Goal: Task Accomplishment & Management: Manage account settings

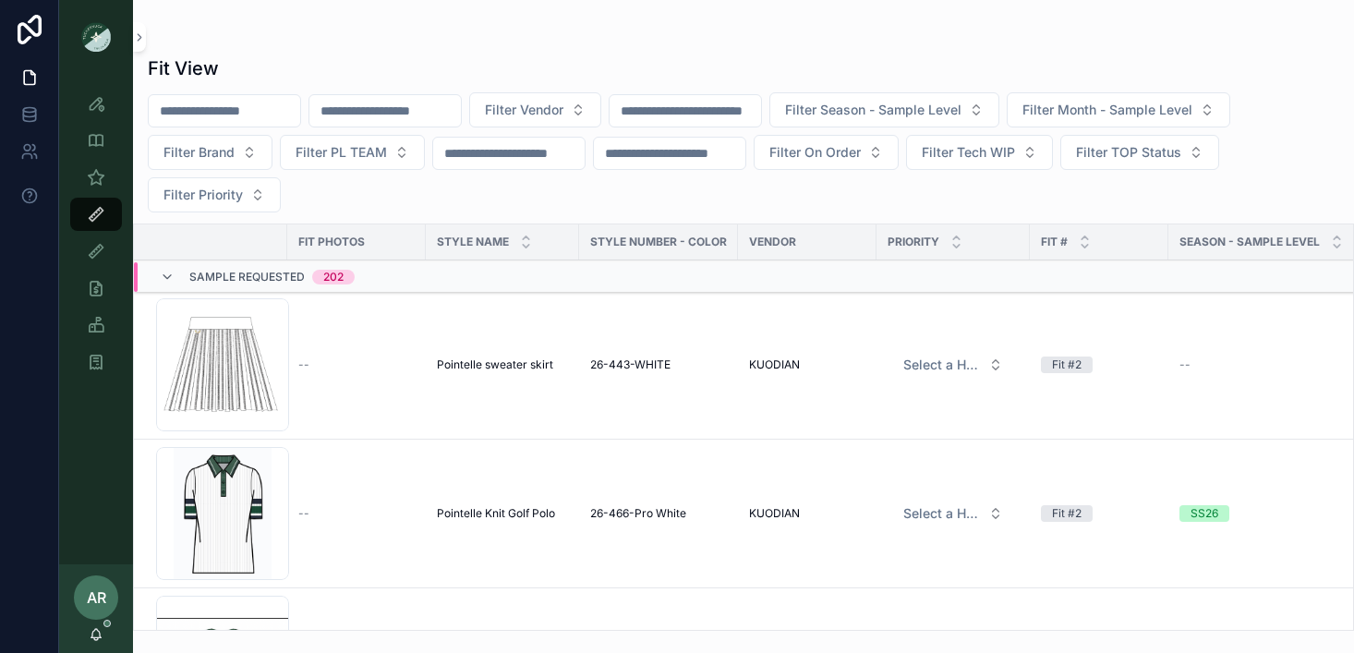
click at [354, 118] on input "scrollable content" at bounding box center [384, 111] width 151 height 26
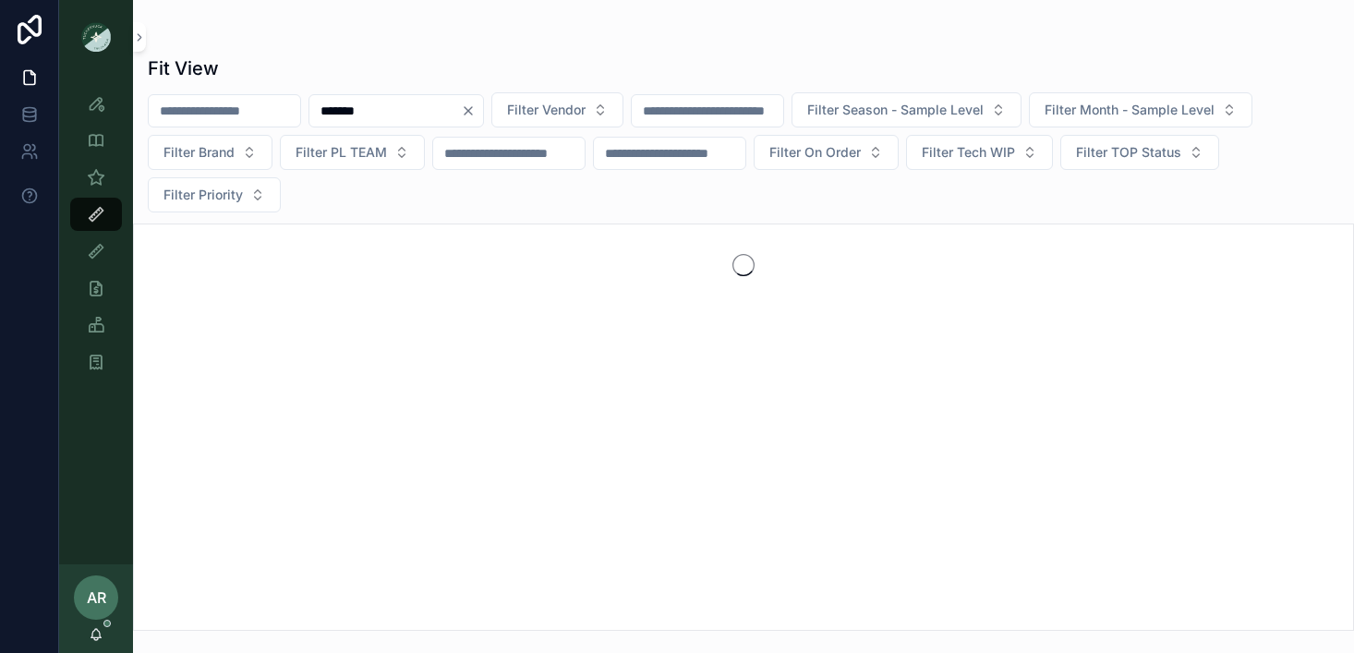
type input "*******"
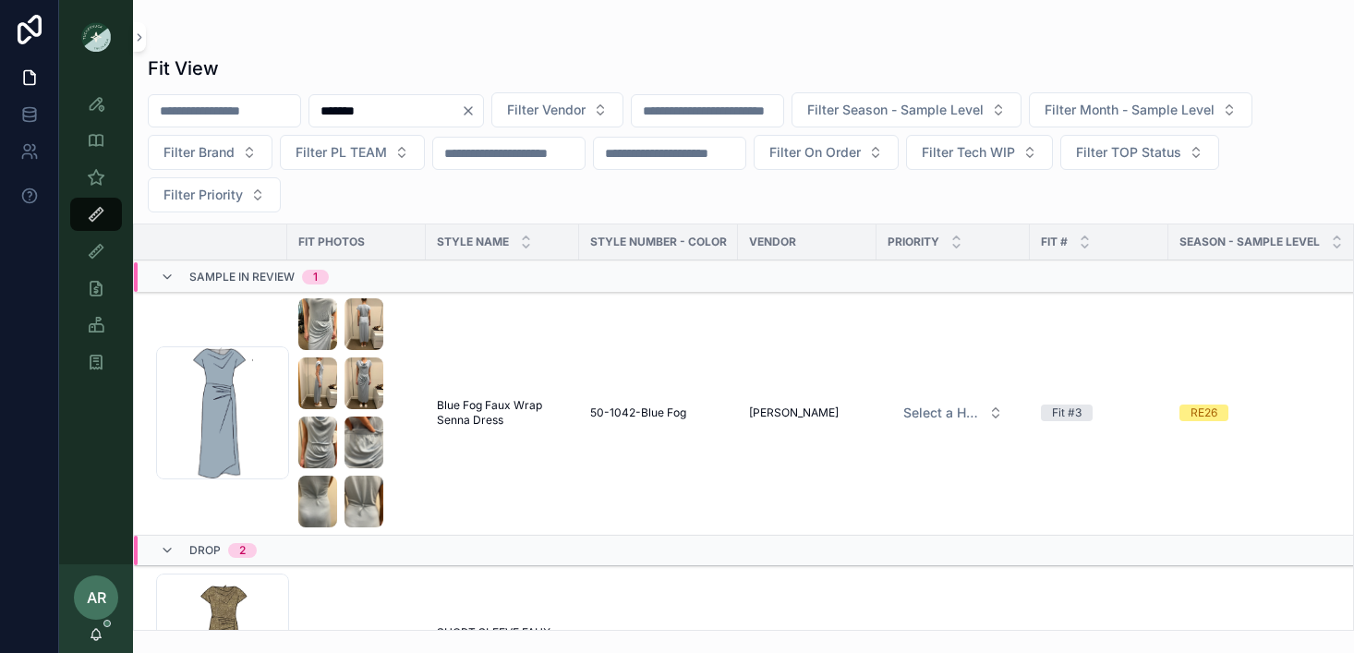
click at [470, 394] on td "Blue Fog Faux Wrap Senna Dress Blue Fog Faux Wrap Senna Dress" at bounding box center [502, 413] width 153 height 245
click at [483, 413] on span "Blue Fog Faux Wrap Senna Dress" at bounding box center [502, 413] width 131 height 30
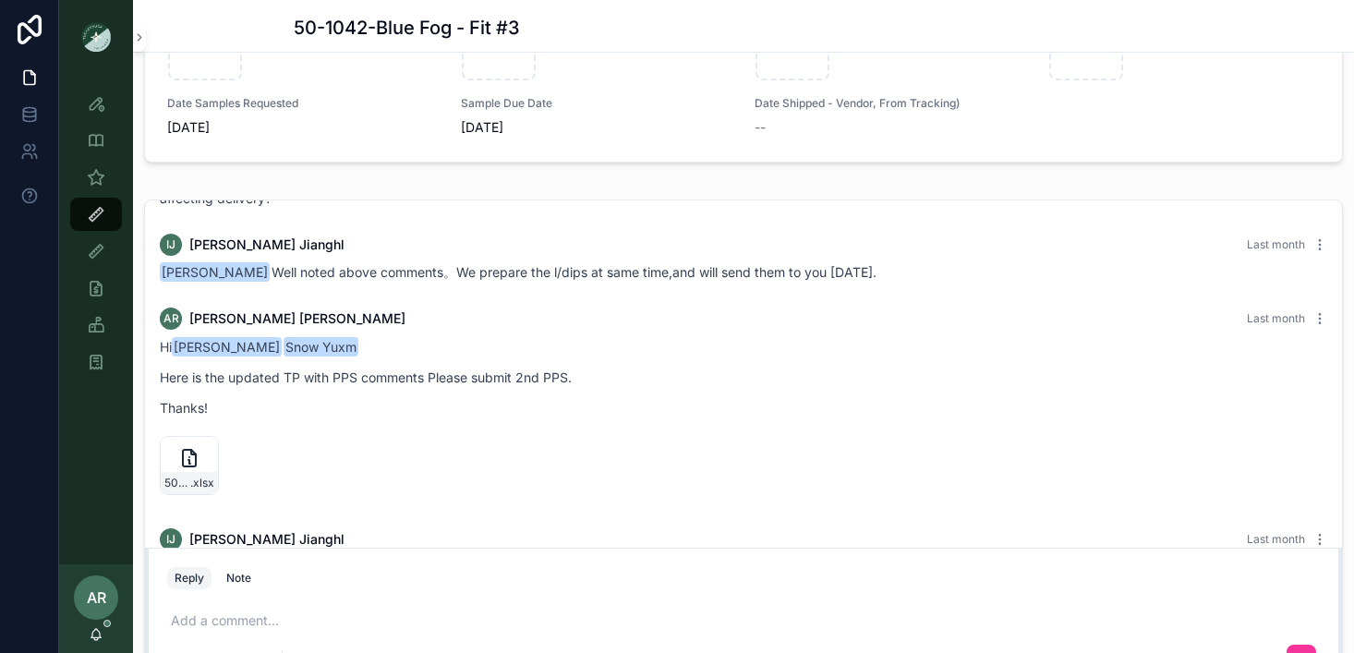
scroll to position [1058, 0]
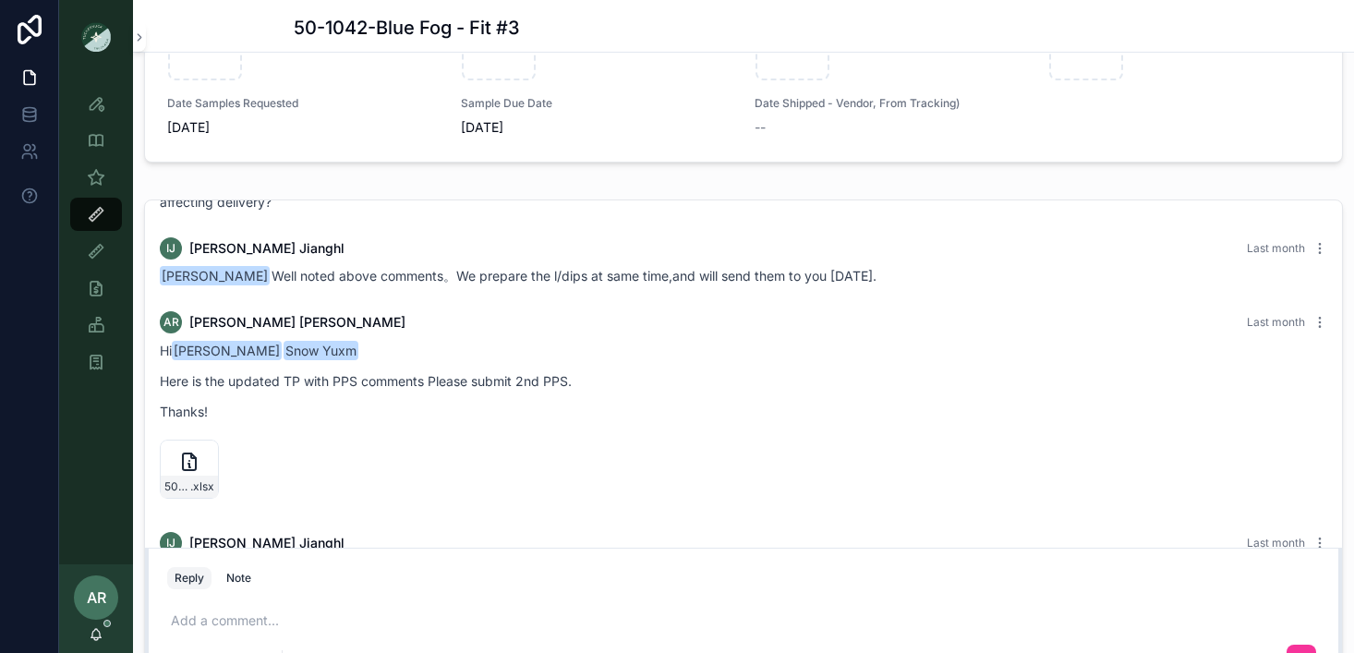
click at [0, 0] on icon "scrollable content" at bounding box center [0, 0] width 0 height 0
click at [94, 643] on div "AR [PERSON_NAME]" at bounding box center [96, 608] width 74 height 89
click at [99, 627] on icon "scrollable content" at bounding box center [96, 634] width 15 height 15
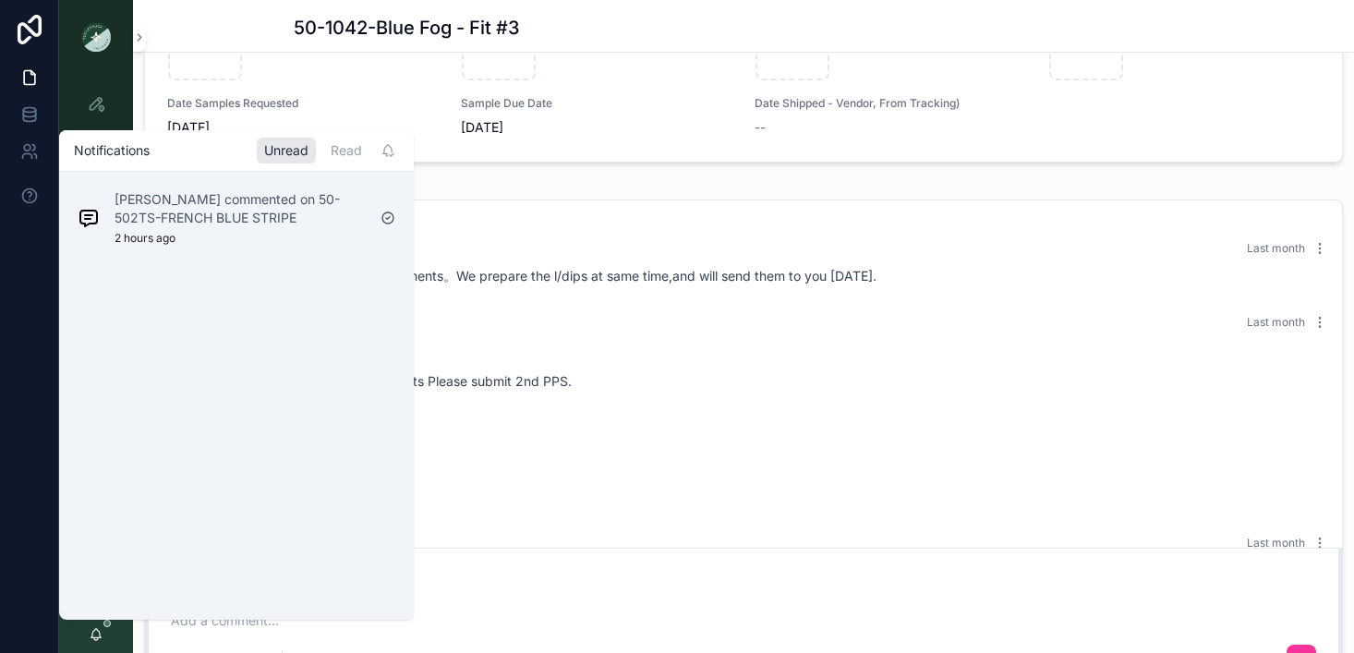
click at [308, 238] on div "Katherine Jenkins commented on 50-502TS-FRENCH BLUE STRIPE 2 hours ago" at bounding box center [240, 217] width 251 height 55
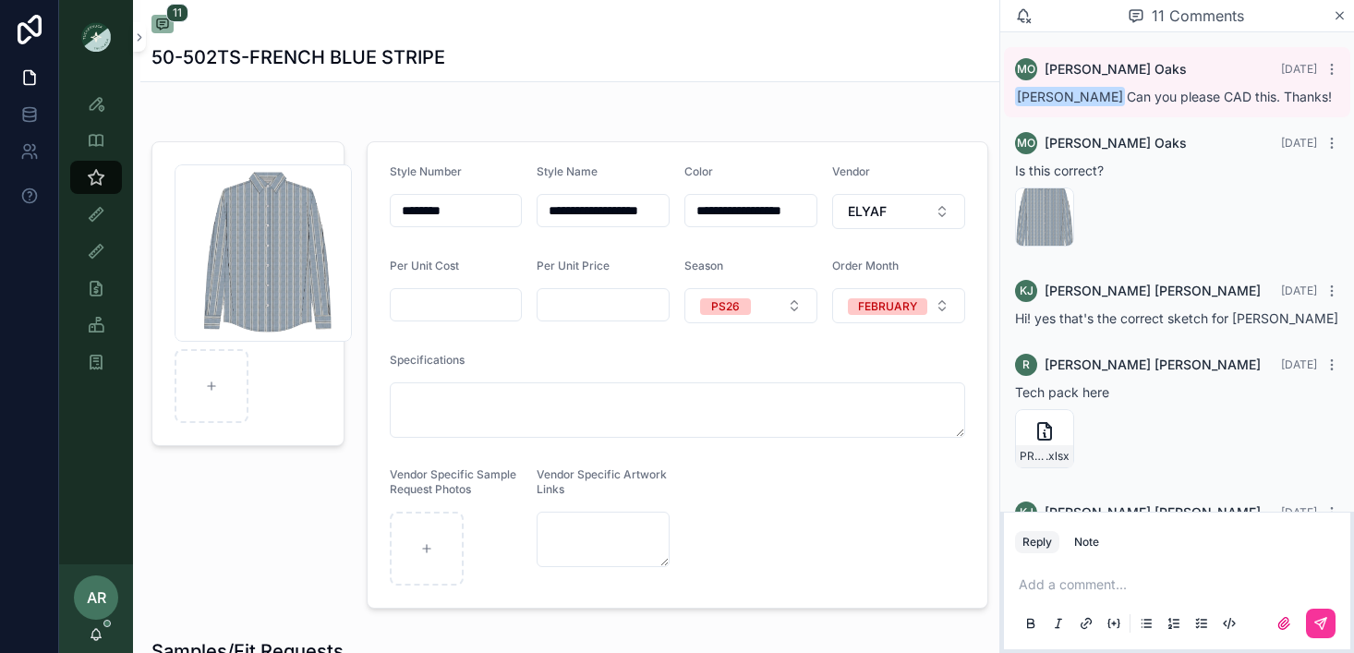
scroll to position [1047, 0]
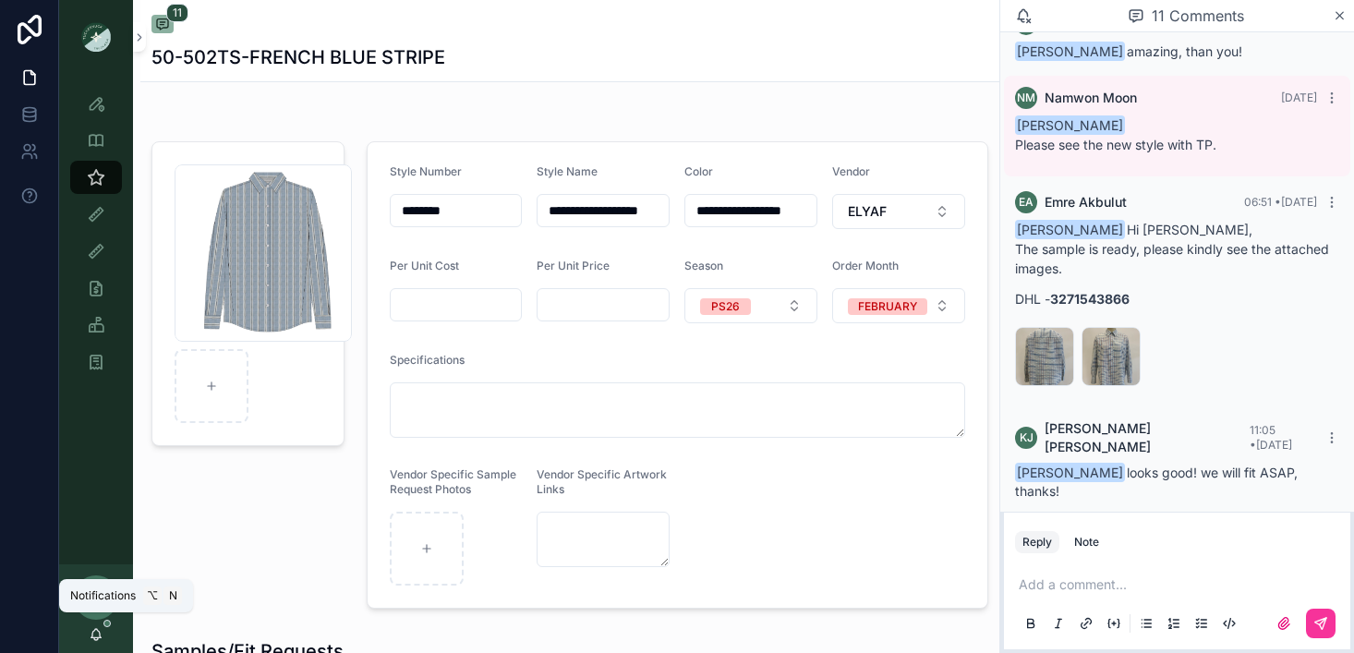
click at [96, 630] on icon "scrollable content" at bounding box center [96, 634] width 15 height 15
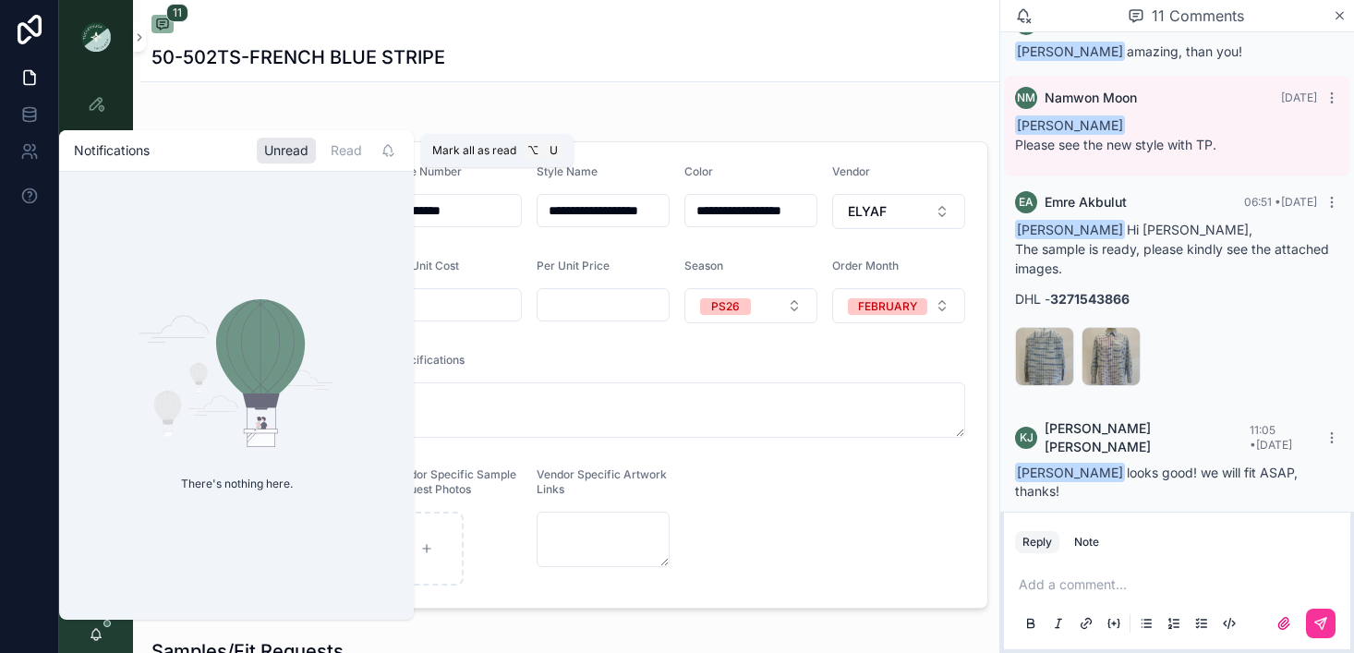
click at [381, 149] on icon "scrollable content" at bounding box center [388, 150] width 15 height 15
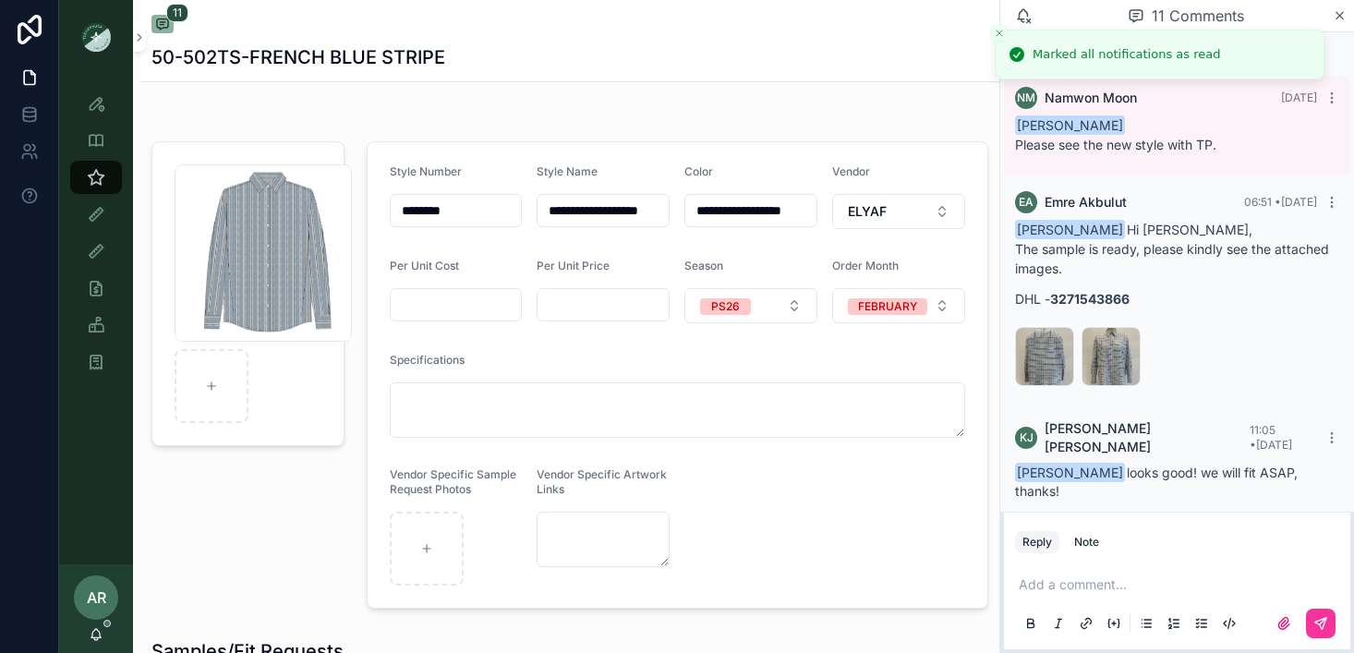
click at [82, 628] on div "AR [PERSON_NAME]" at bounding box center [96, 608] width 74 height 89
click at [95, 216] on icon "scrollable content" at bounding box center [96, 214] width 18 height 18
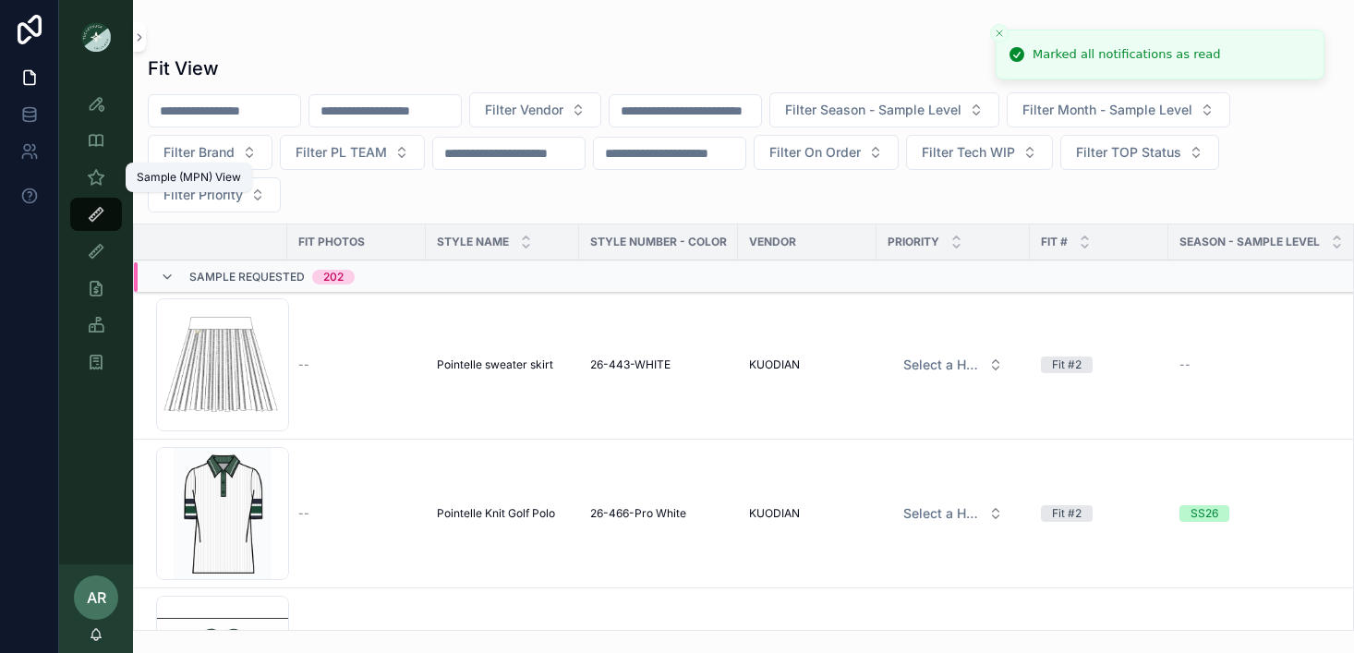
click at [94, 179] on icon "scrollable content" at bounding box center [96, 177] width 18 height 18
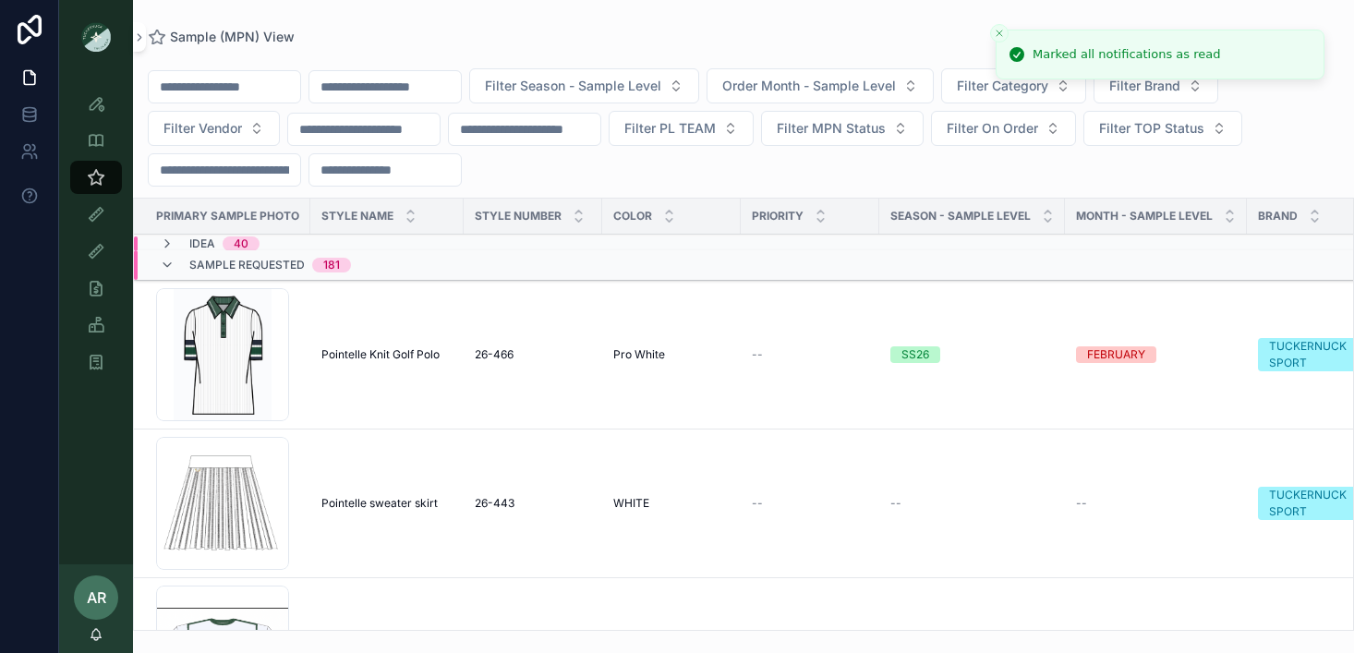
click at [394, 99] on input "scrollable content" at bounding box center [384, 87] width 151 height 26
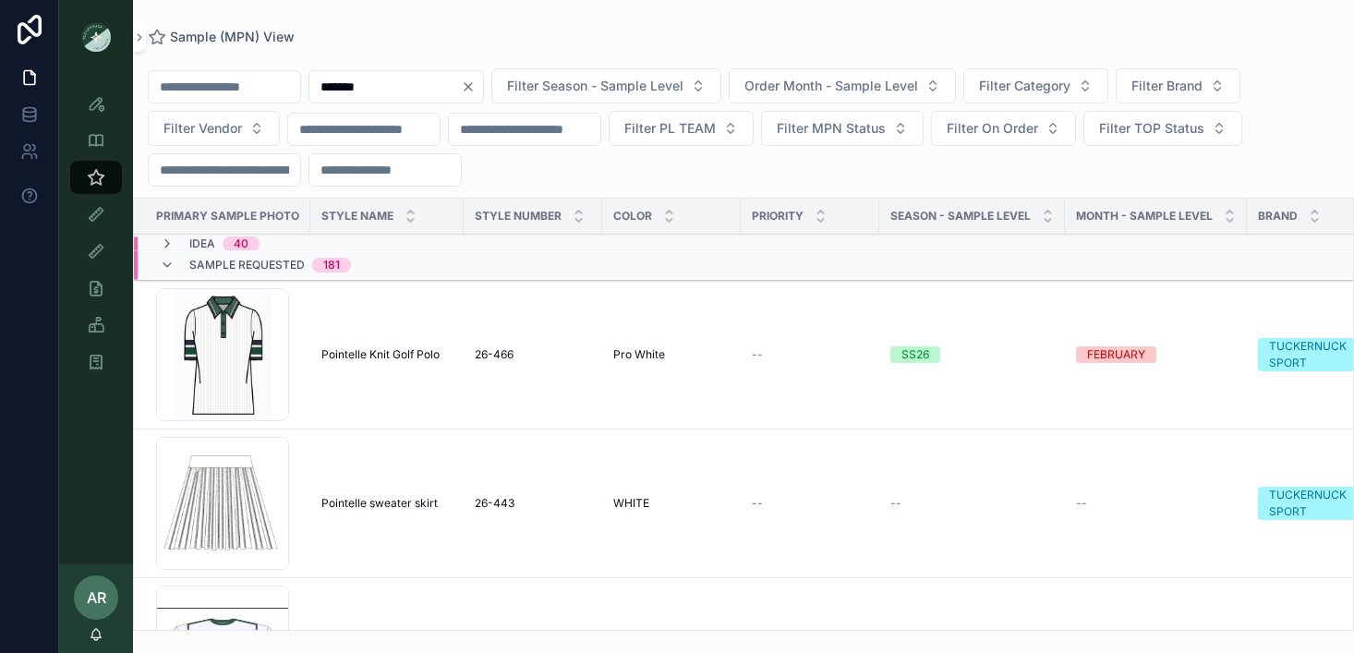
type input "*******"
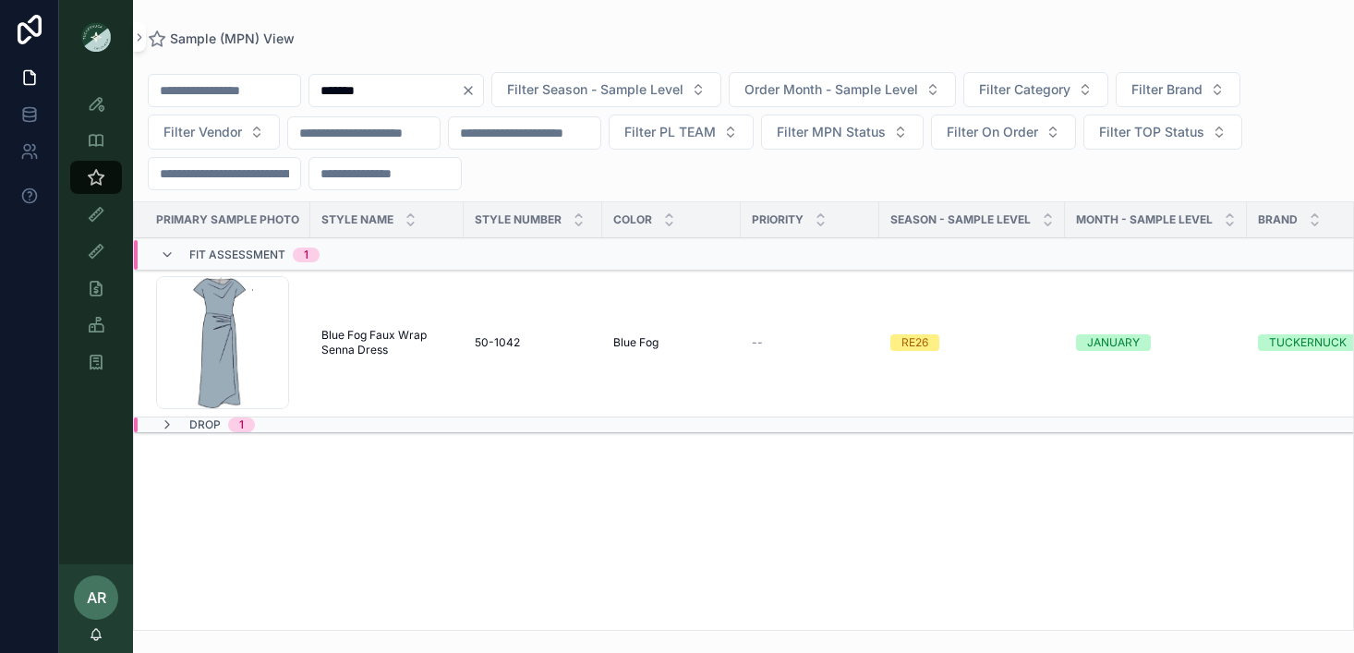
click at [343, 345] on span "Blue Fog Faux Wrap Senna Dress" at bounding box center [386, 343] width 131 height 30
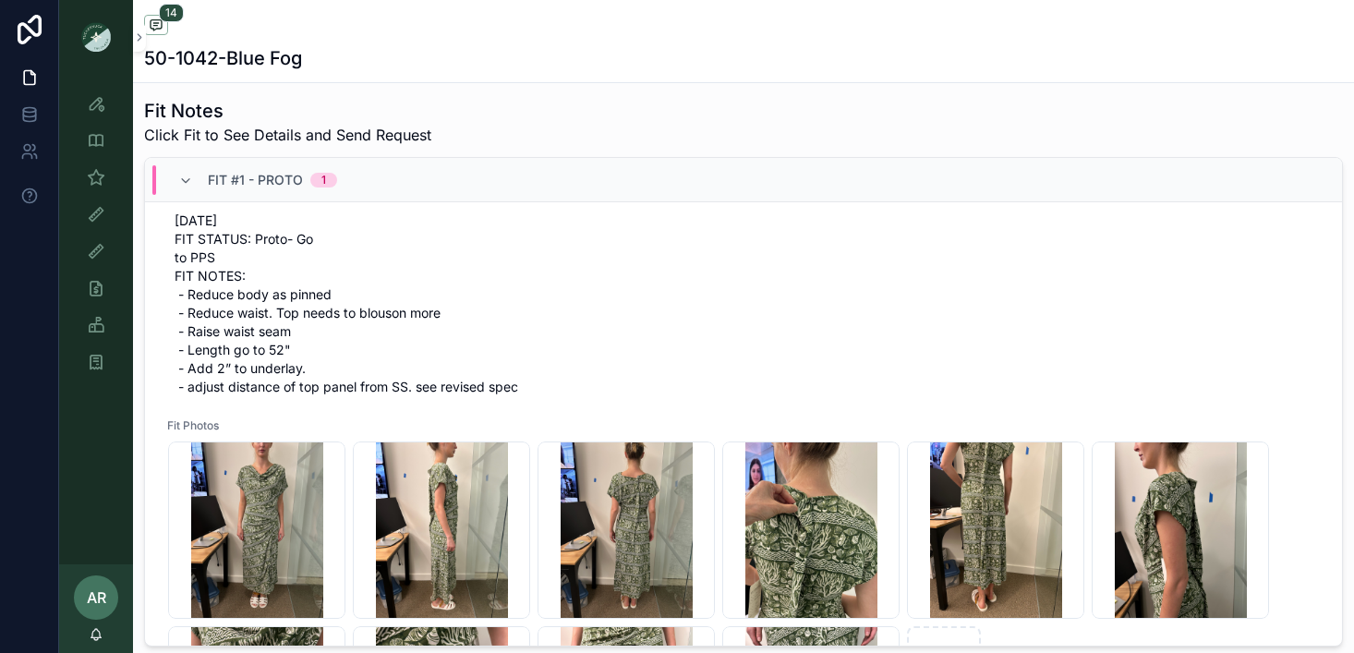
scroll to position [121, 0]
click at [185, 180] on icon "scrollable content" at bounding box center [185, 181] width 15 height 15
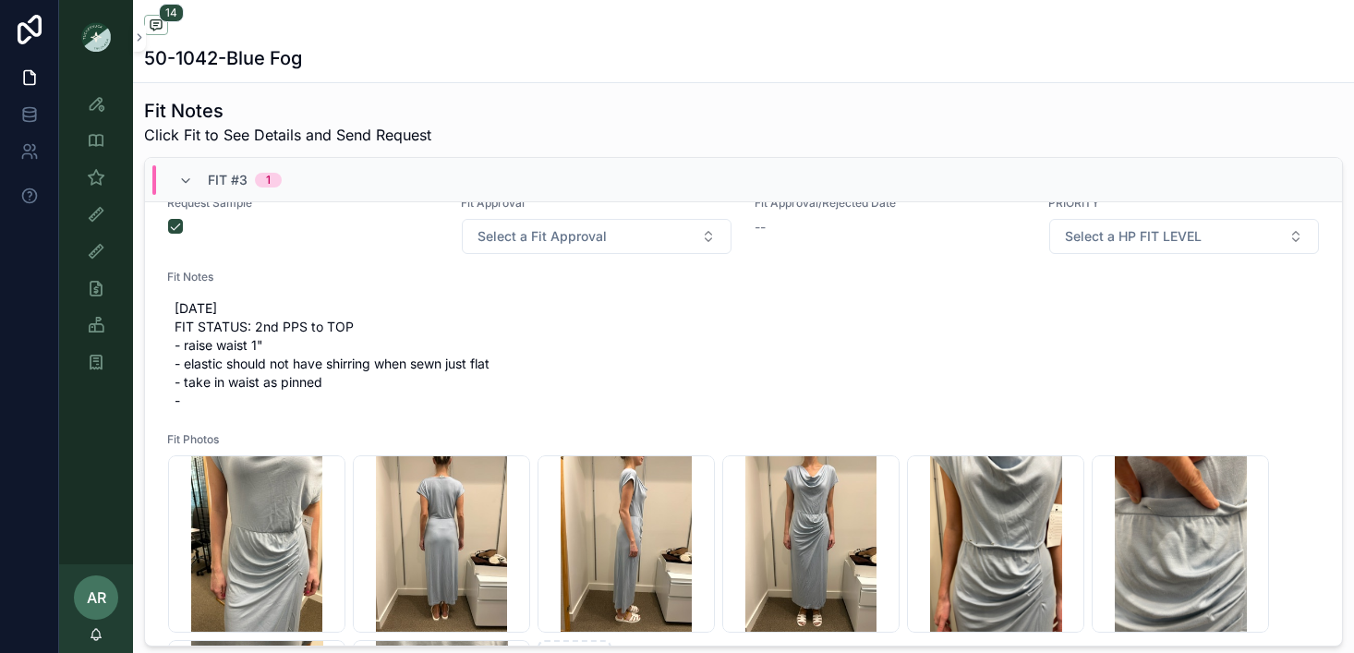
click at [189, 175] on icon "scrollable content" at bounding box center [185, 181] width 15 height 15
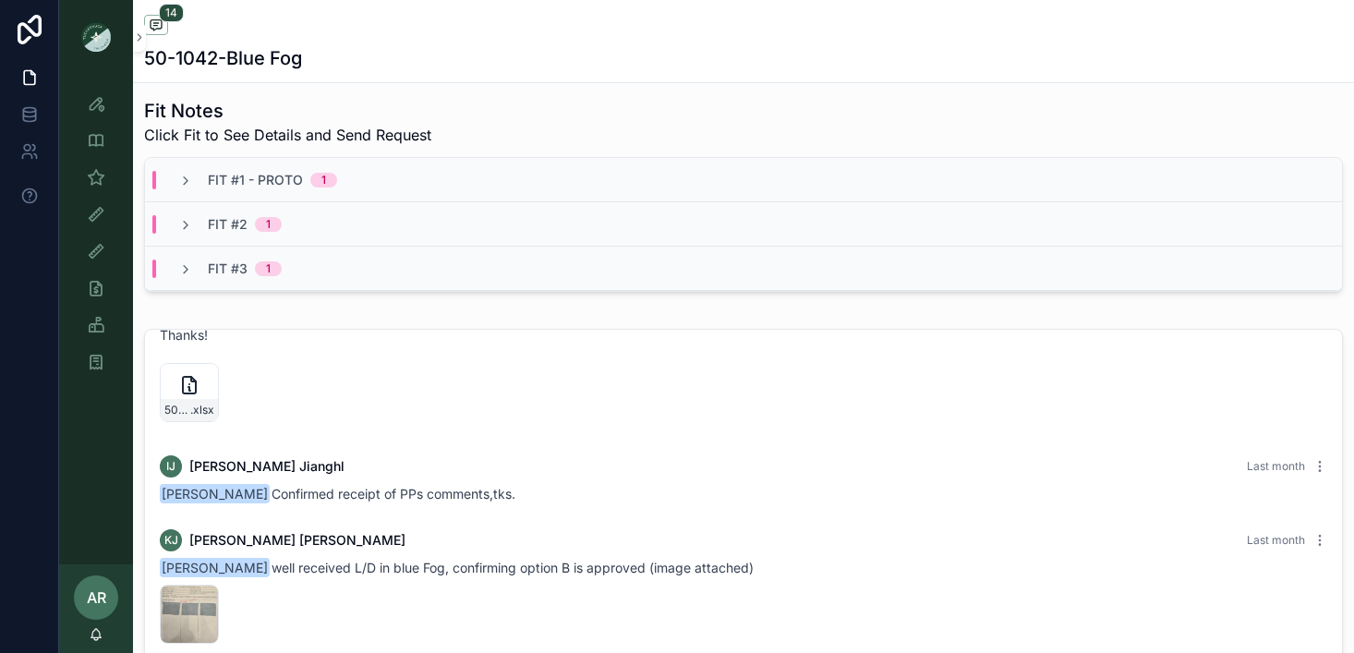
click at [189, 175] on icon "scrollable content" at bounding box center [185, 181] width 15 height 15
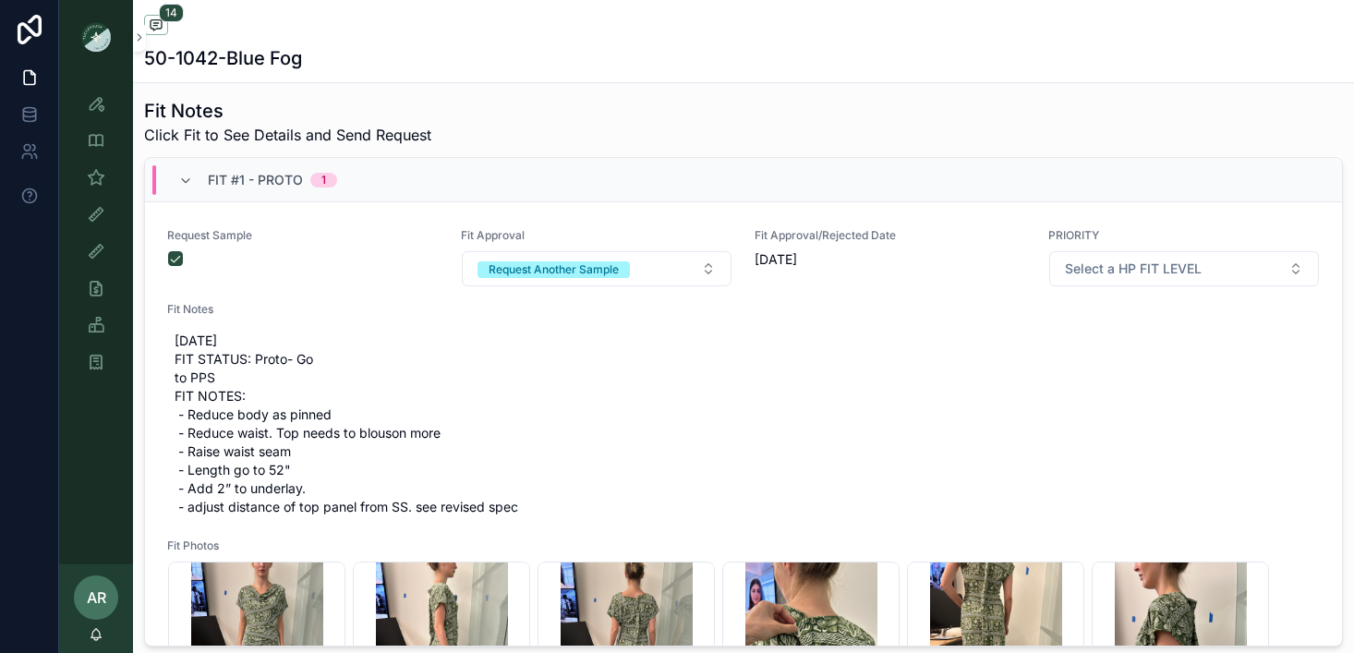
click at [189, 175] on icon "scrollable content" at bounding box center [185, 181] width 15 height 15
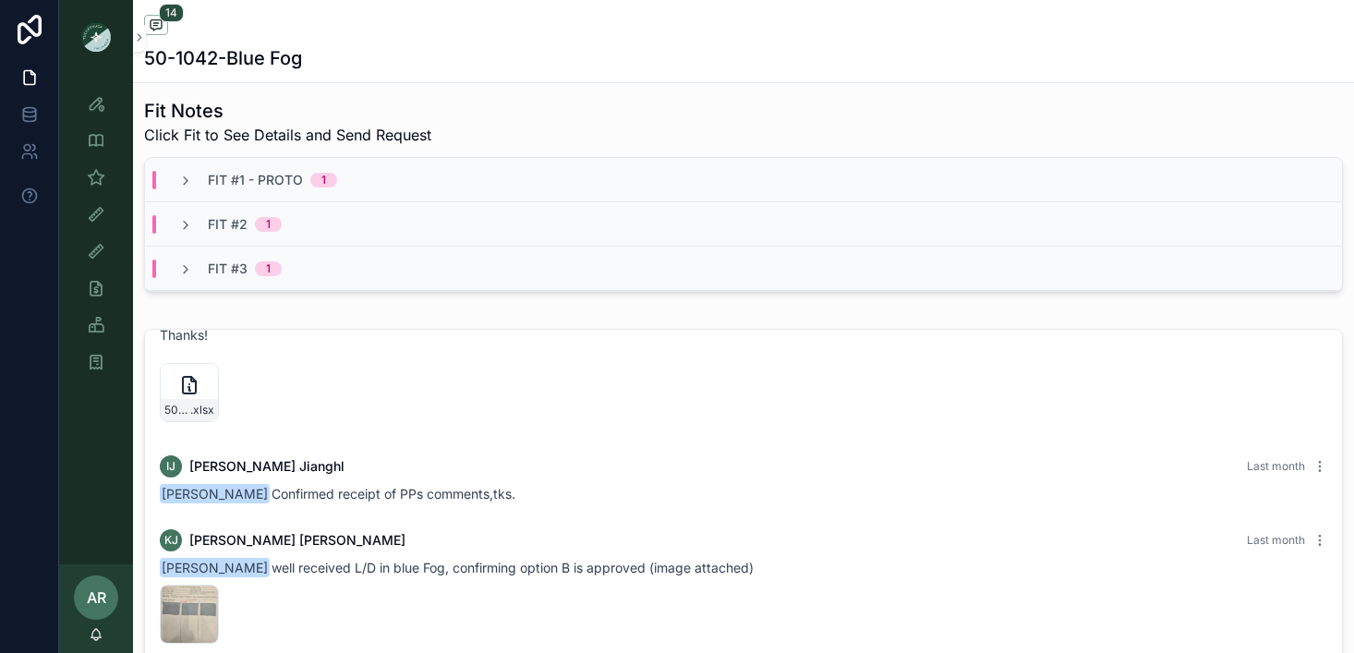
click at [185, 265] on icon "scrollable content" at bounding box center [185, 269] width 15 height 15
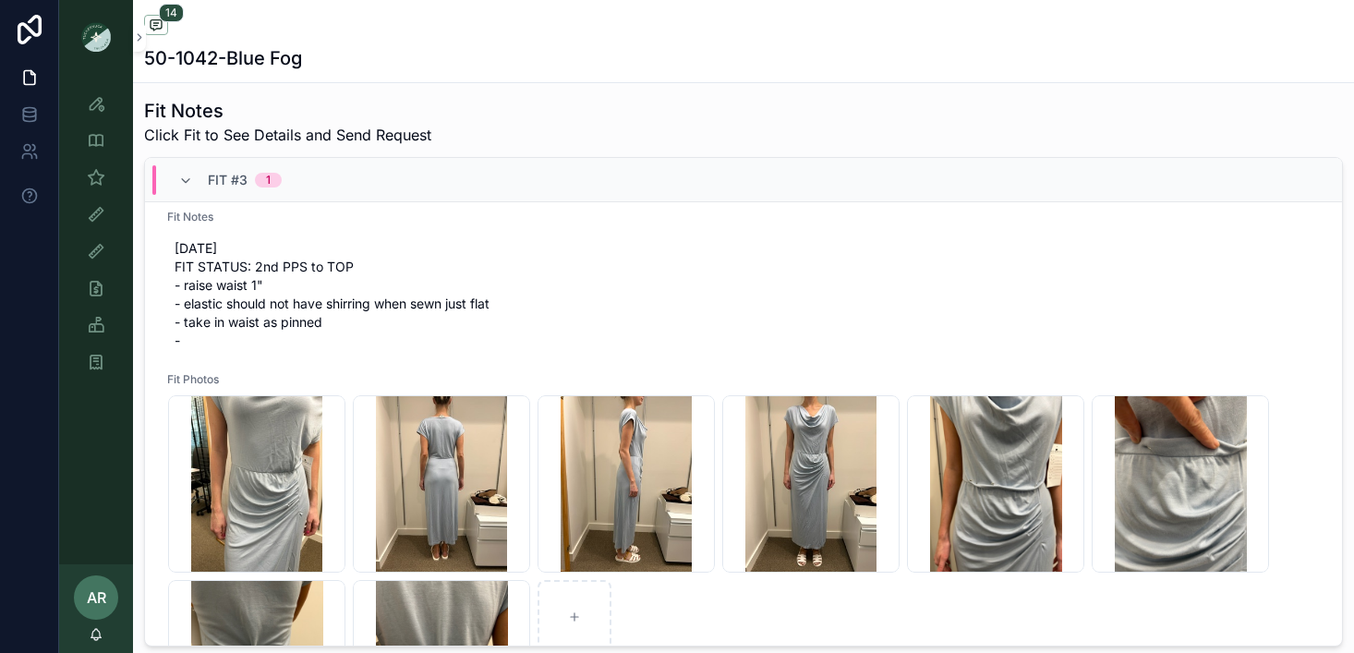
scroll to position [225, 0]
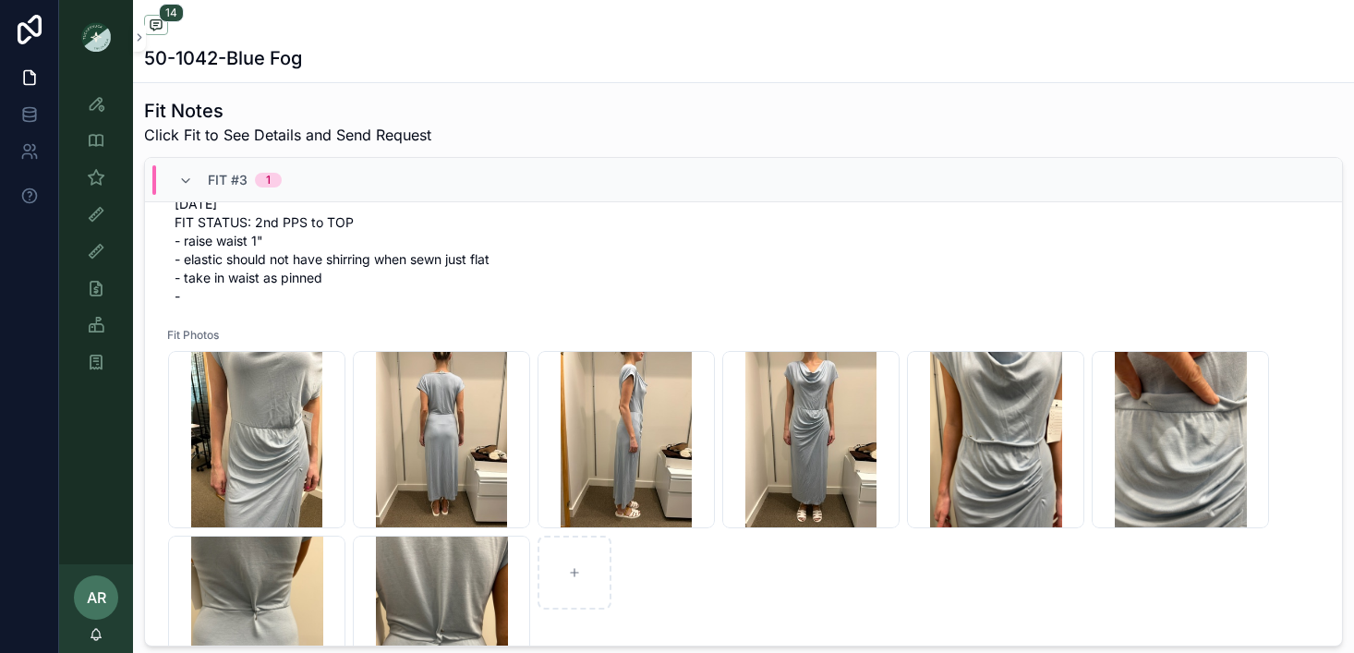
click at [209, 270] on span "10/7/25 FIT STATUS: 2nd PPS to TOP - raise waist 1" - elastic should not have s…" at bounding box center [744, 250] width 1138 height 111
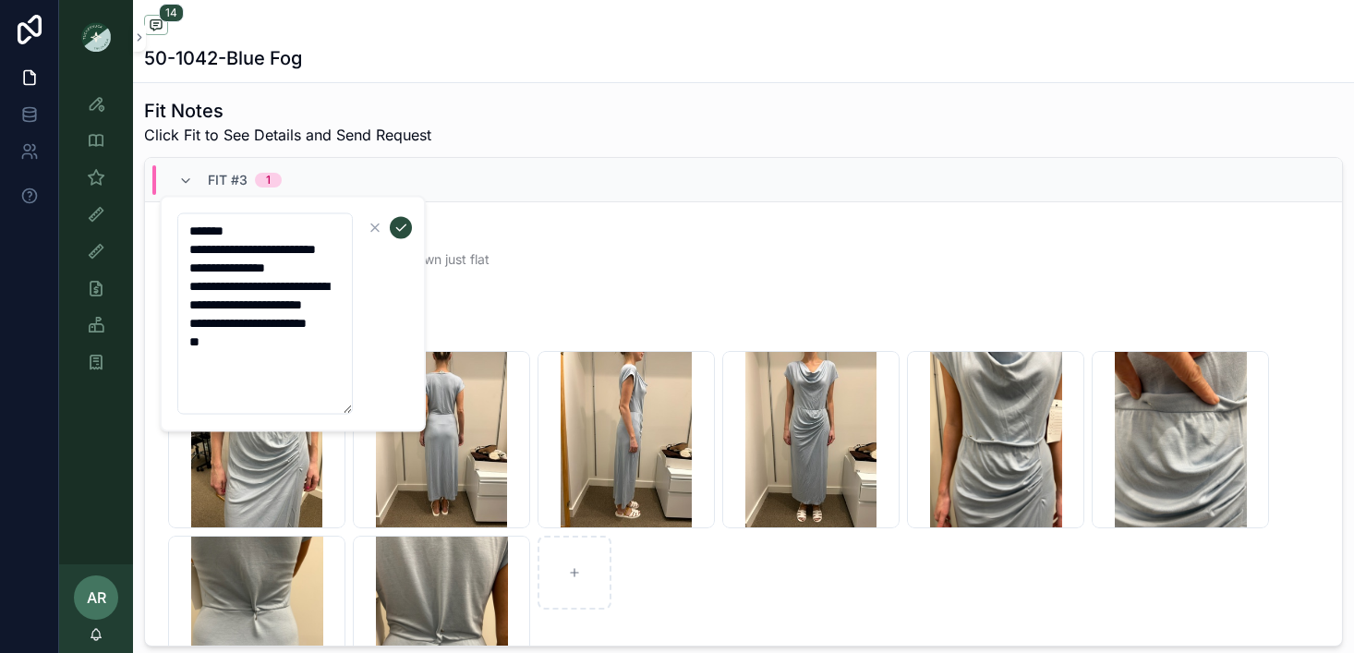
drag, startPoint x: 187, startPoint y: 284, endPoint x: 345, endPoint y: 367, distance: 179.3
click at [345, 367] on textarea "**********" at bounding box center [264, 313] width 175 height 201
click at [393, 544] on div "F047030C-76C1-4C70-B2FA-519C2CF8E02D_4_5005_c .jpeg" at bounding box center [441, 624] width 177 height 177
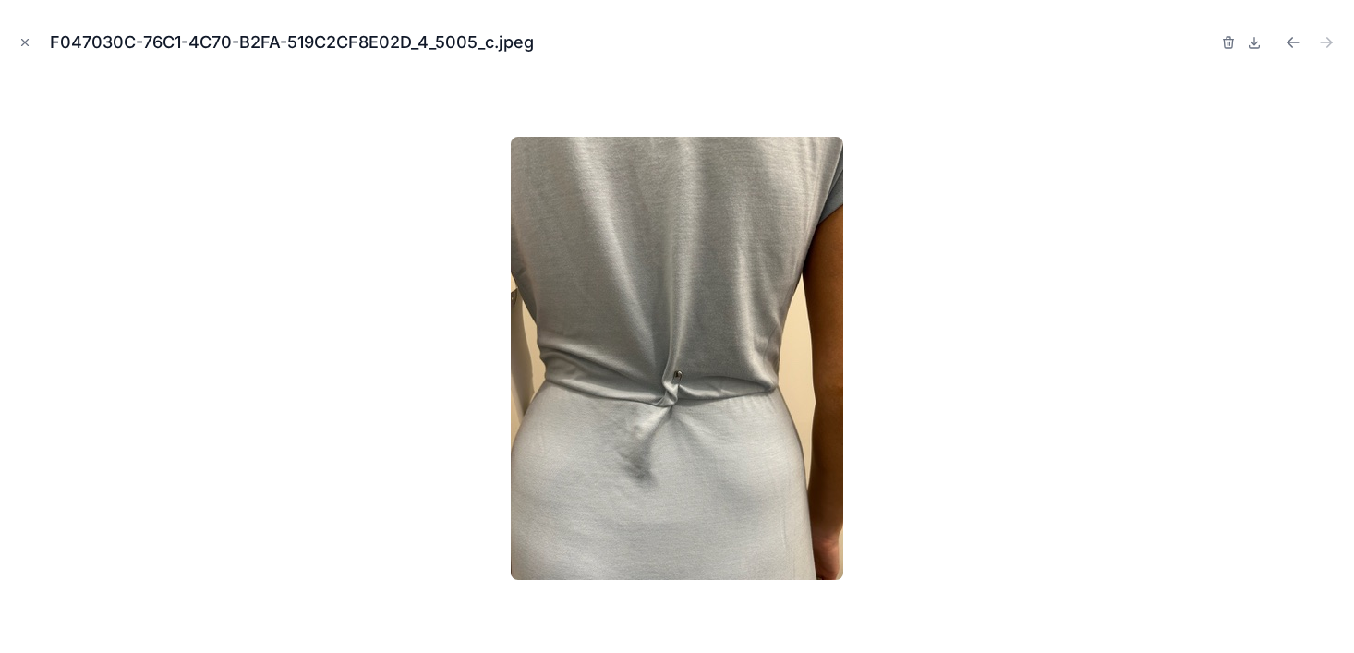
click at [26, 42] on icon "Close modal" at bounding box center [24, 42] width 13 height 13
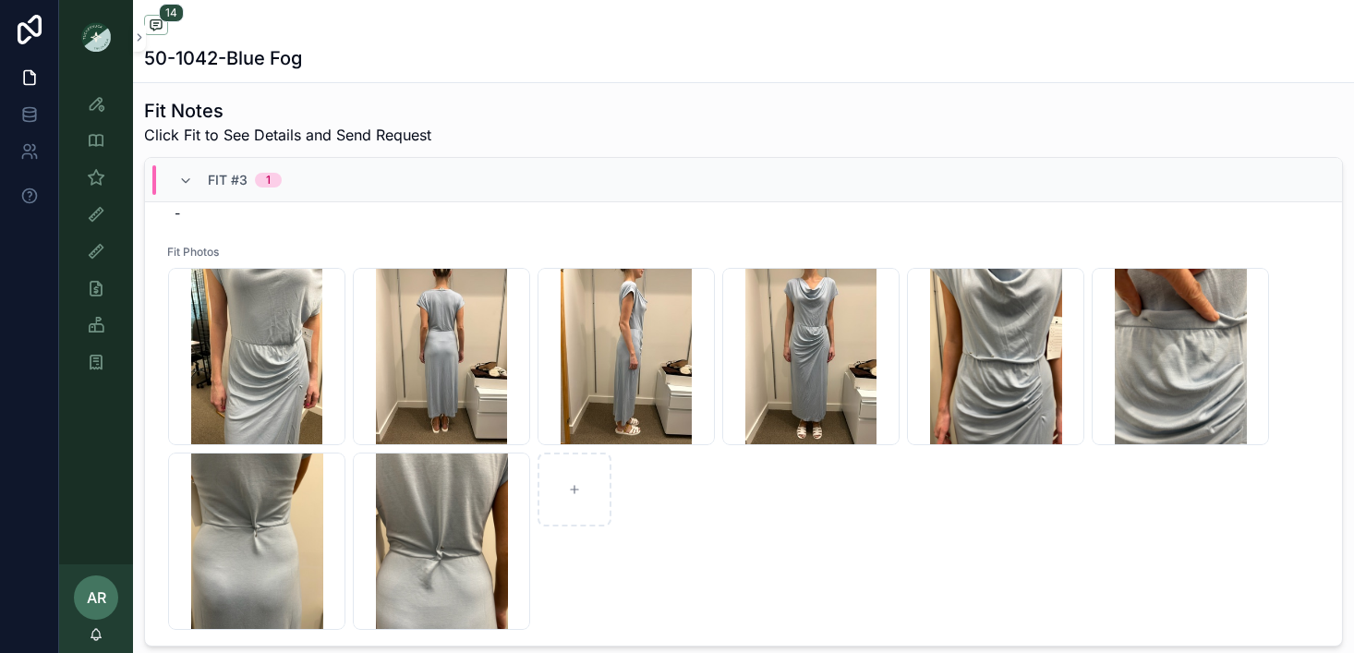
scroll to position [328, 0]
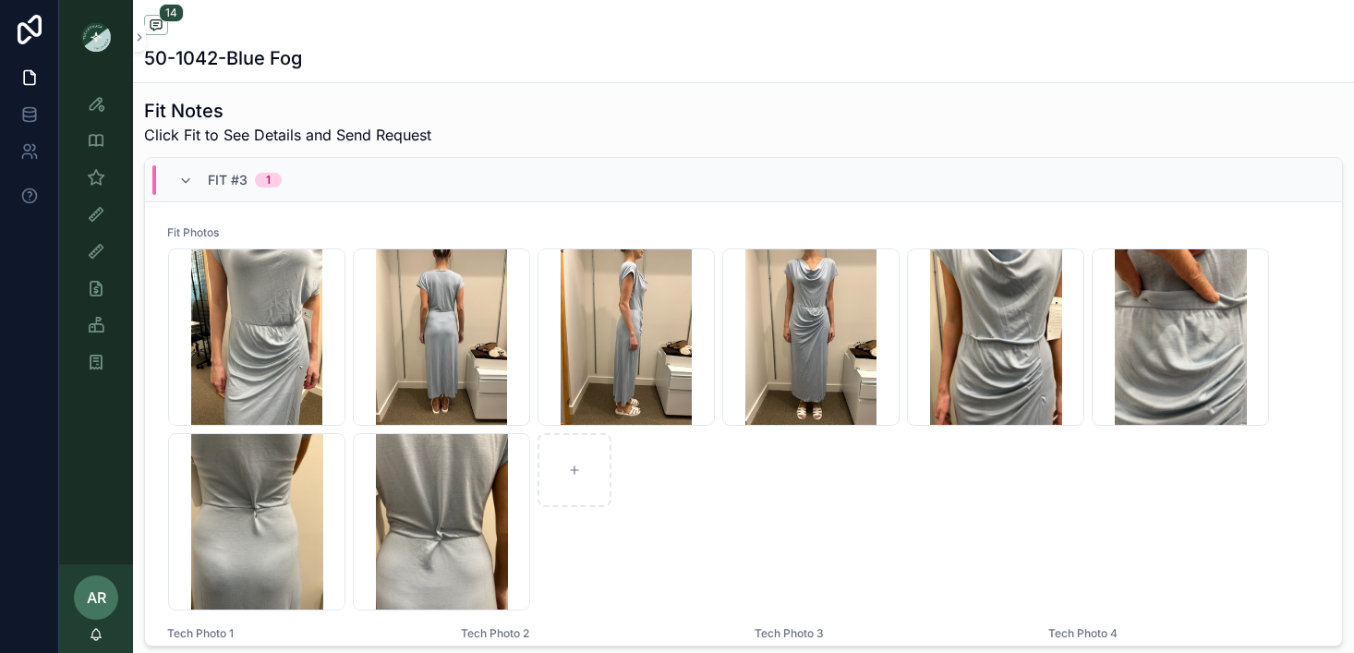
click at [0, 0] on icon "scrollable content" at bounding box center [0, 0] width 0 height 0
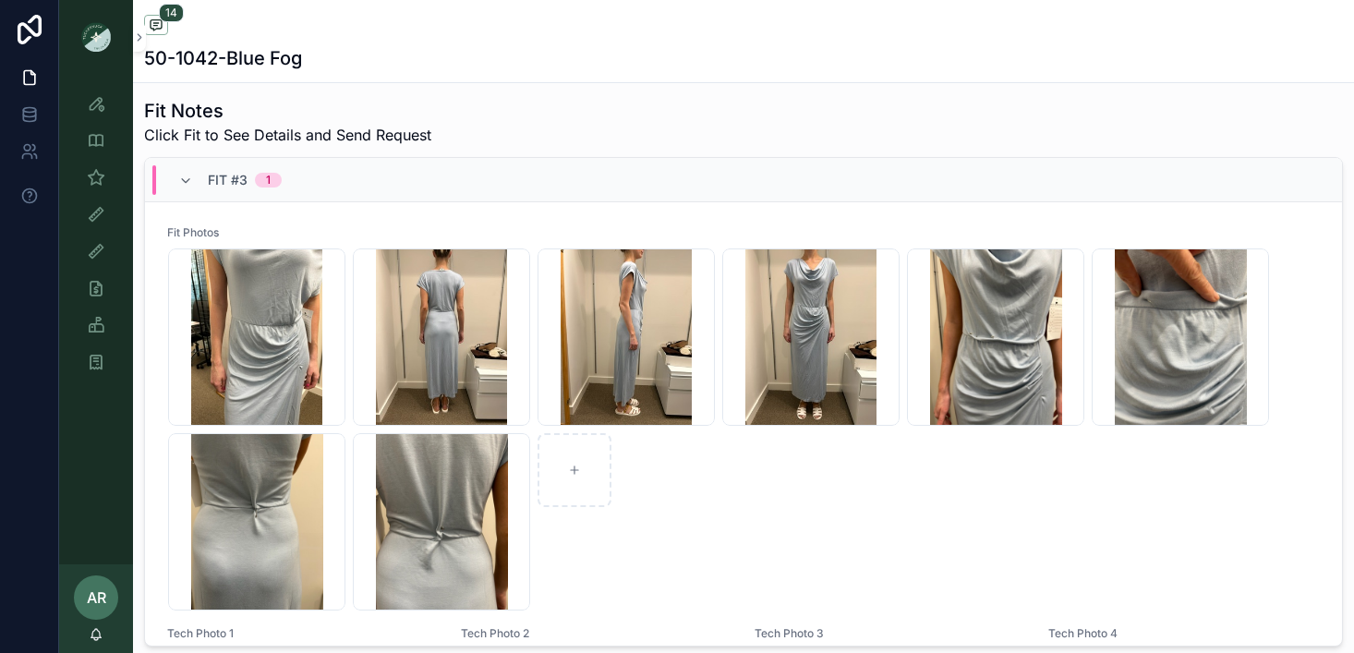
click at [0, 0] on icon "scrollable content" at bounding box center [0, 0] width 0 height 0
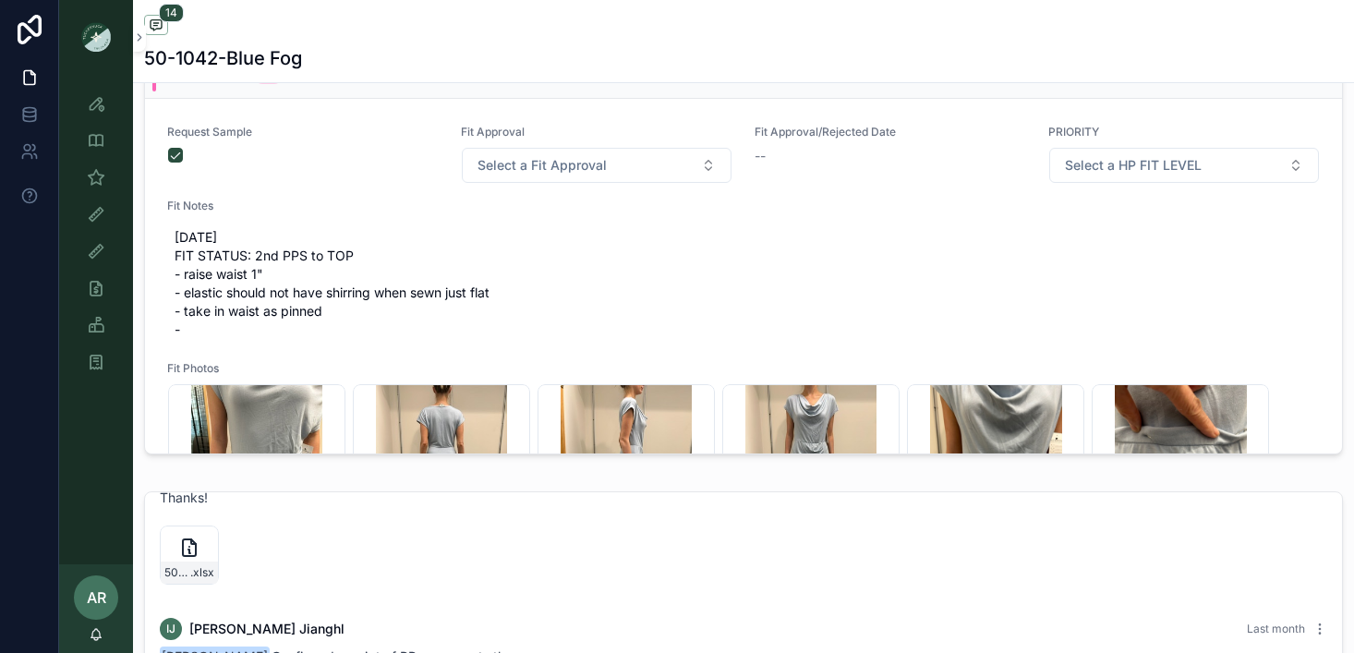
scroll to position [835, 0]
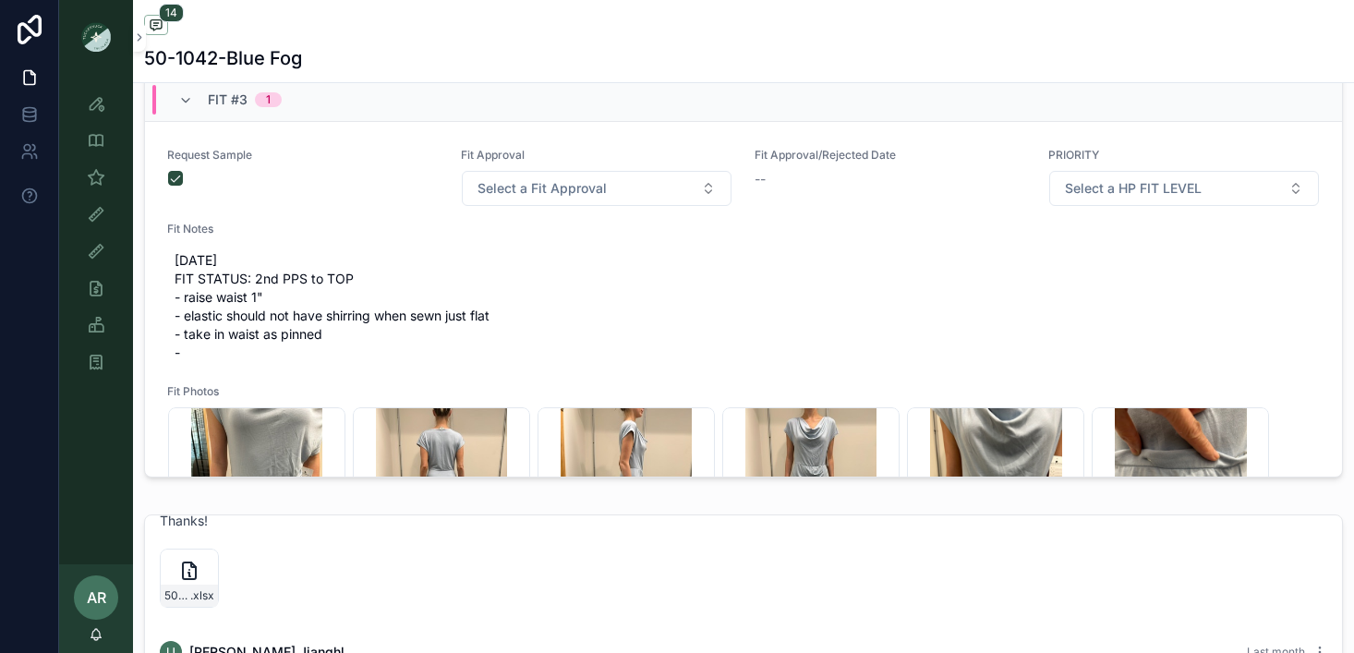
click at [224, 291] on span "10/7/25 FIT STATUS: 2nd PPS to TOP - raise waist 1" - elastic should not have s…" at bounding box center [744, 306] width 1138 height 111
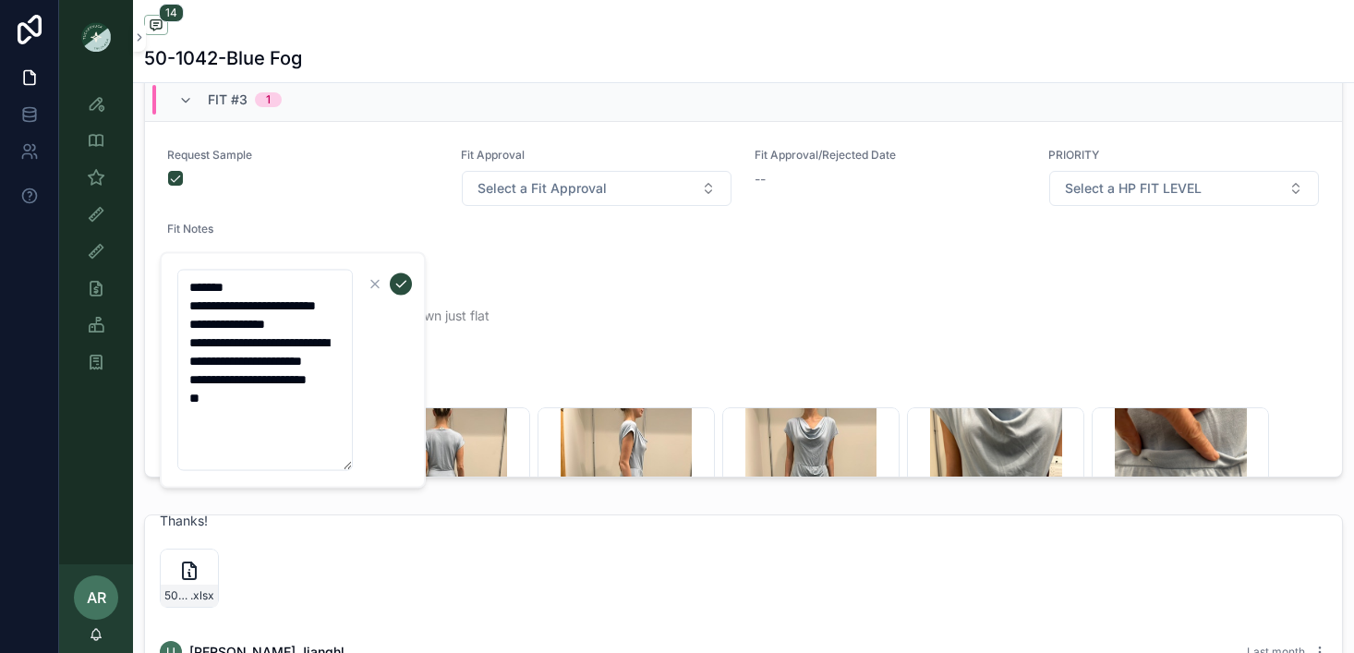
drag, startPoint x: 188, startPoint y: 345, endPoint x: 395, endPoint y: 502, distance: 259.7
click at [394, 501] on div "**********" at bounding box center [706, 326] width 1295 height 653
type textarea "**********"
click at [402, 283] on icon "scrollable content" at bounding box center [400, 284] width 15 height 15
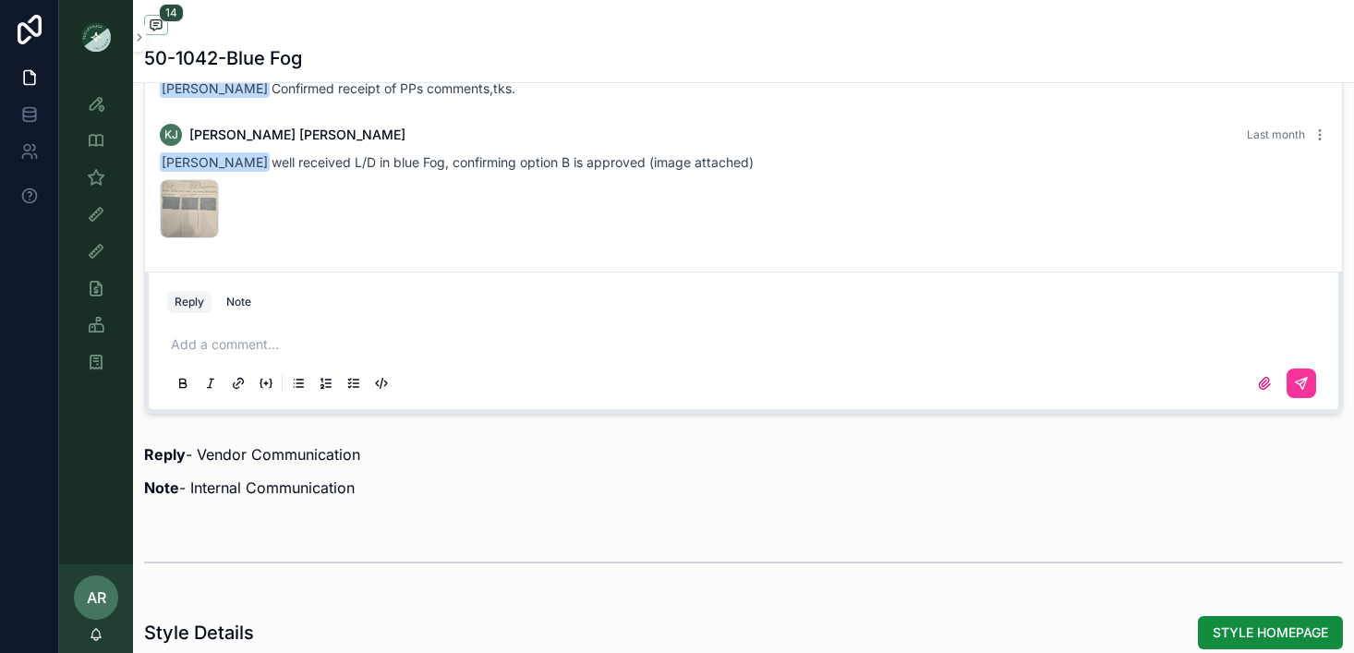
scroll to position [1451, 0]
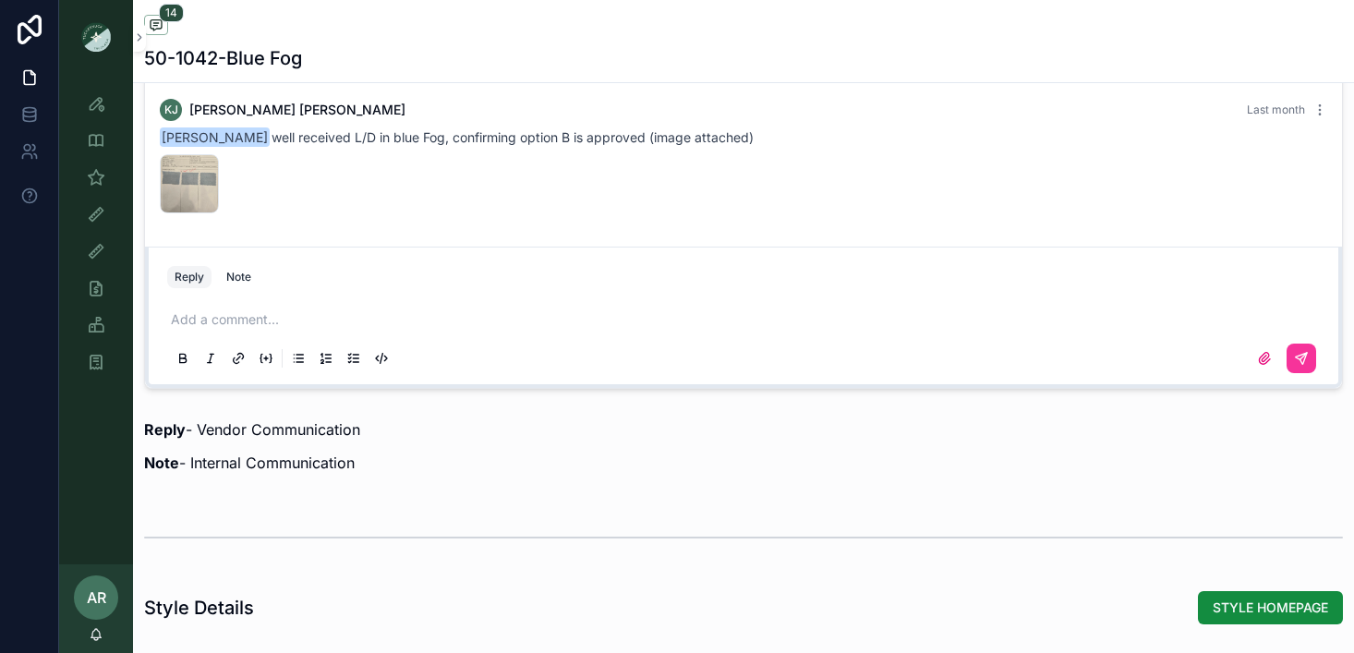
click at [285, 302] on div "Add a comment..." at bounding box center [743, 338] width 1153 height 78
click at [248, 337] on div "Add a comment..." at bounding box center [743, 338] width 1153 height 78
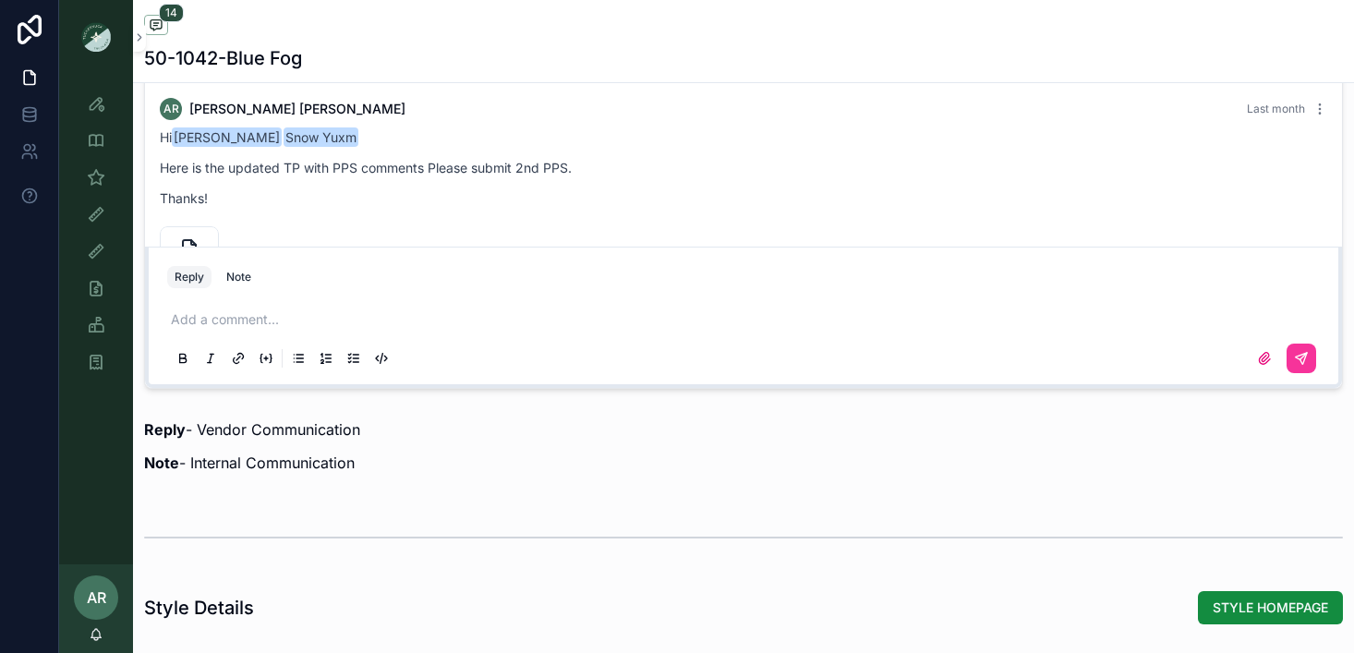
scroll to position [964, 0]
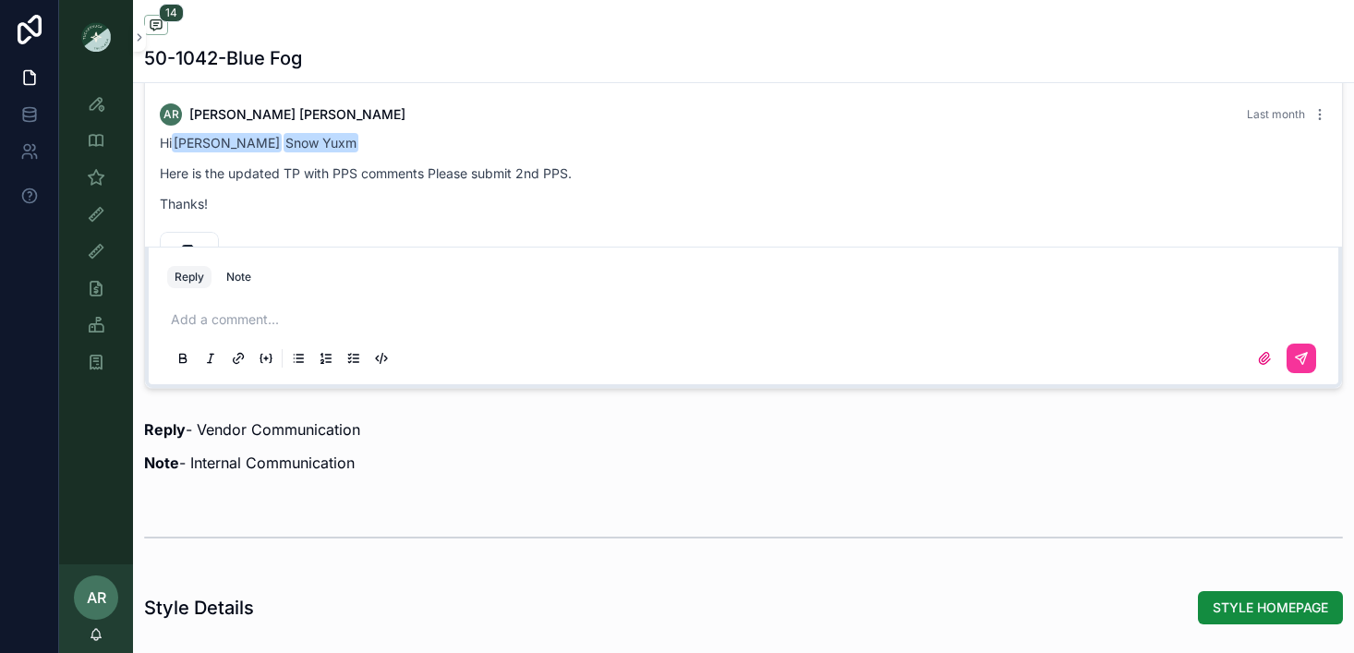
click at [239, 319] on p "scrollable content" at bounding box center [747, 319] width 1153 height 18
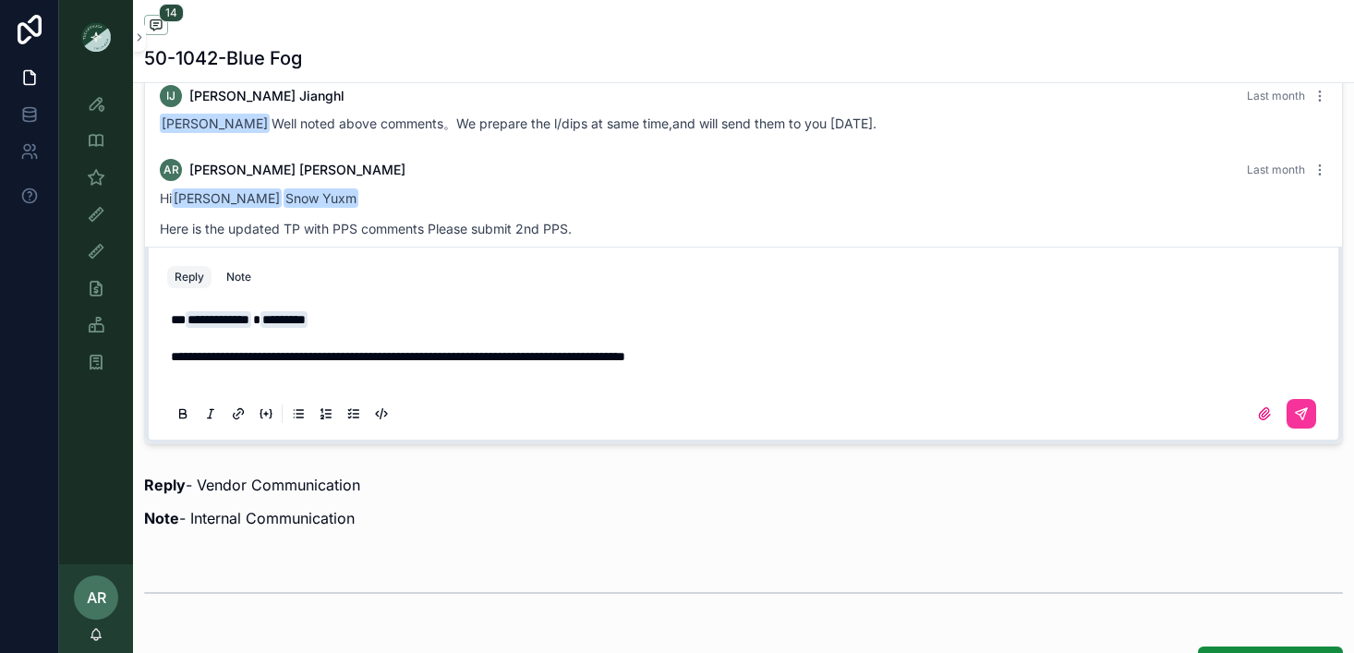
scroll to position [1377, 0]
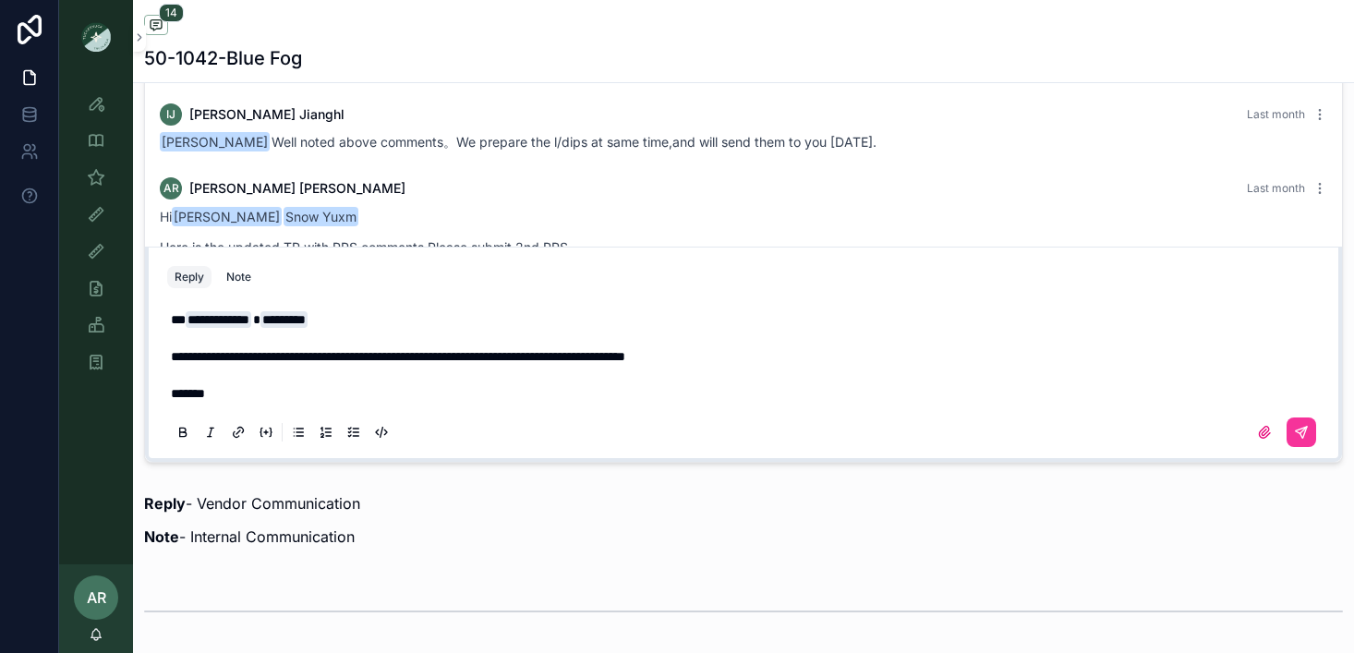
click at [1270, 434] on icon "scrollable content" at bounding box center [1264, 432] width 15 height 15
click at [0, 0] on input "scrollable content" at bounding box center [0, 0] width 0 height 0
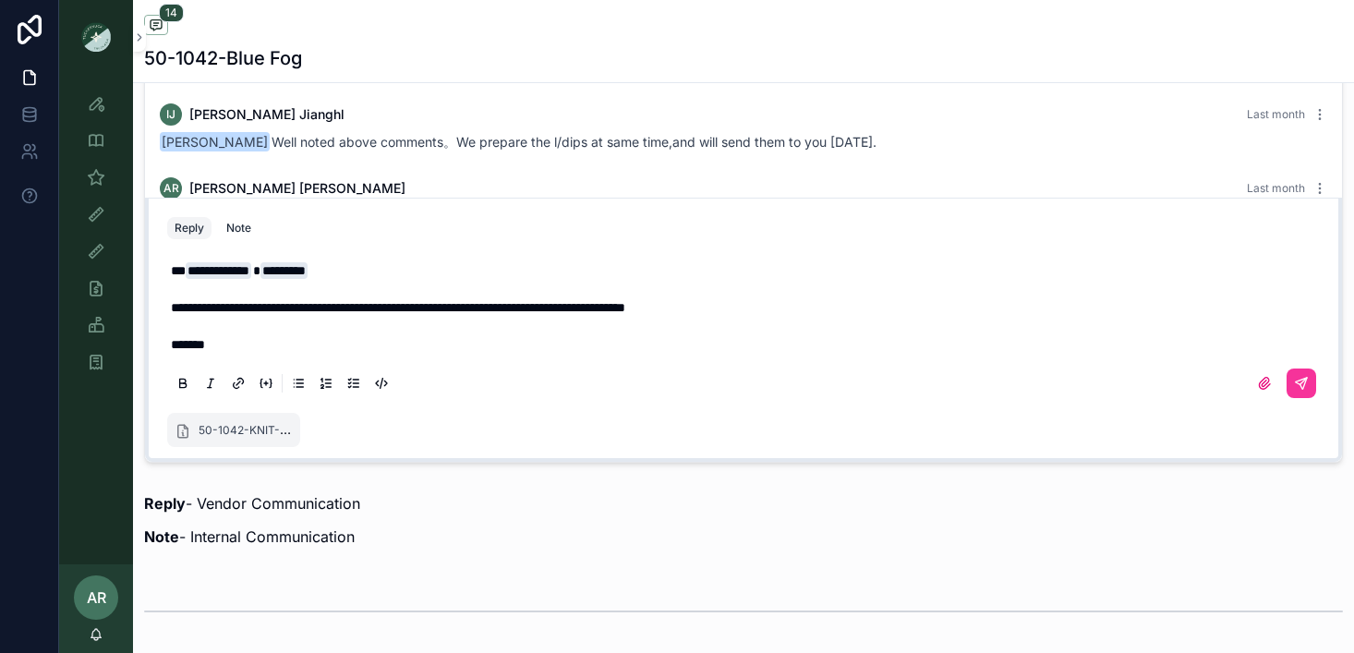
click at [1305, 387] on icon "scrollable content" at bounding box center [1301, 383] width 15 height 15
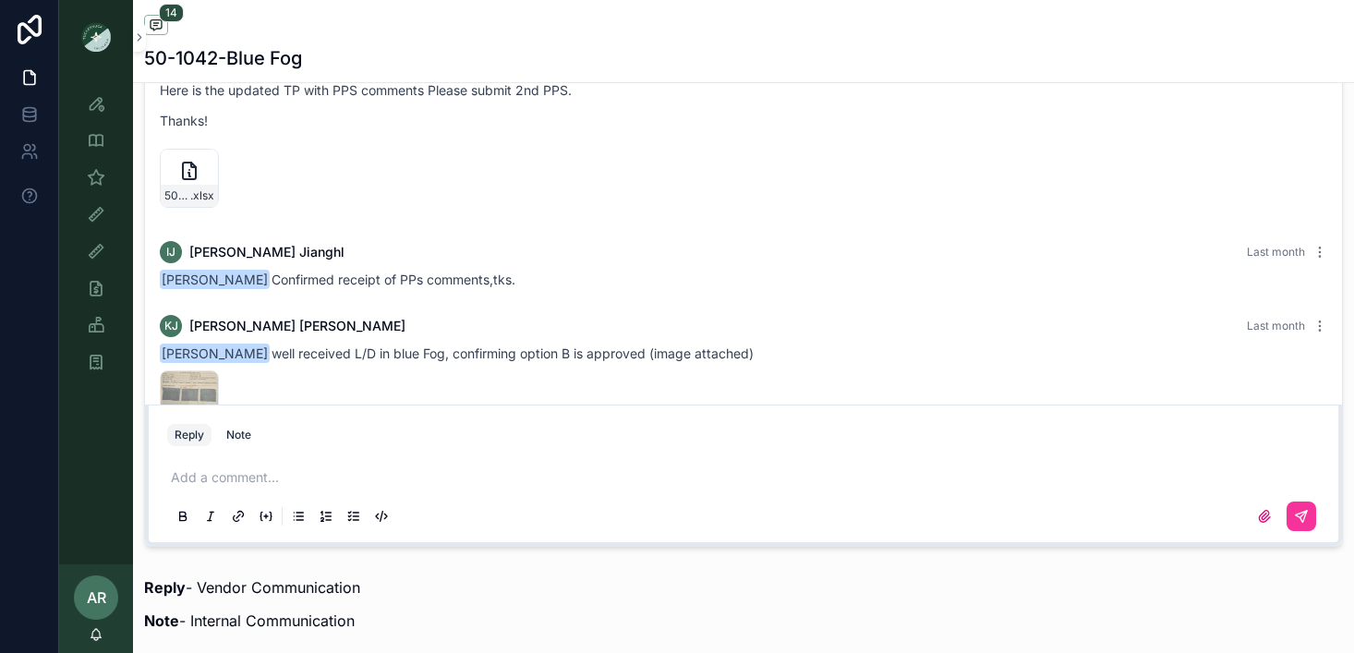
scroll to position [1264, 0]
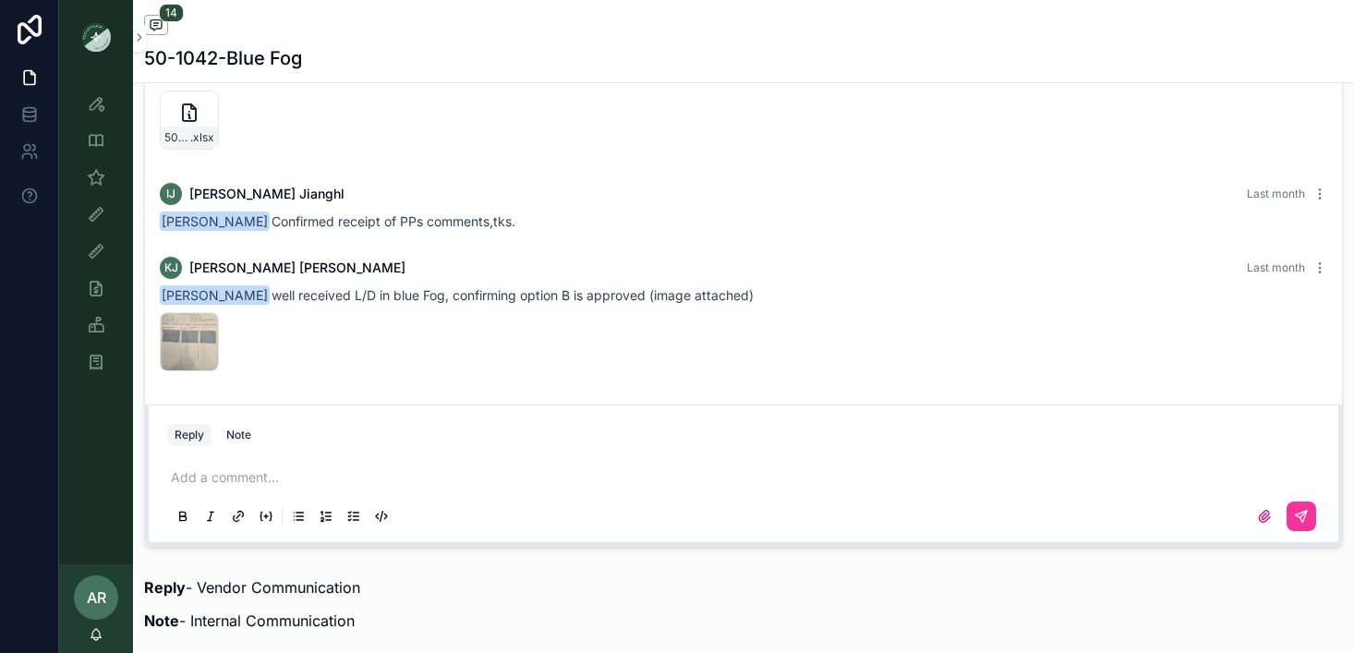
click at [1264, 520] on icon "scrollable content" at bounding box center [1264, 516] width 15 height 15
click at [0, 0] on input "scrollable content" at bounding box center [0, 0] width 0 height 0
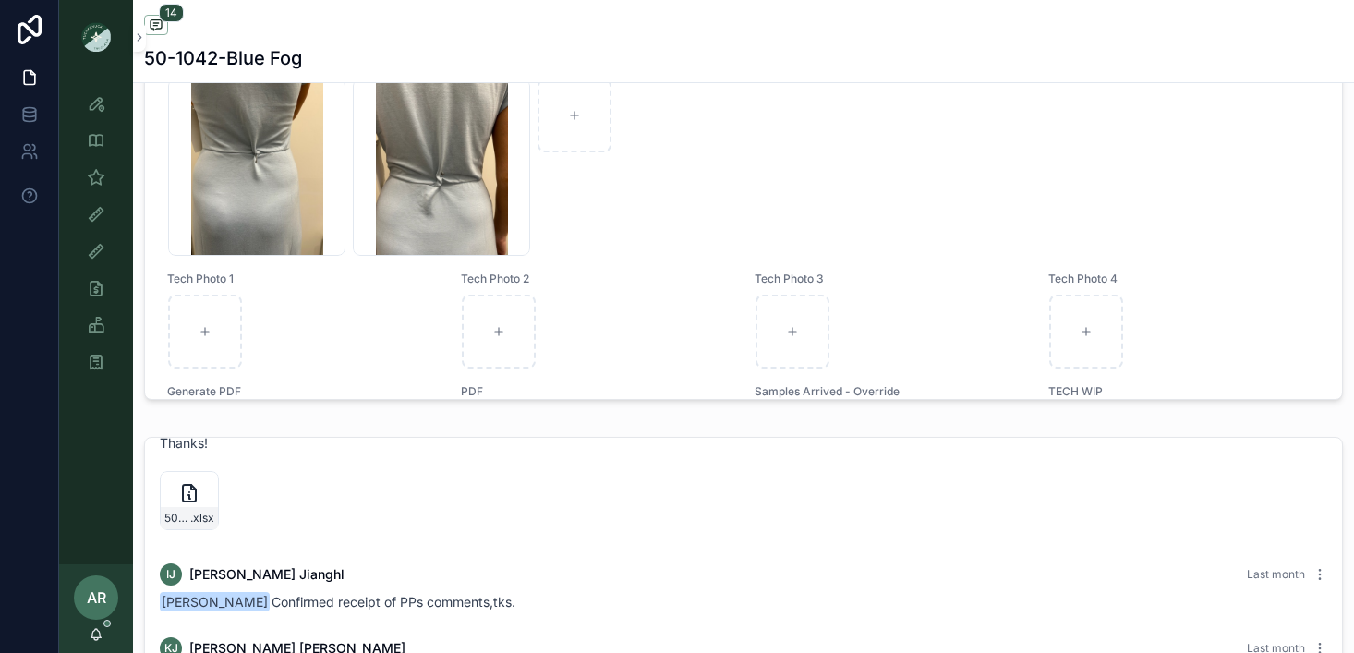
scroll to position [452, 0]
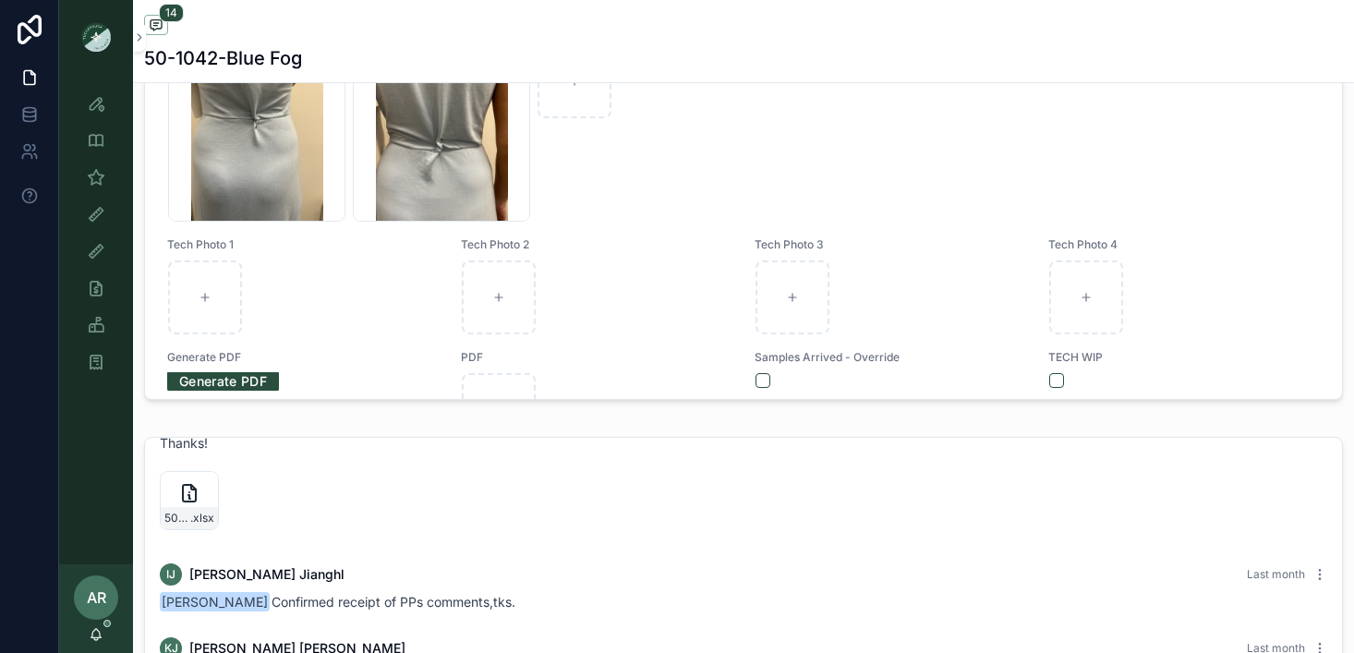
click at [960, 466] on div "AR [PERSON_NAME] Last month Hi [PERSON_NAME] Snow Yuxm Here is the updated TP w…" at bounding box center [744, 440] width 1190 height 217
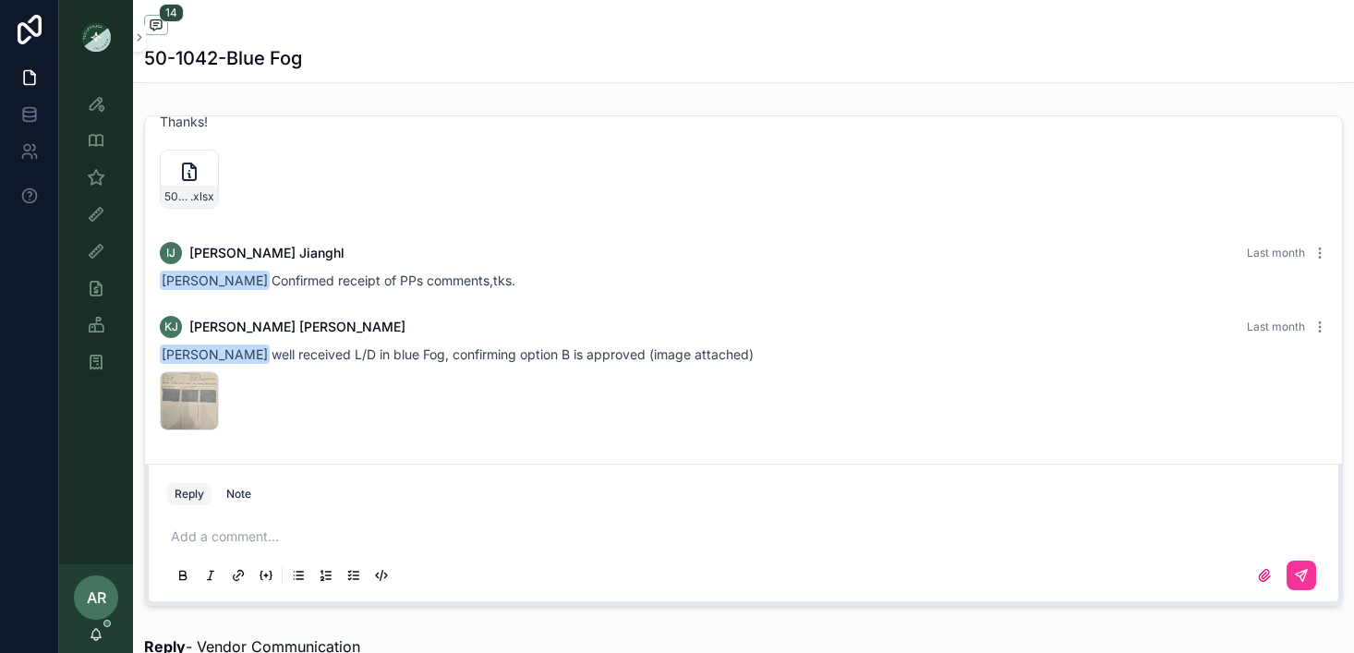
scroll to position [1239, 0]
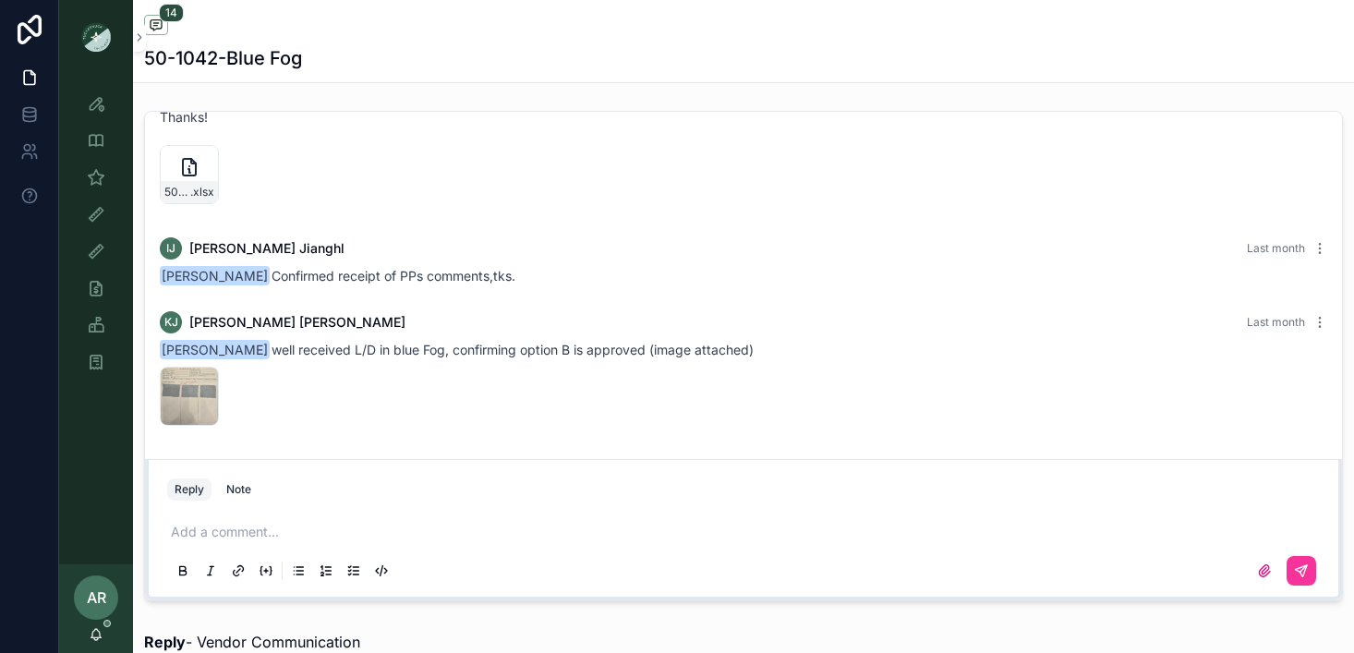
click at [1259, 556] on label "scrollable content" at bounding box center [1265, 571] width 30 height 30
click at [0, 0] on input "scrollable content" at bounding box center [0, 0] width 0 height 0
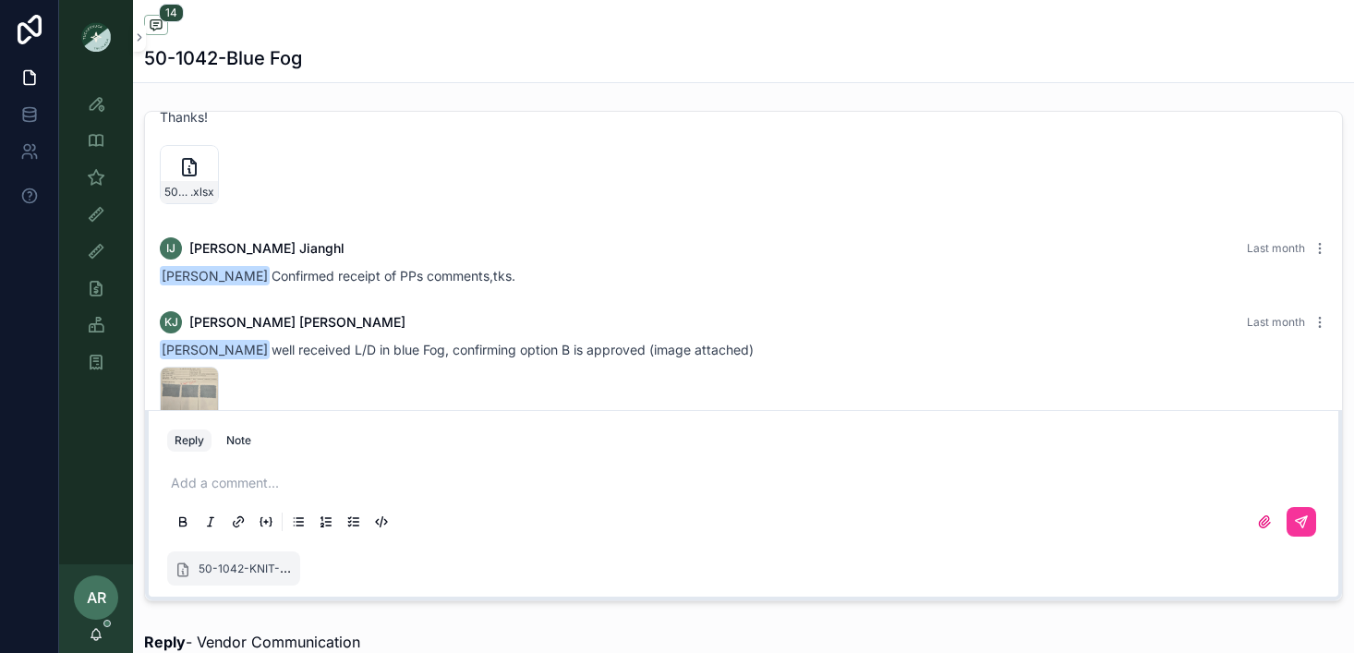
click at [1306, 528] on icon "scrollable content" at bounding box center [1301, 521] width 15 height 15
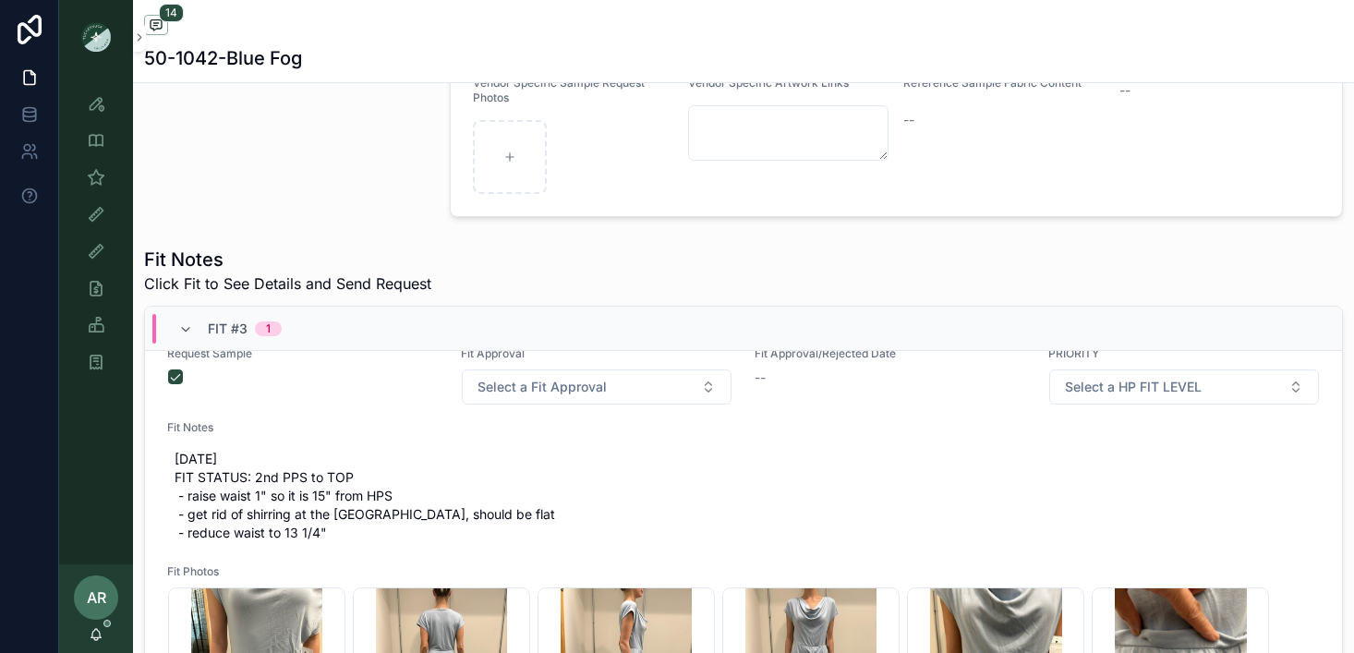
scroll to position [113, 0]
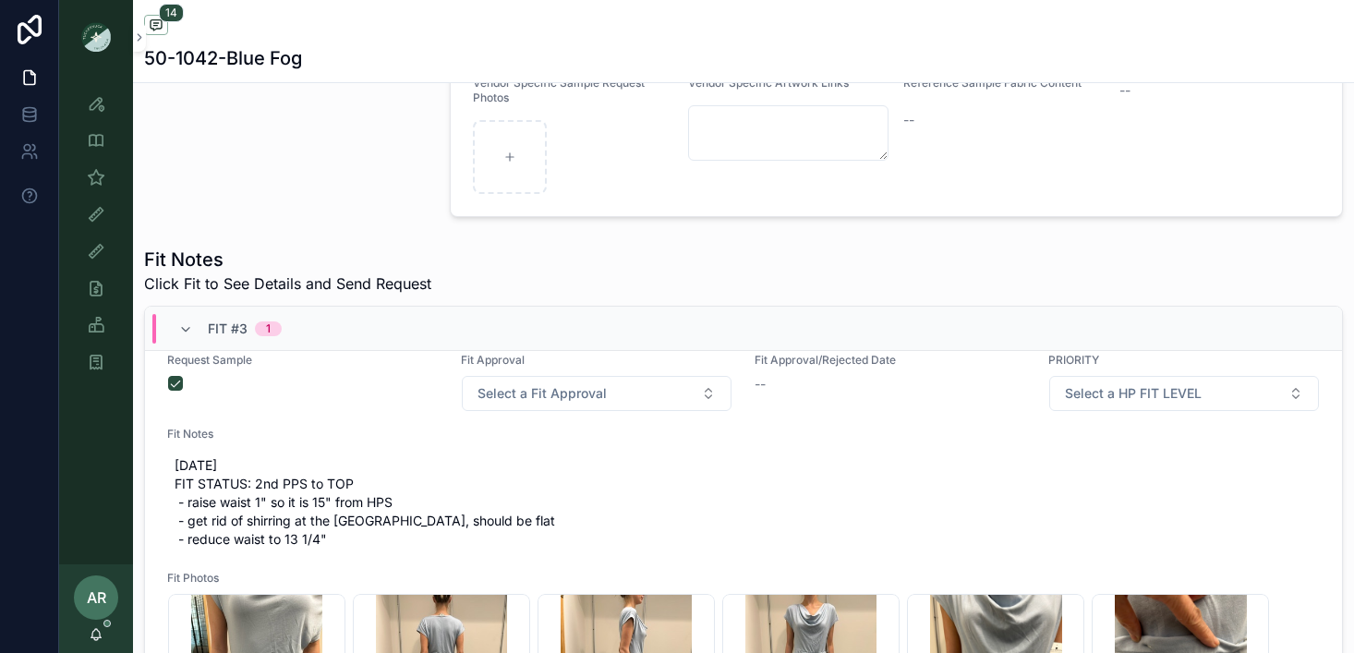
click at [586, 407] on button "Select a Fit Approval" at bounding box center [597, 393] width 270 height 35
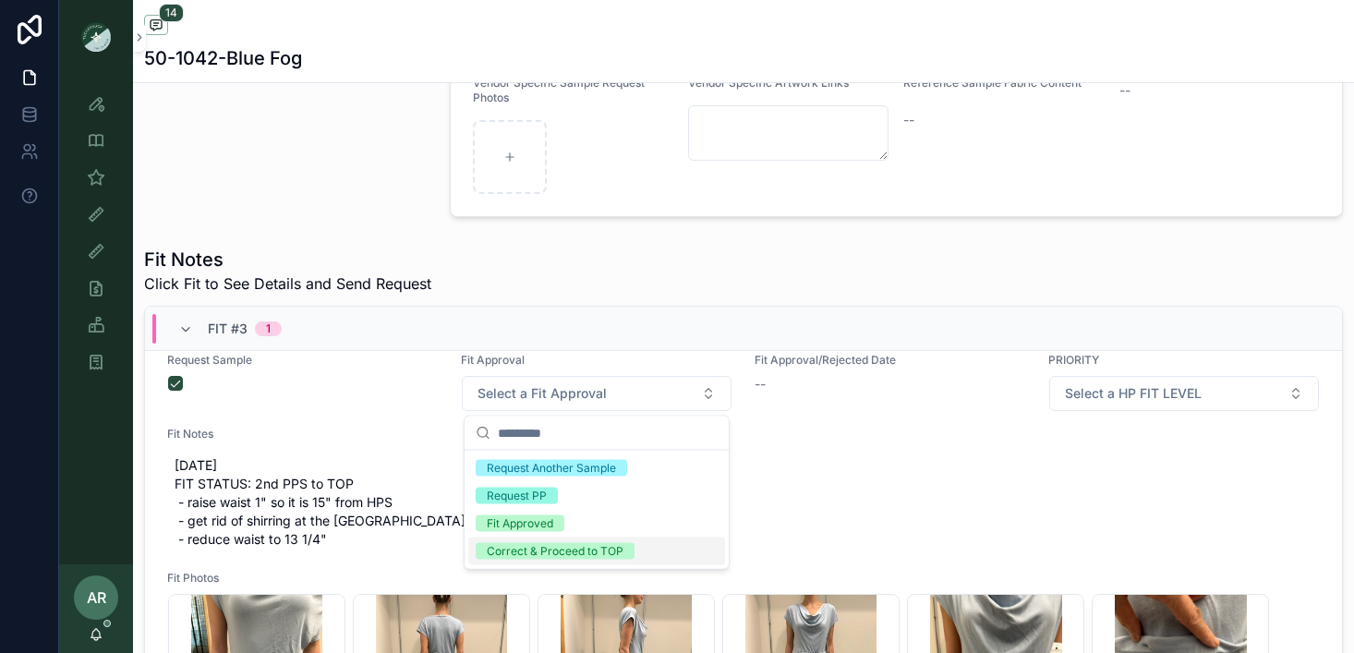
click at [534, 549] on div "Correct & Proceed to TOP" at bounding box center [555, 551] width 137 height 17
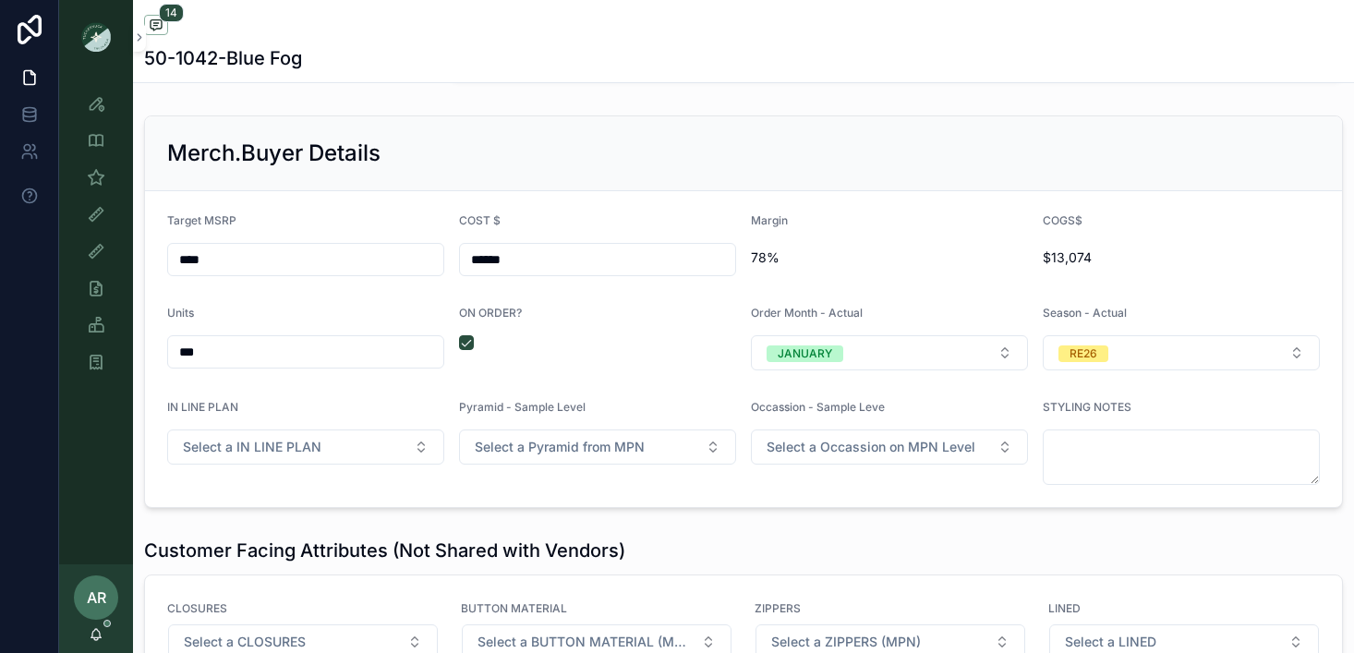
scroll to position [1942, 0]
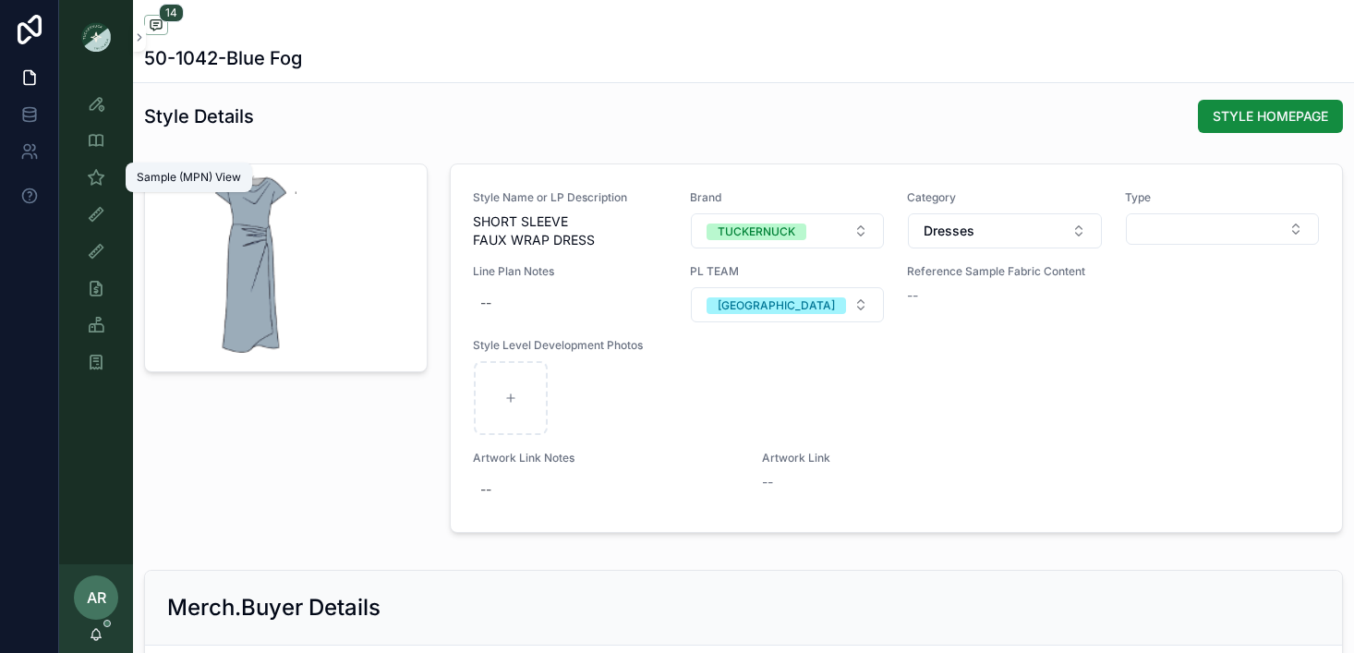
click at [103, 177] on icon "scrollable content" at bounding box center [96, 177] width 18 height 18
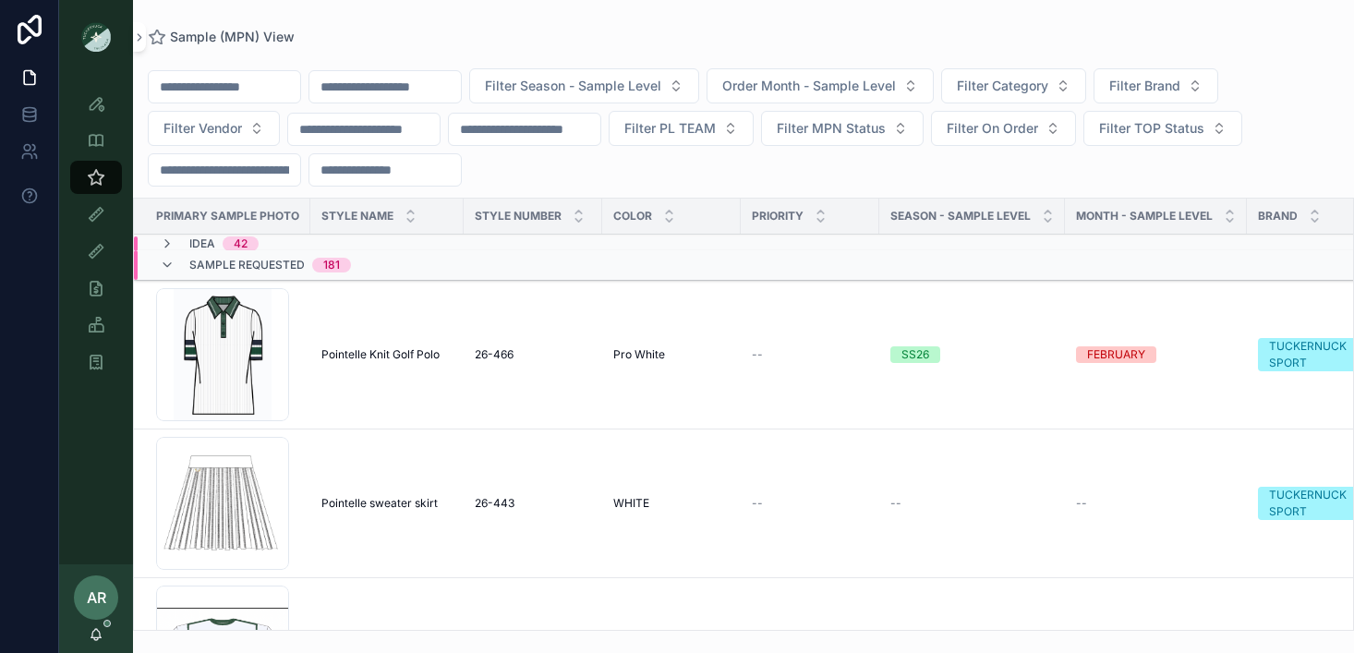
click at [382, 93] on input "scrollable content" at bounding box center [384, 87] width 151 height 26
type input "*******"
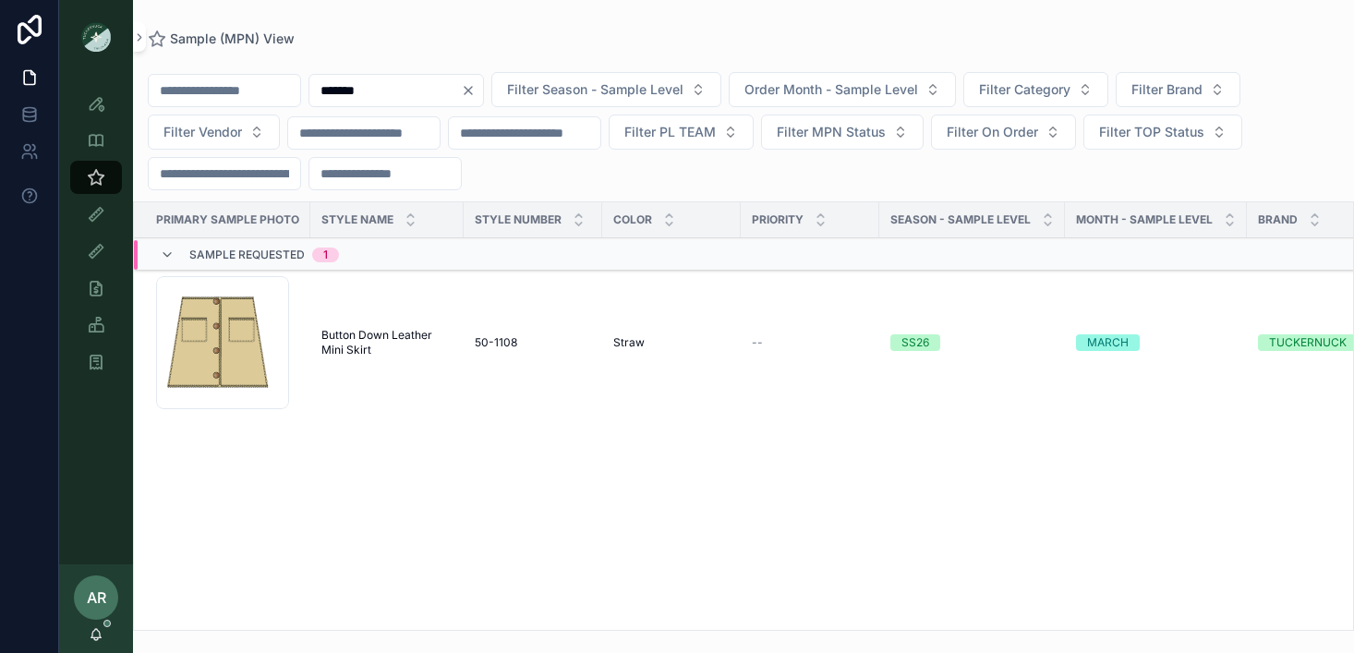
click at [335, 354] on span "Button Down Leather Mini Skirt" at bounding box center [386, 343] width 131 height 30
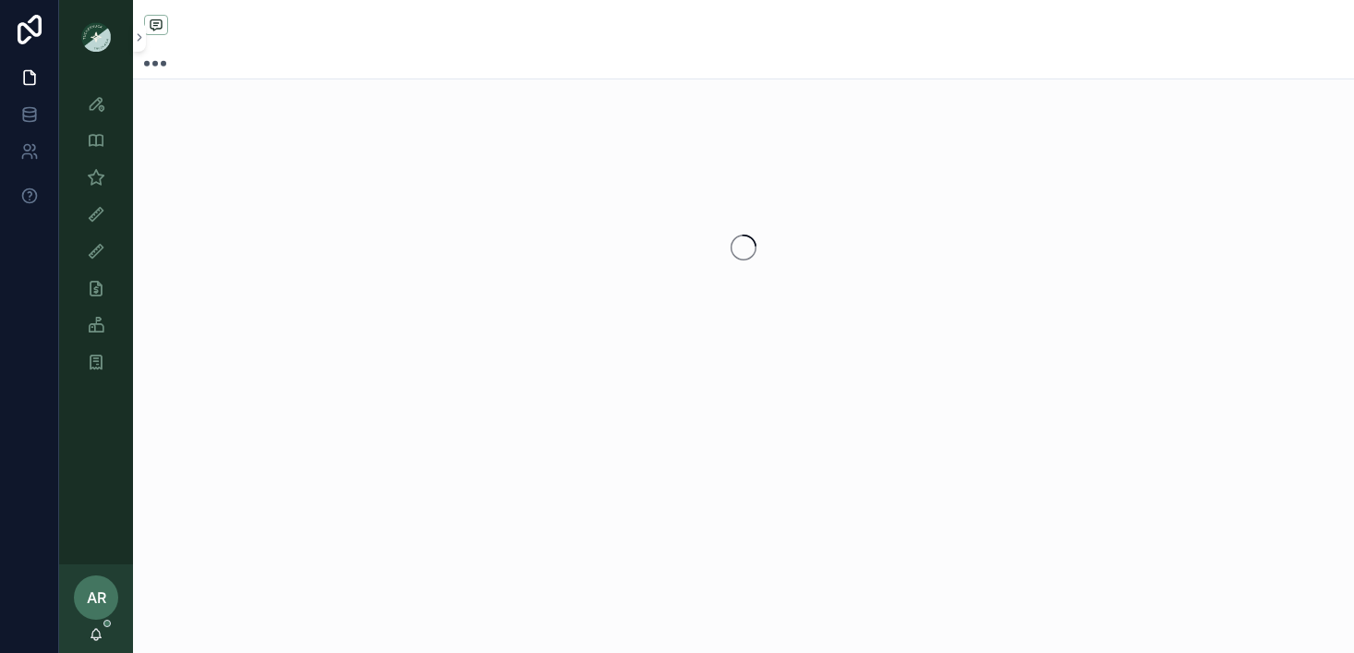
click at [335, 354] on div "scrollable content" at bounding box center [743, 248] width 1221 height 292
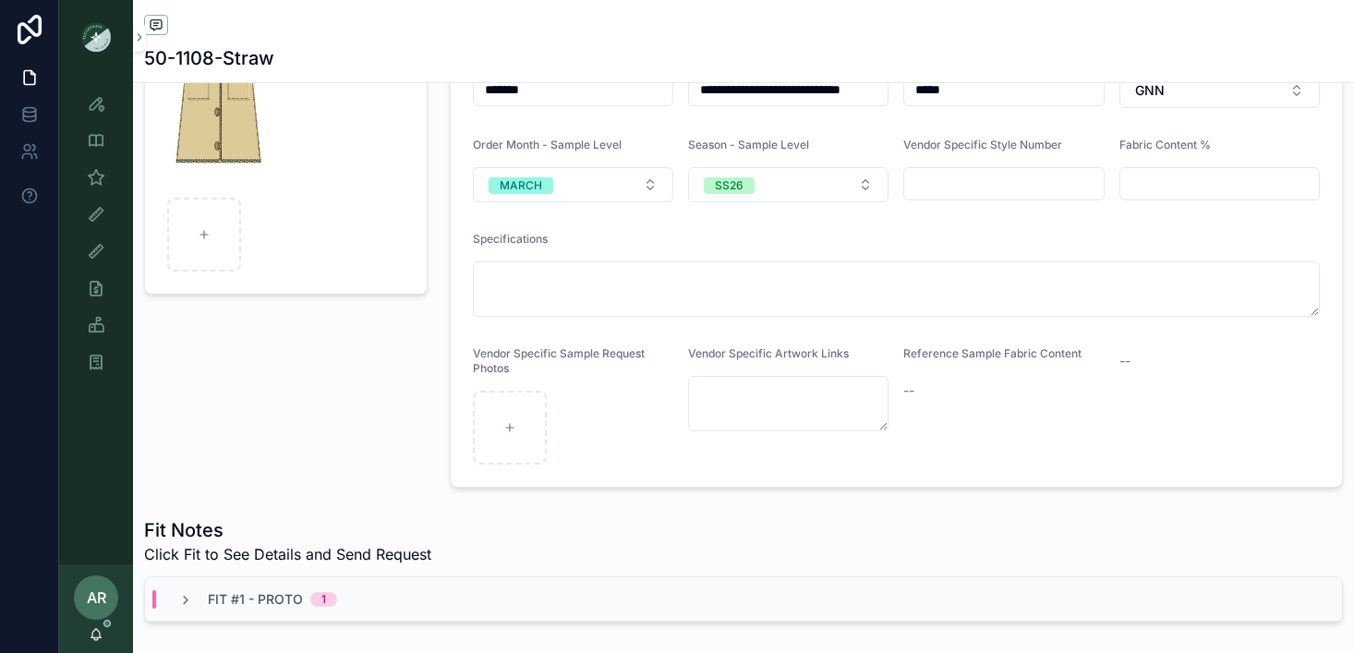
scroll to position [241, 0]
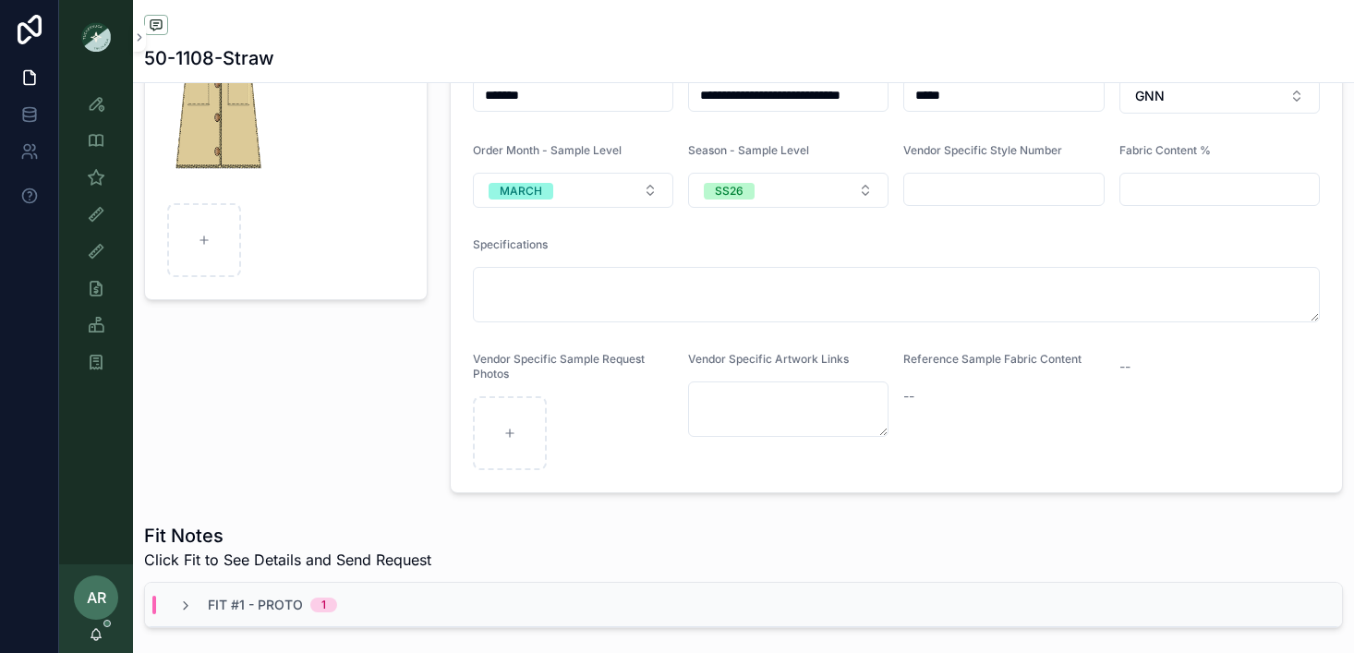
click at [188, 596] on div "Fit #1 - Proto 1" at bounding box center [257, 605] width 159 height 18
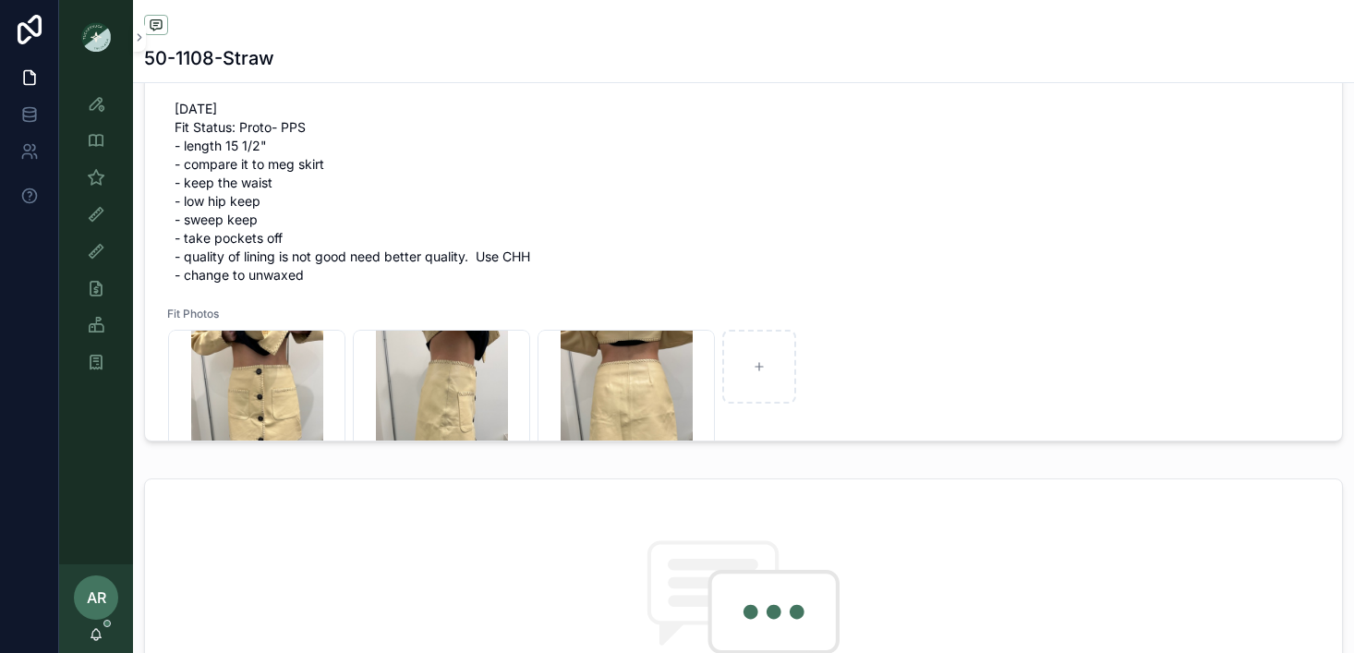
scroll to position [21, 0]
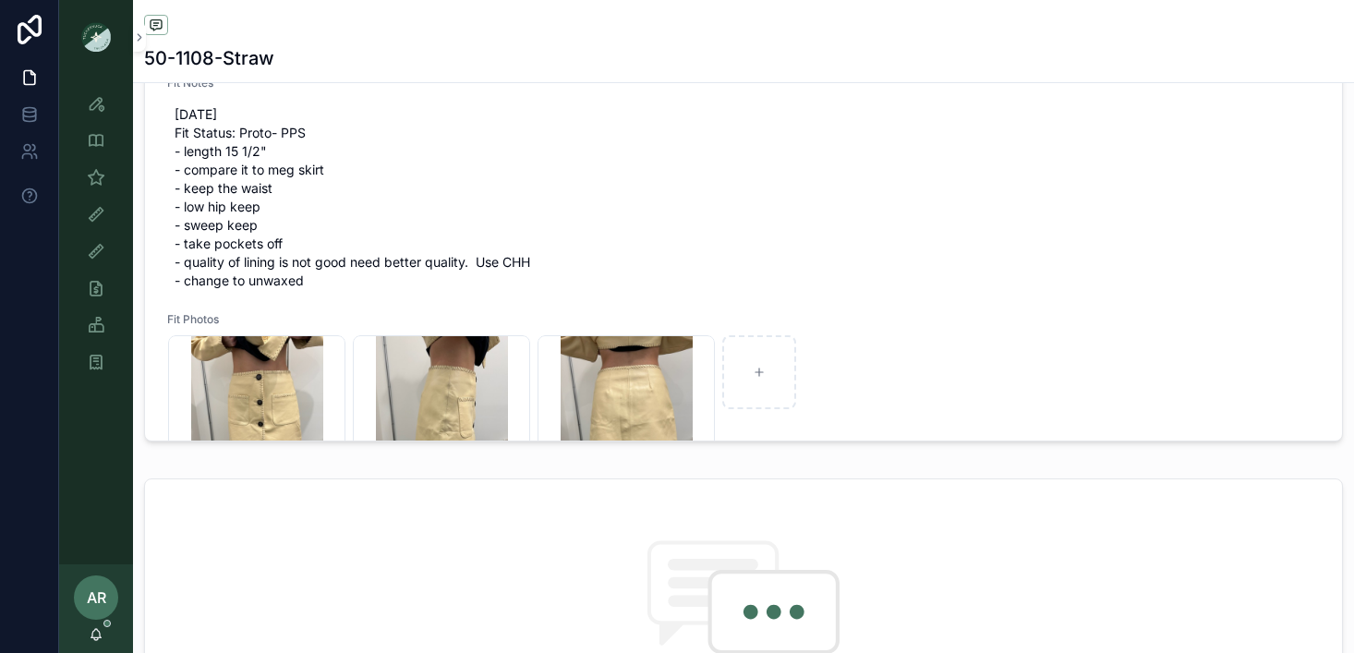
click at [209, 157] on span "10/7/25 Fit Status: Proto- PPS - length 15 1/2" - compare it to meg skirt - kee…" at bounding box center [744, 197] width 1138 height 185
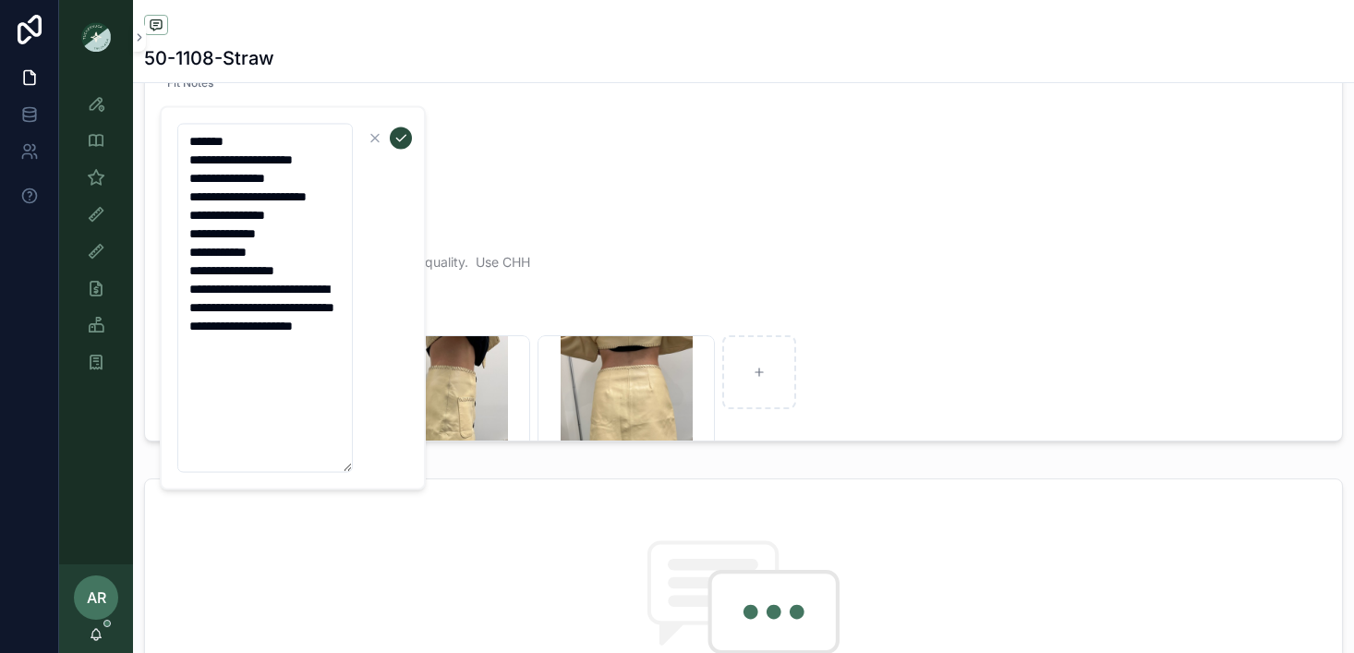
click at [202, 180] on textarea "**********" at bounding box center [264, 298] width 175 height 349
type textarea "**********"
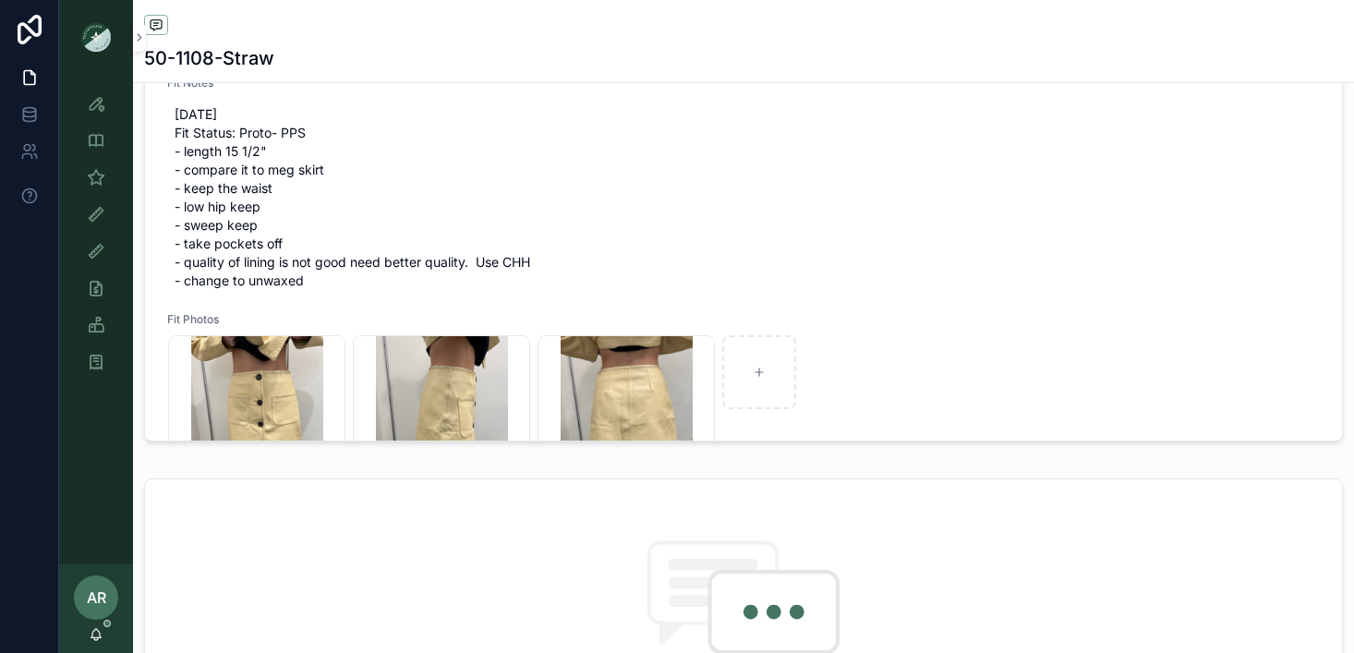
click at [271, 187] on span "10/7/25 Fit Status: Proto- PPS - length 15 1/2" - compare it to meg skirt - kee…" at bounding box center [744, 197] width 1138 height 185
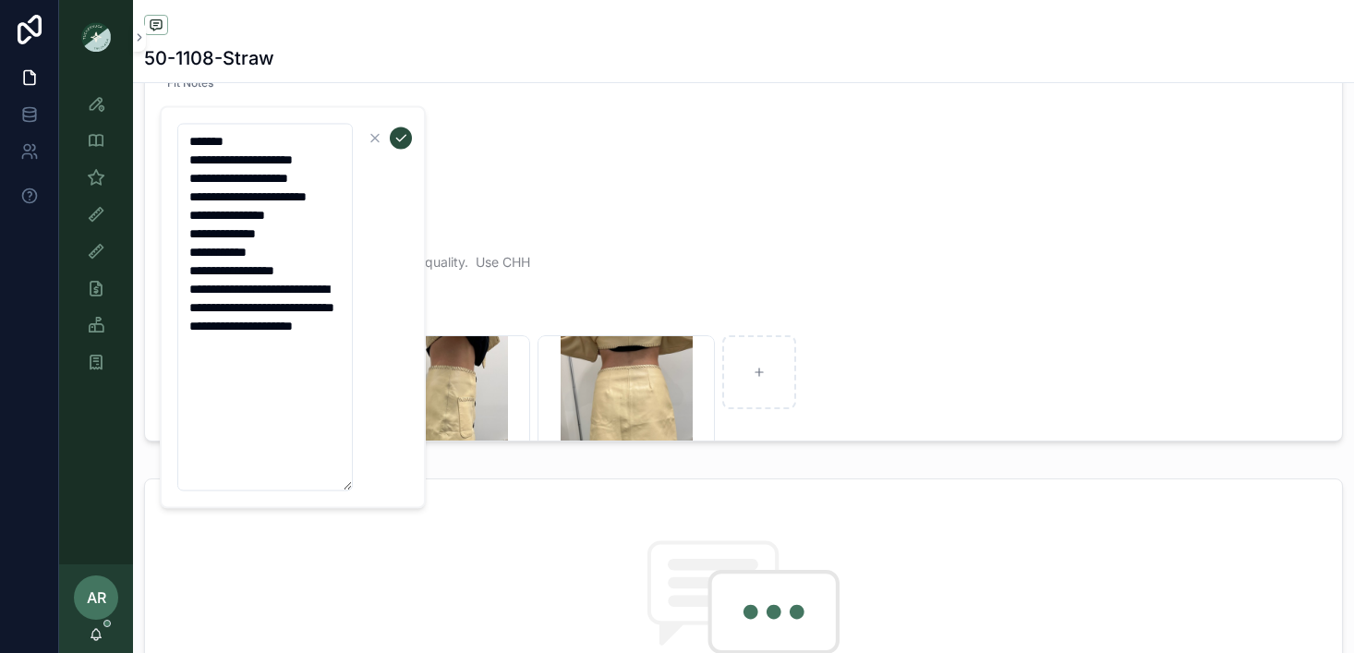
drag, startPoint x: 297, startPoint y: 218, endPoint x: 199, endPoint y: 217, distance: 98.8
click at [199, 217] on textarea "**********" at bounding box center [264, 308] width 175 height 368
type textarea "**********"
click at [286, 237] on textarea "**********" at bounding box center [264, 308] width 175 height 368
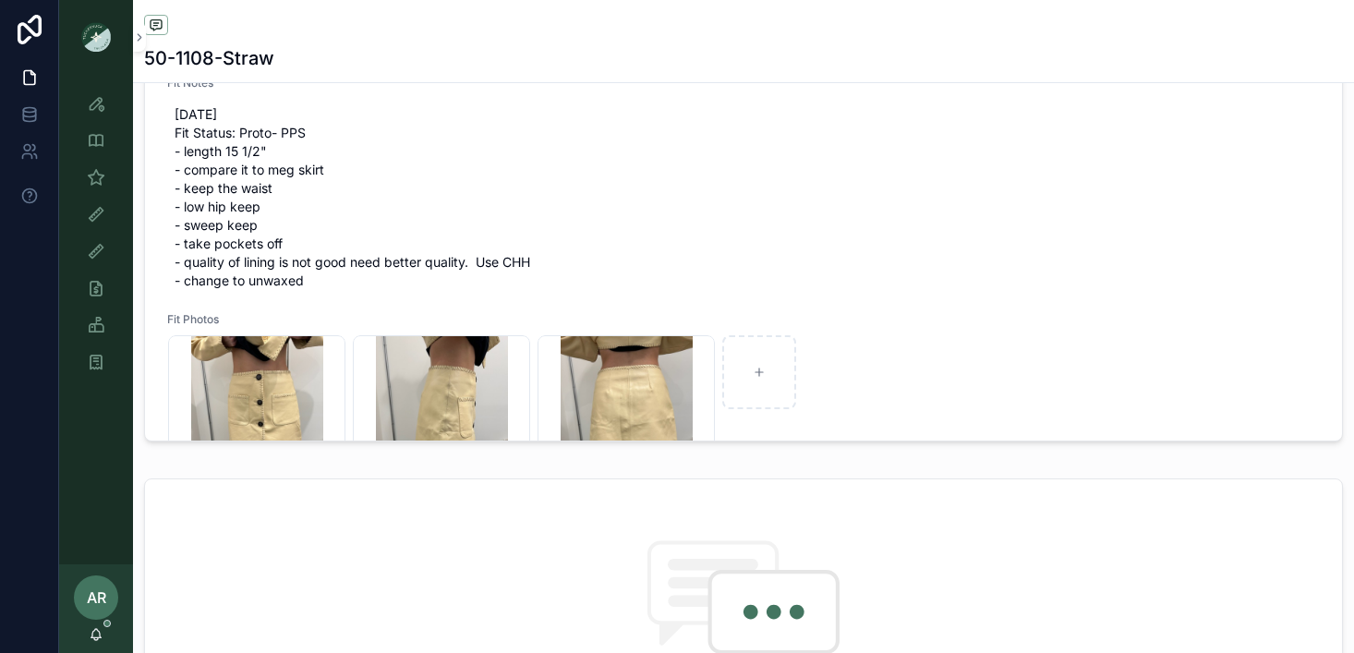
click at [283, 236] on span "10/7/25 Fit Status: Proto- PPS - length 15 1/2" - compare it to meg skirt - kee…" at bounding box center [744, 197] width 1138 height 185
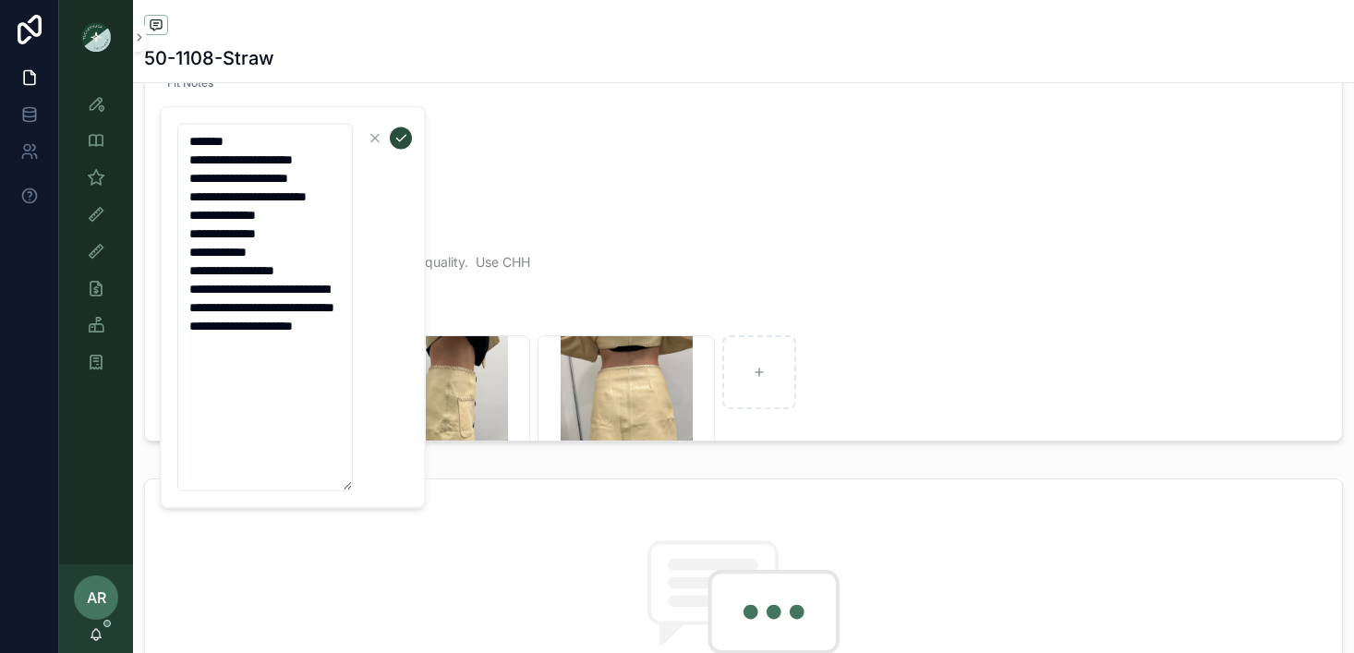
click at [389, 147] on div "scrollable content" at bounding box center [388, 138] width 48 height 22
click at [397, 136] on icon "scrollable content" at bounding box center [400, 138] width 15 height 15
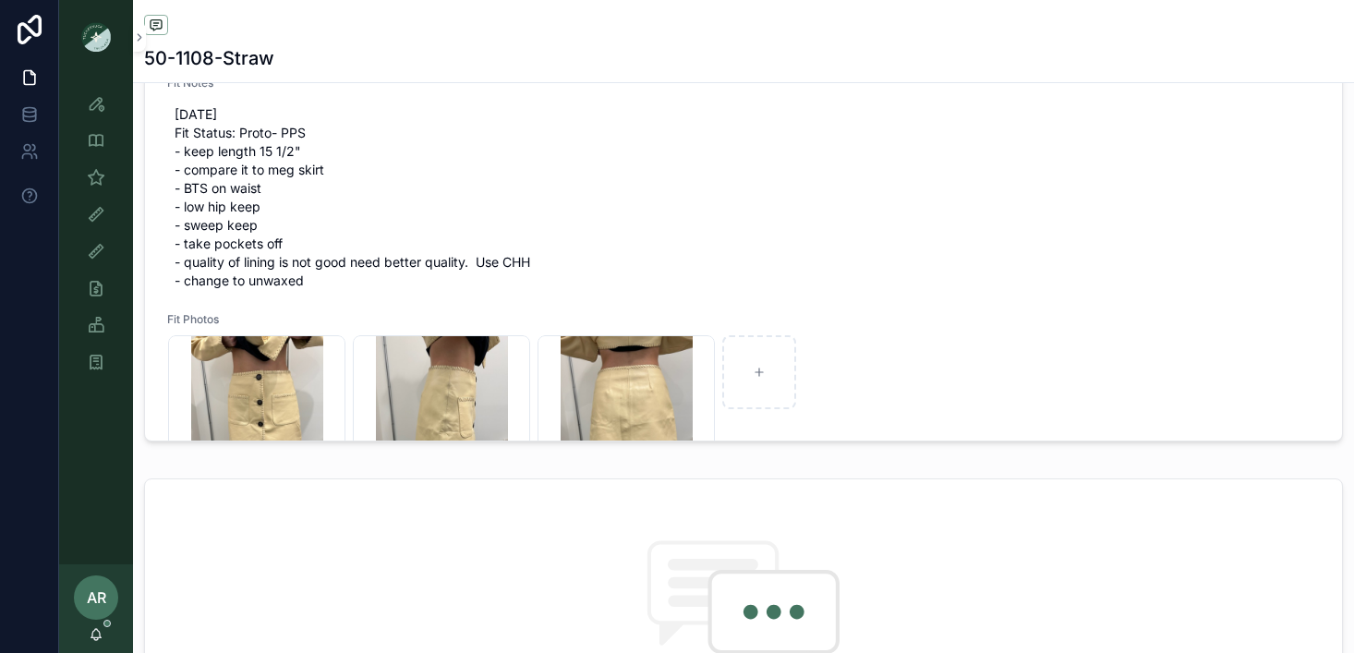
click at [266, 201] on span "10/7/25 Fit Status: Proto- PPS - keep length 15 1/2" - compare it to meg skirt …" at bounding box center [744, 197] width 1138 height 185
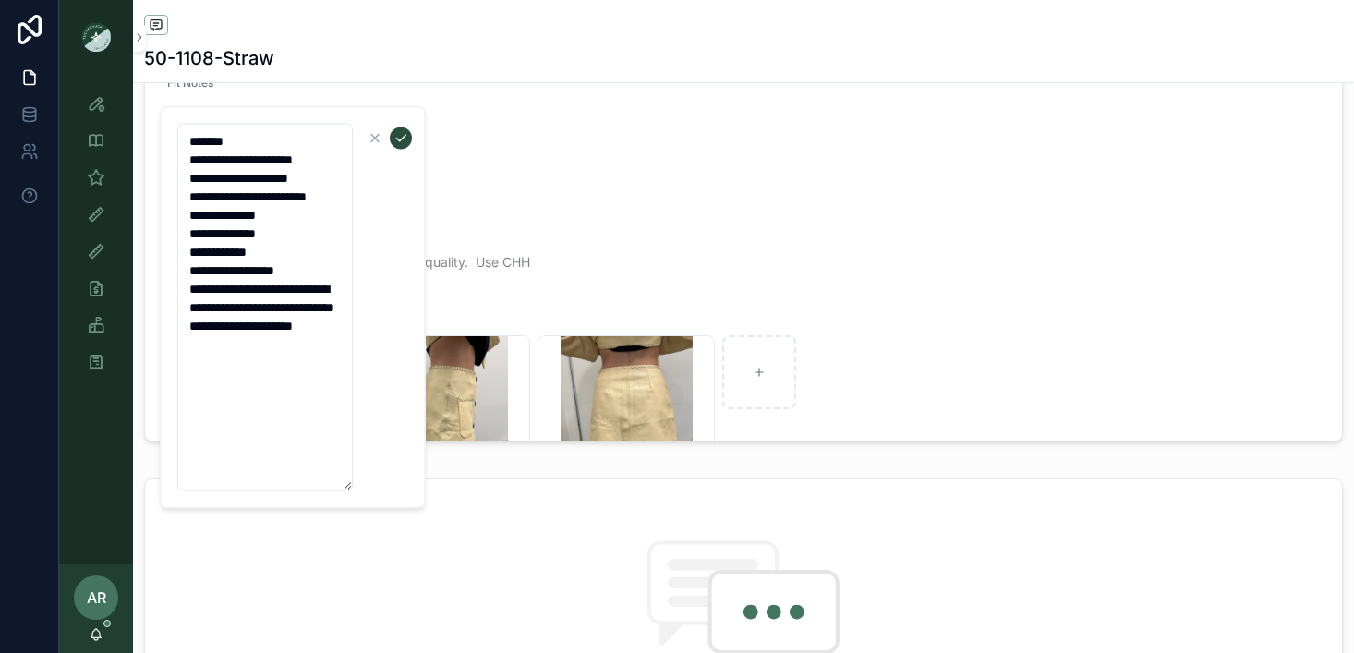
drag, startPoint x: 304, startPoint y: 270, endPoint x: 198, endPoint y: 261, distance: 106.5
click at [198, 261] on textarea "**********" at bounding box center [264, 308] width 175 height 368
click at [222, 310] on textarea "**********" at bounding box center [264, 308] width 175 height 368
type textarea "**********"
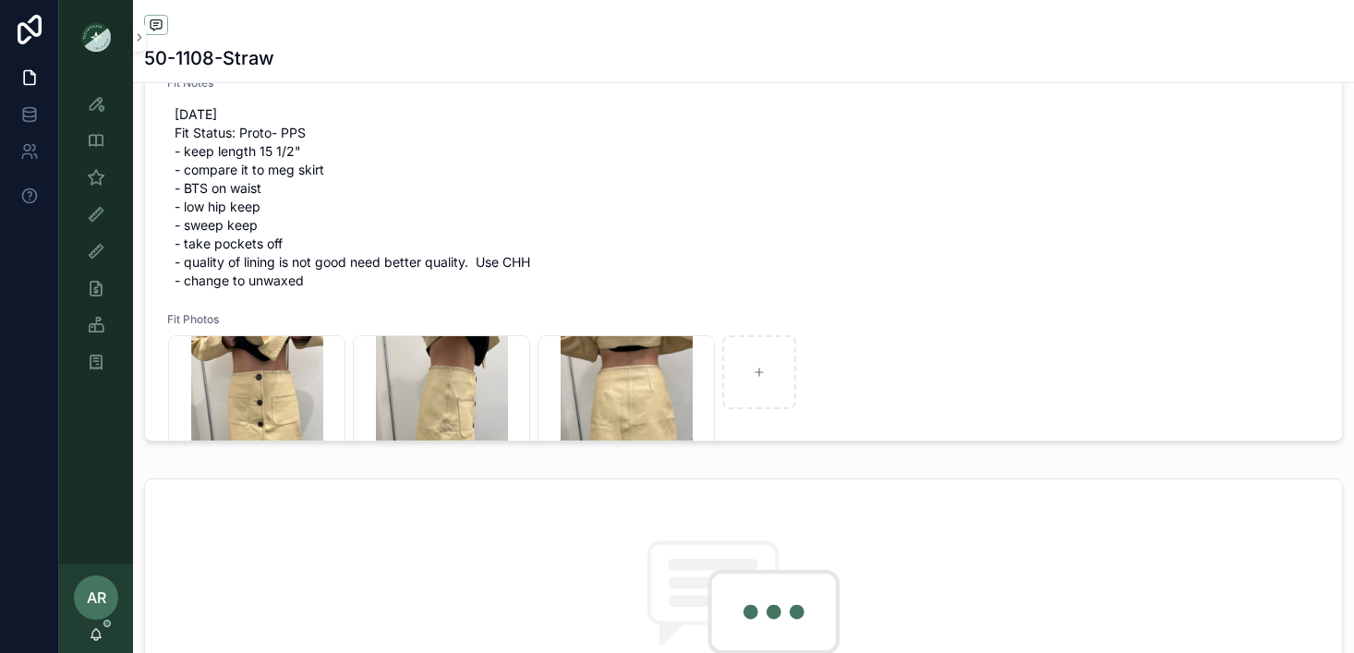
click at [236, 290] on span "10/7/25 Fit Status: Proto- PPS - keep length 15 1/2" - compare it to meg skirt …" at bounding box center [744, 197] width 1138 height 185
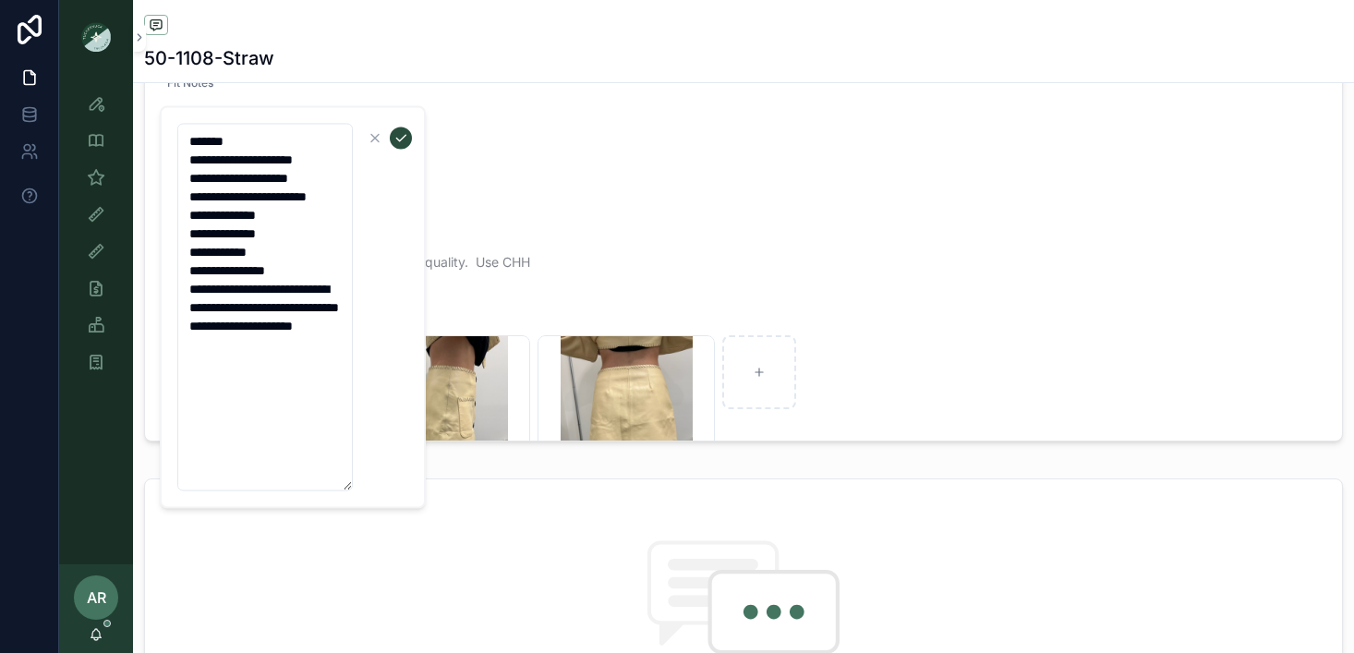
drag, startPoint x: 226, startPoint y: 304, endPoint x: 236, endPoint y: 326, distance: 24.4
click at [236, 326] on textarea "**********" at bounding box center [264, 308] width 175 height 368
click at [325, 327] on textarea "**********" at bounding box center [264, 298] width 175 height 349
type textarea "**********"
click at [400, 151] on form "**********" at bounding box center [294, 307] width 236 height 369
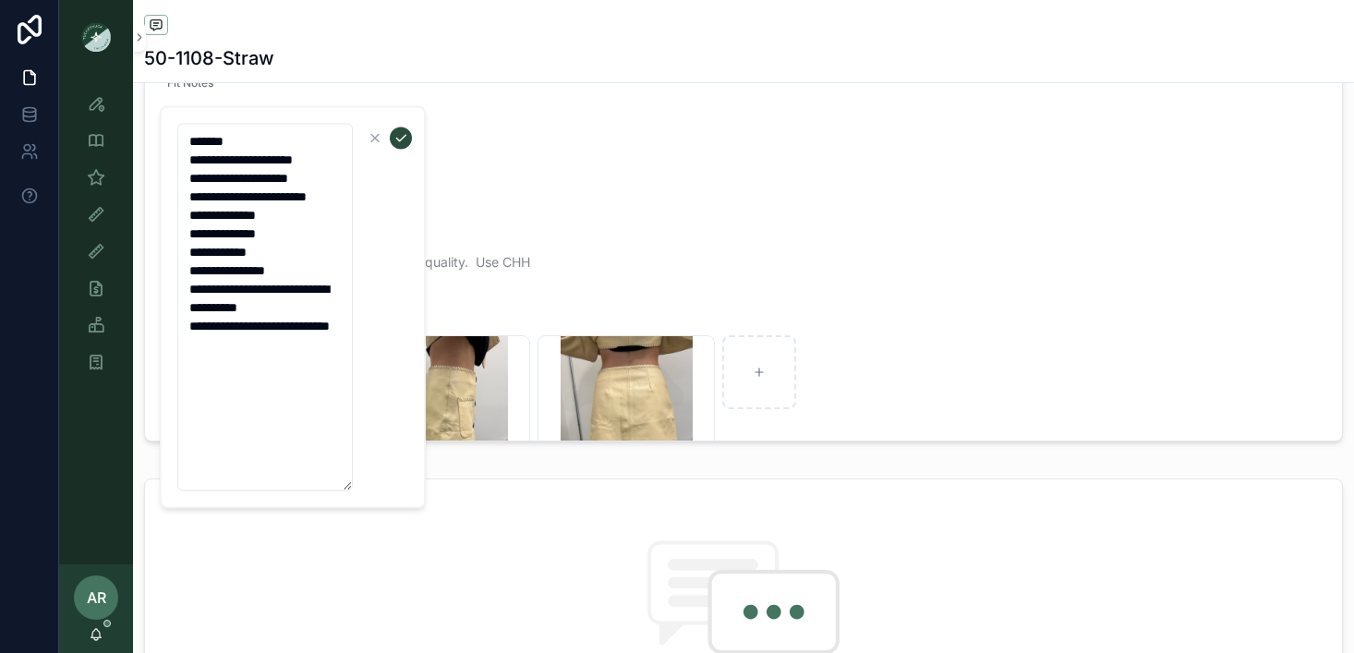
click at [401, 133] on icon "scrollable content" at bounding box center [400, 138] width 15 height 15
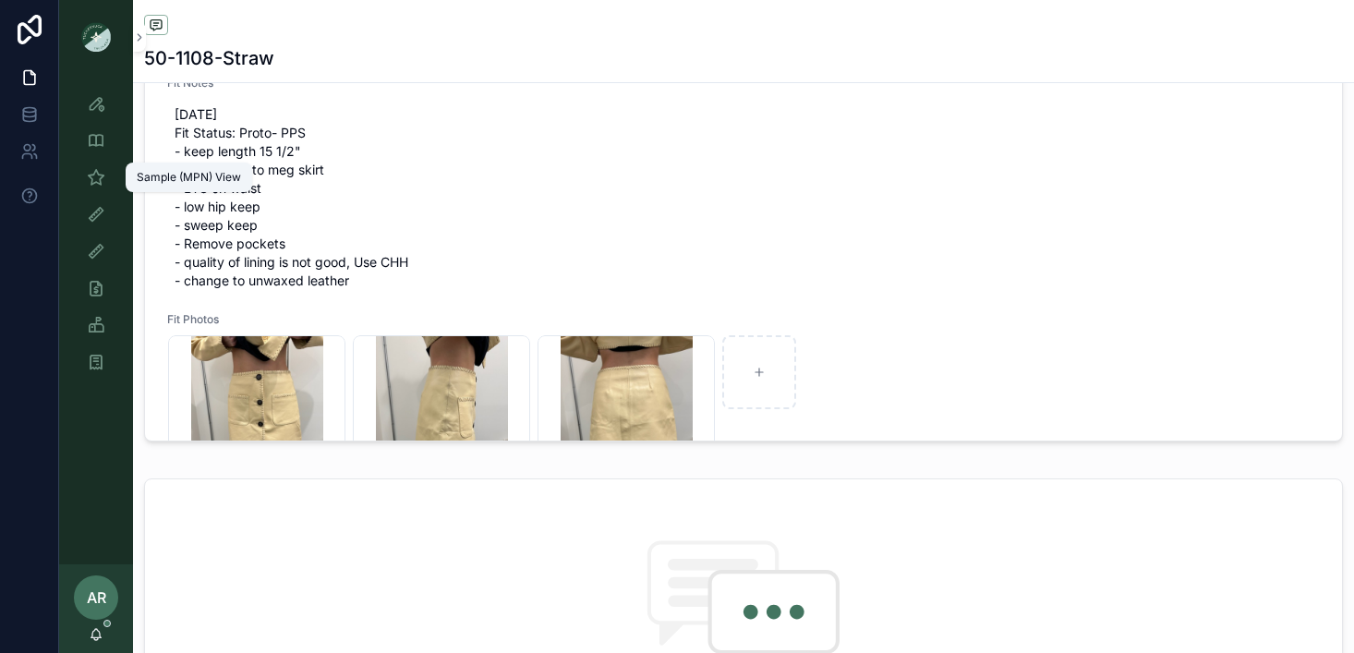
click at [94, 184] on icon "scrollable content" at bounding box center [96, 177] width 18 height 18
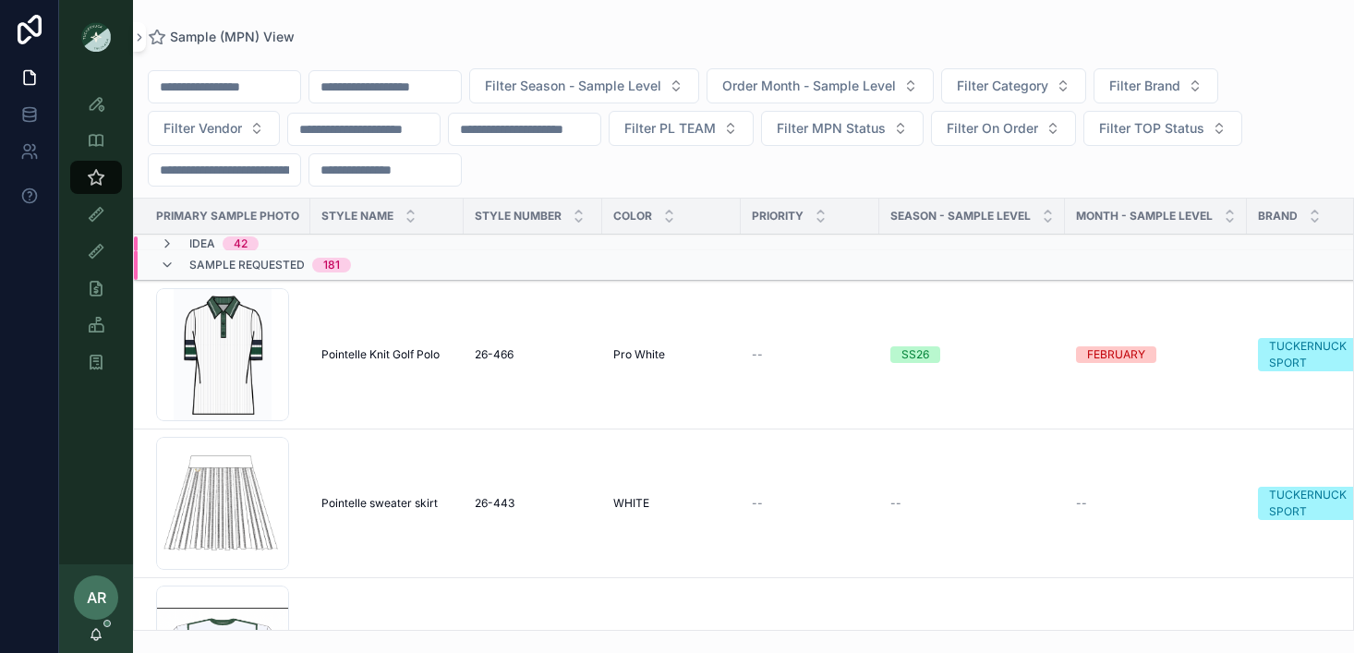
click at [437, 79] on input "scrollable content" at bounding box center [384, 87] width 151 height 26
type input "****"
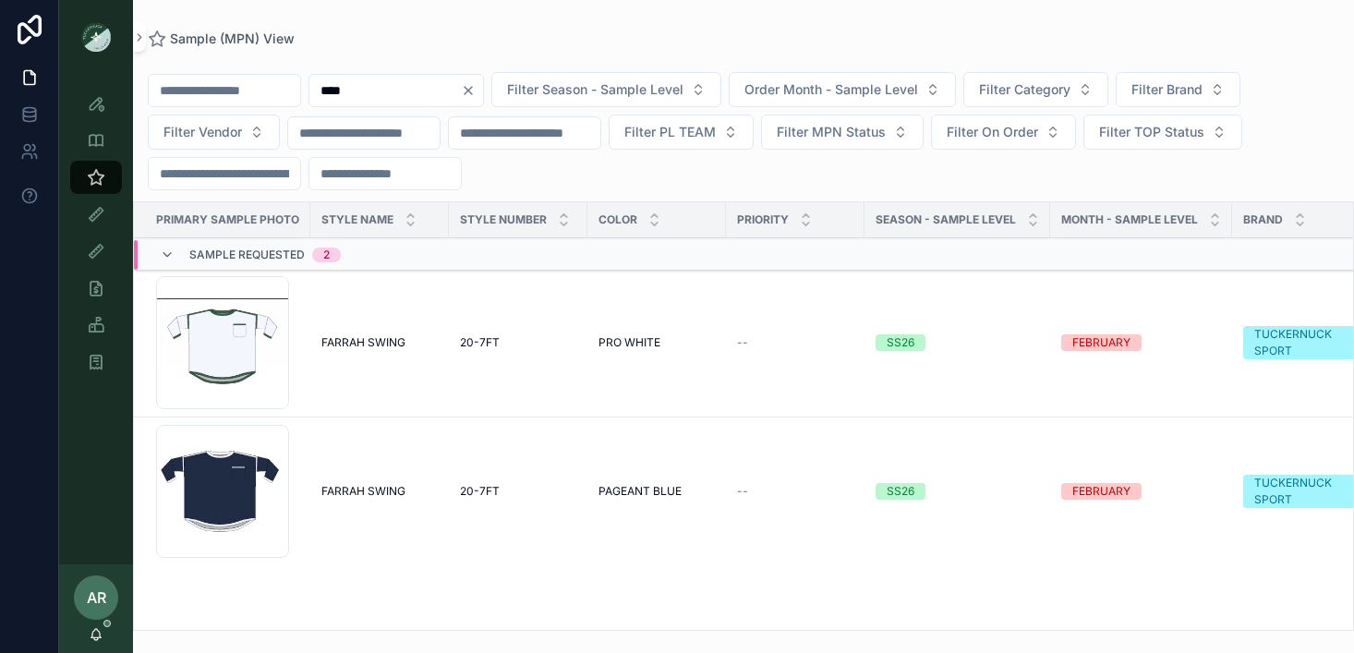
click at [409, 345] on div "FARRAH SWING FARRAH SWING" at bounding box center [379, 342] width 116 height 15
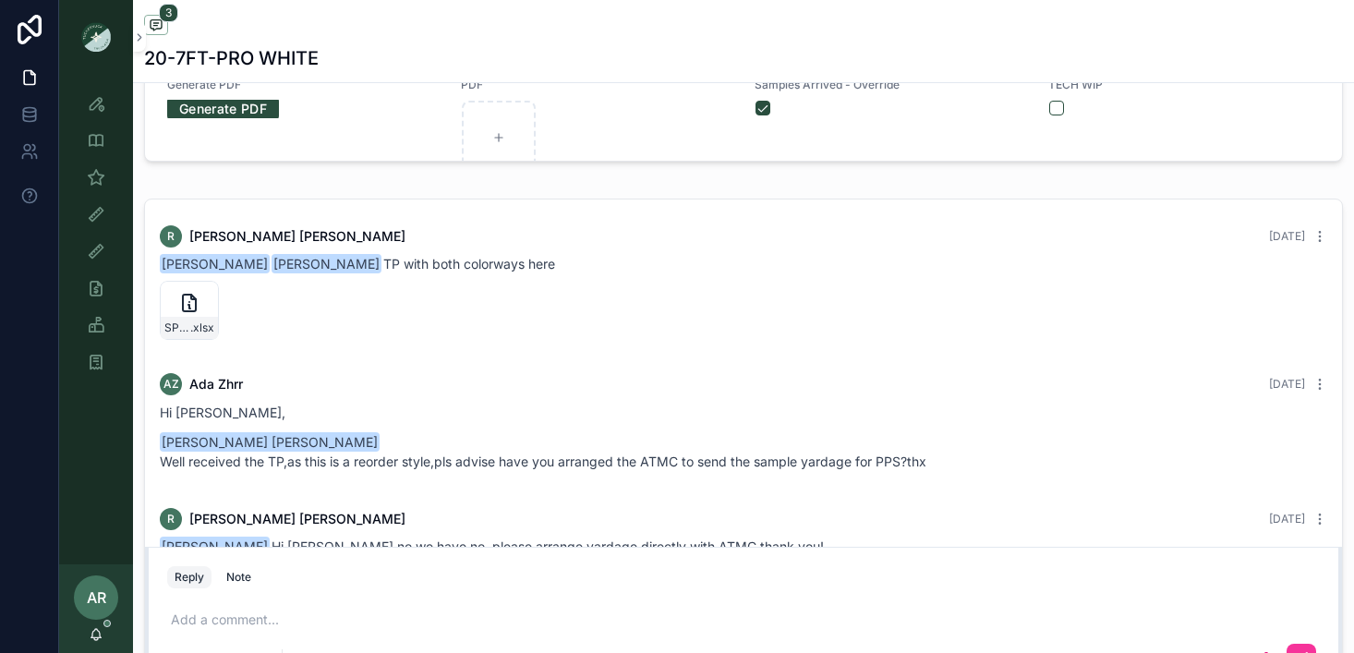
click at [0, 0] on icon "scrollable content" at bounding box center [0, 0] width 0 height 0
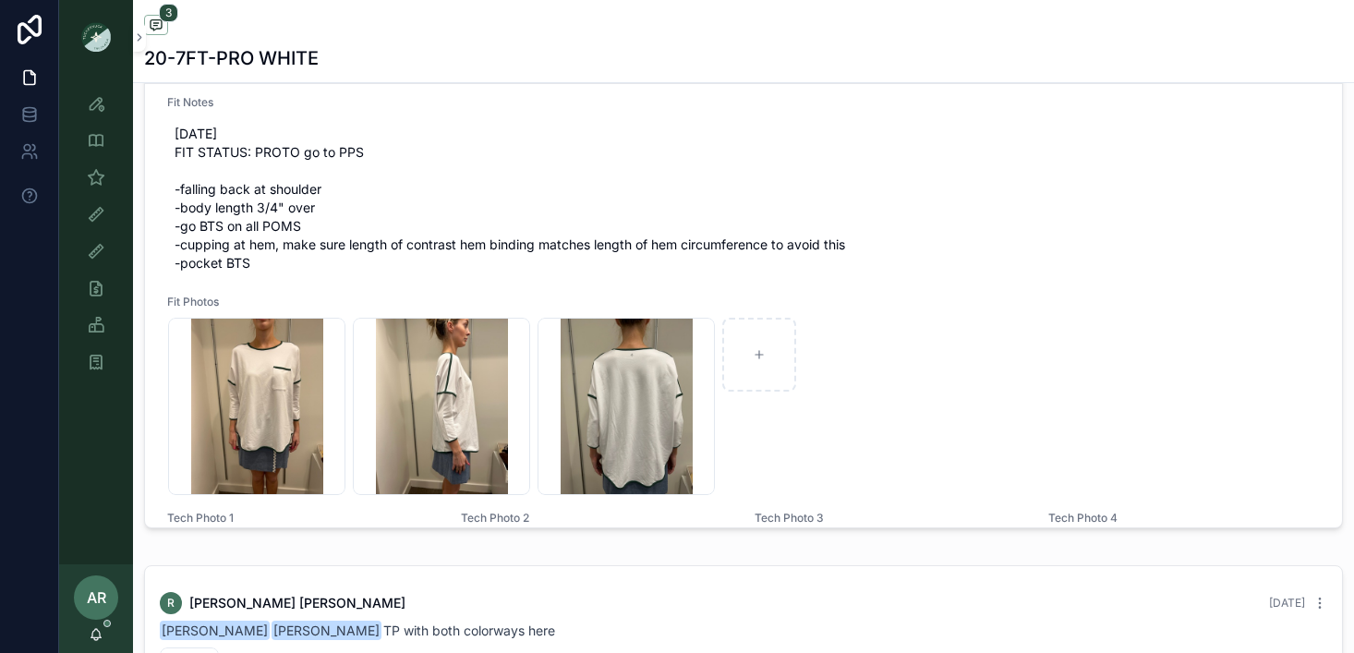
scroll to position [78, 0]
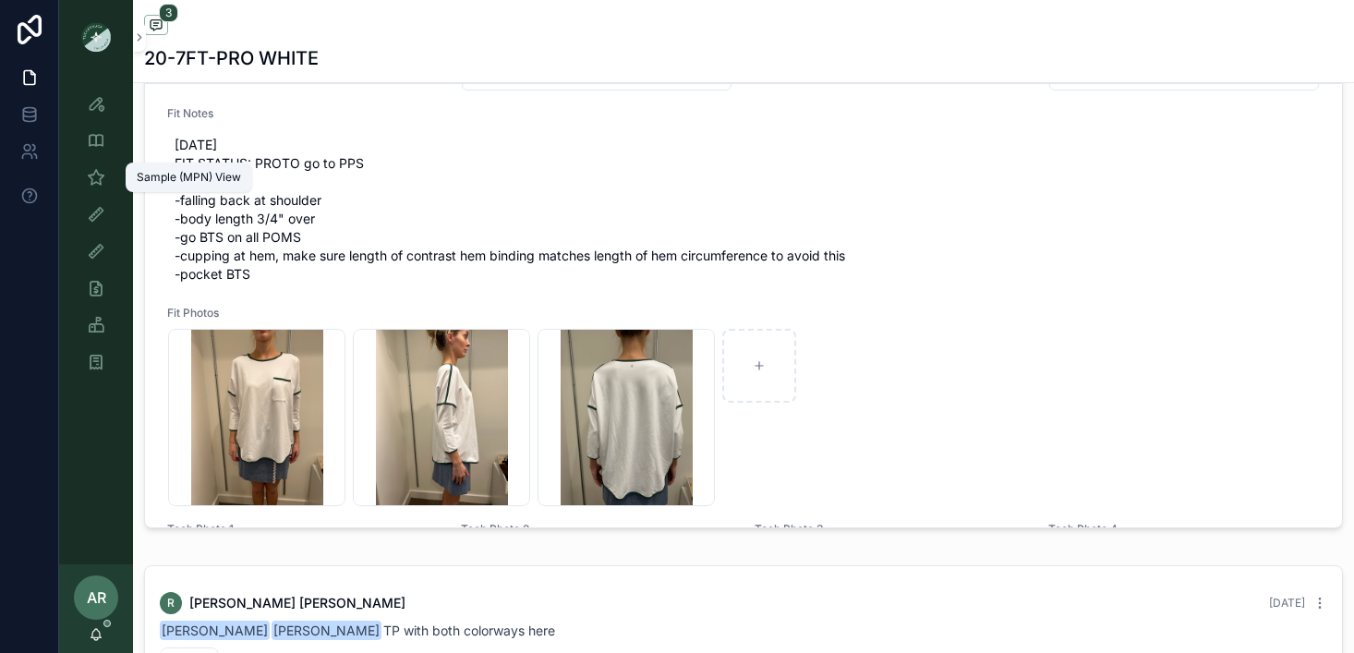
click at [98, 177] on icon "scrollable content" at bounding box center [96, 177] width 18 height 18
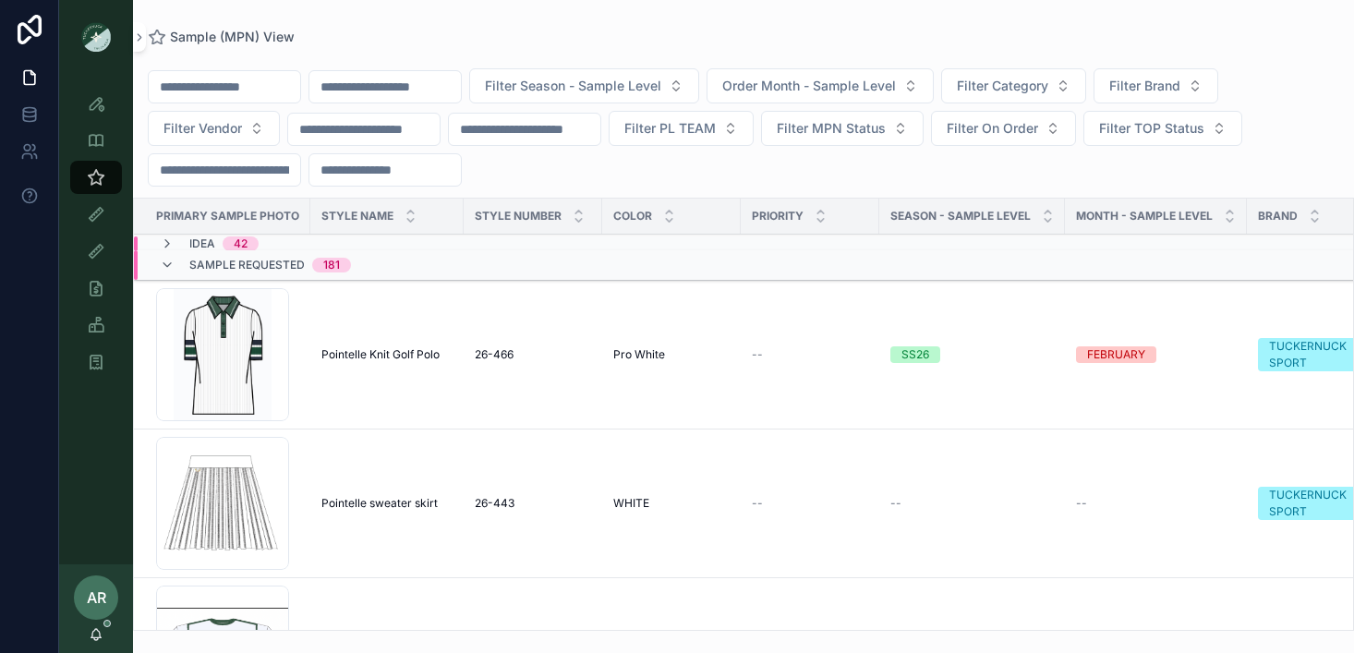
click at [412, 93] on input "scrollable content" at bounding box center [384, 87] width 151 height 26
type input "*******"
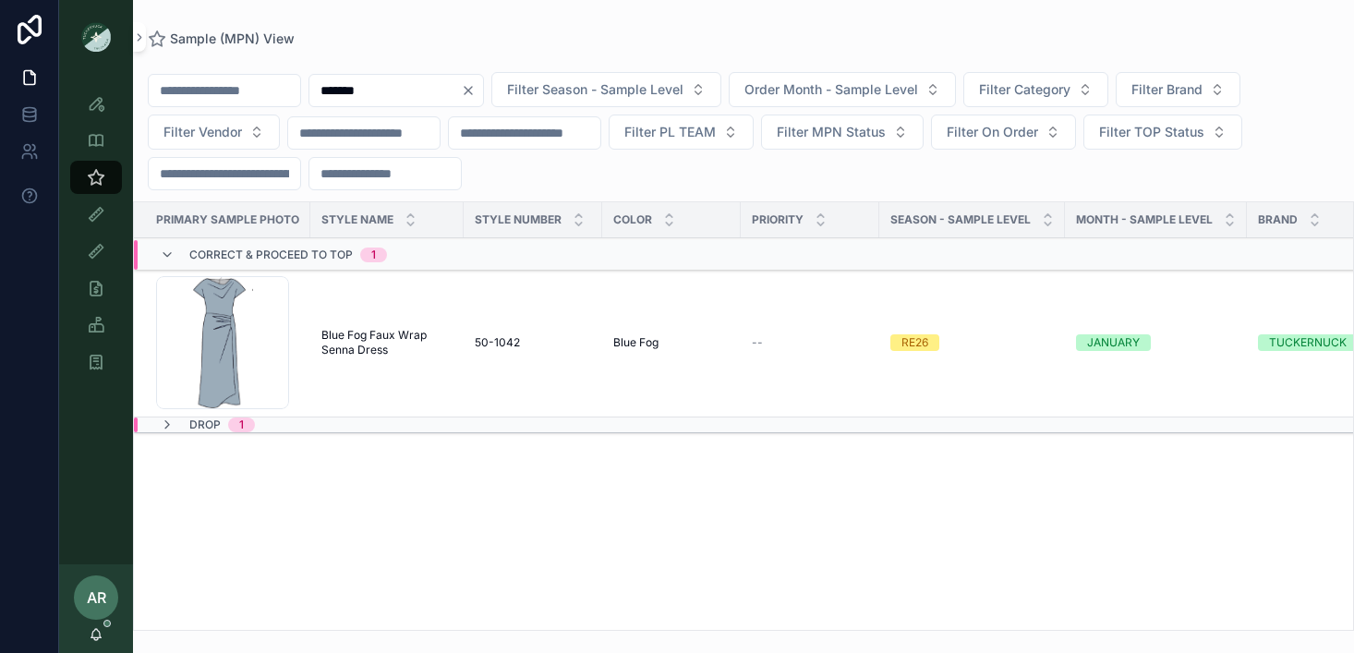
click at [357, 350] on span "Blue Fog Faux Wrap Senna Dress" at bounding box center [386, 343] width 131 height 30
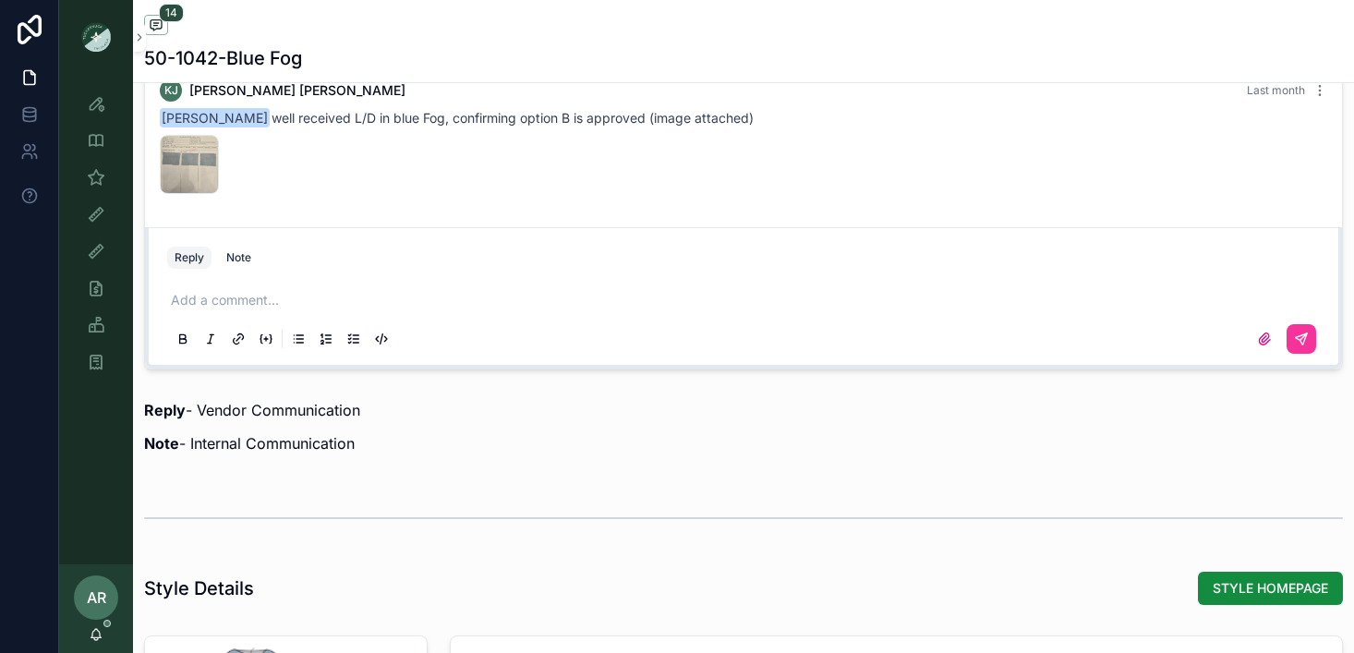
scroll to position [1424, 0]
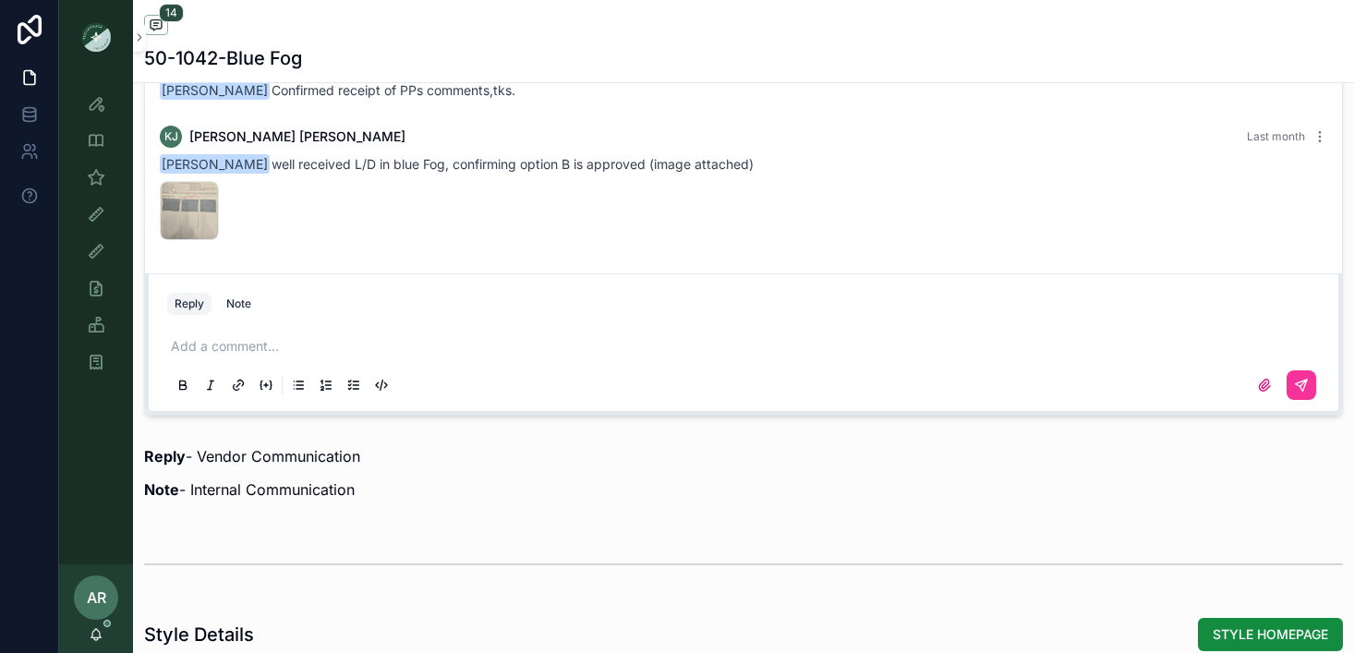
click at [273, 347] on p "scrollable content" at bounding box center [747, 346] width 1153 height 18
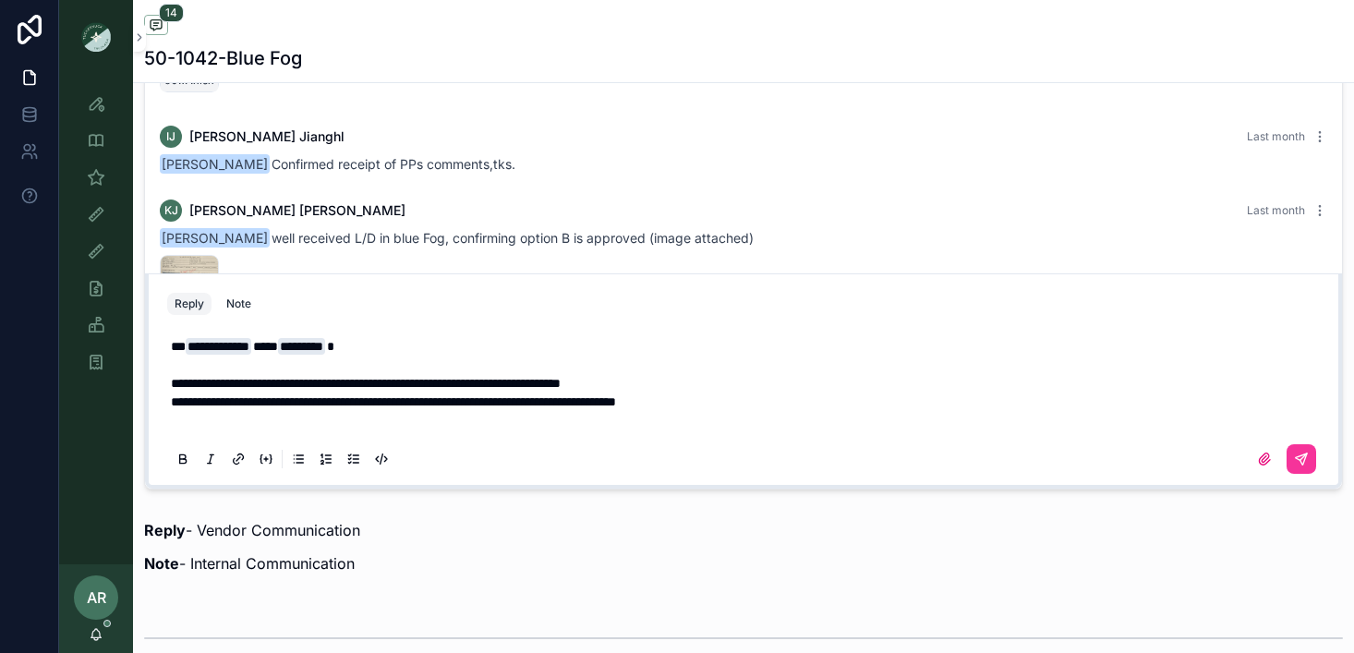
scroll to position [1332, 0]
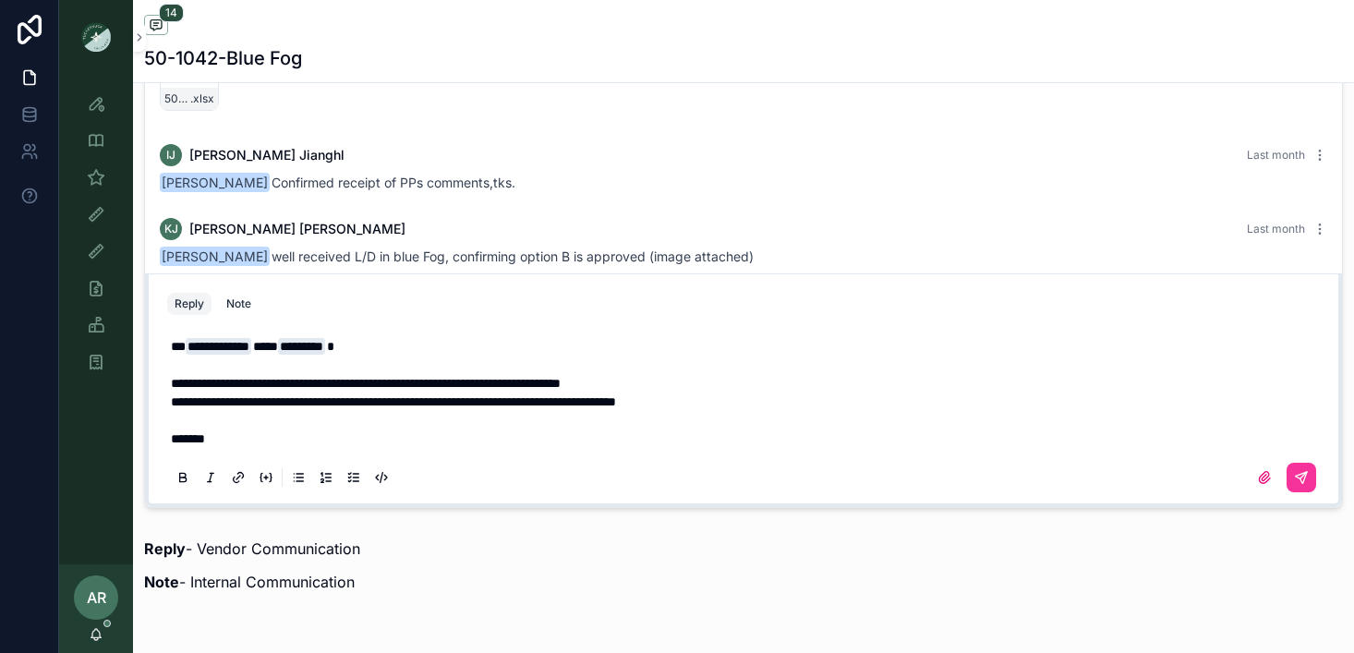
click at [616, 400] on span "**********" at bounding box center [393, 401] width 445 height 13
click at [1306, 483] on icon "scrollable content" at bounding box center [1301, 477] width 15 height 15
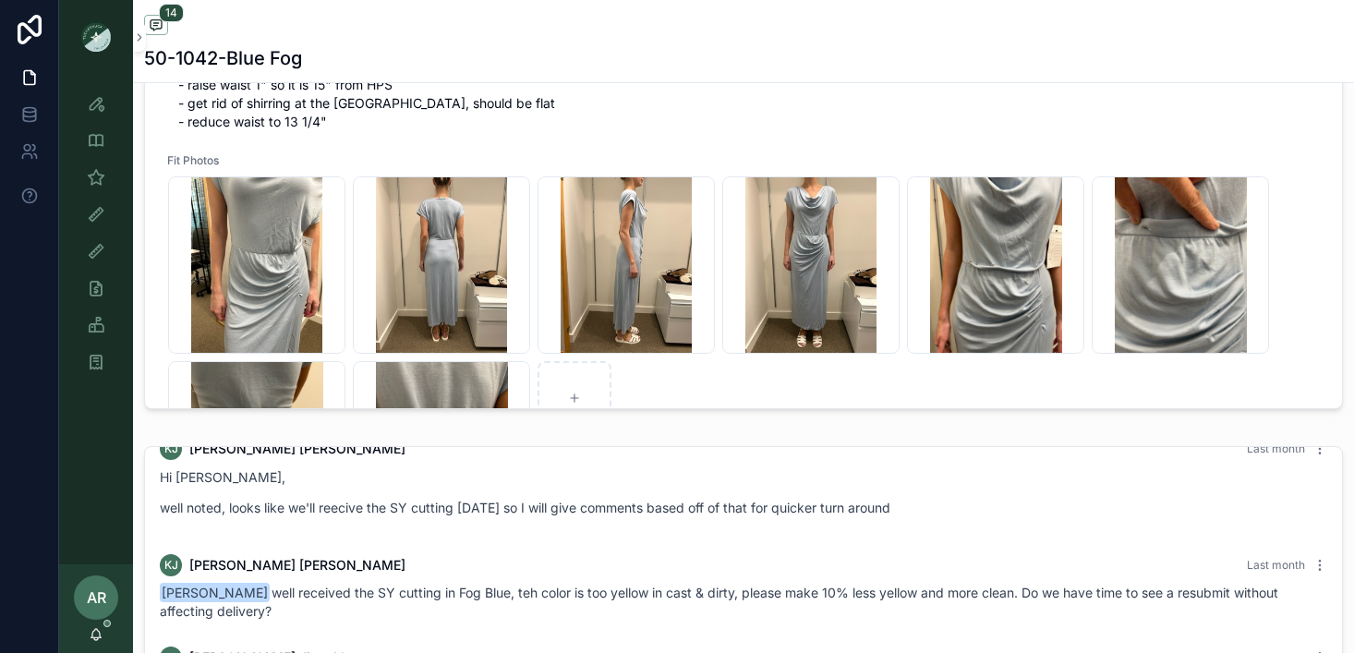
scroll to position [1259, 0]
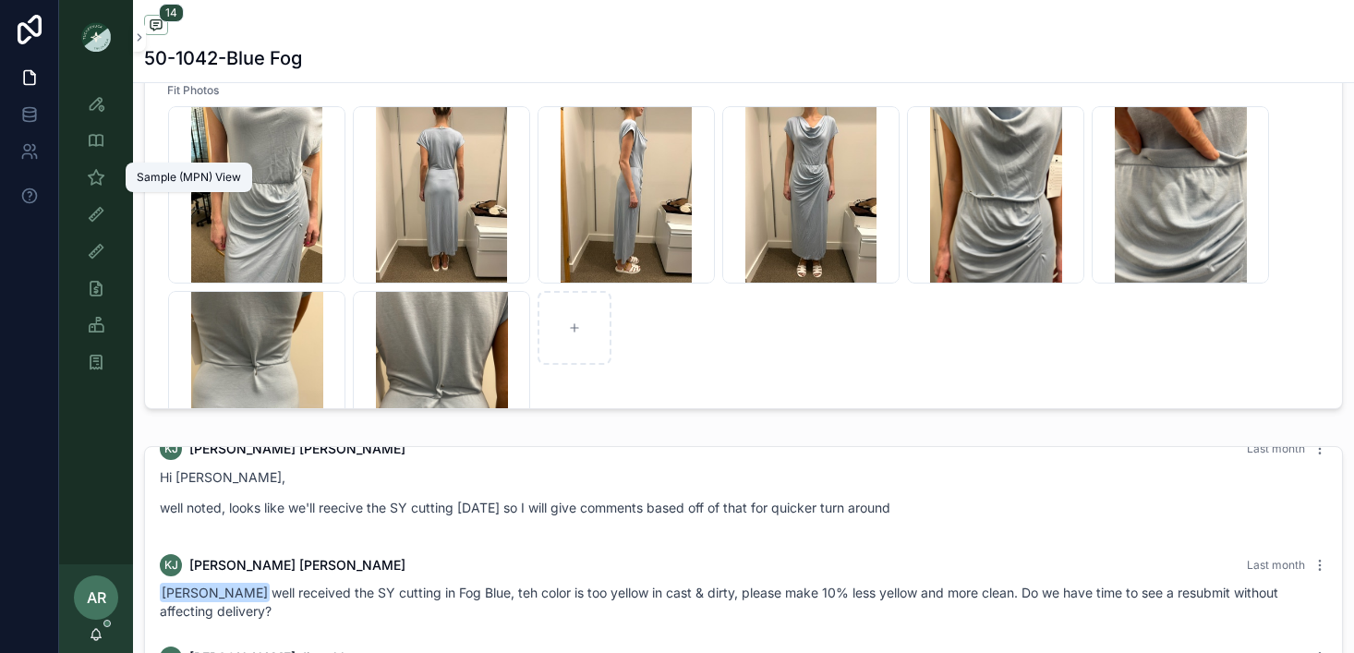
click at [103, 179] on icon "scrollable content" at bounding box center [96, 177] width 18 height 18
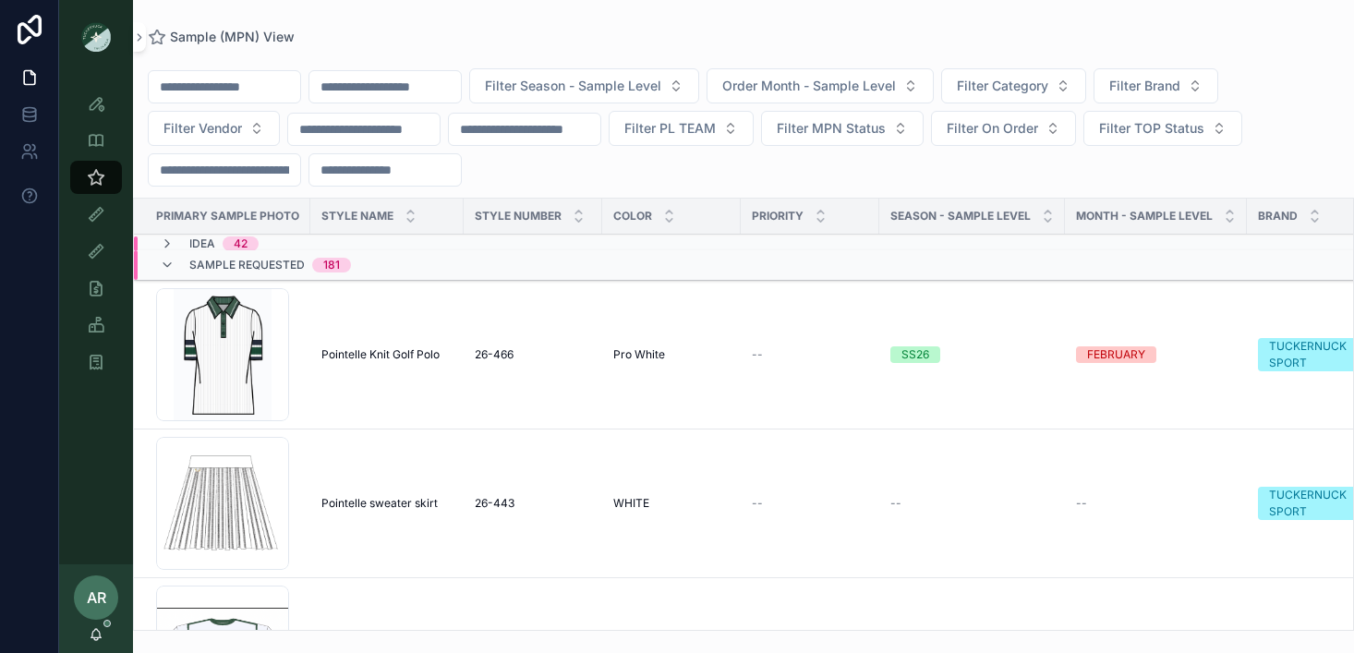
click at [405, 82] on input "scrollable content" at bounding box center [384, 87] width 151 height 26
type input "****"
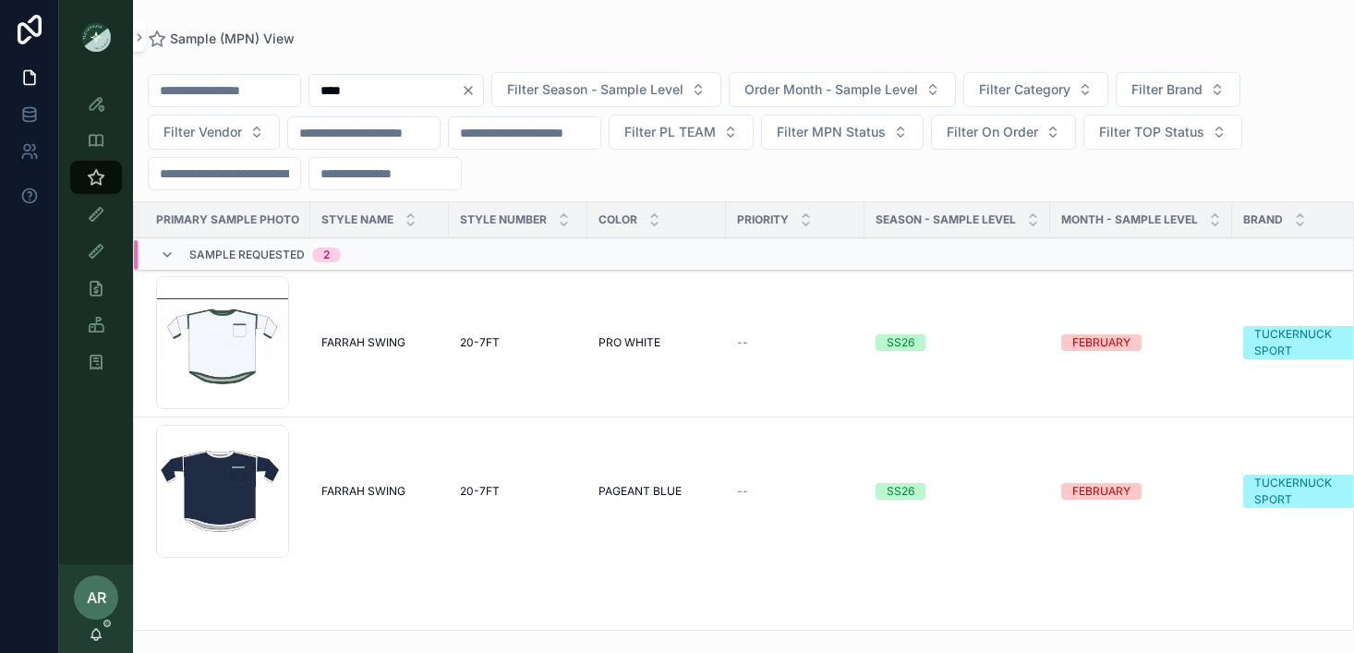
click at [351, 325] on td "FARRAH SWING FARRAH SWING" at bounding box center [379, 343] width 139 height 149
click at [369, 345] on span "FARRAH SWING" at bounding box center [363, 342] width 84 height 15
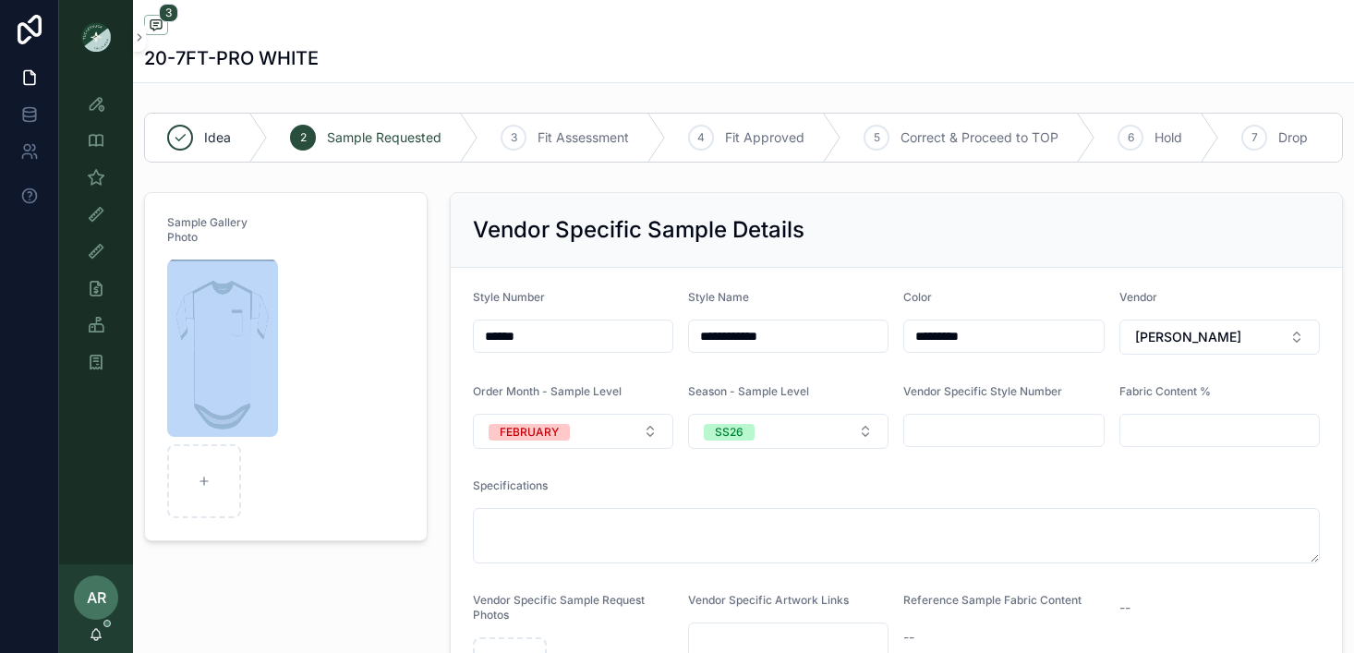
scroll to position [35, 0]
click at [433, 379] on div "Sample Gallery Photo" at bounding box center [286, 463] width 306 height 557
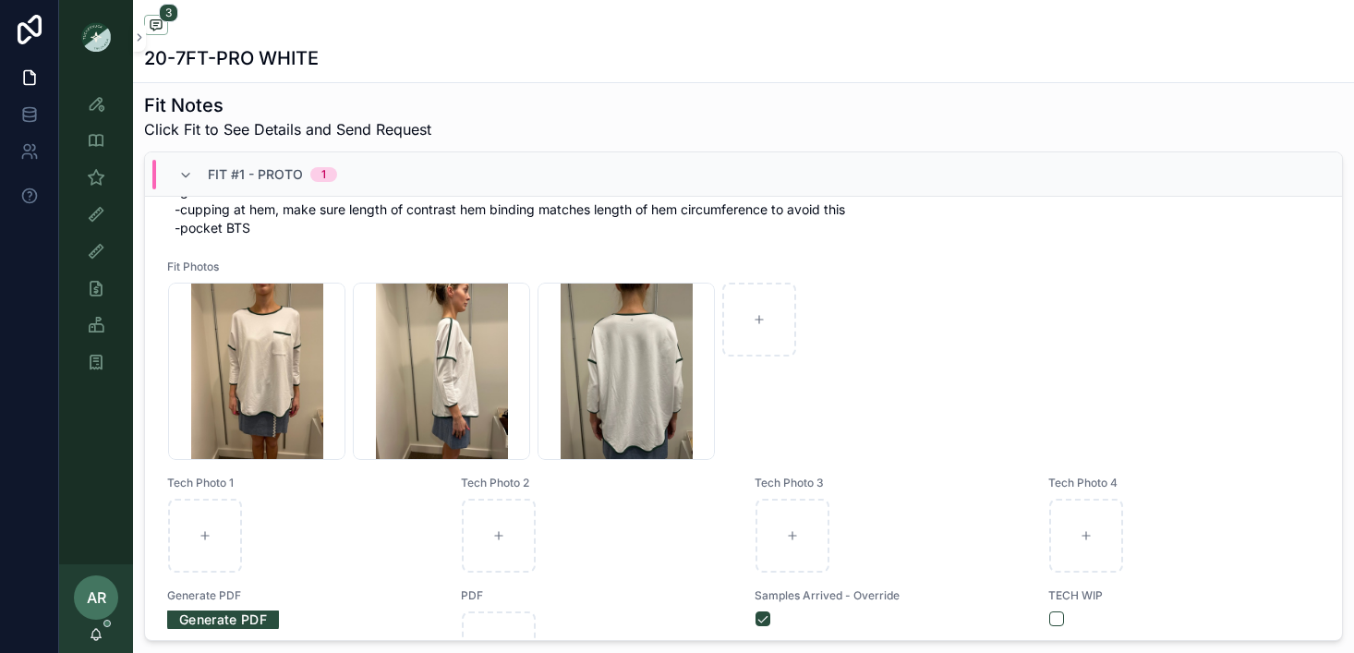
scroll to position [729, 0]
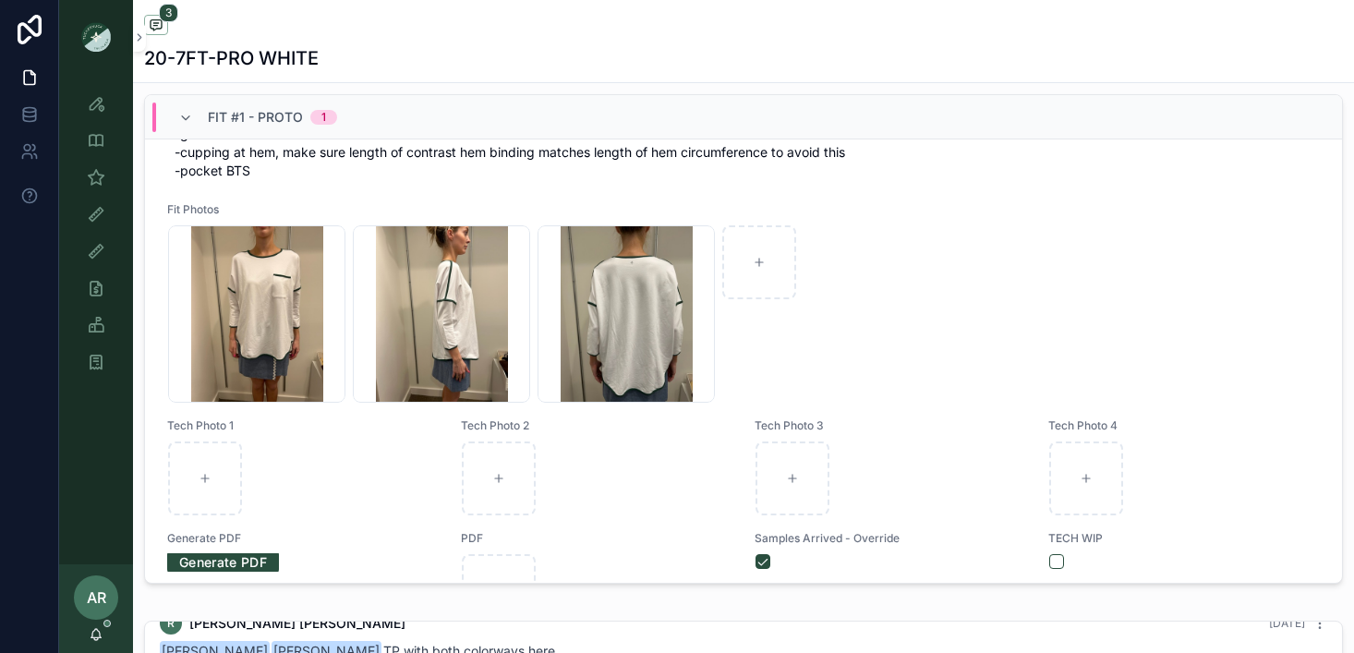
click at [0, 0] on icon "scrollable content" at bounding box center [0, 0] width 0 height 0
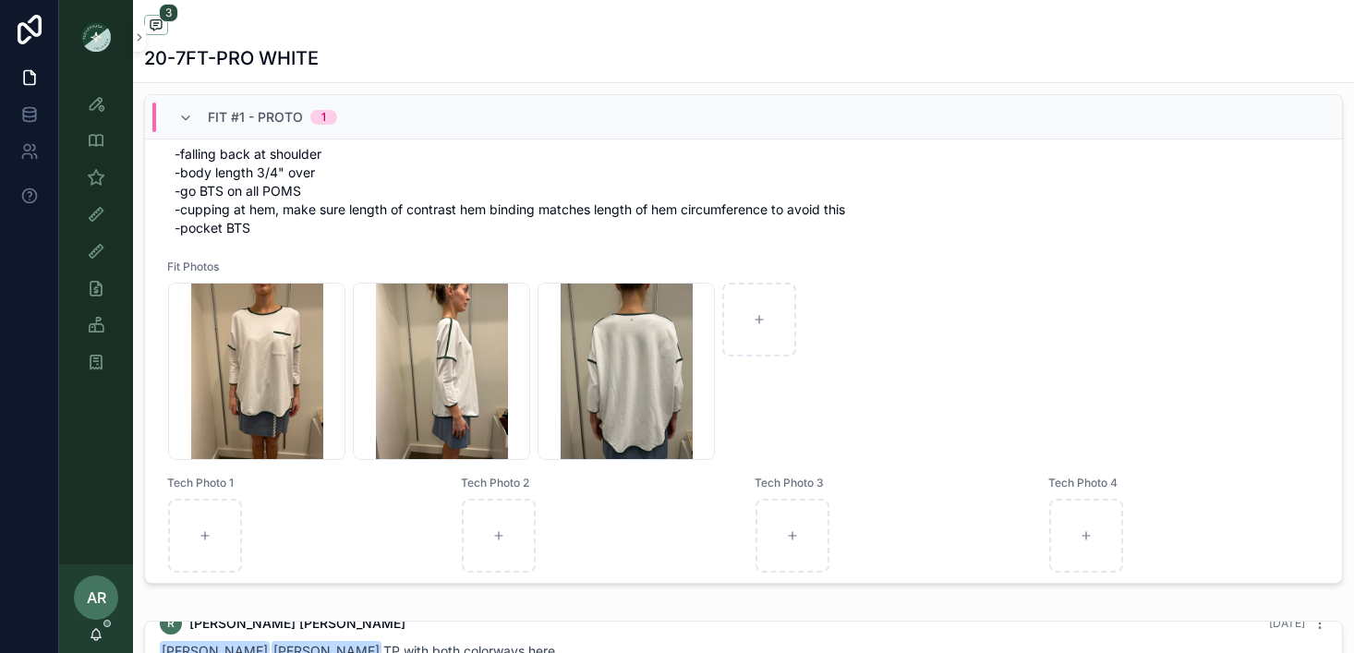
scroll to position [176, 0]
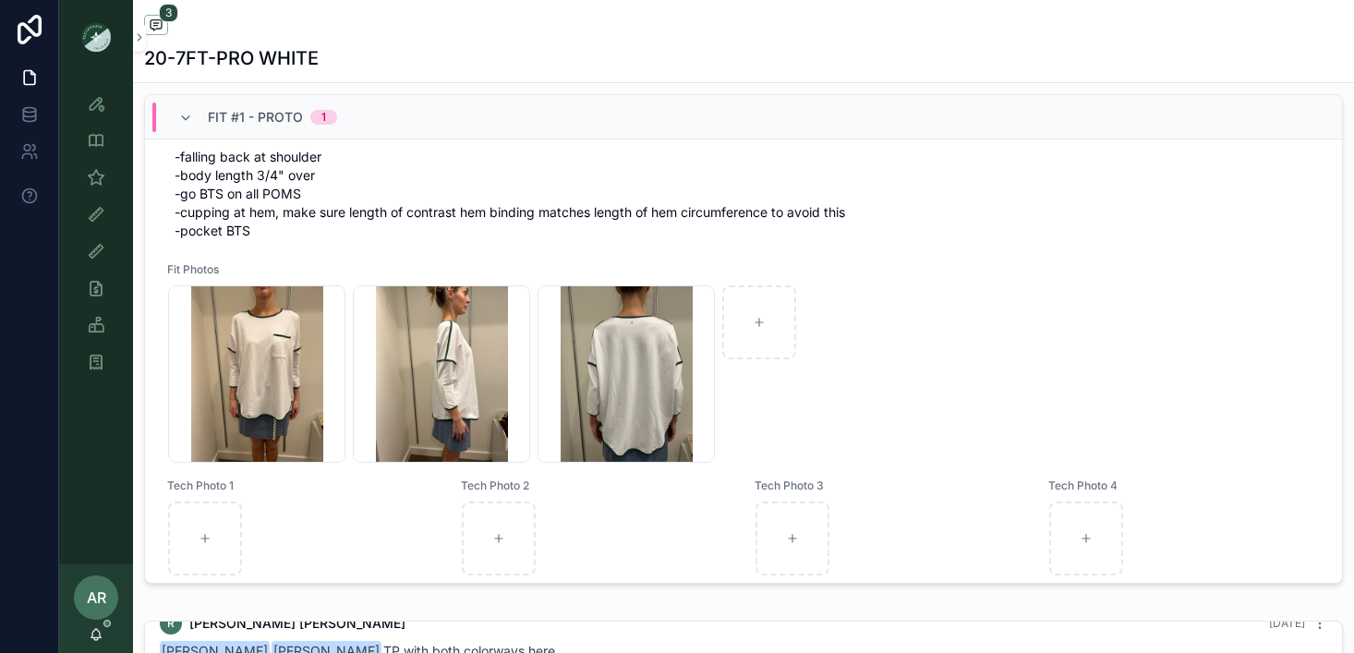
click at [219, 213] on span "[DATE] FIT STATUS: PROTO go to PPS -falling back at shoulder -body length 3/4" …" at bounding box center [744, 166] width 1138 height 148
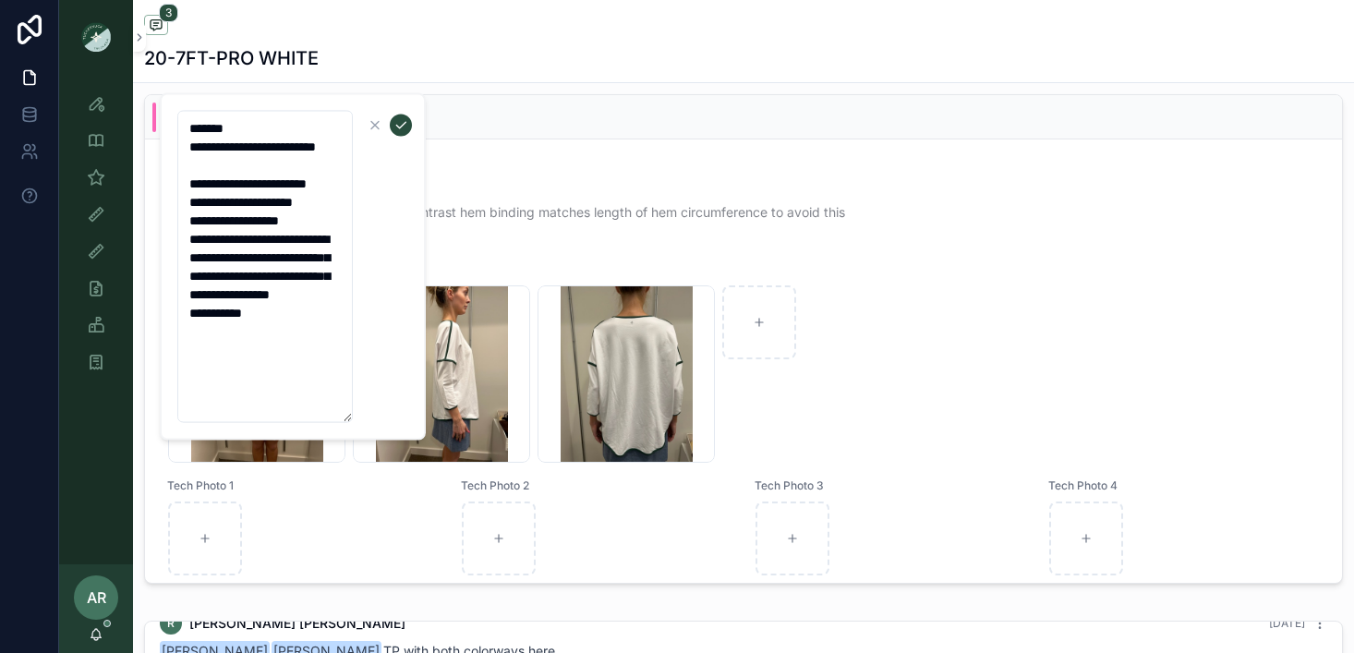
drag, startPoint x: 186, startPoint y: 204, endPoint x: 265, endPoint y: 411, distance: 221.6
click at [265, 411] on textarea "**********" at bounding box center [264, 267] width 175 height 312
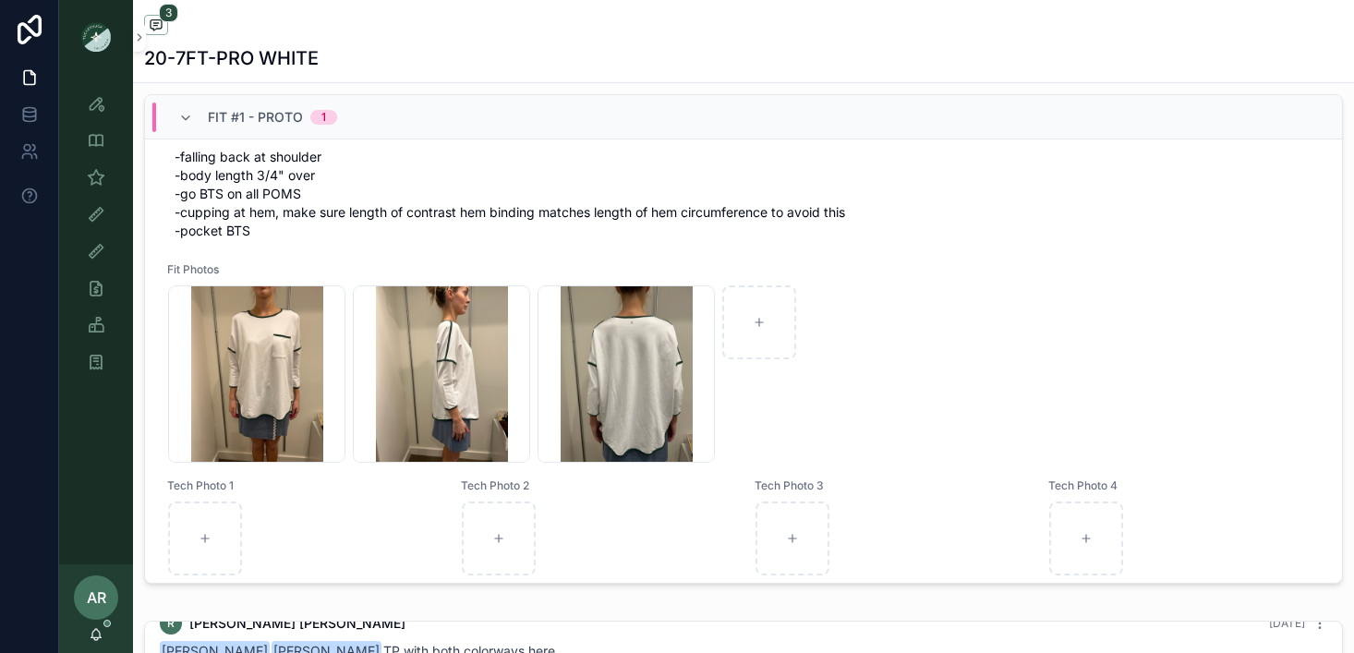
click at [91, 49] on img "scrollable content" at bounding box center [96, 37] width 30 height 30
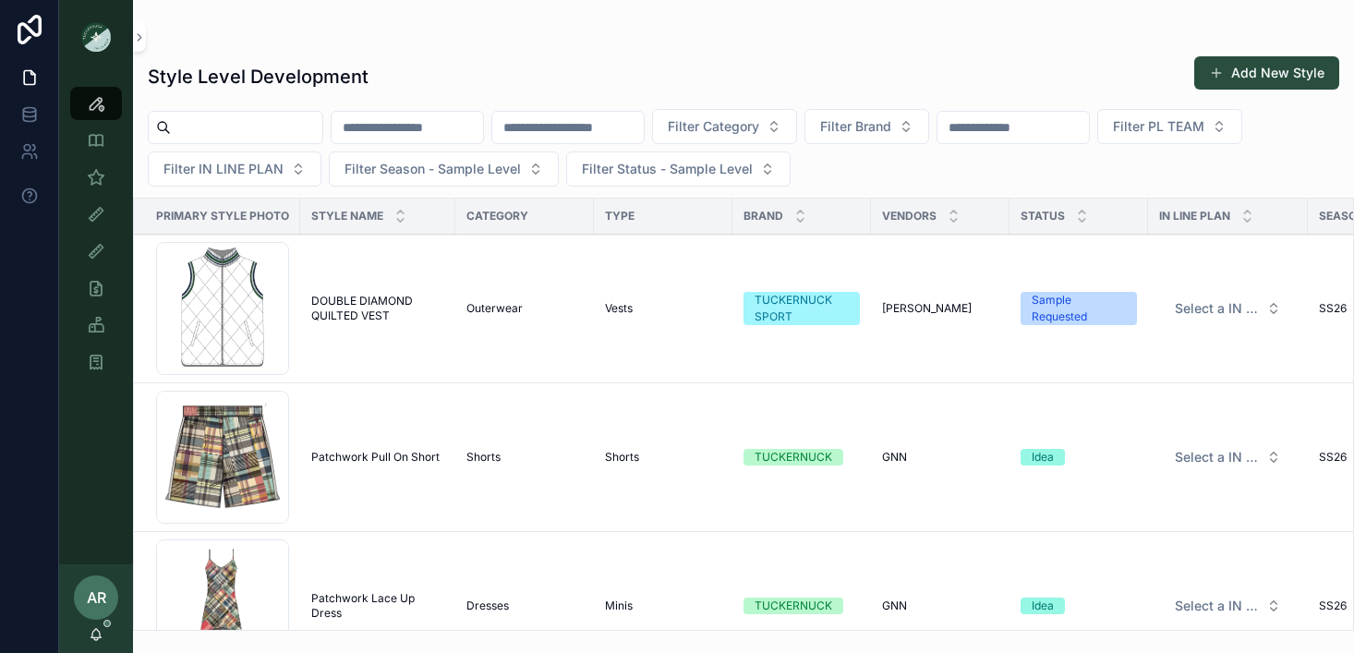
click at [119, 589] on div "AR [PERSON_NAME]" at bounding box center [96, 608] width 74 height 89
click at [91, 592] on span "AR" at bounding box center [96, 597] width 19 height 22
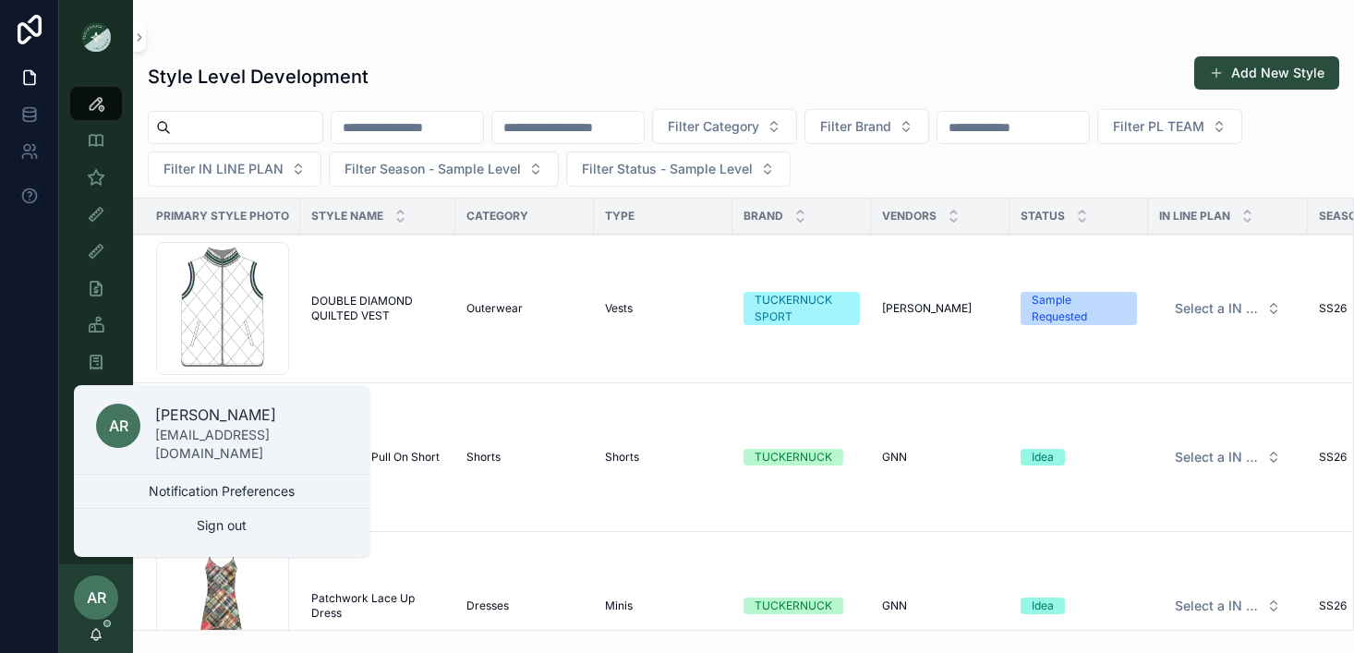
click at [170, 518] on button "Sign out" at bounding box center [222, 525] width 296 height 33
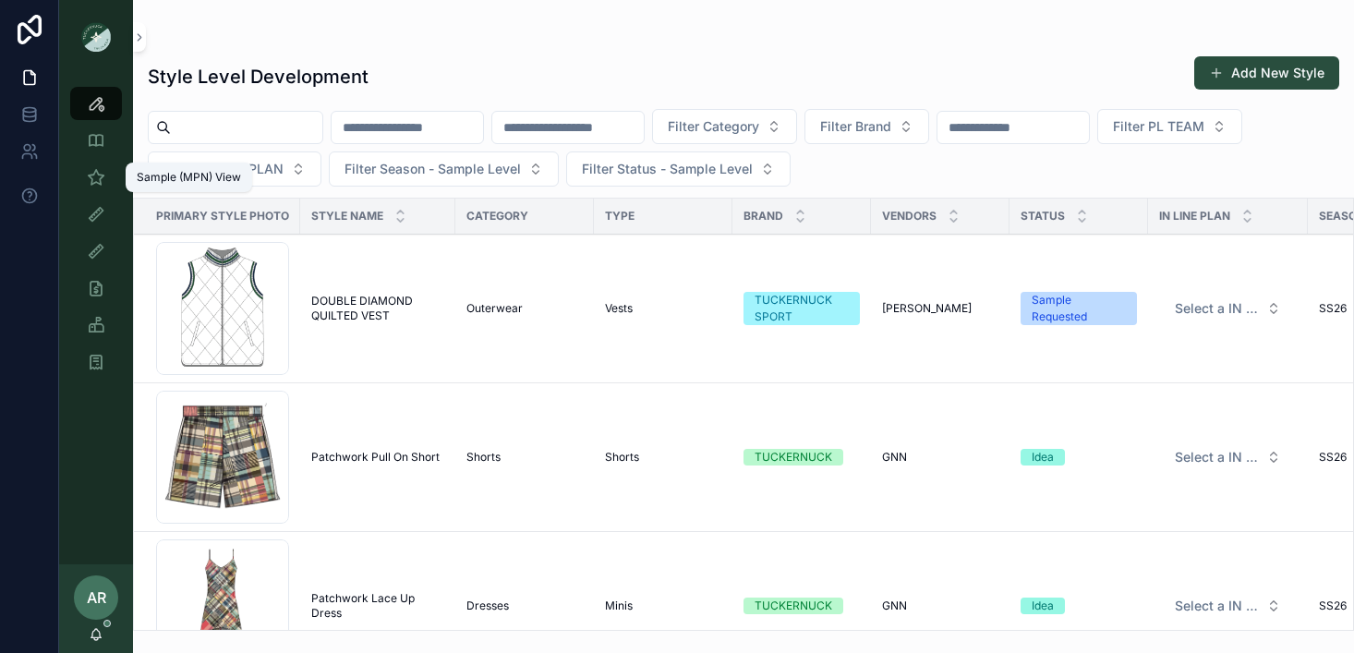
click at [95, 182] on icon "scrollable content" at bounding box center [96, 177] width 18 height 18
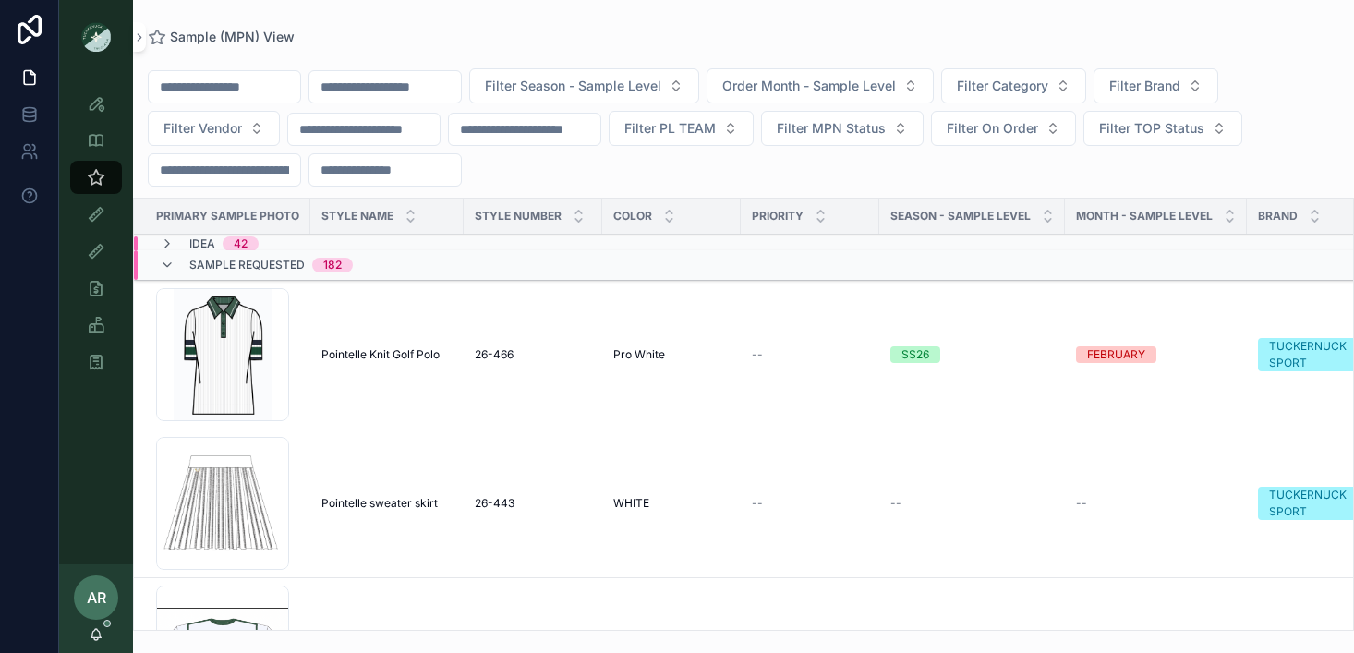
click at [774, 160] on div "Filter Season - Sample Level Order Month - Sample Level Filter Category Filter …" at bounding box center [743, 127] width 1221 height 118
click at [417, 90] on input "scrollable content" at bounding box center [384, 87] width 151 height 26
type input "*******"
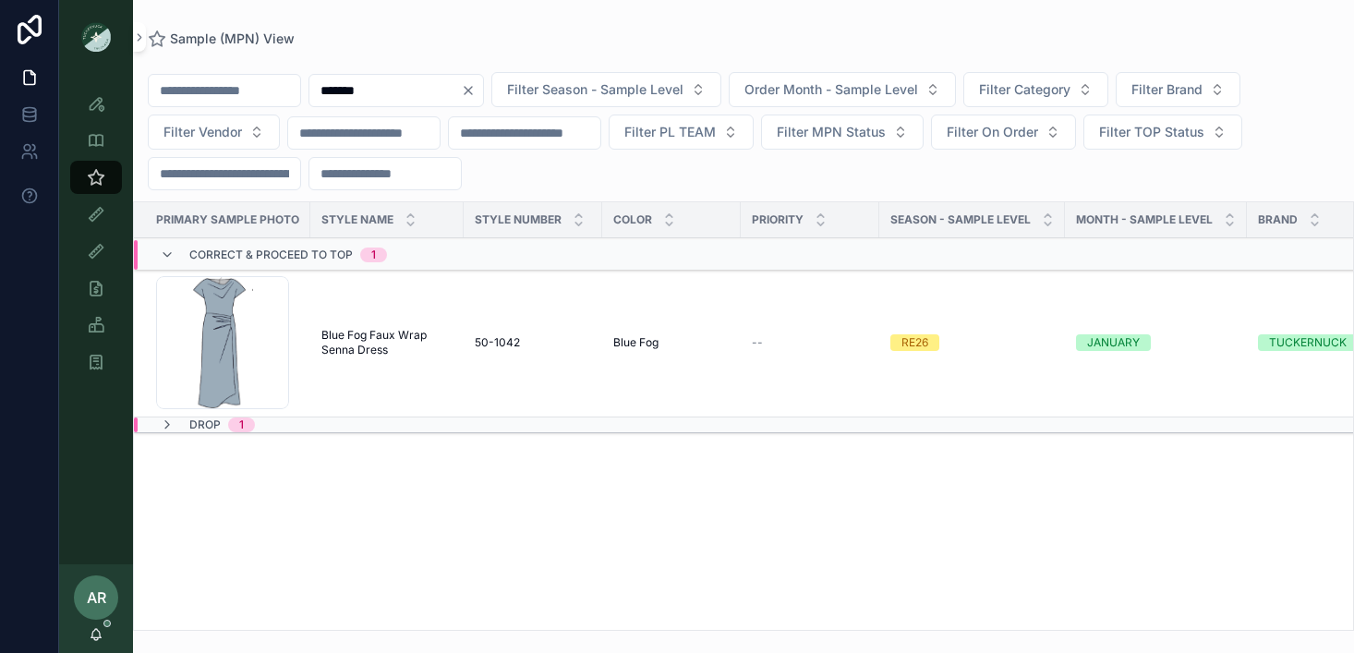
click at [347, 352] on span "Blue Fog Faux Wrap Senna Dress" at bounding box center [386, 343] width 131 height 30
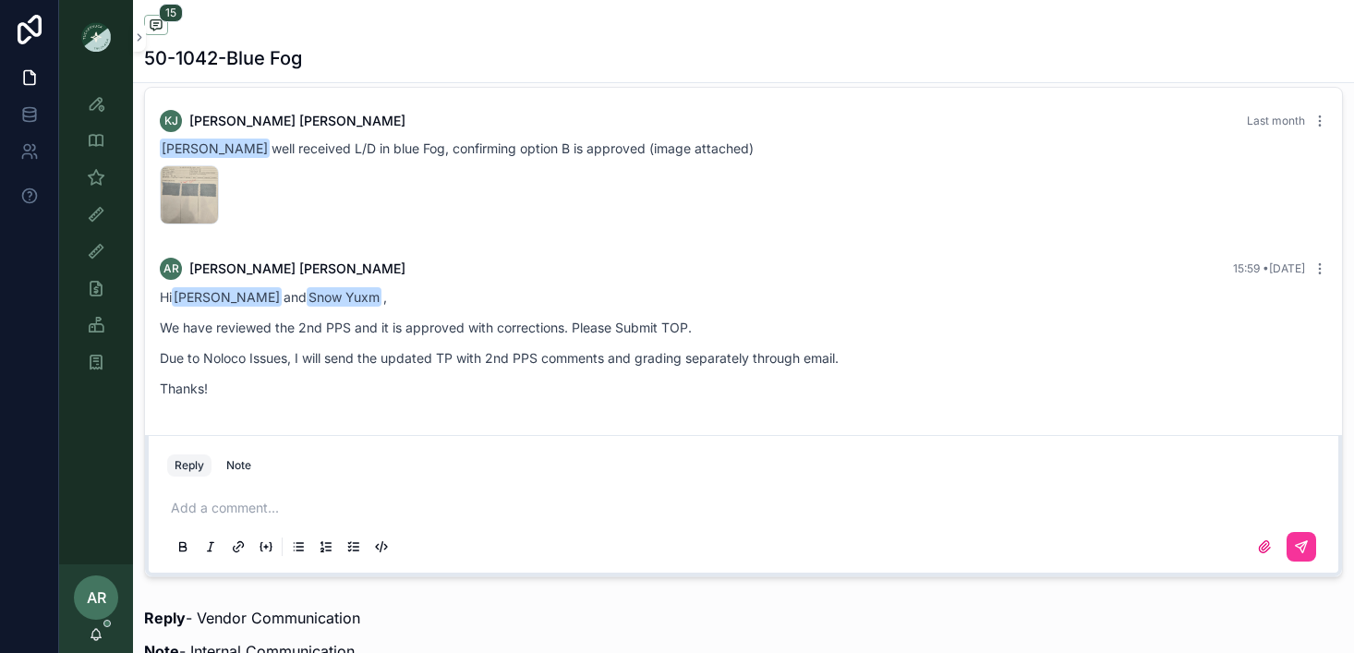
scroll to position [1205, 0]
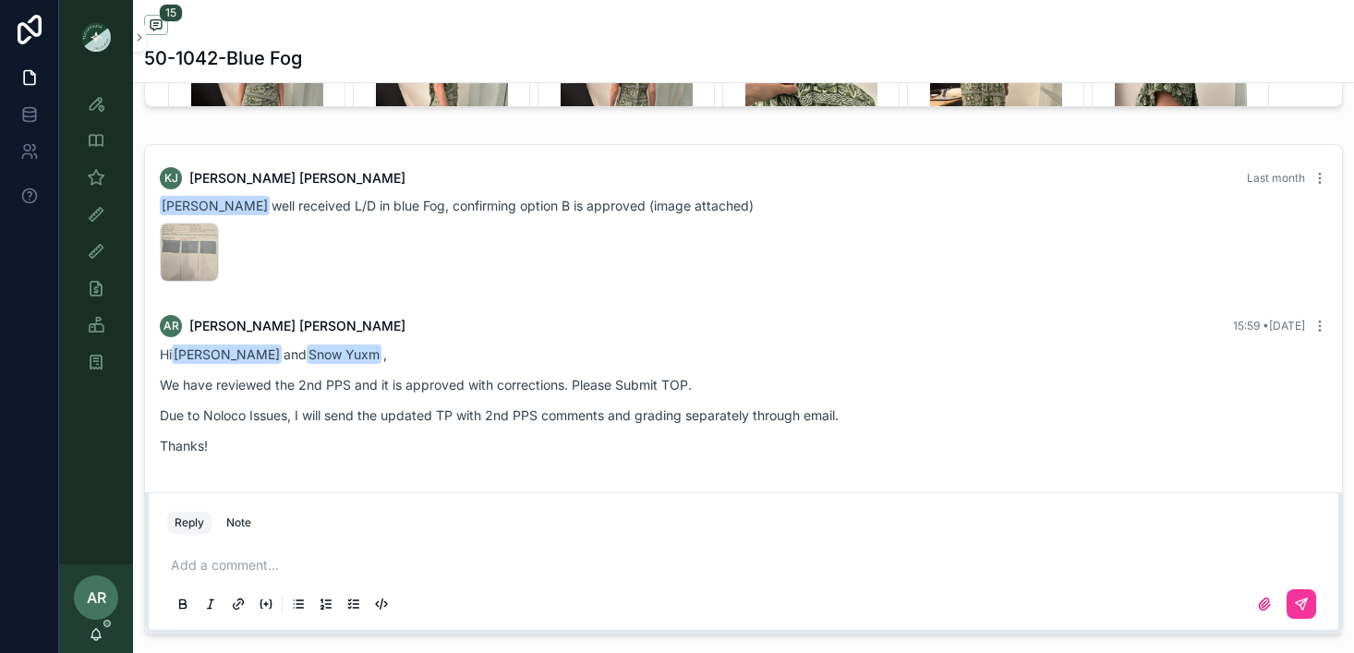
click at [248, 562] on p "scrollable content" at bounding box center [747, 565] width 1153 height 18
click at [1270, 610] on icon "scrollable content" at bounding box center [1264, 604] width 15 height 15
click at [0, 0] on input "scrollable content" at bounding box center [0, 0] width 0 height 0
click at [237, 563] on p "scrollable content" at bounding box center [747, 565] width 1153 height 18
click at [1257, 602] on icon "scrollable content" at bounding box center [1264, 604] width 15 height 15
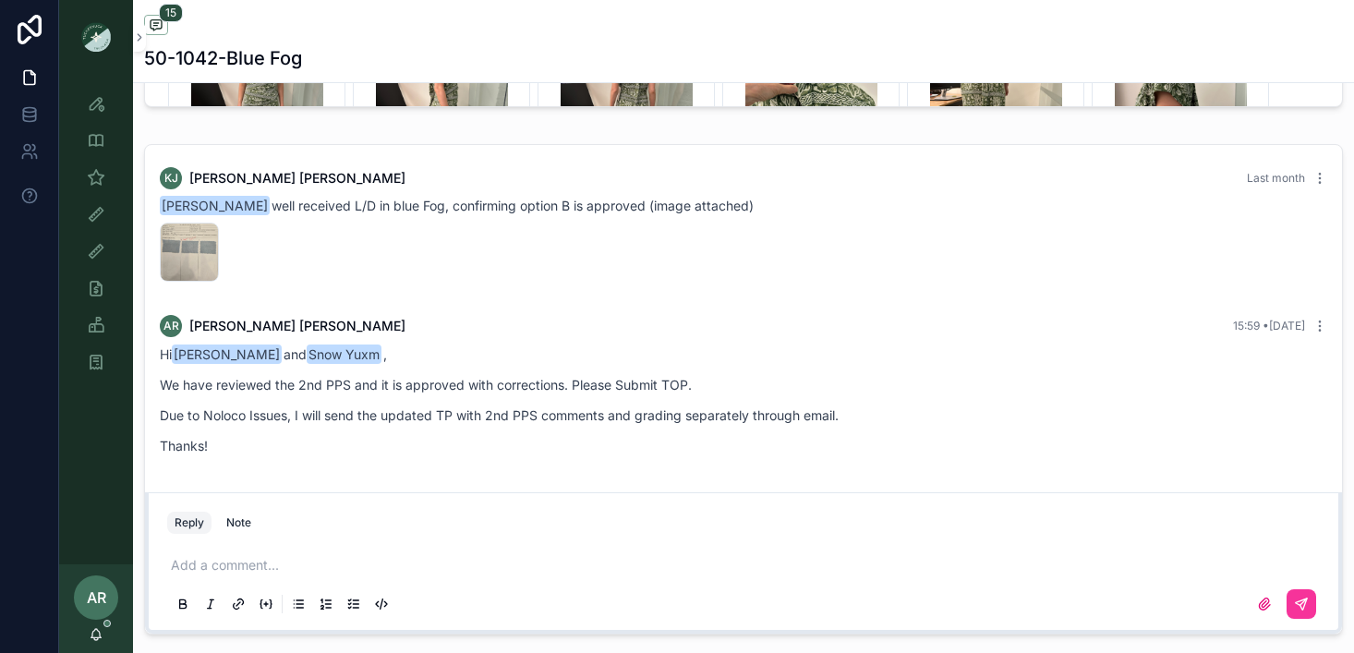
click at [0, 0] on input "scrollable content" at bounding box center [0, 0] width 0 height 0
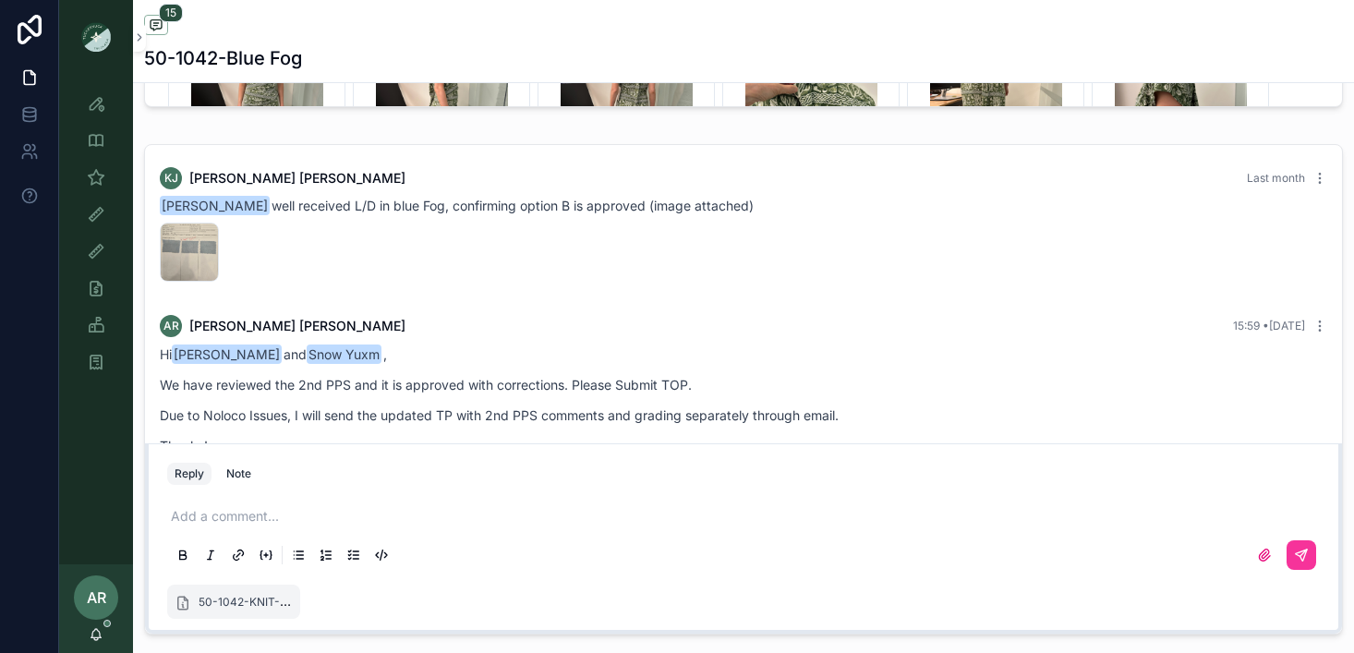
click at [1297, 561] on icon "scrollable content" at bounding box center [1301, 555] width 15 height 15
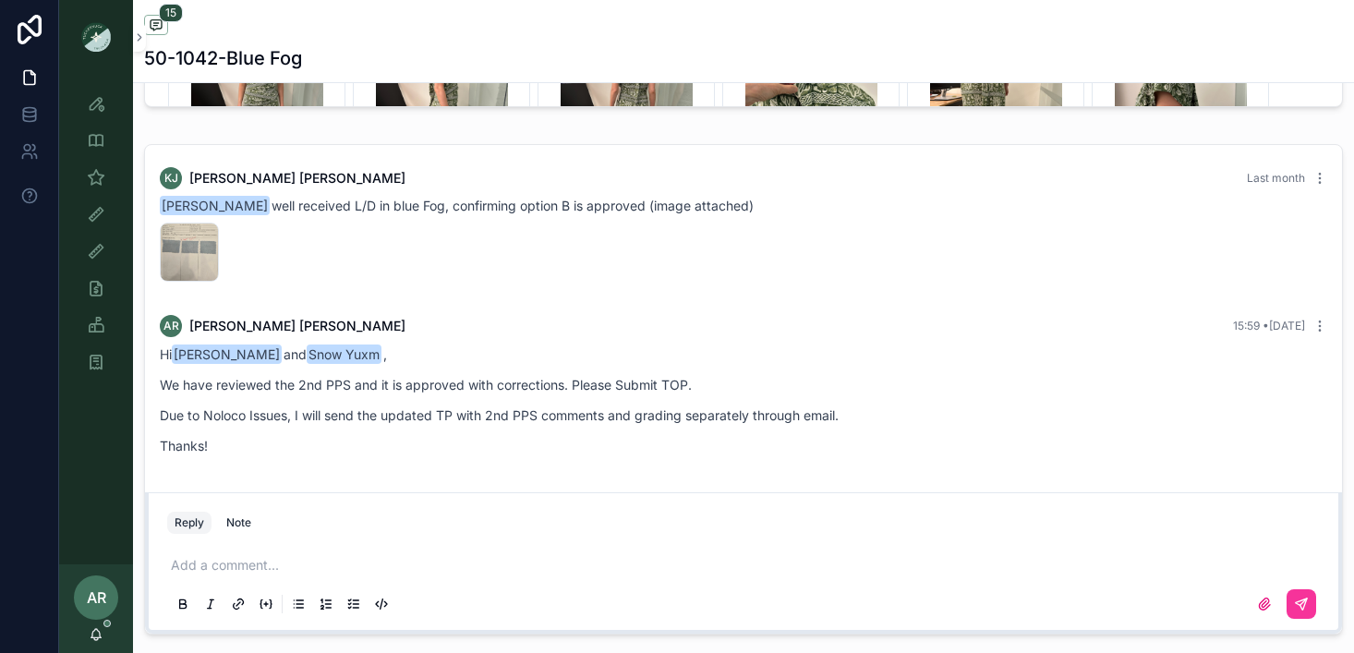
click at [250, 566] on p "scrollable content" at bounding box center [747, 565] width 1153 height 18
click at [234, 520] on div "Note" at bounding box center [238, 522] width 25 height 15
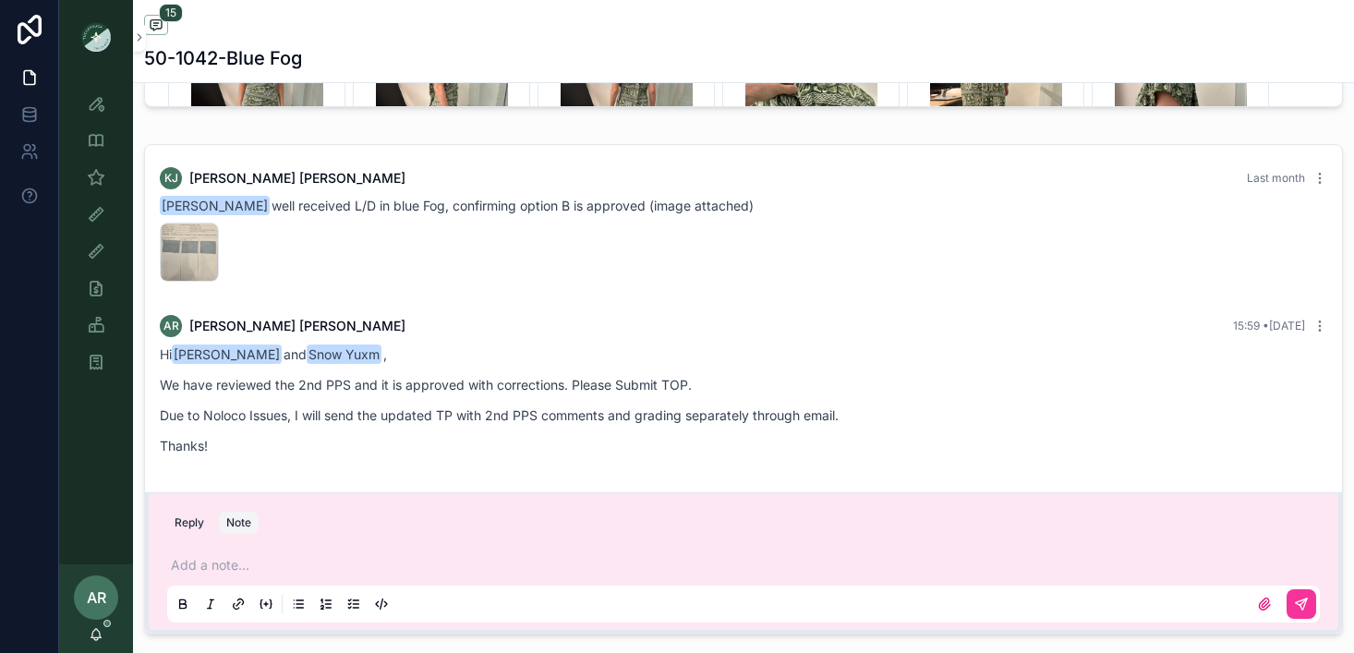
click at [212, 564] on p "scrollable content" at bounding box center [747, 565] width 1153 height 18
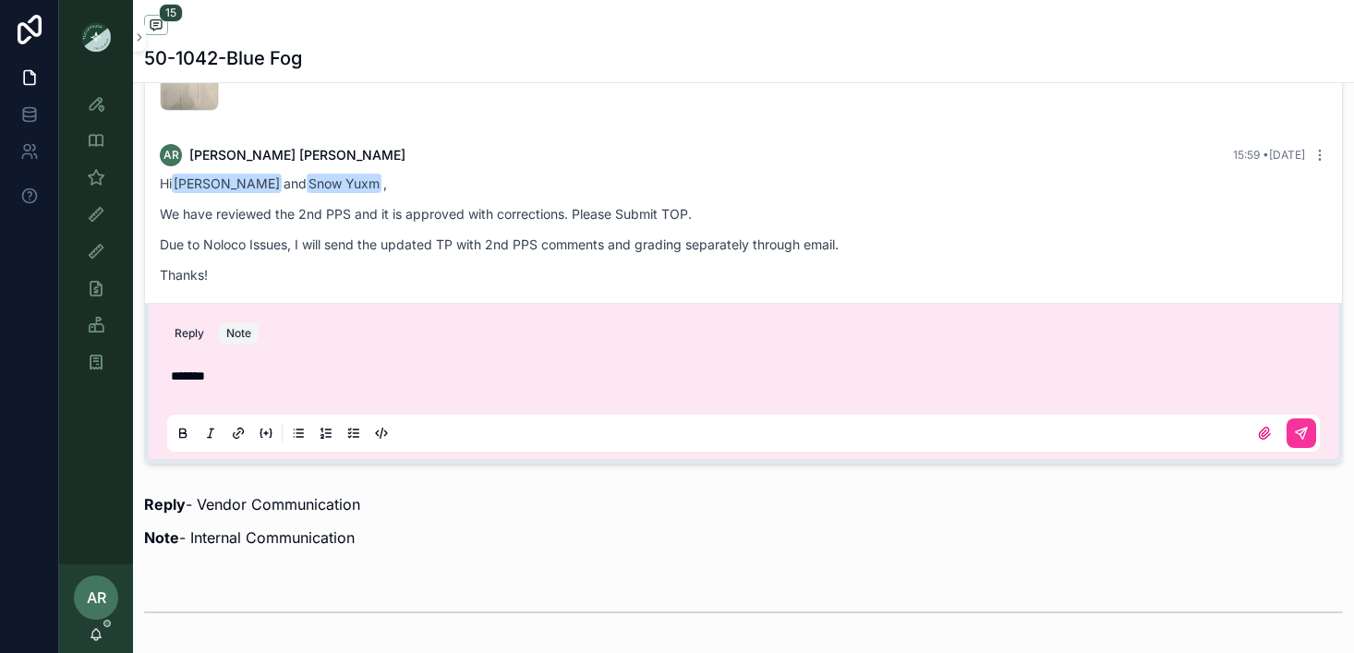
scroll to position [1383, 0]
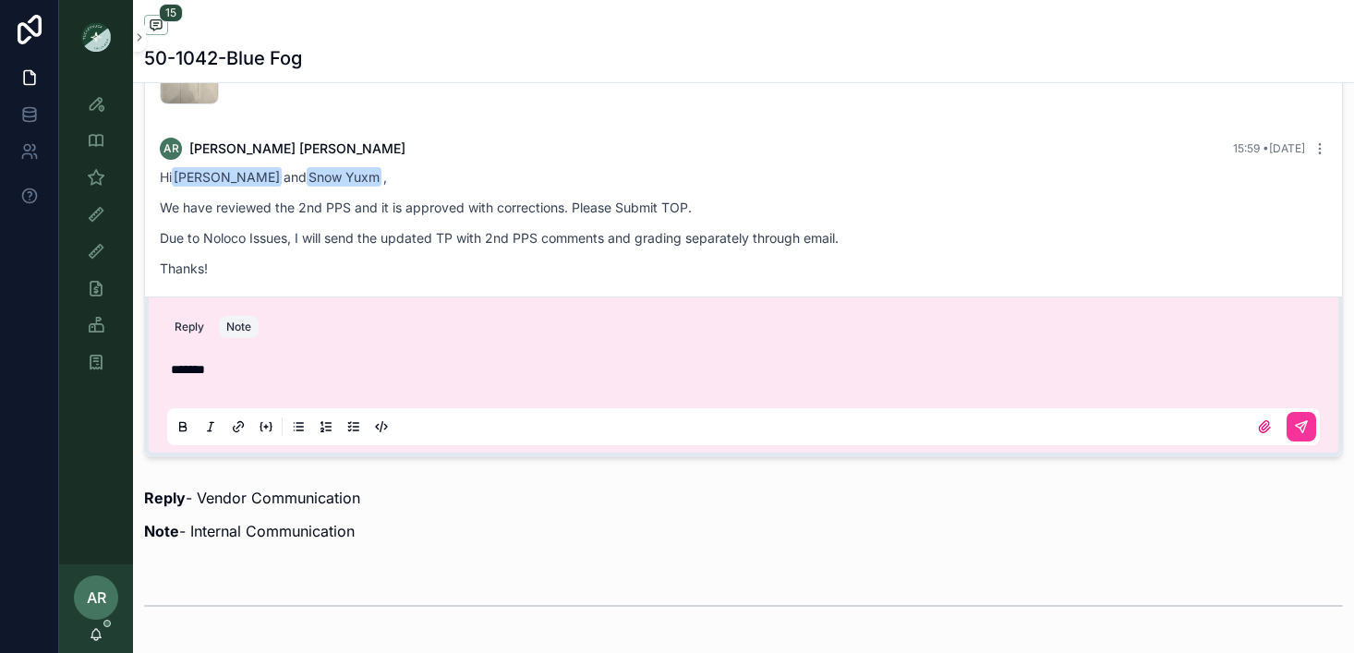
click at [1303, 425] on icon "scrollable content" at bounding box center [1301, 426] width 15 height 15
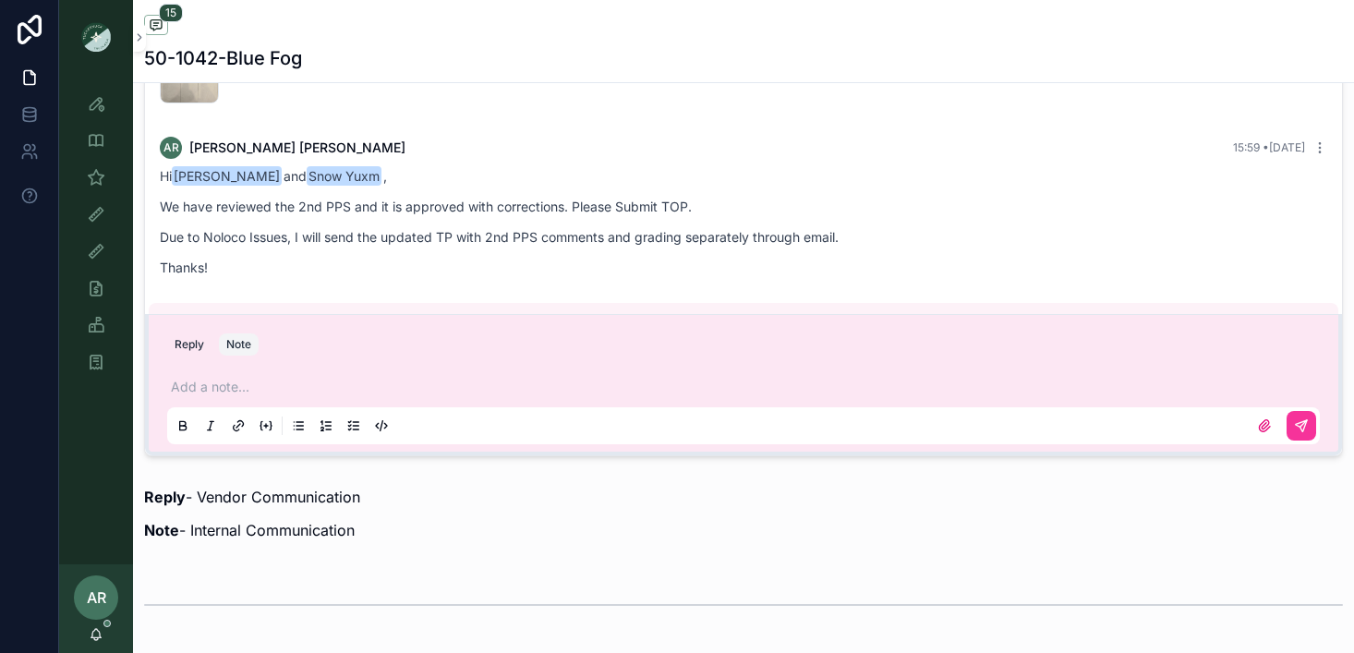
scroll to position [1515, 0]
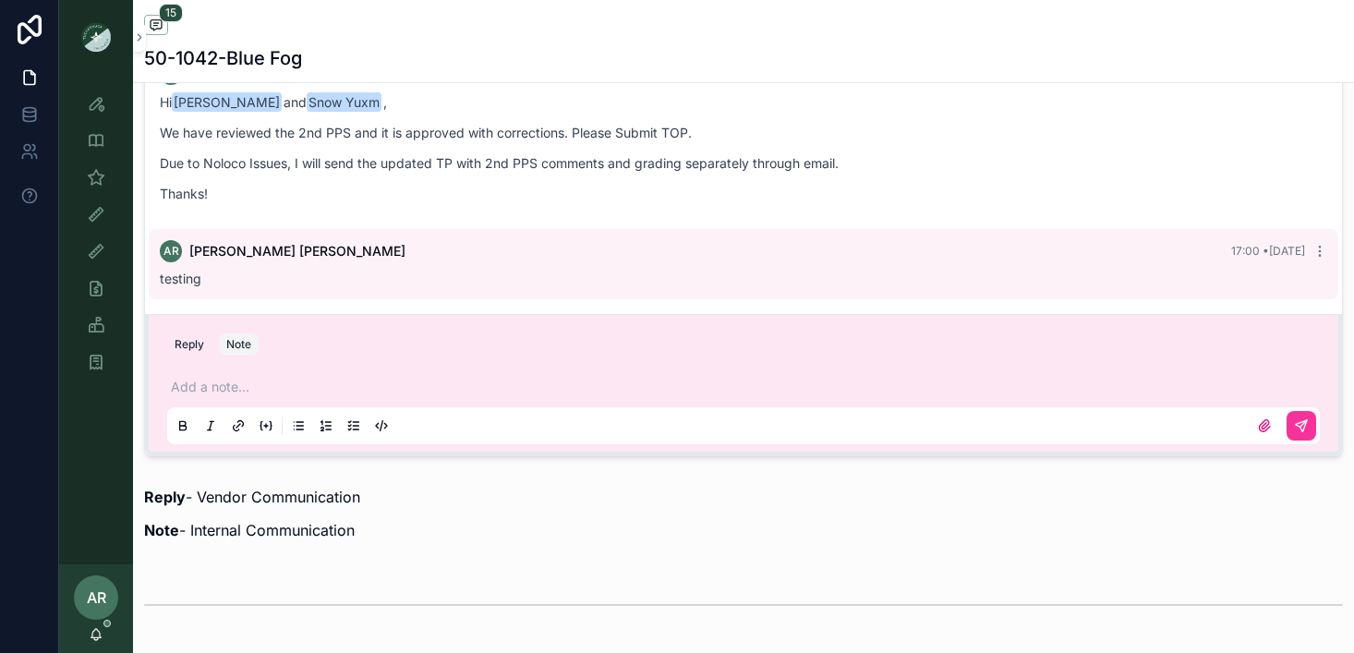
click at [1317, 253] on icon "scrollable content" at bounding box center [1319, 251] width 15 height 15
click at [1288, 216] on div "[DATE] 5:00 PM" at bounding box center [1252, 227] width 105 height 30
click at [1314, 255] on icon "scrollable content" at bounding box center [1319, 251] width 15 height 15
click at [1296, 215] on span "Delete comment" at bounding box center [1296, 219] width 87 height 15
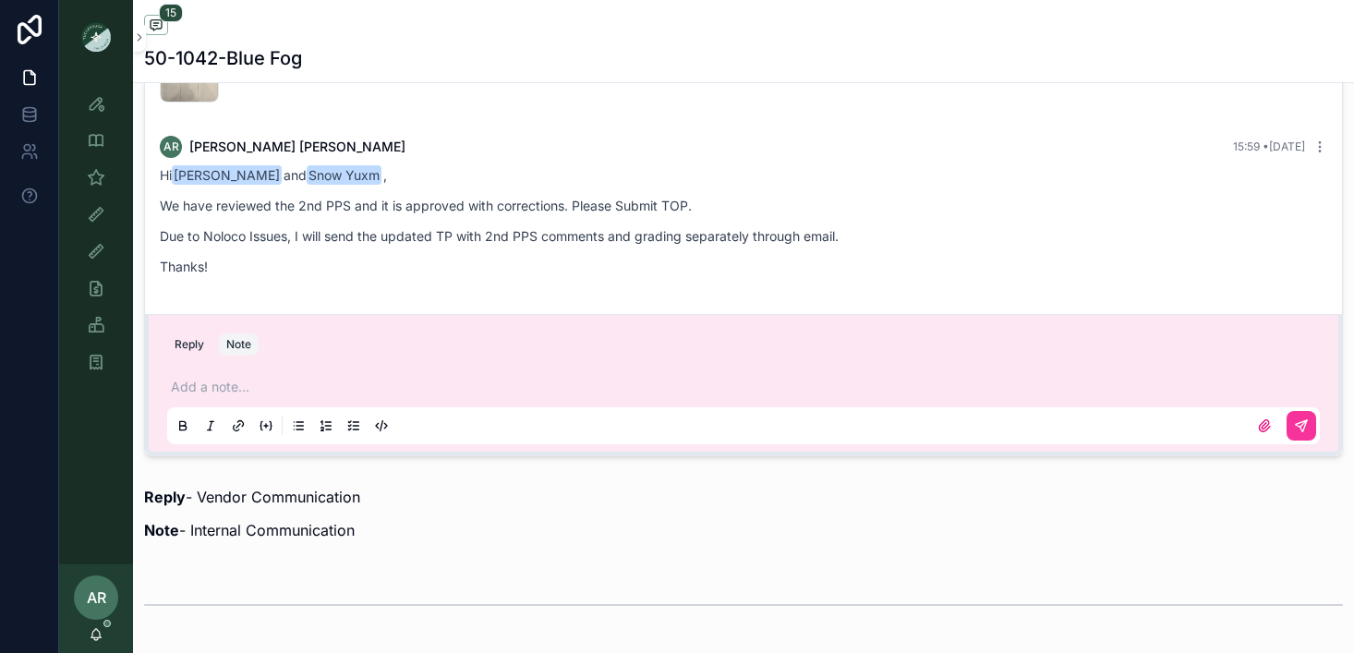
scroll to position [1457, 0]
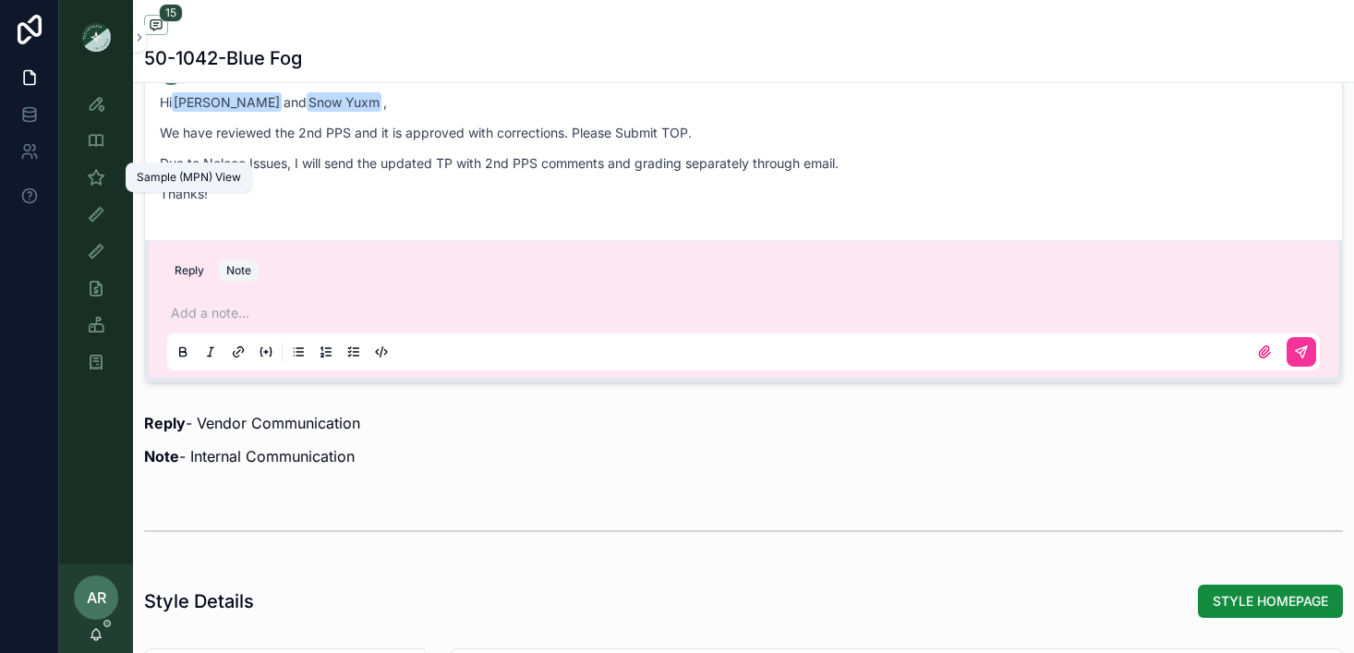
click at [101, 181] on icon "scrollable content" at bounding box center [96, 177] width 18 height 18
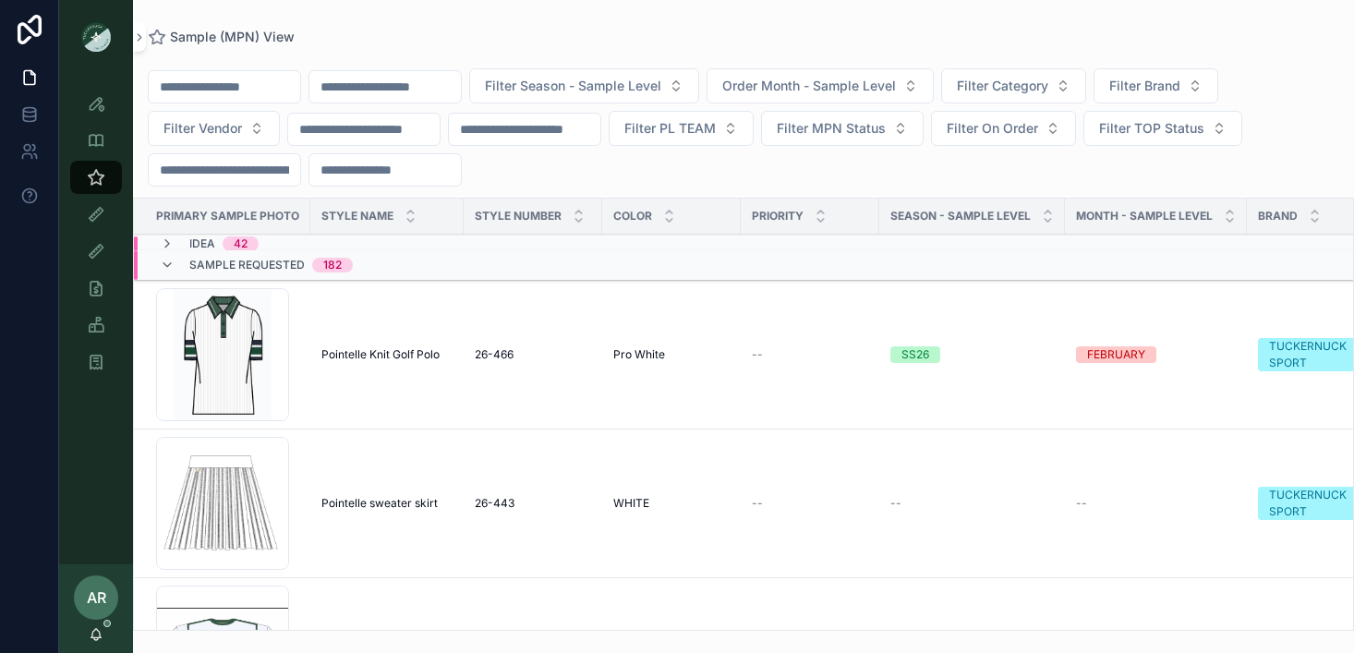
click at [357, 88] on input "scrollable content" at bounding box center [384, 87] width 151 height 26
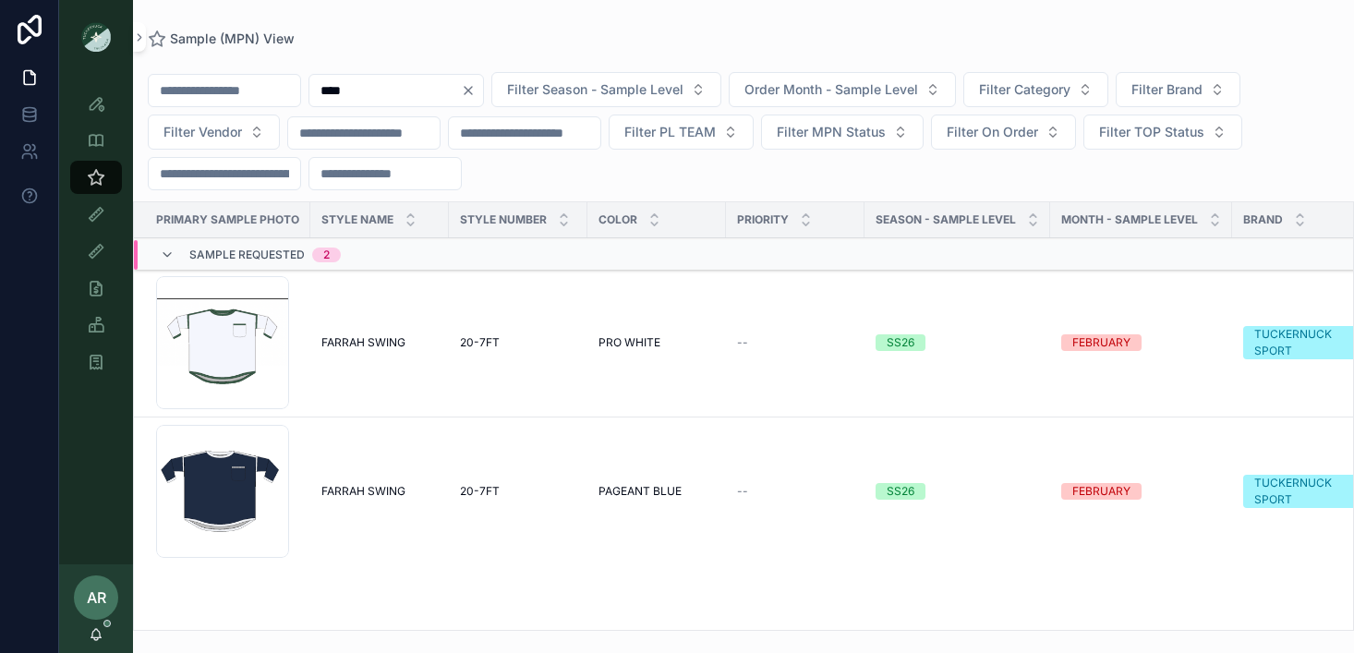
type input "****"
click at [352, 344] on span "FARRAH SWING" at bounding box center [363, 342] width 84 height 15
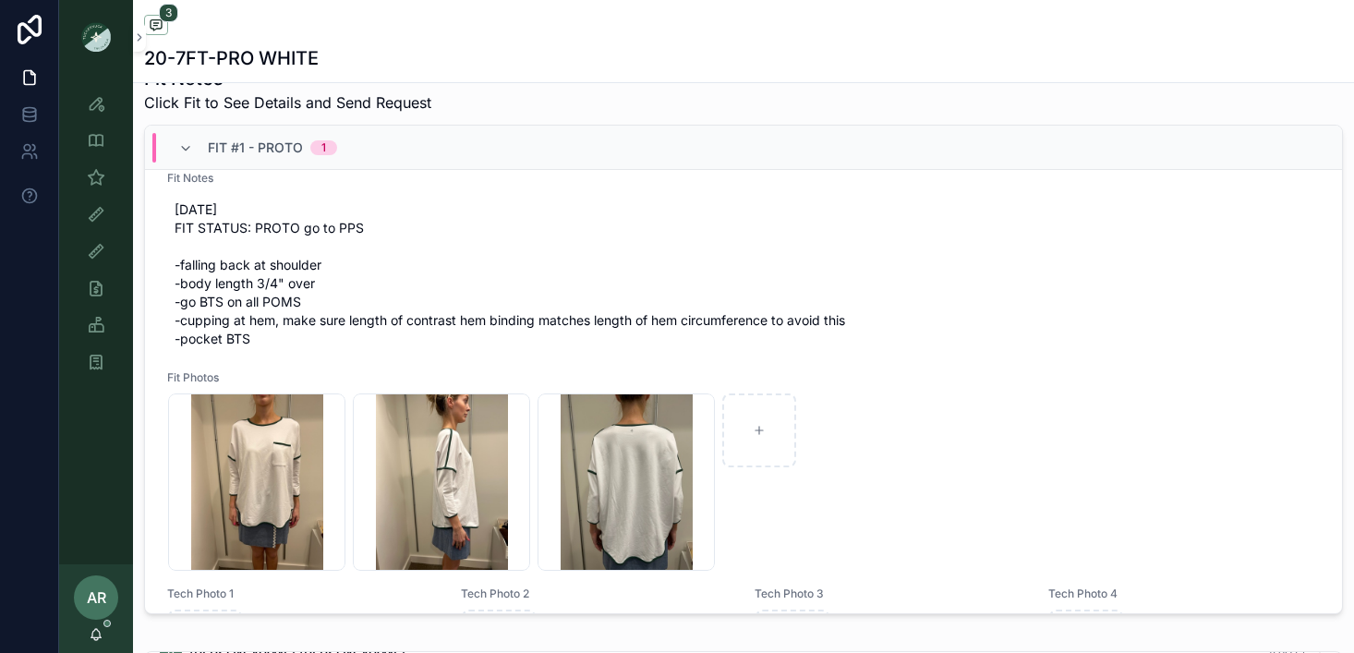
scroll to position [102, 0]
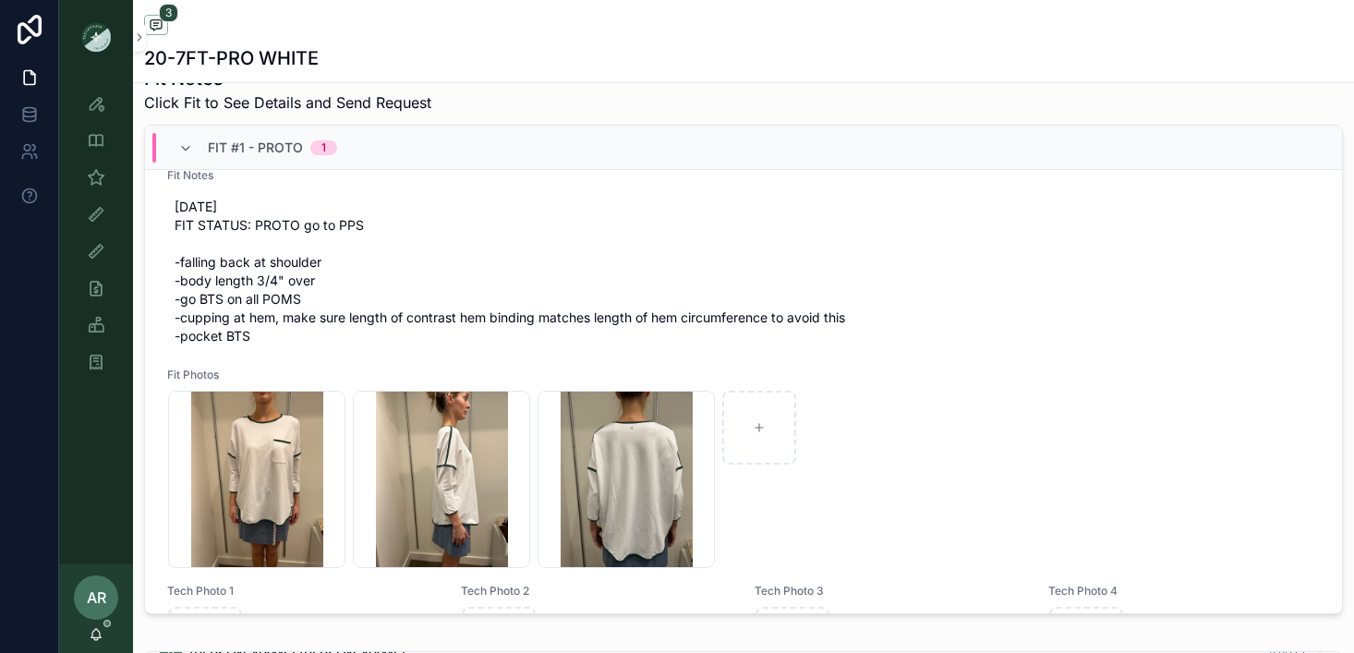
click at [271, 274] on span "[DATE] FIT STATUS: PROTO go to PPS -falling back at shoulder -body length 3/4" …" at bounding box center [744, 272] width 1138 height 148
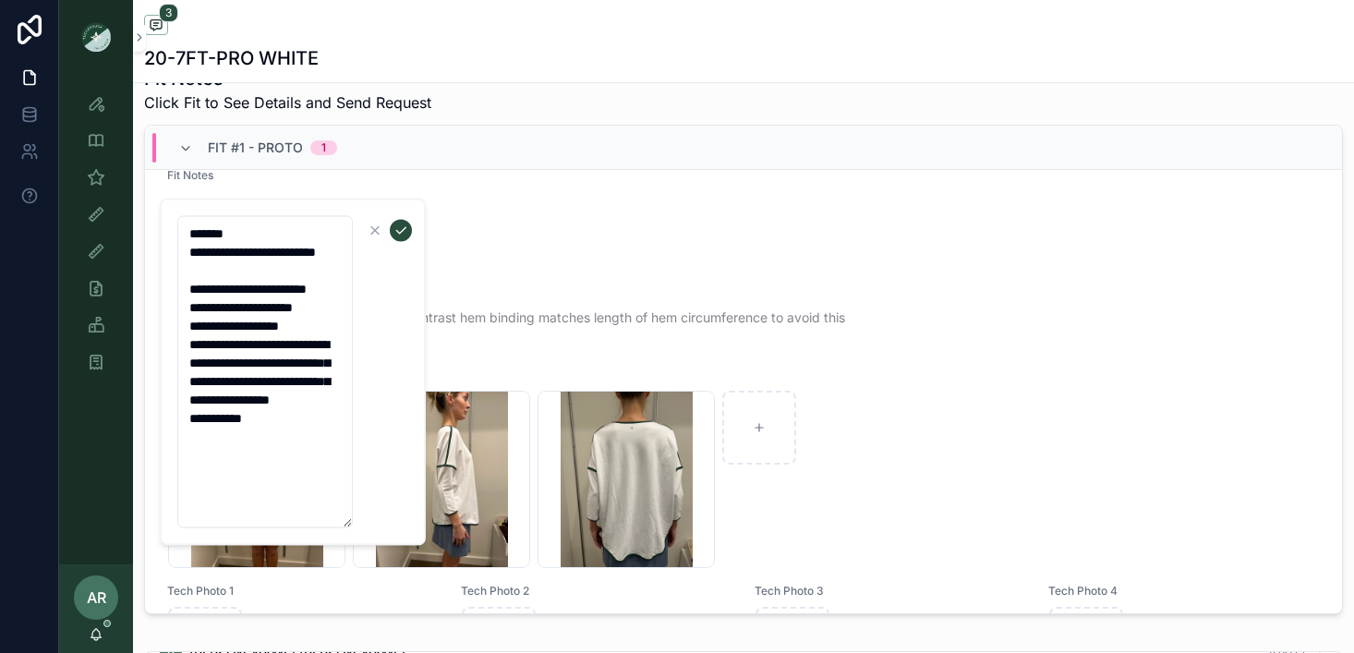
click at [388, 599] on div "**********" at bounding box center [706, 326] width 1295 height 653
drag, startPoint x: 281, startPoint y: 472, endPoint x: 163, endPoint y: 300, distance: 208.5
click at [163, 300] on div "**********" at bounding box center [293, 372] width 266 height 347
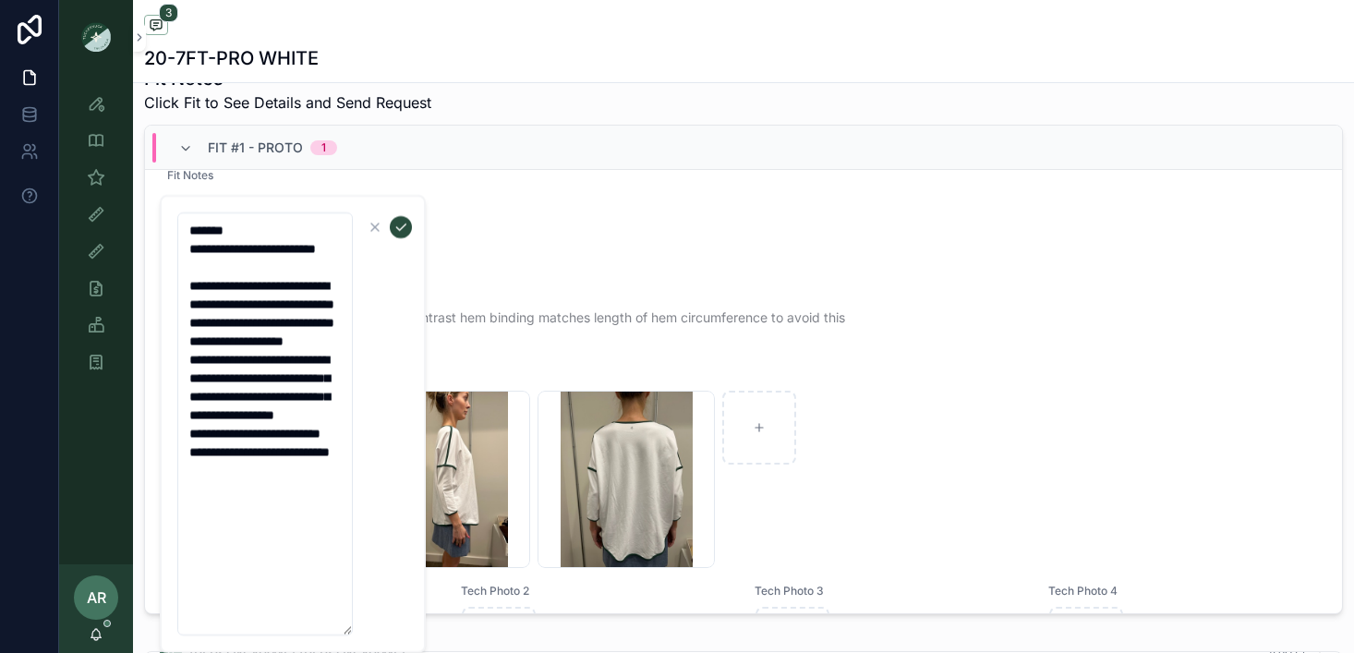
type textarea "**********"
click at [401, 222] on icon "scrollable content" at bounding box center [400, 227] width 15 height 15
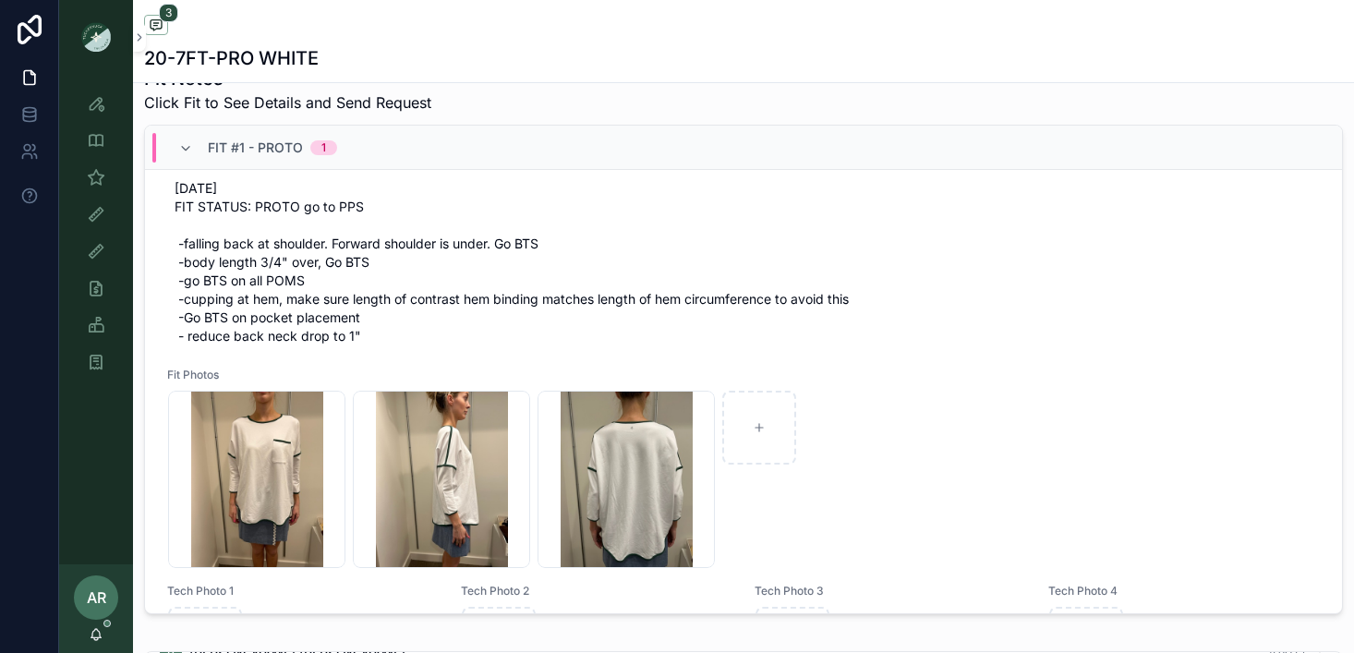
click at [325, 327] on span "[DATE] FIT STATUS: PROTO go to PPS -falling back at shoulder. Forward shoulder …" at bounding box center [744, 262] width 1138 height 166
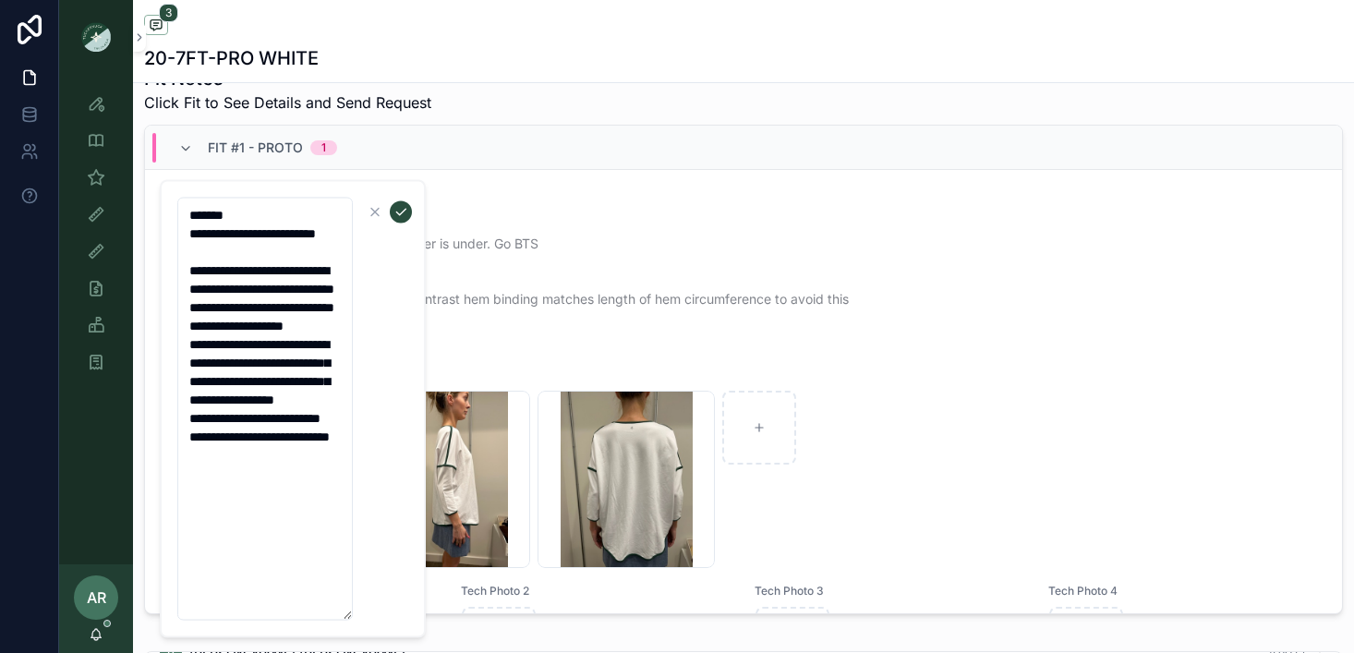
drag, startPoint x: 260, startPoint y: 548, endPoint x: 175, endPoint y: 548, distance: 85.9
click at [175, 548] on div "**********" at bounding box center [293, 409] width 266 height 458
type textarea "**********"
click at [399, 217] on icon "scrollable content" at bounding box center [400, 212] width 15 height 15
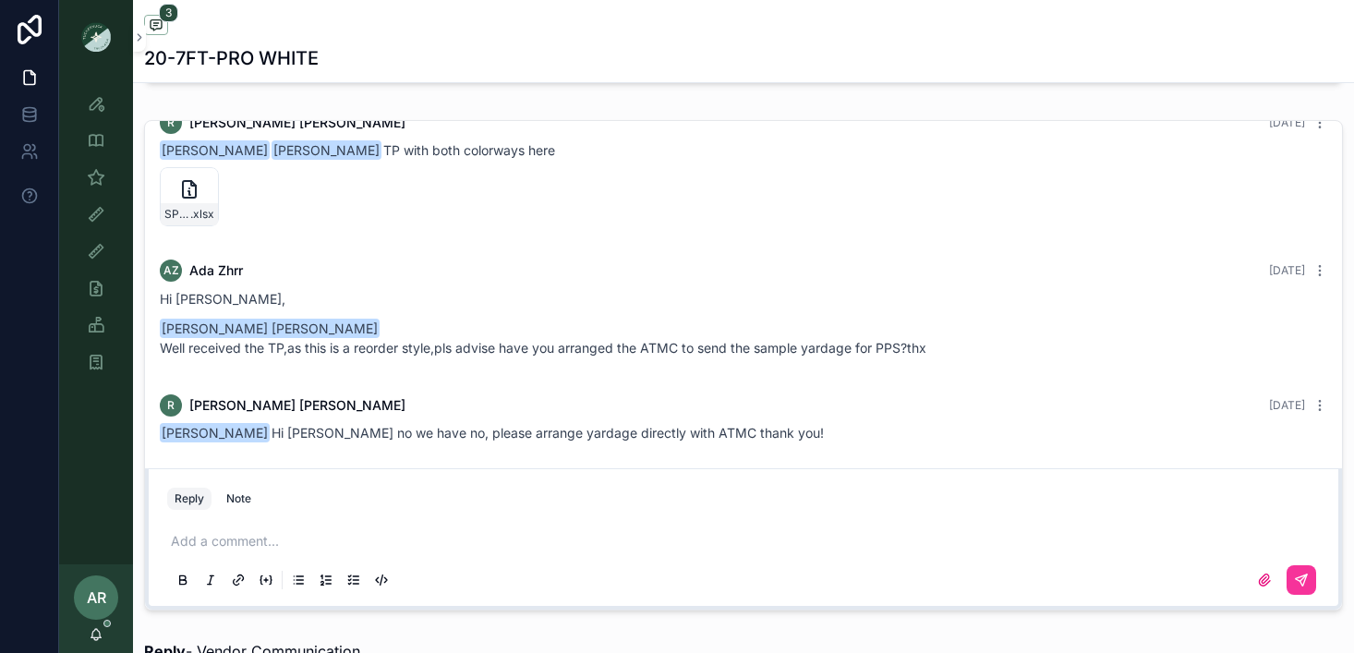
scroll to position [1272, 0]
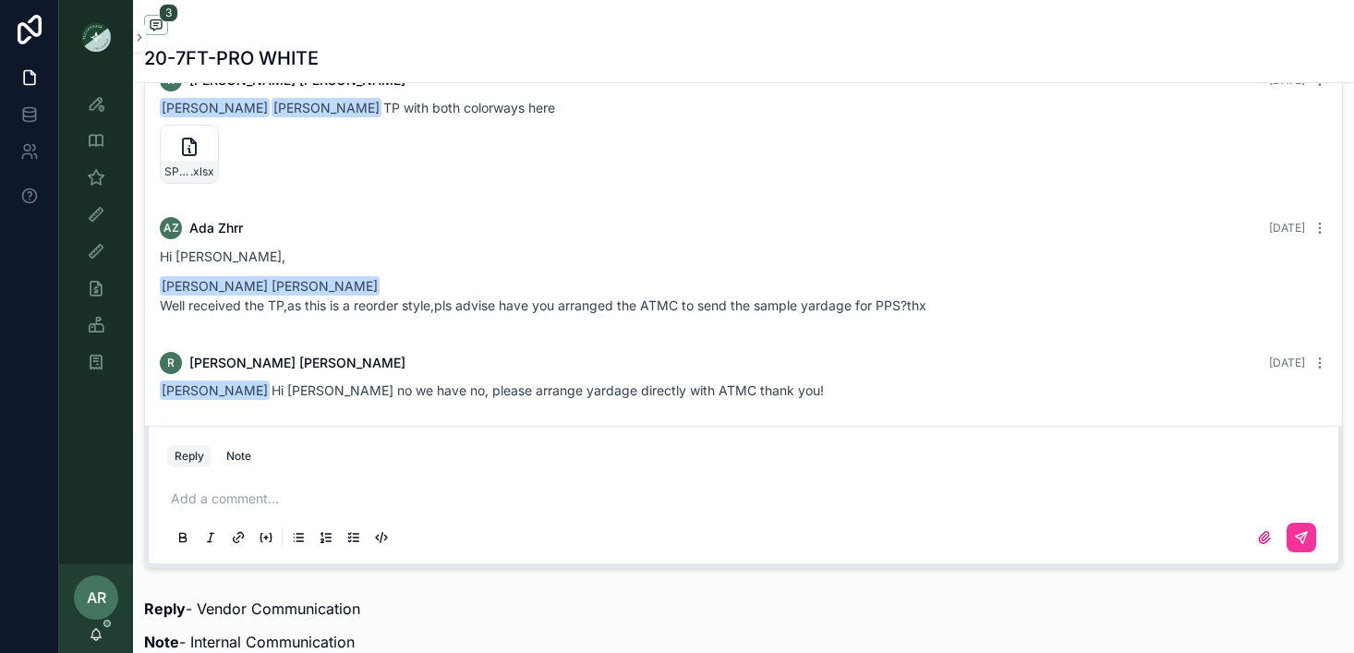
click at [308, 490] on p "scrollable content" at bounding box center [747, 499] width 1153 height 18
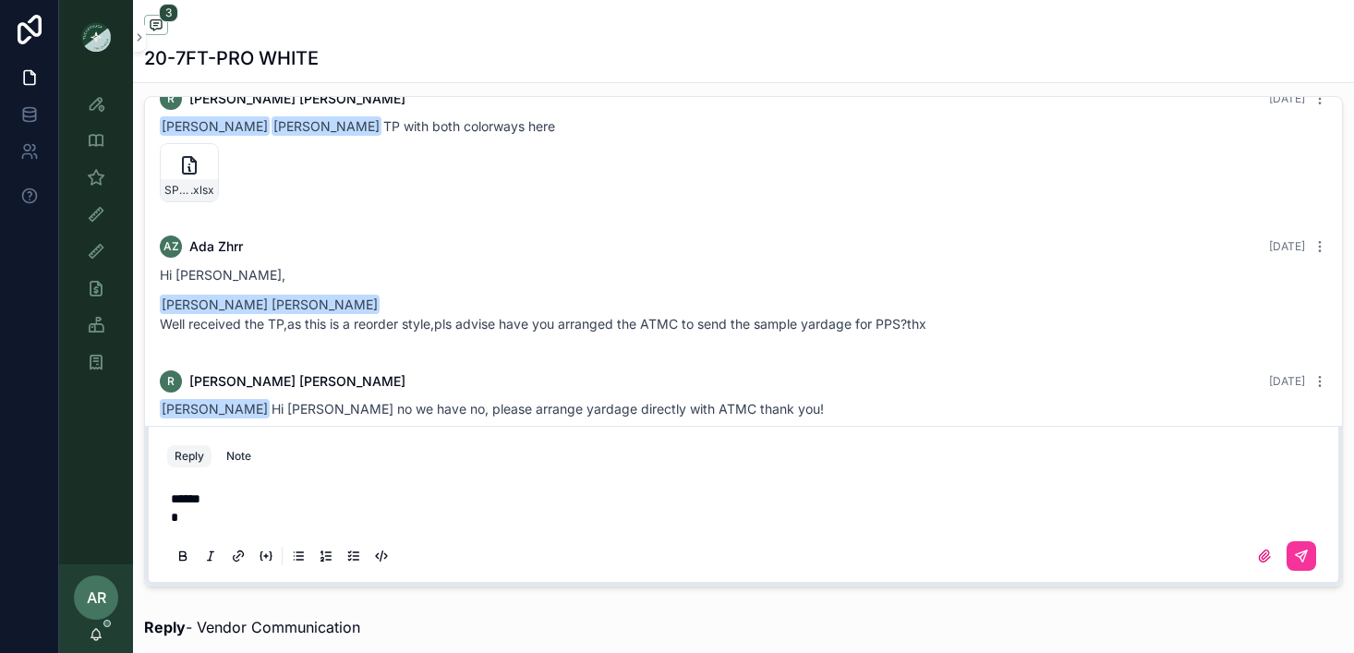
click at [205, 532] on div "****** *" at bounding box center [743, 526] width 1153 height 96
click at [198, 506] on p "******" at bounding box center [747, 499] width 1153 height 18
click at [195, 517] on p "*" at bounding box center [747, 517] width 1153 height 18
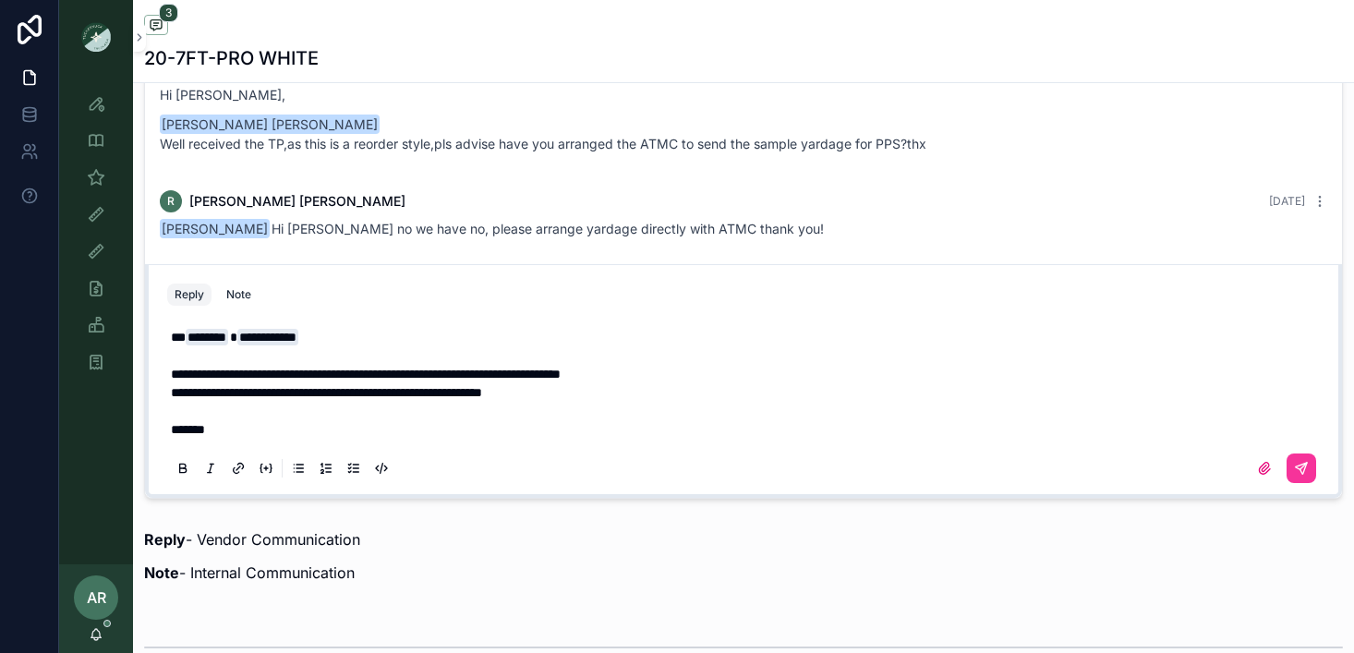
scroll to position [1367, 0]
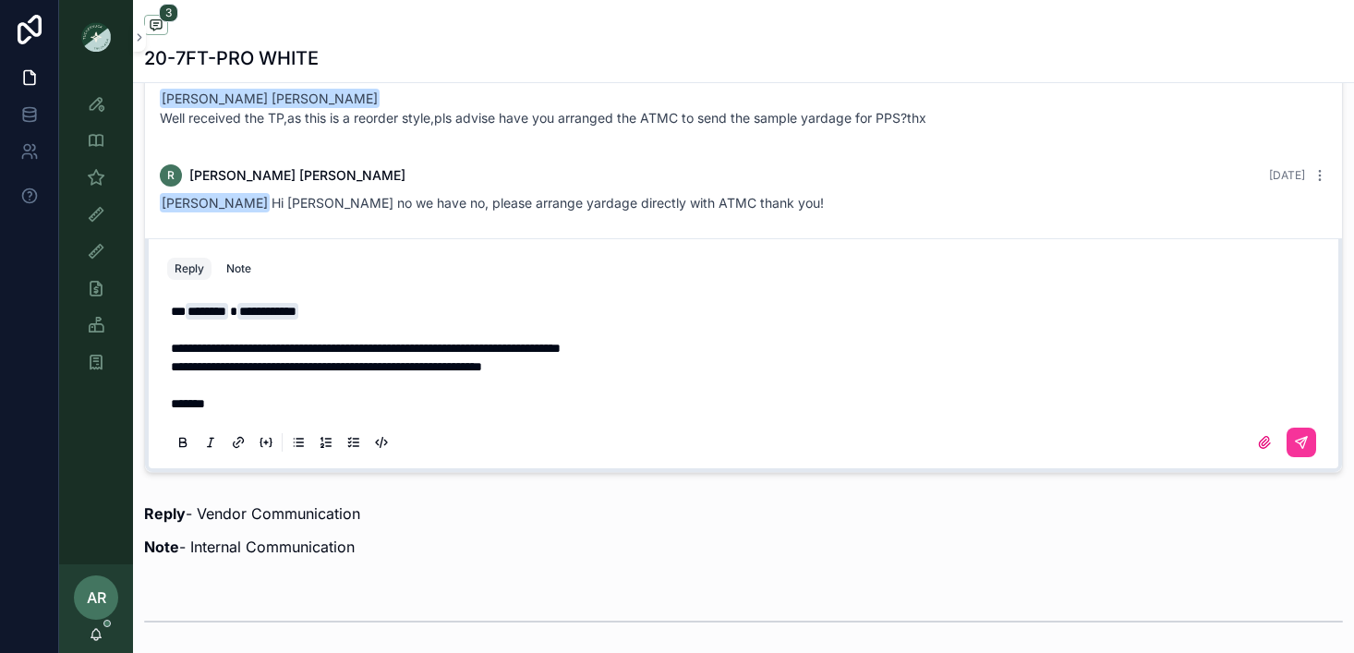
click at [1300, 442] on icon "scrollable content" at bounding box center [1301, 442] width 11 height 11
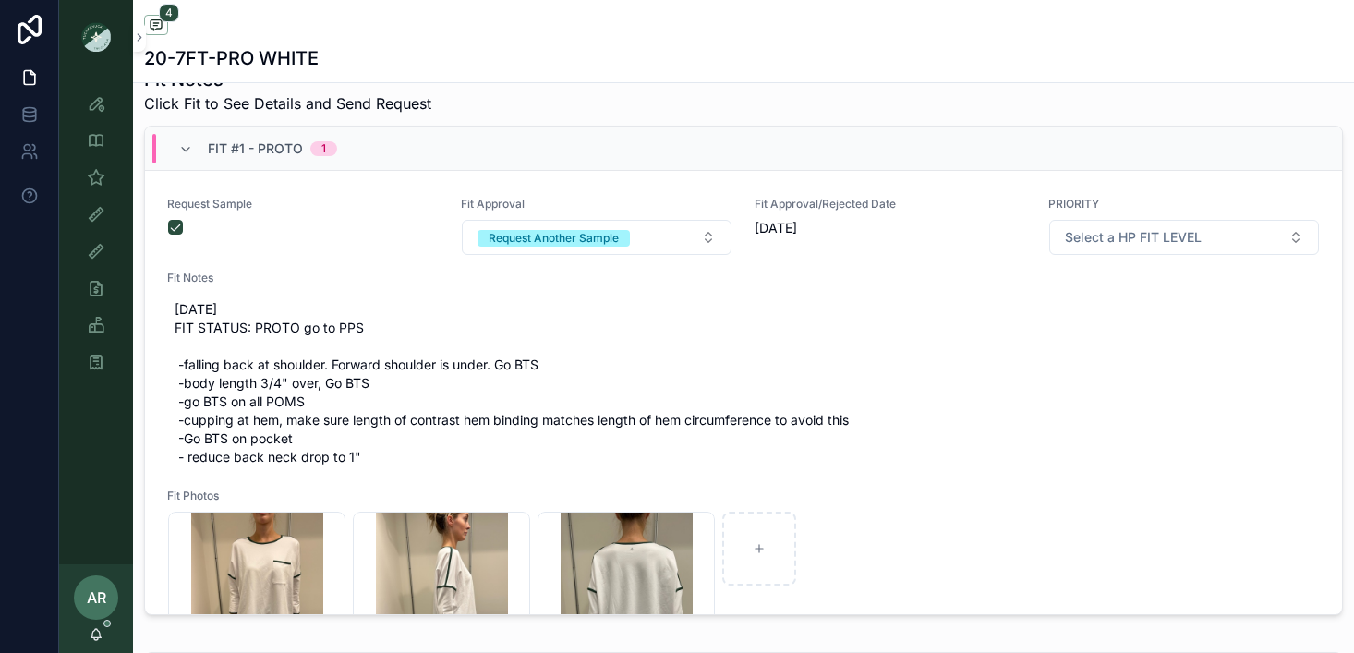
scroll to position [696, 0]
click at [492, 243] on div "Request Another Sample" at bounding box center [554, 239] width 130 height 17
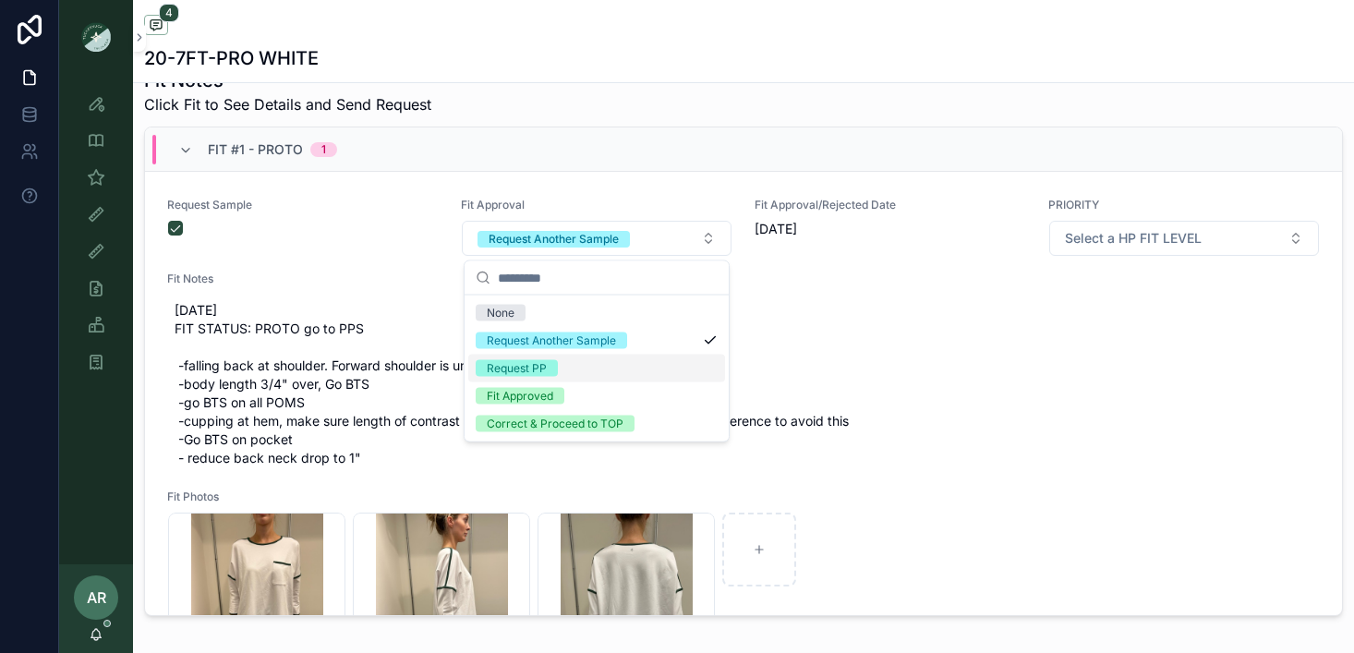
click at [526, 363] on div "Request PP" at bounding box center [517, 368] width 60 height 17
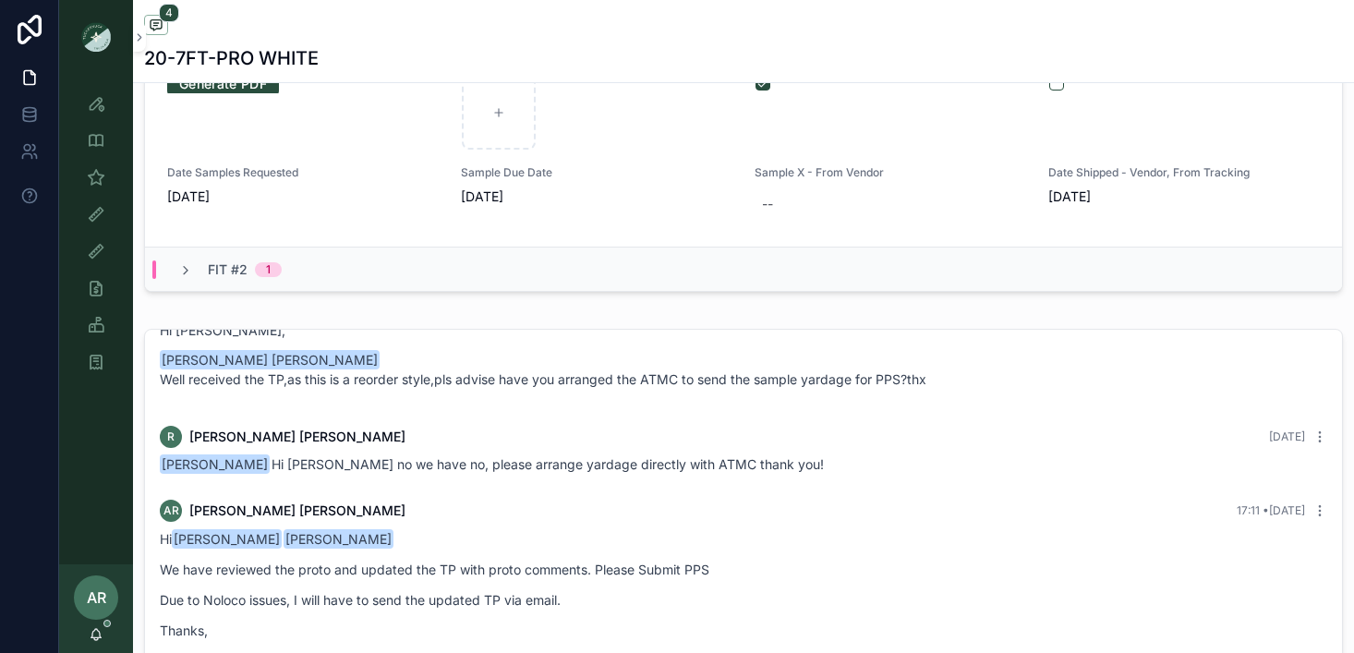
scroll to position [962, 0]
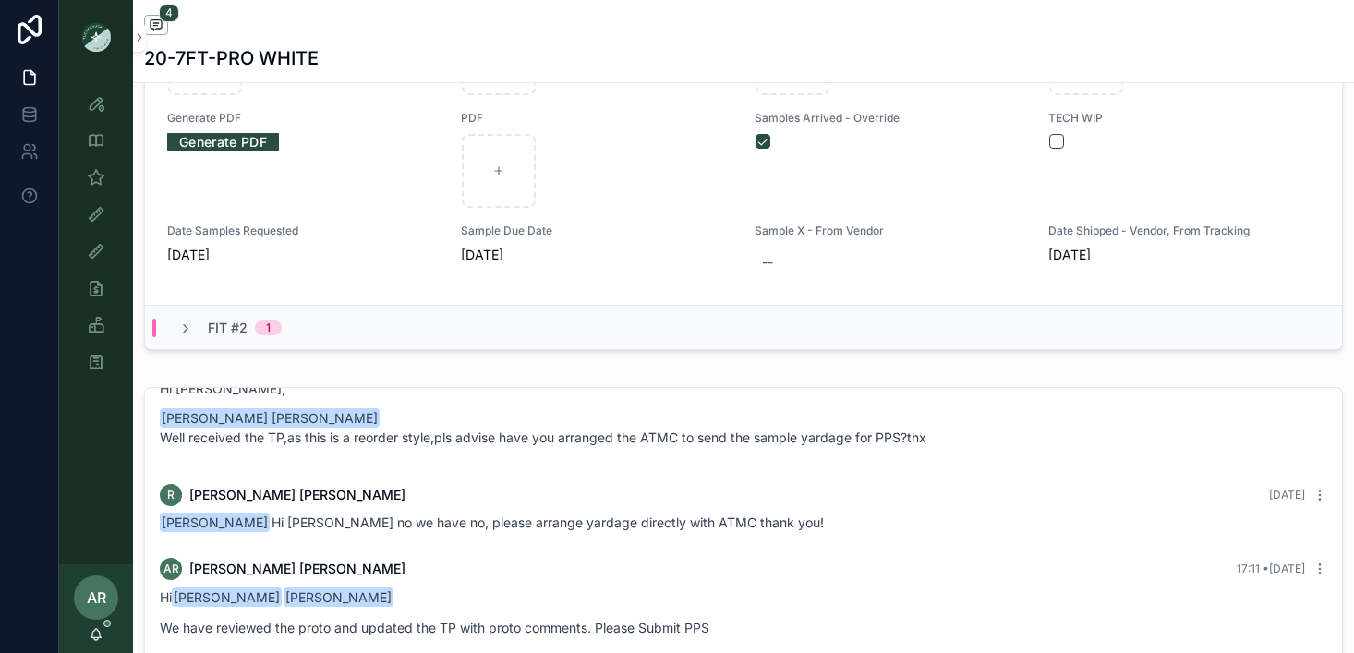
click at [190, 323] on icon "scrollable content" at bounding box center [185, 328] width 15 height 15
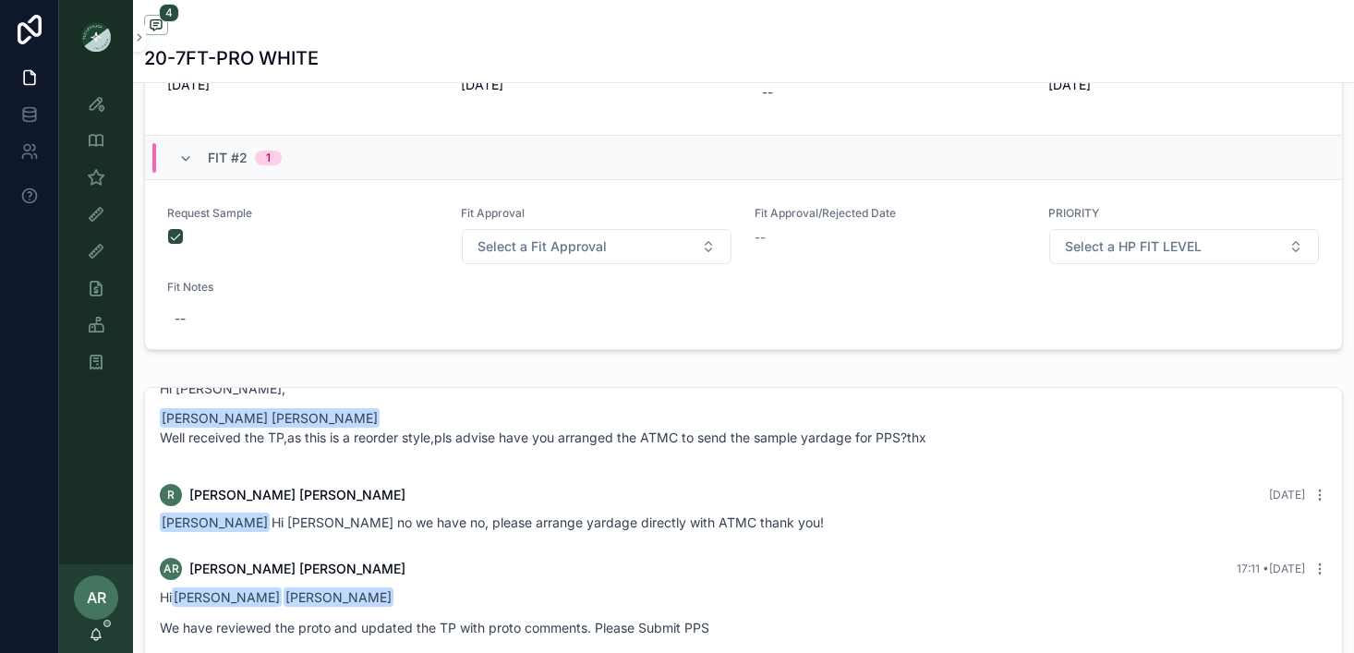
scroll to position [635, 0]
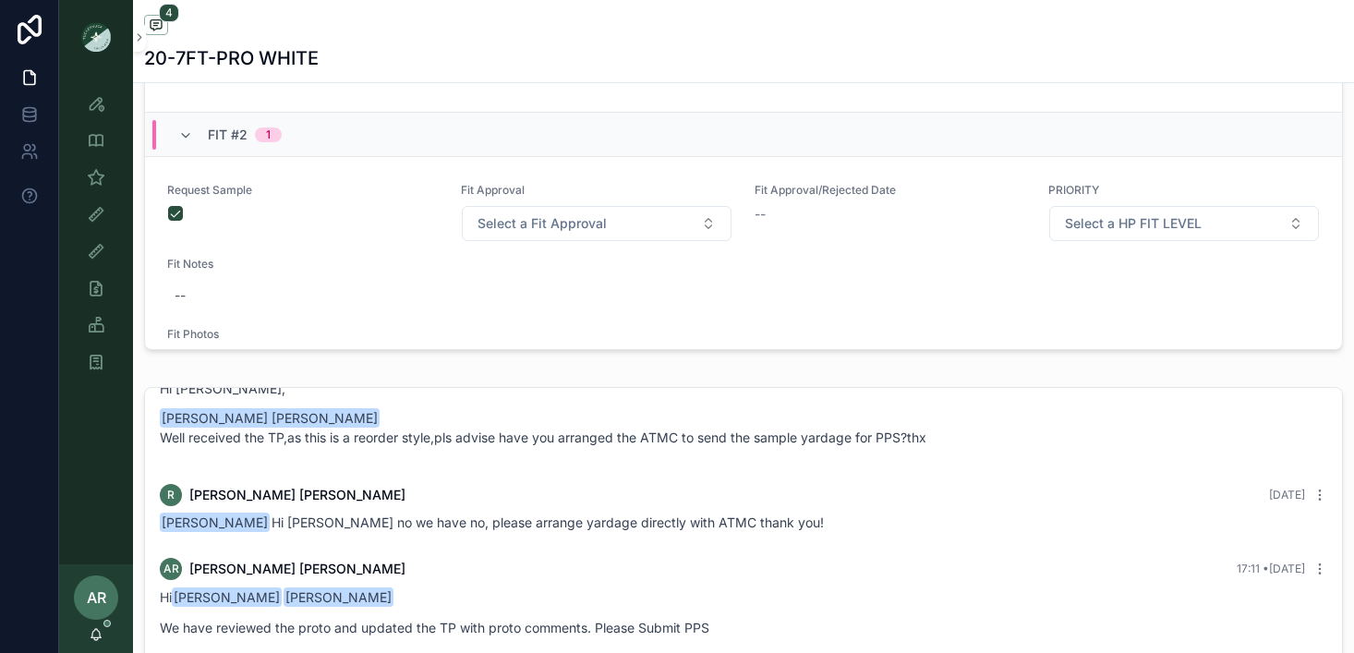
click at [180, 131] on icon "scrollable content" at bounding box center [185, 135] width 15 height 15
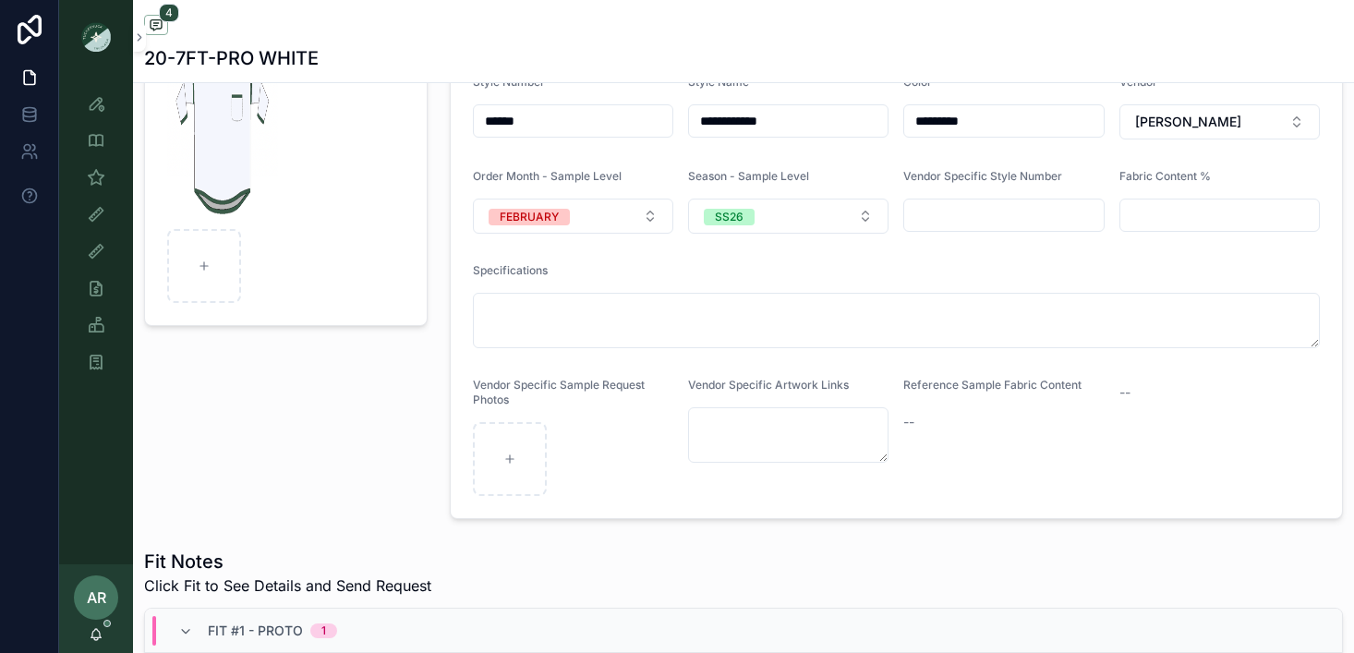
scroll to position [0, 0]
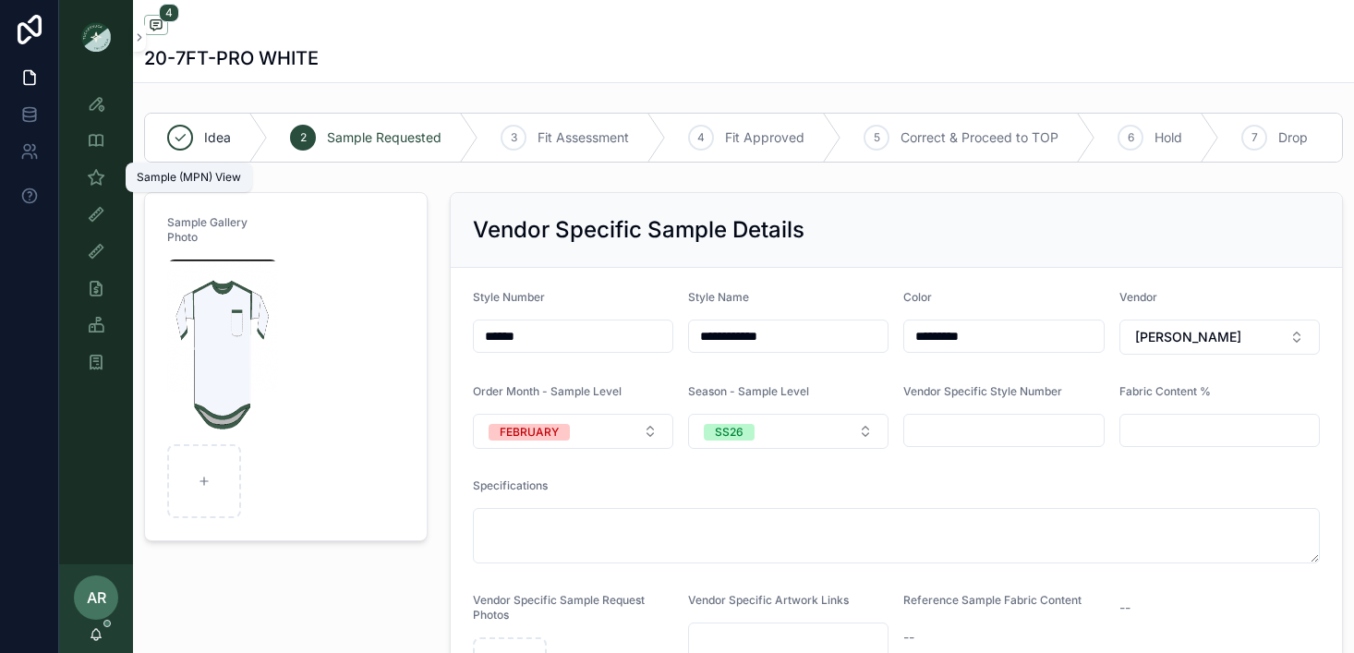
click at [93, 188] on div "Sample (MPN) View" at bounding box center [96, 178] width 30 height 30
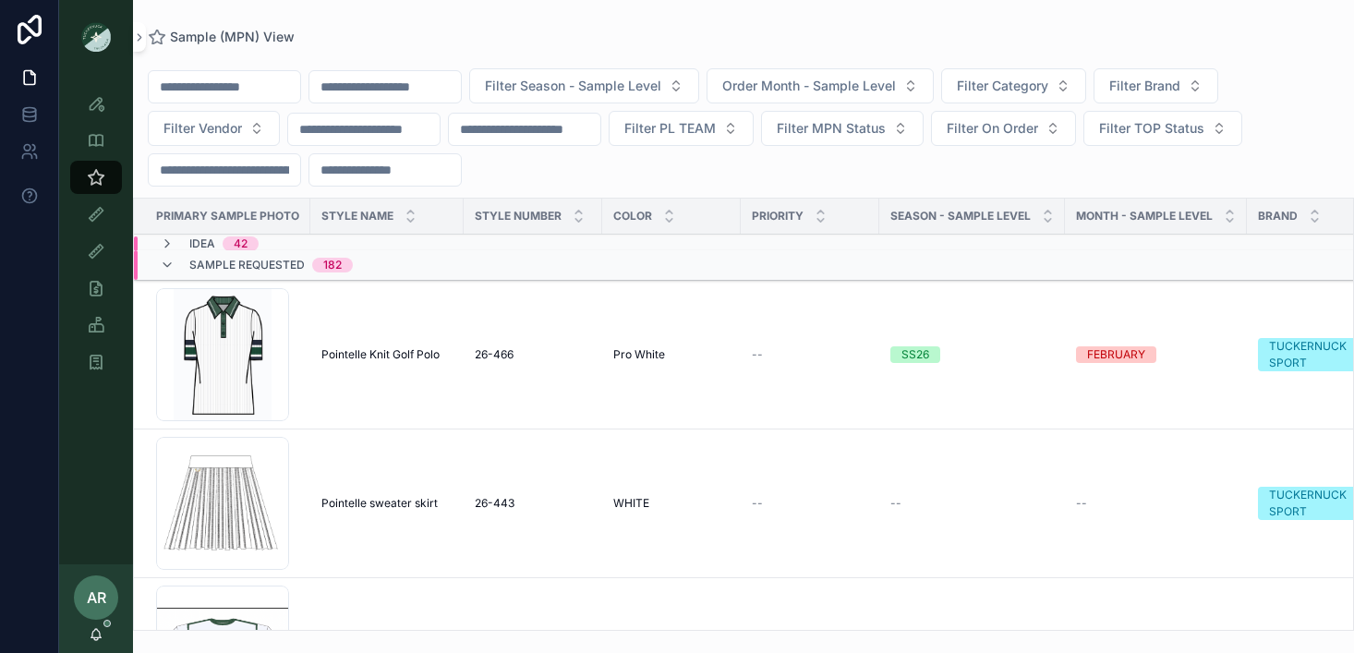
click at [398, 95] on input "scrollable content" at bounding box center [384, 87] width 151 height 26
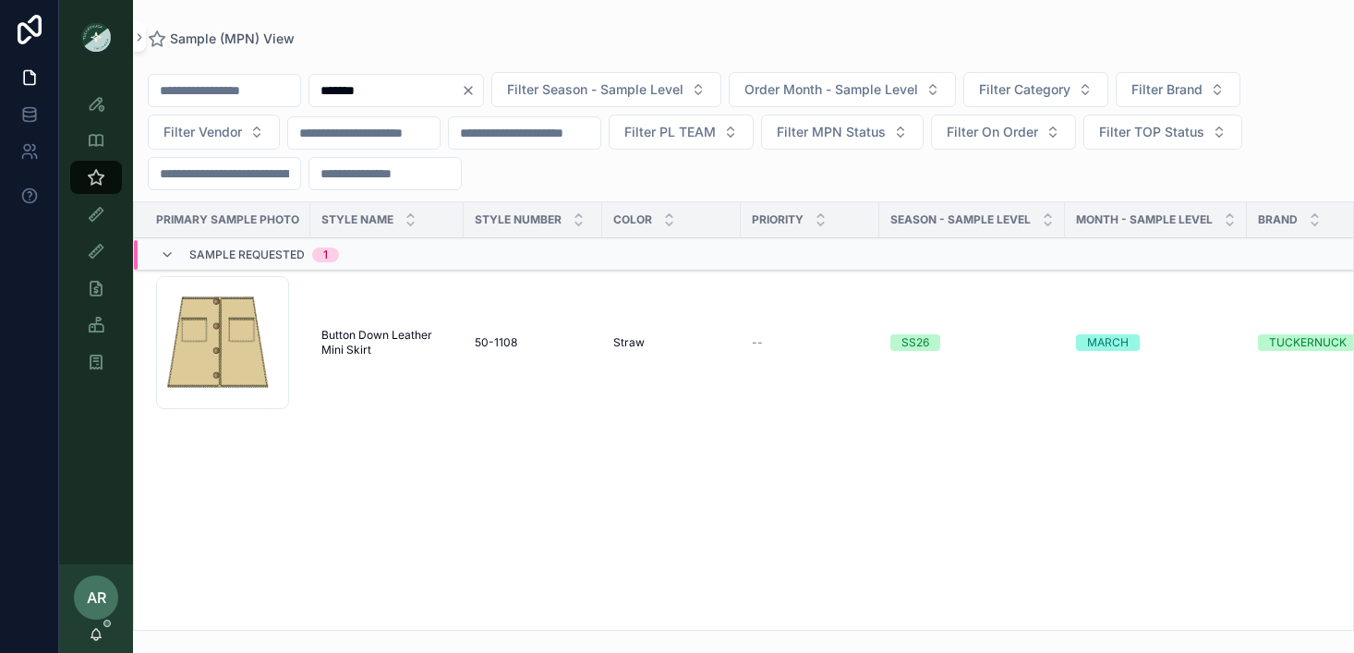
type input "*******"
click at [347, 350] on span "Button Down Leather Mini Skirt" at bounding box center [386, 343] width 131 height 30
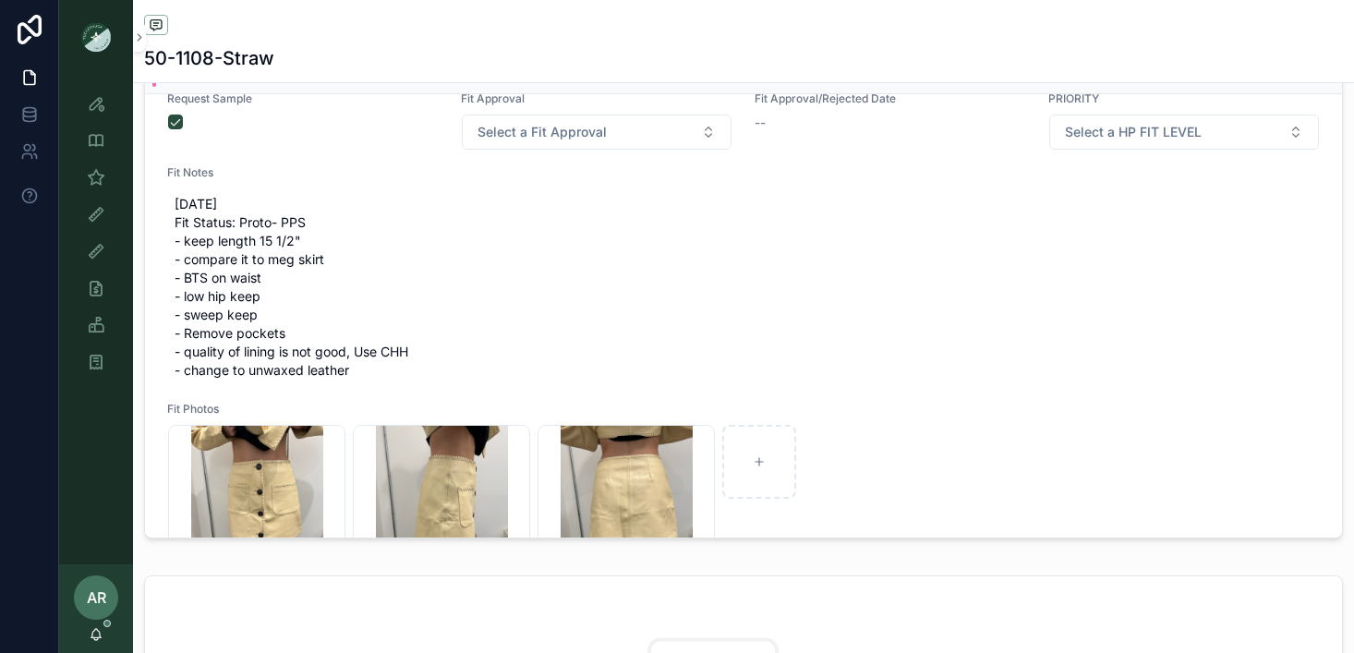
scroll to position [31, 0]
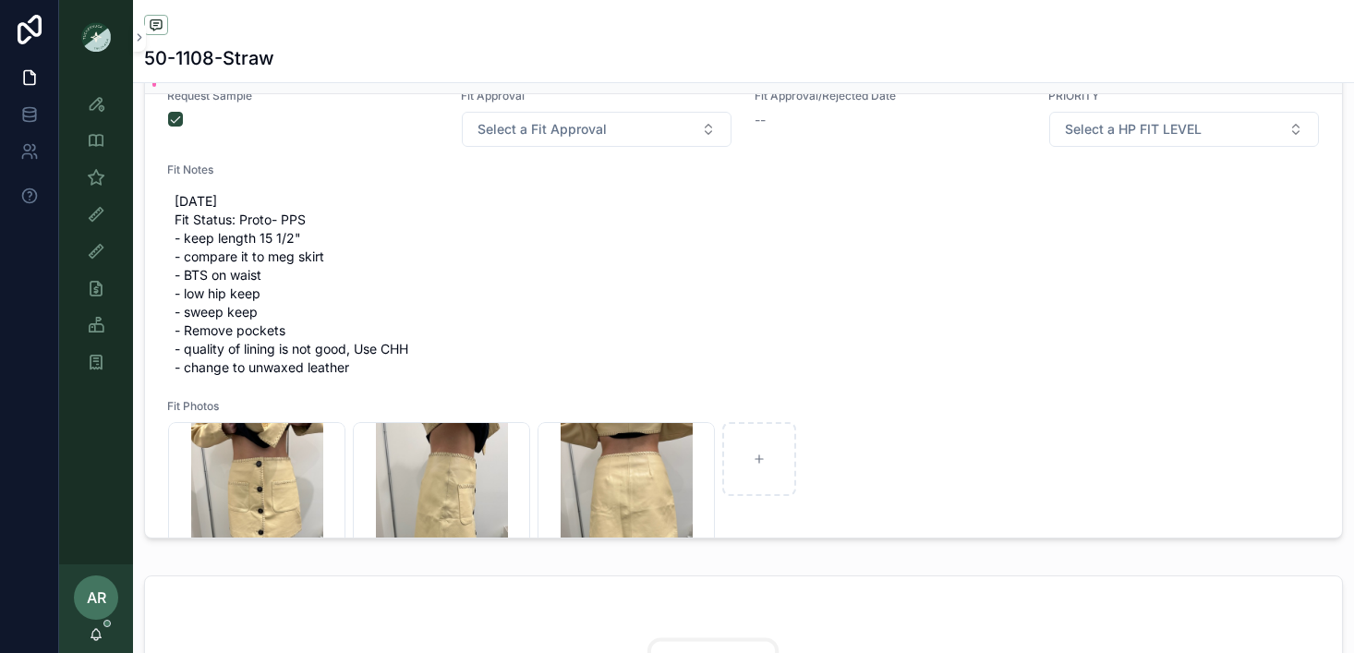
click at [224, 255] on span "[DATE] Fit Status: Proto- PPS - keep length 15 1/2" - compare it to meg skirt -…" at bounding box center [744, 284] width 1138 height 185
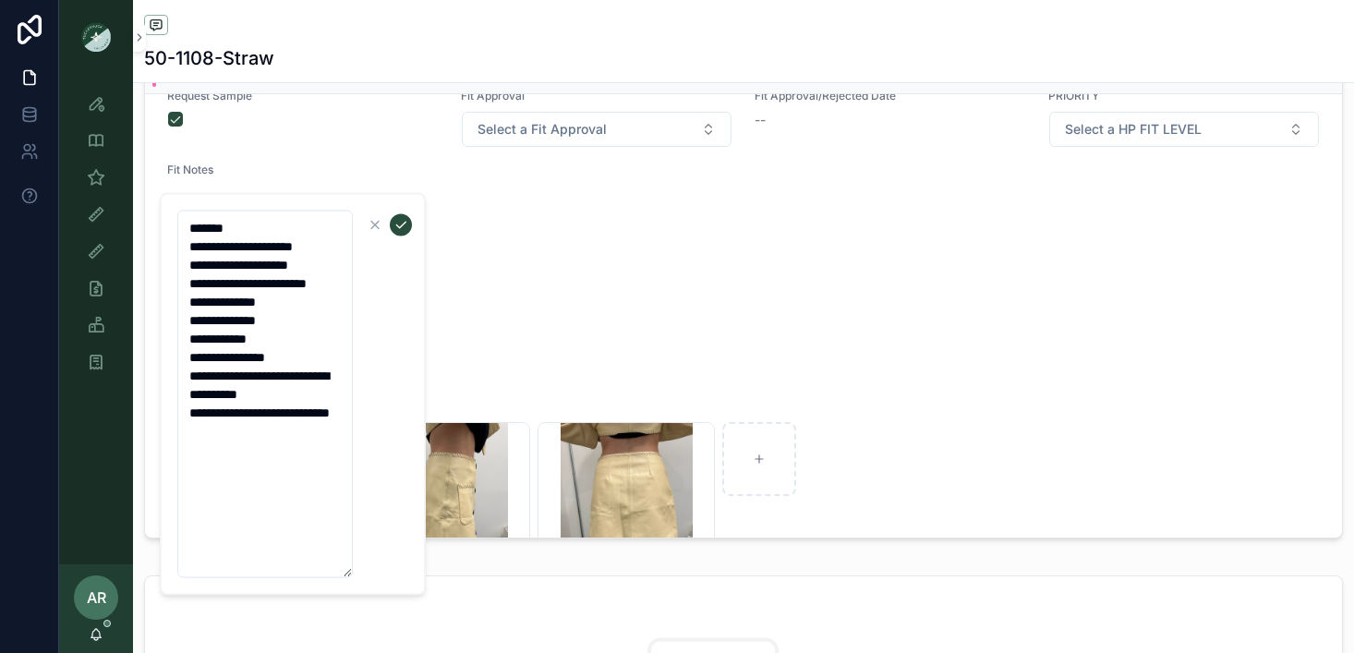
drag, startPoint x: 186, startPoint y: 265, endPoint x: 393, endPoint y: 510, distance: 321.1
click at [393, 510] on form "**********" at bounding box center [294, 394] width 236 height 369
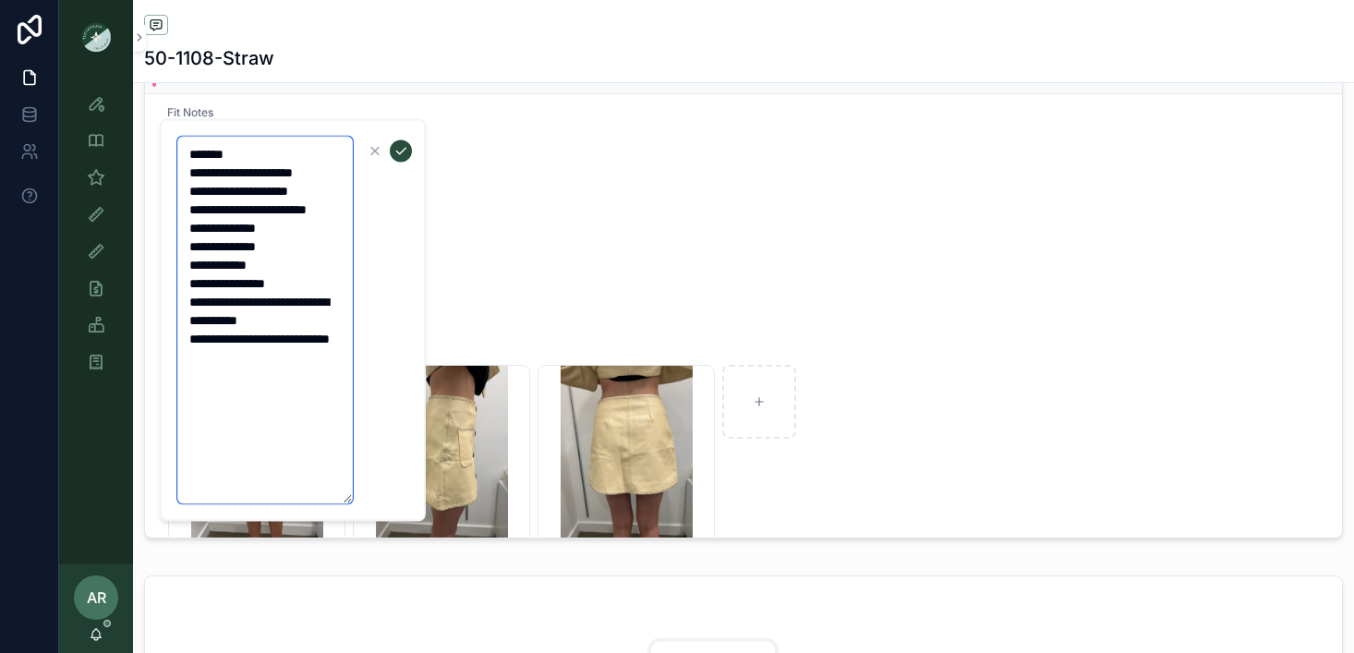
scroll to position [109, 0]
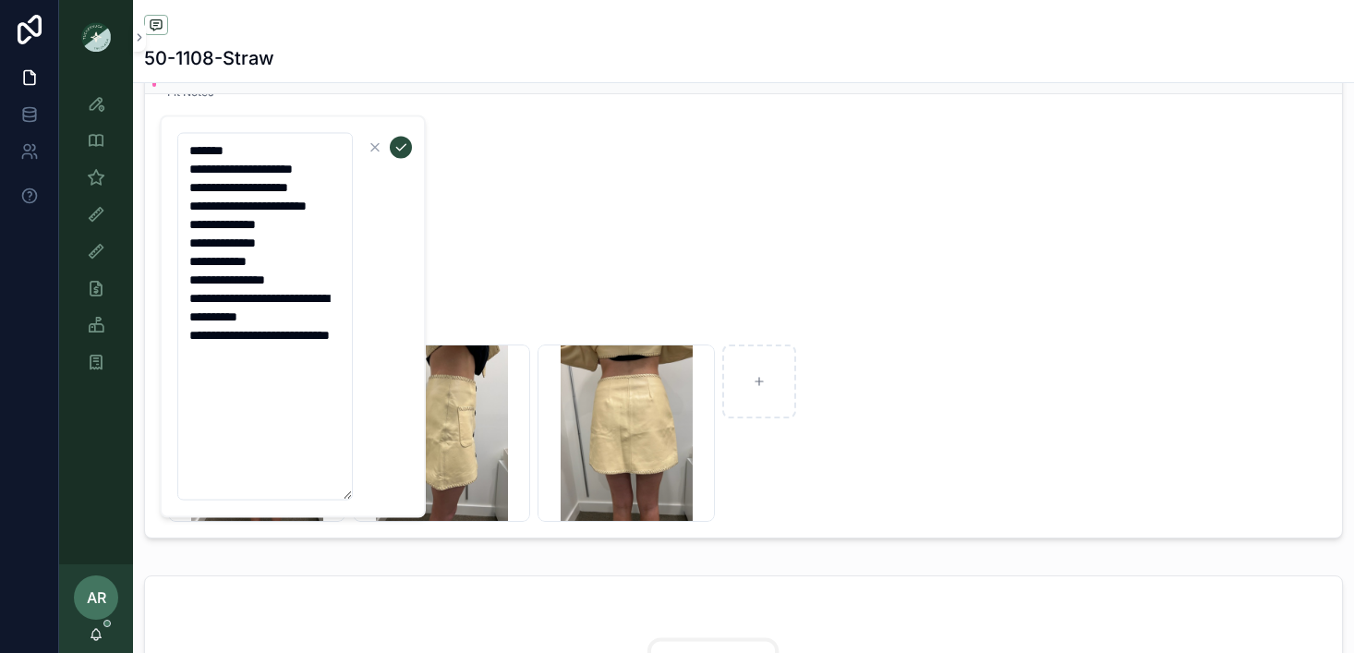
click at [371, 149] on icon "scrollable content" at bounding box center [375, 147] width 15 height 15
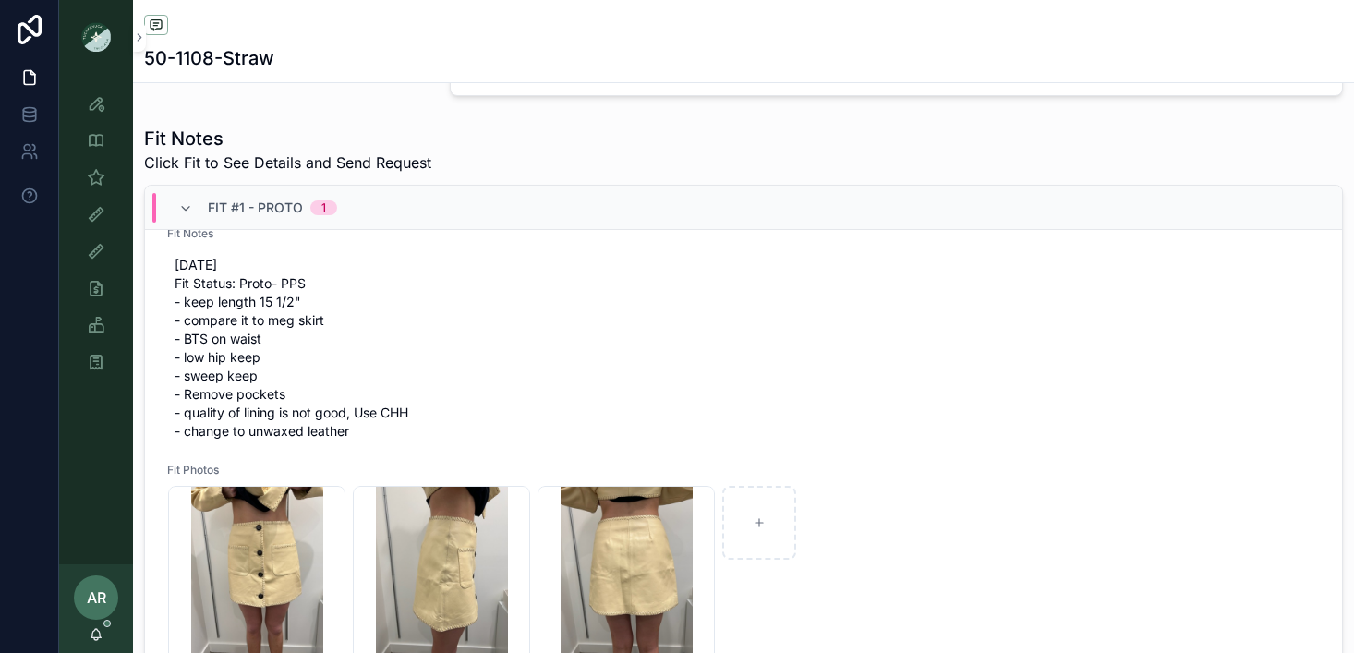
scroll to position [26, 0]
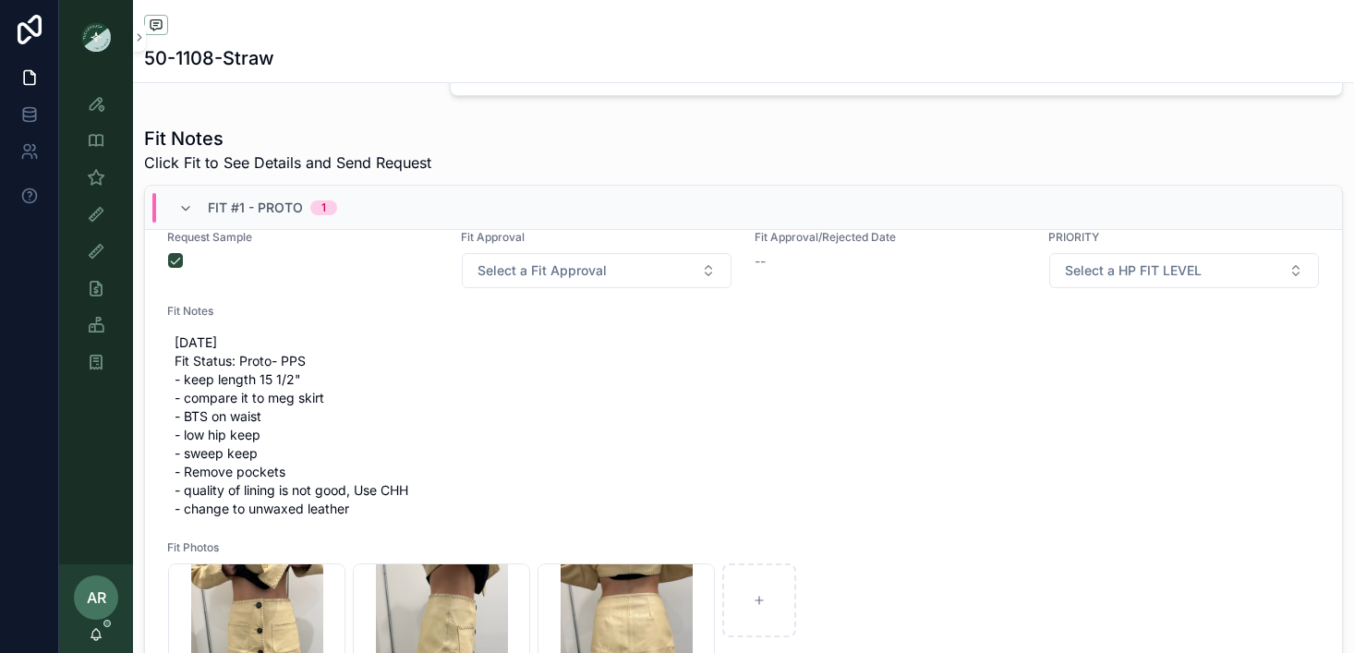
click at [230, 397] on span "[DATE] Fit Status: Proto- PPS - keep length 15 1/2" - compare it to meg skirt -…" at bounding box center [744, 425] width 1138 height 185
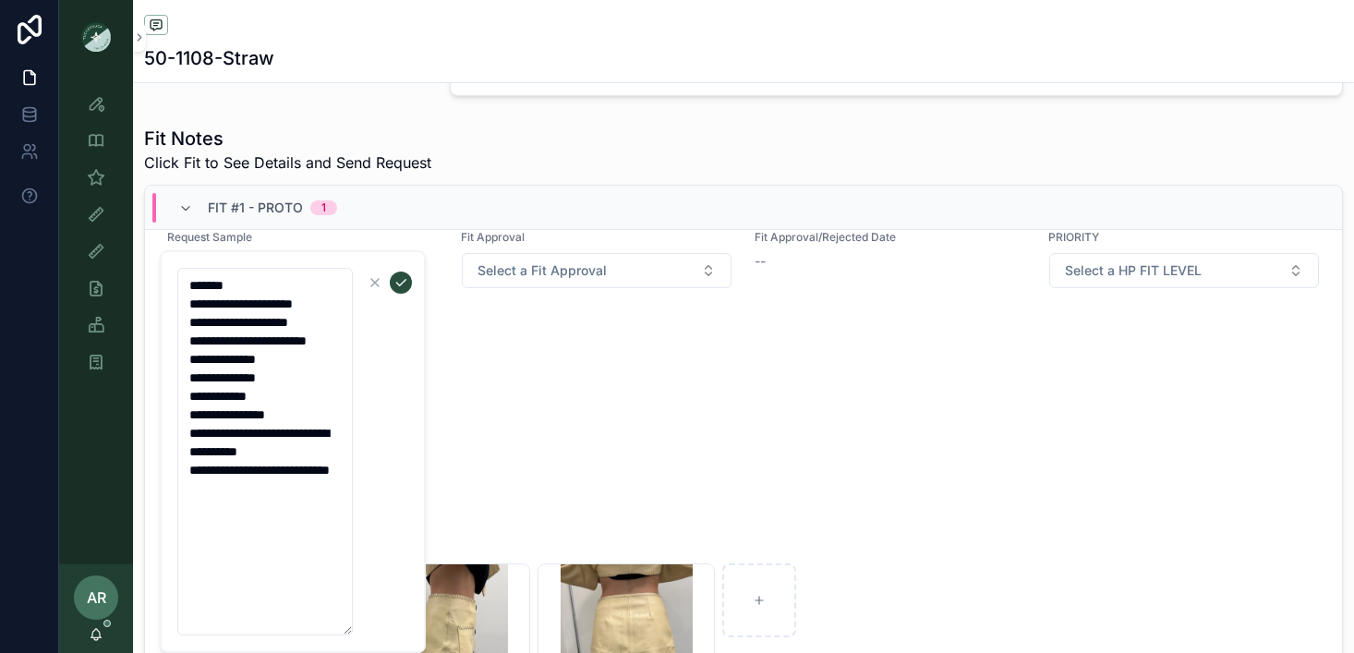
drag, startPoint x: 187, startPoint y: 321, endPoint x: 357, endPoint y: 543, distance: 279.9
click at [357, 543] on form "**********" at bounding box center [294, 451] width 236 height 369
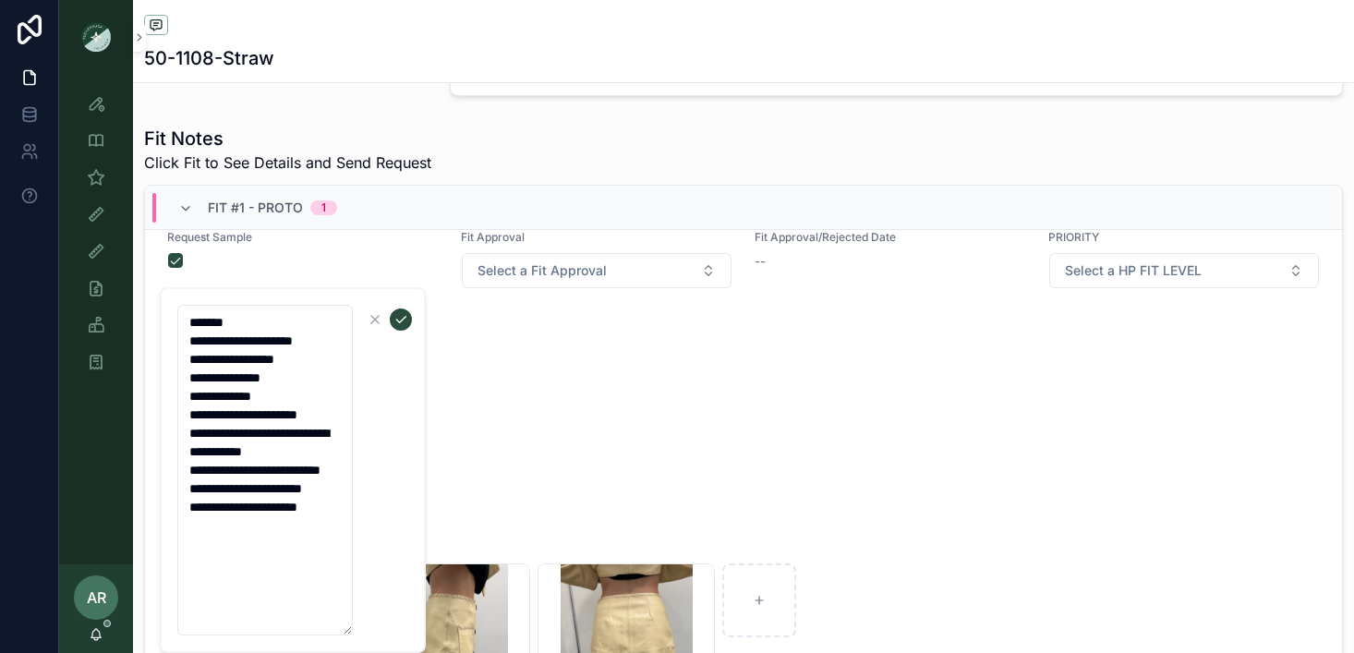
type textarea "**********"
click at [398, 313] on icon "scrollable content" at bounding box center [400, 319] width 15 height 15
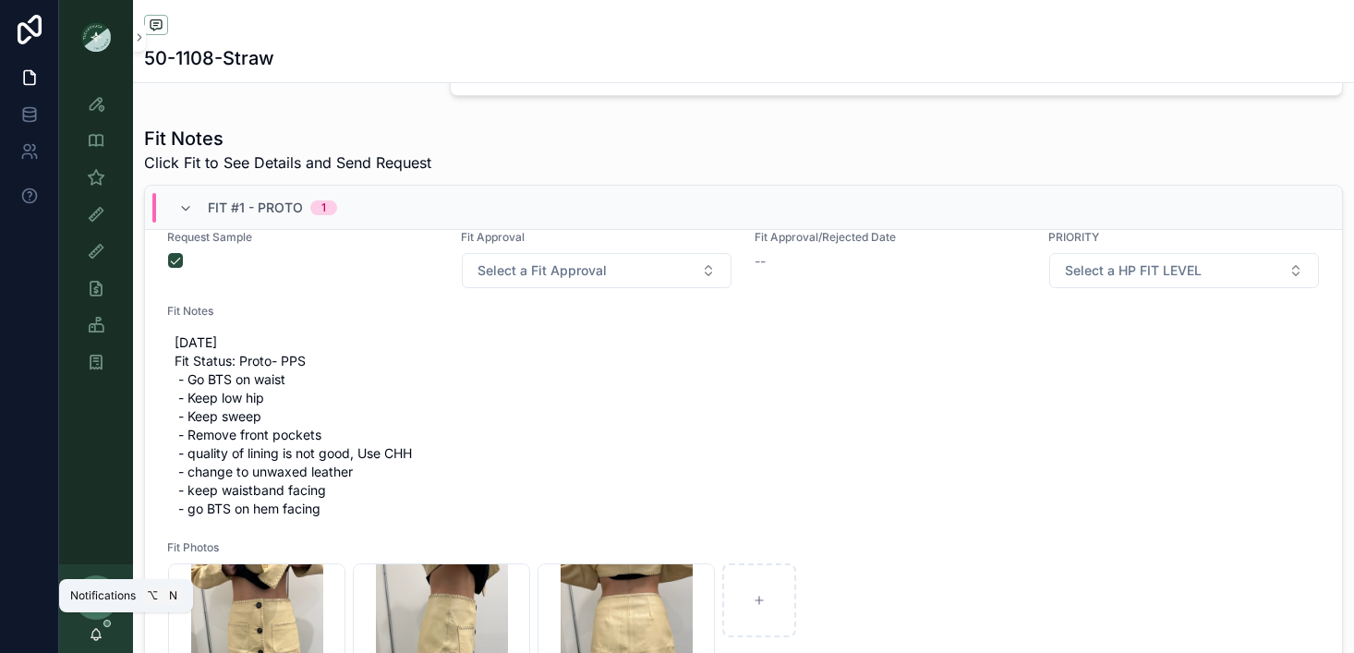
click at [99, 621] on div "AR [PERSON_NAME]" at bounding box center [96, 608] width 74 height 89
click at [103, 638] on div "AR [PERSON_NAME]" at bounding box center [96, 608] width 74 height 89
click at [99, 634] on icon "scrollable content" at bounding box center [96, 634] width 15 height 15
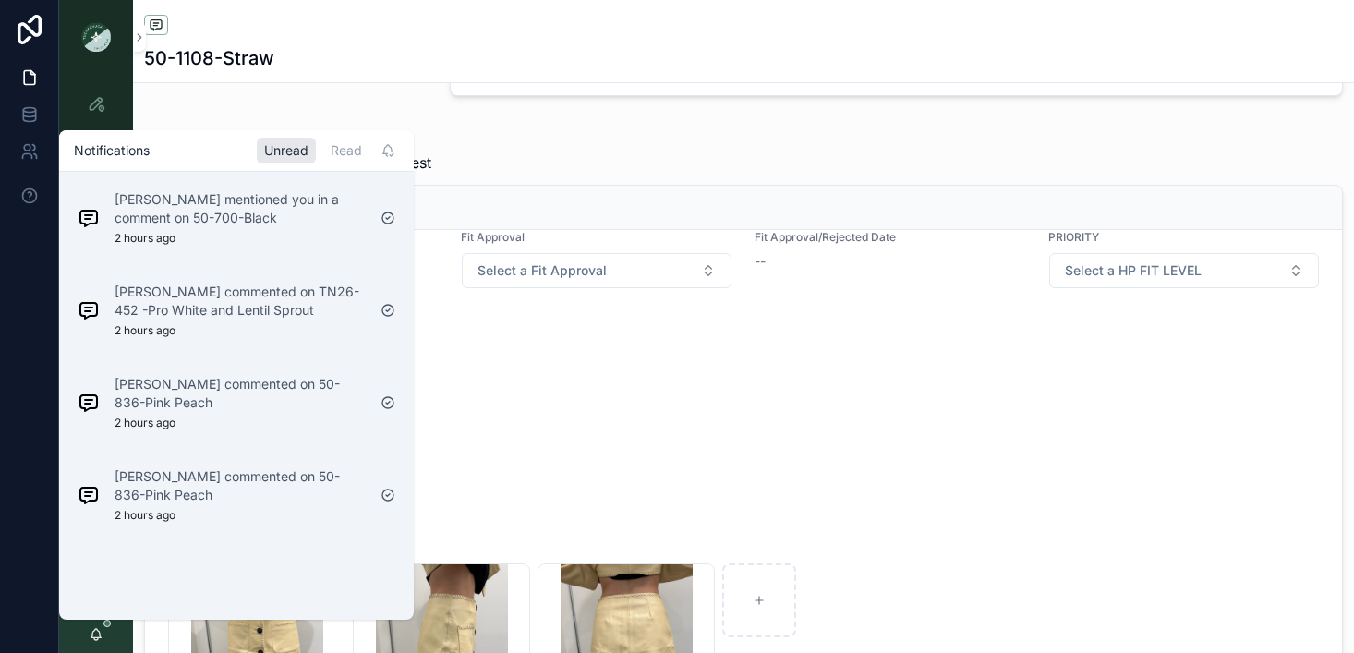
click at [180, 471] on p "[PERSON_NAME] commented on 50-836-Pink Peach" at bounding box center [240, 485] width 251 height 37
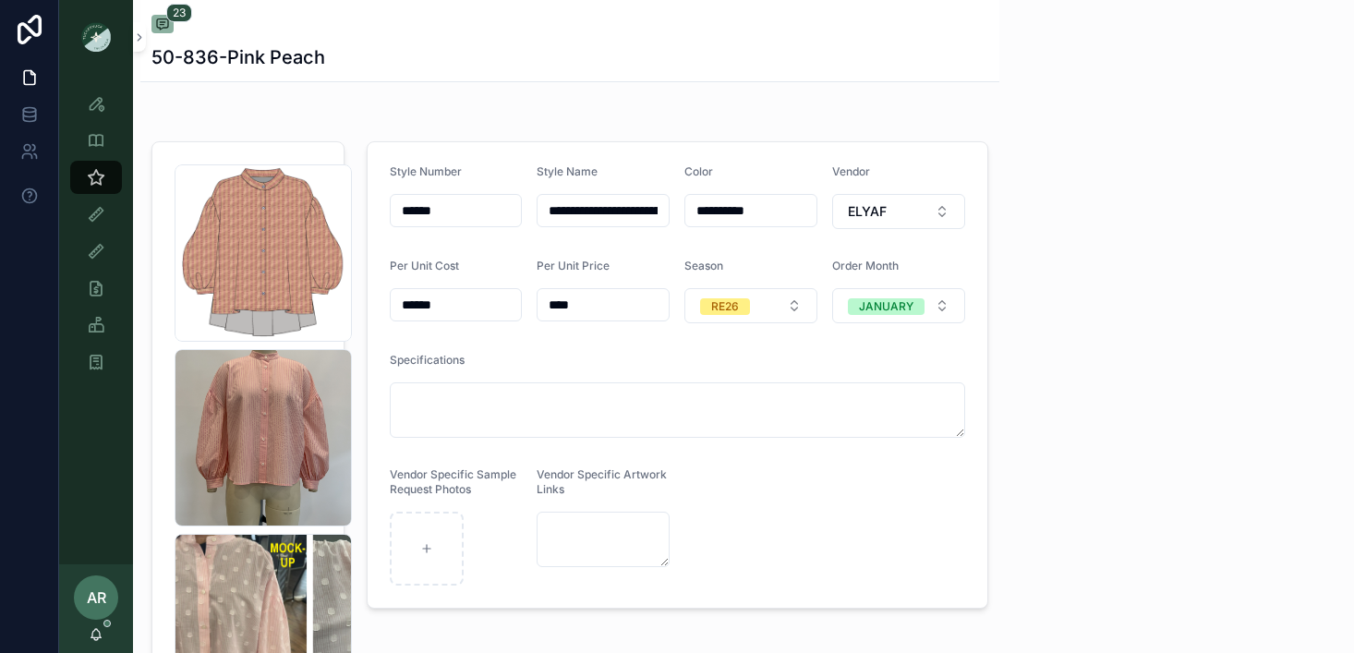
scroll to position [4743, 0]
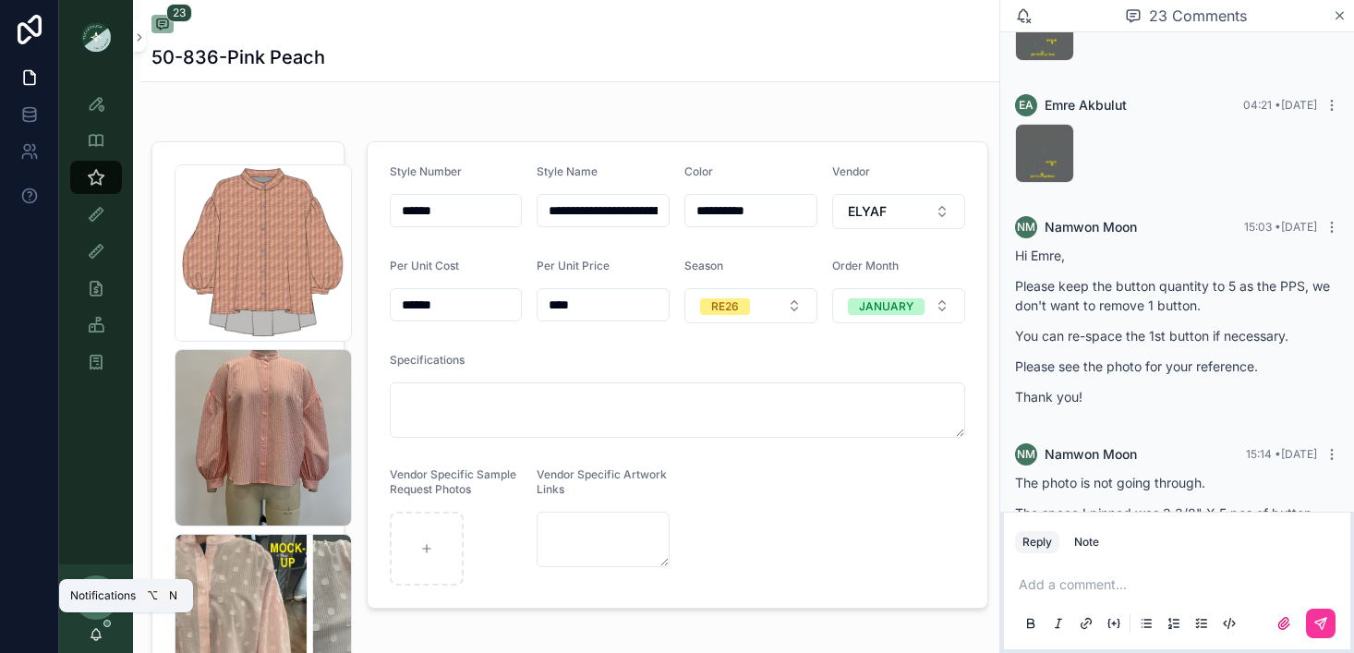
click at [91, 628] on icon "scrollable content" at bounding box center [96, 634] width 15 height 15
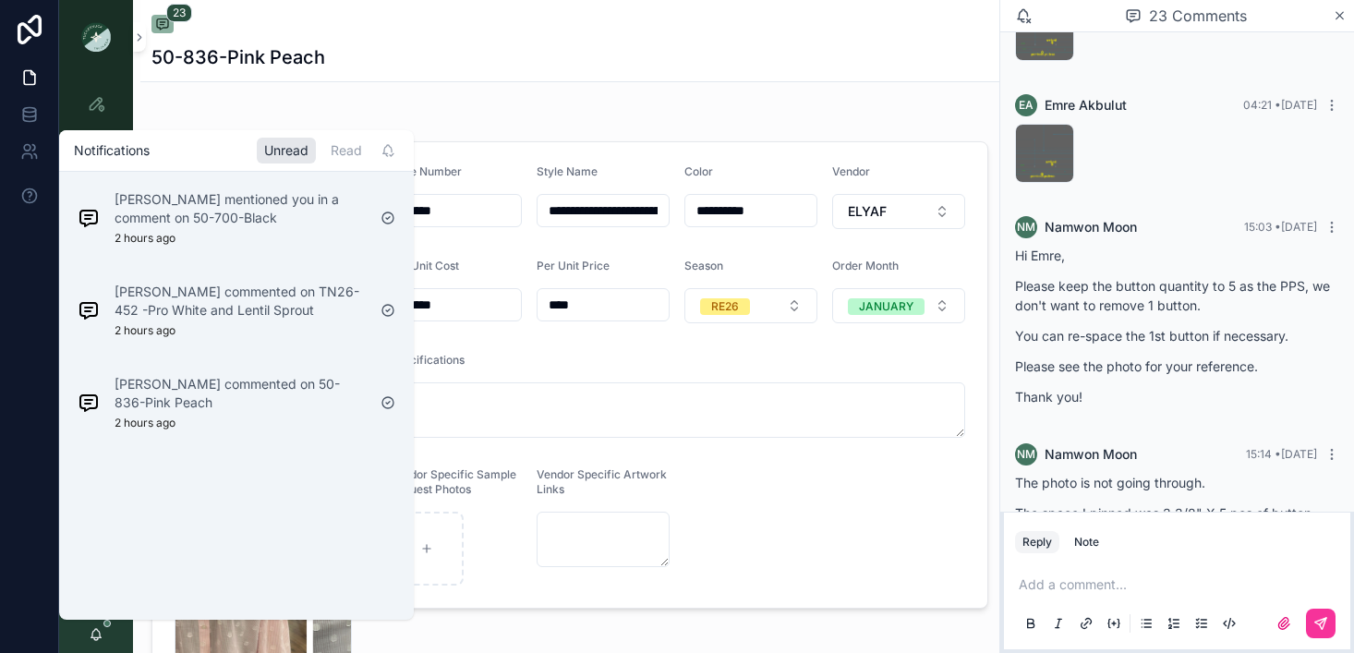
click at [186, 392] on p "[PERSON_NAME] commented on 50-836-Pink Peach" at bounding box center [240, 393] width 251 height 37
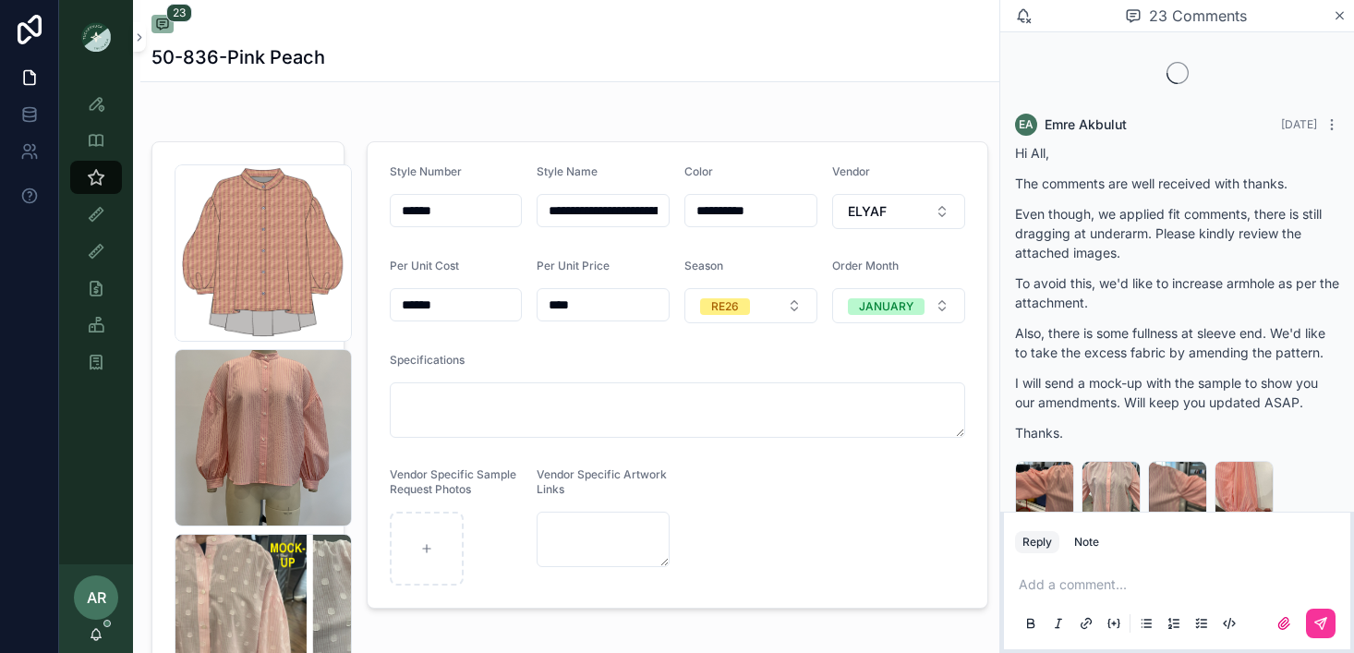
scroll to position [4743, 0]
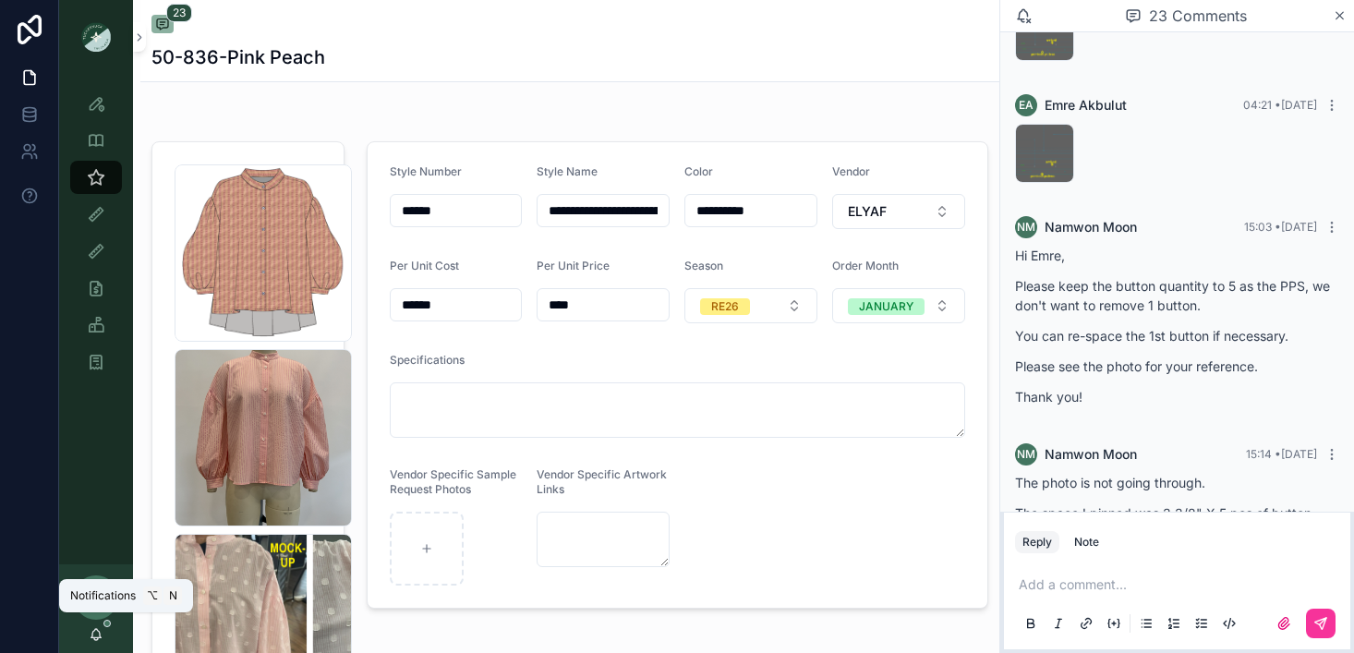
click at [97, 638] on icon "scrollable content" at bounding box center [96, 638] width 4 height 3
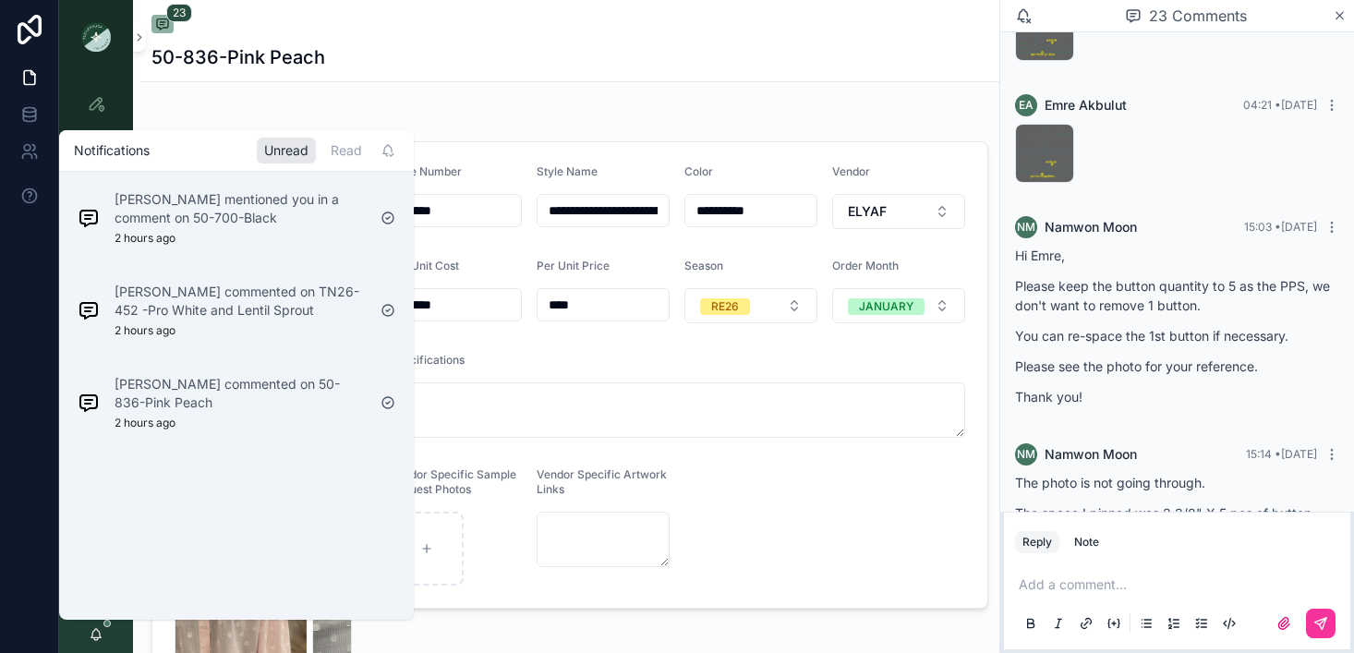
click at [187, 377] on p "[PERSON_NAME] commented on 50-836-Pink Peach" at bounding box center [240, 393] width 251 height 37
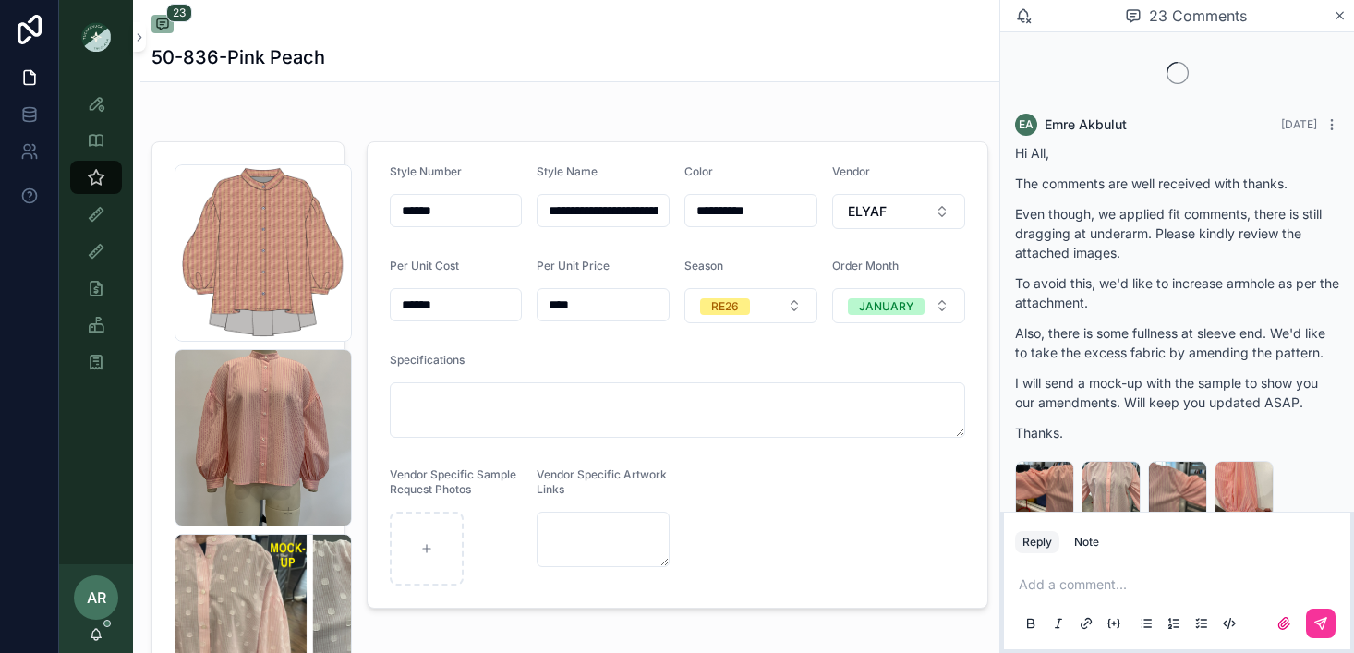
scroll to position [4743, 0]
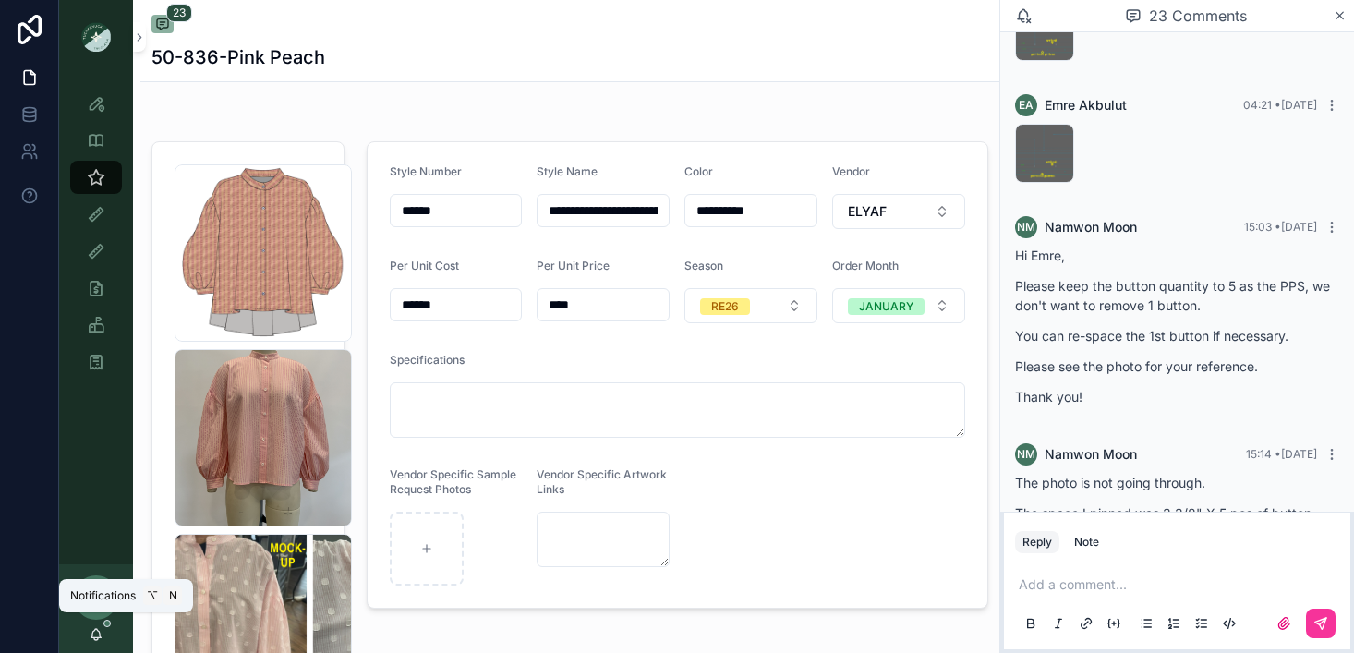
click at [89, 635] on icon "scrollable content" at bounding box center [96, 634] width 15 height 15
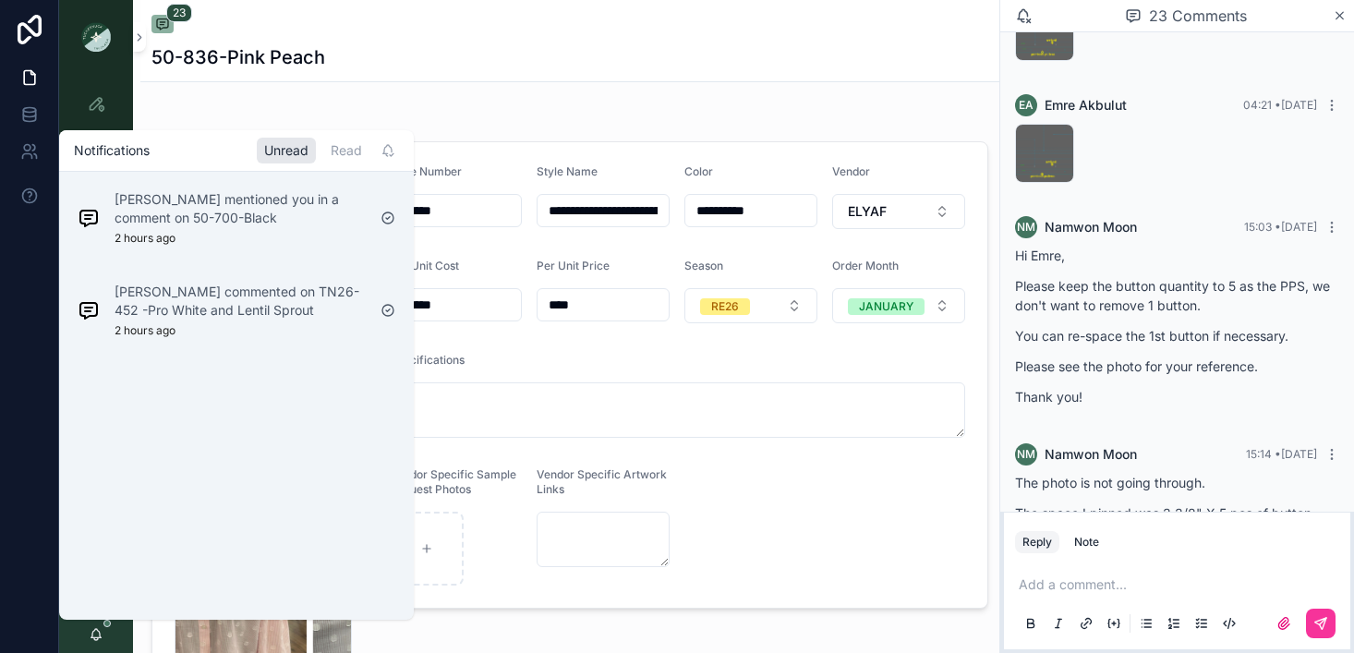
click at [211, 293] on p "[PERSON_NAME] commented on TN26-452 -Pro White and Lentil Sprout" at bounding box center [240, 301] width 251 height 37
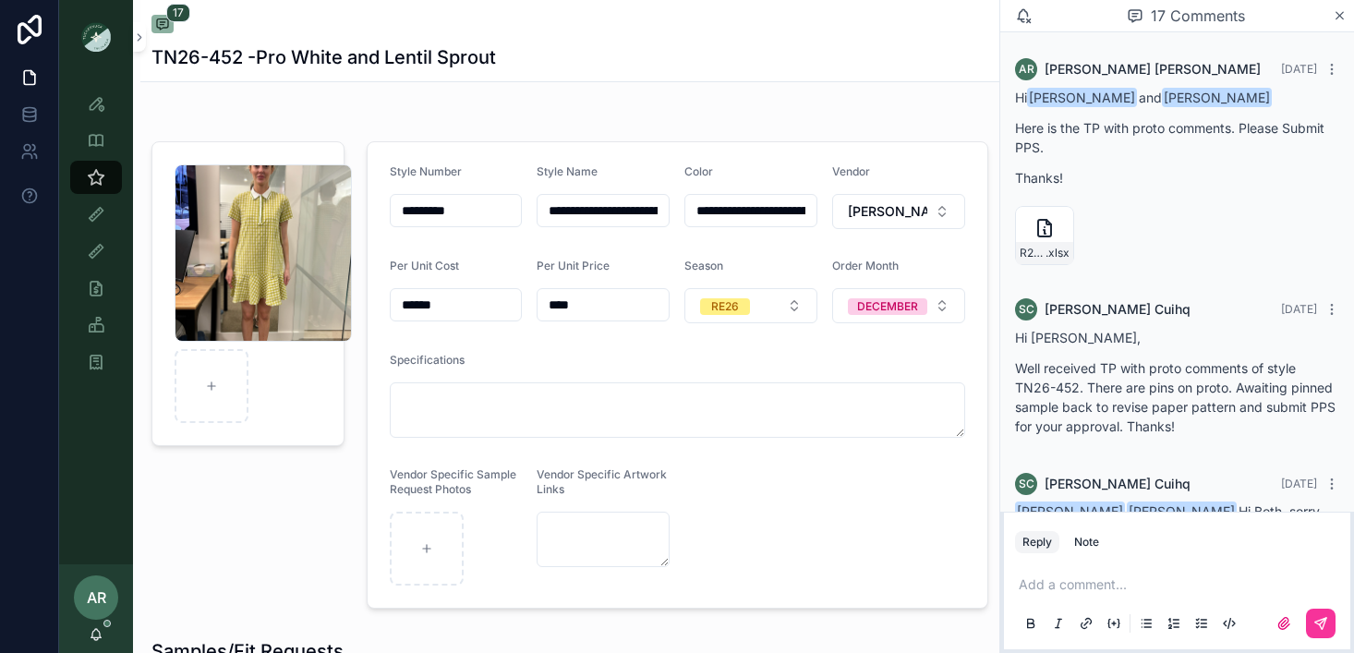
scroll to position [2217, 0]
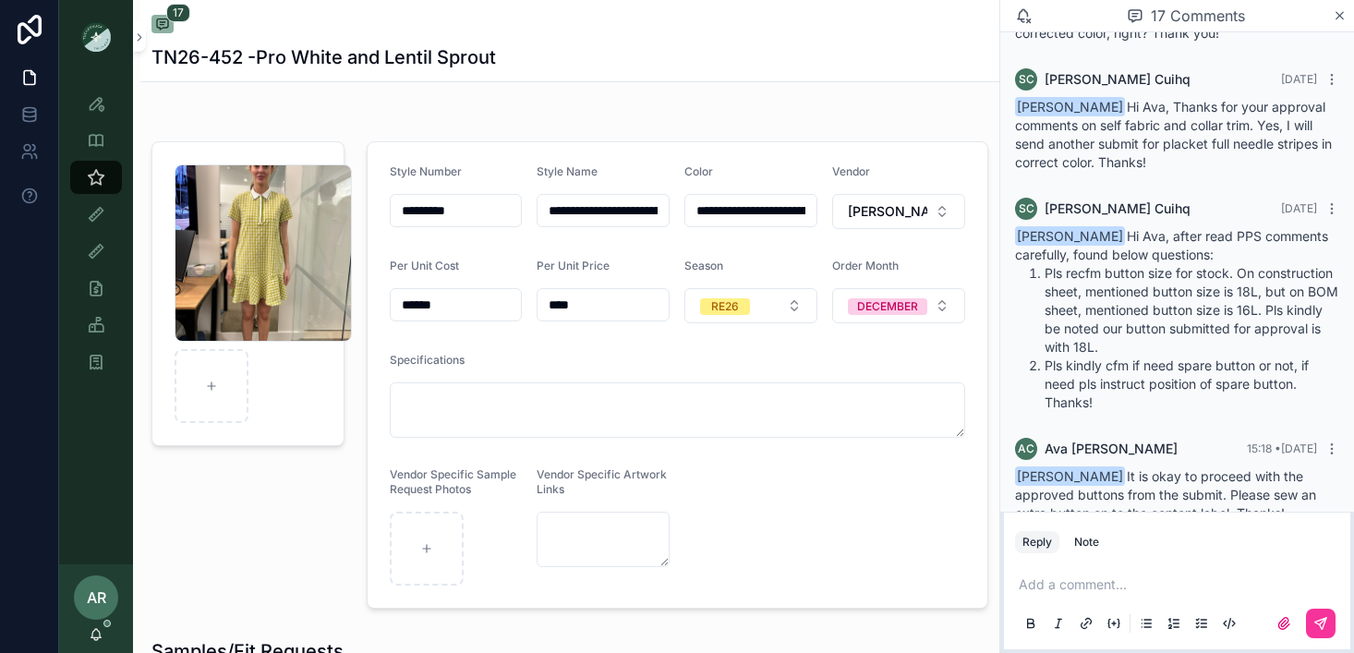
click at [104, 631] on div "AR [PERSON_NAME]" at bounding box center [96, 608] width 74 height 89
click at [91, 632] on icon "scrollable content" at bounding box center [96, 634] width 15 height 15
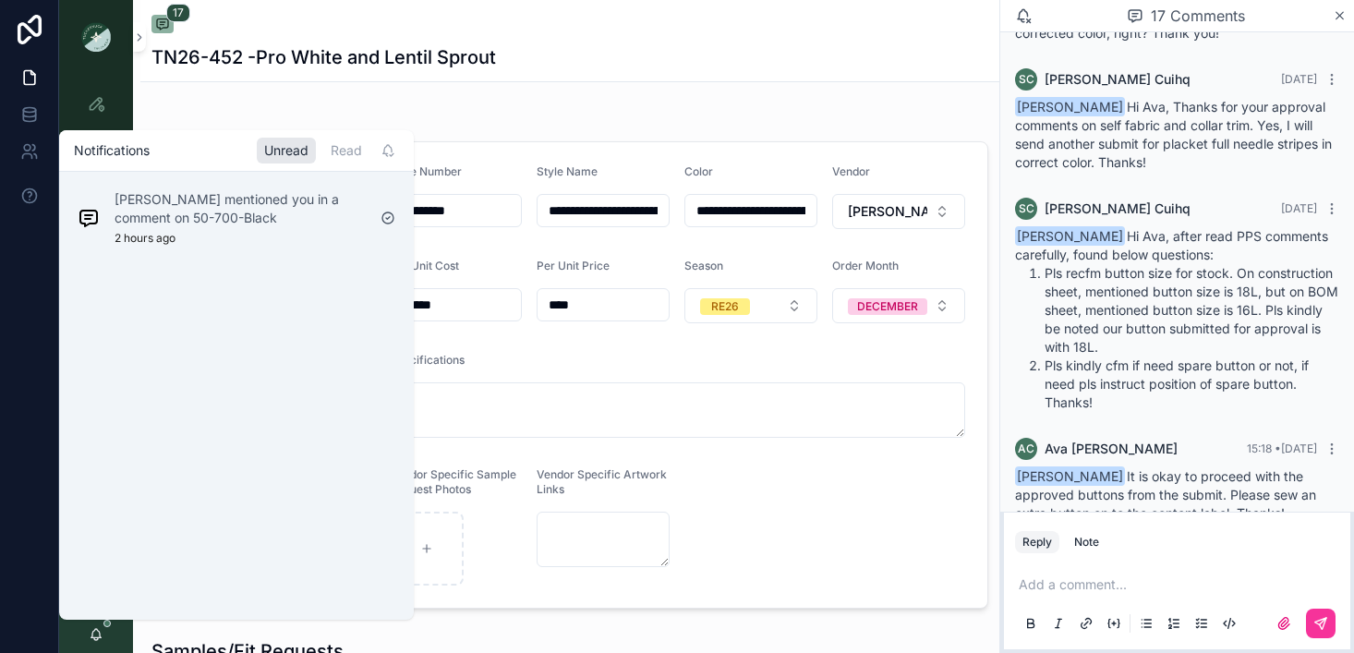
click at [211, 212] on p "[PERSON_NAME] mentioned you in a comment on 50-700-Black" at bounding box center [240, 208] width 251 height 37
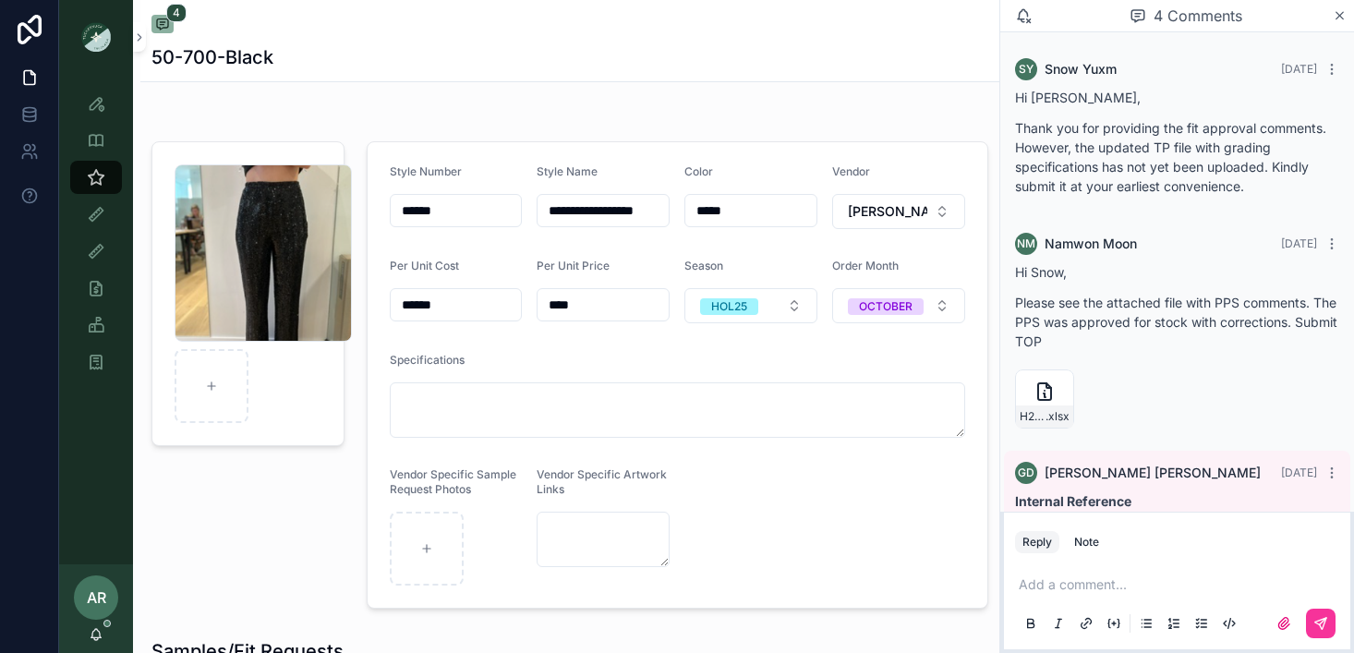
scroll to position [306, 0]
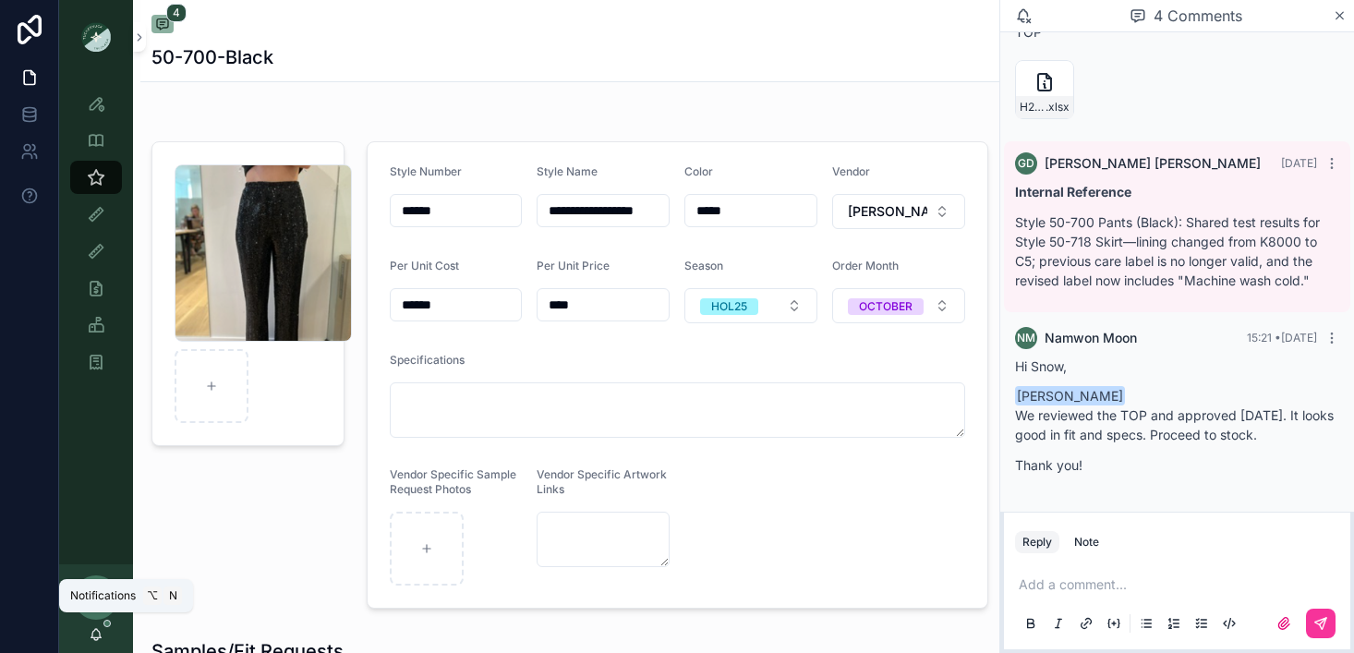
click at [94, 634] on icon "scrollable content" at bounding box center [96, 634] width 15 height 15
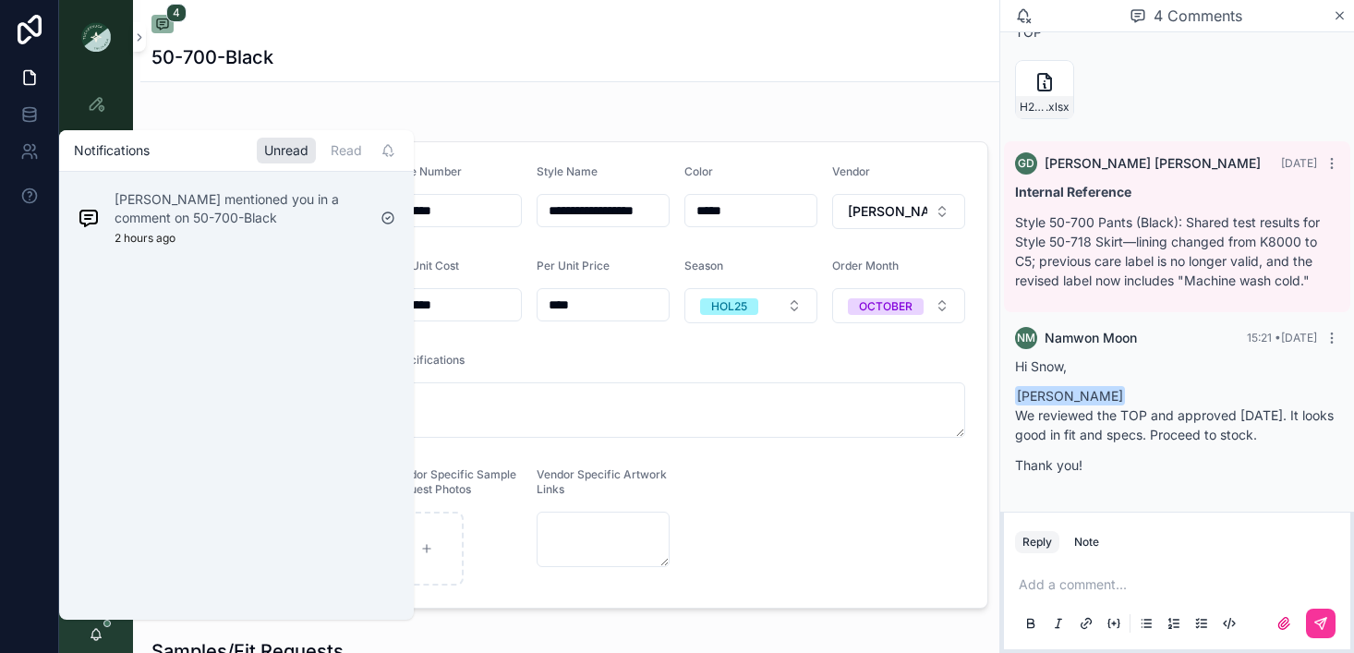
click at [228, 247] on div "[PERSON_NAME] mentioned you in a comment on 50-700-Black 2 hours ago" at bounding box center [221, 218] width 303 height 70
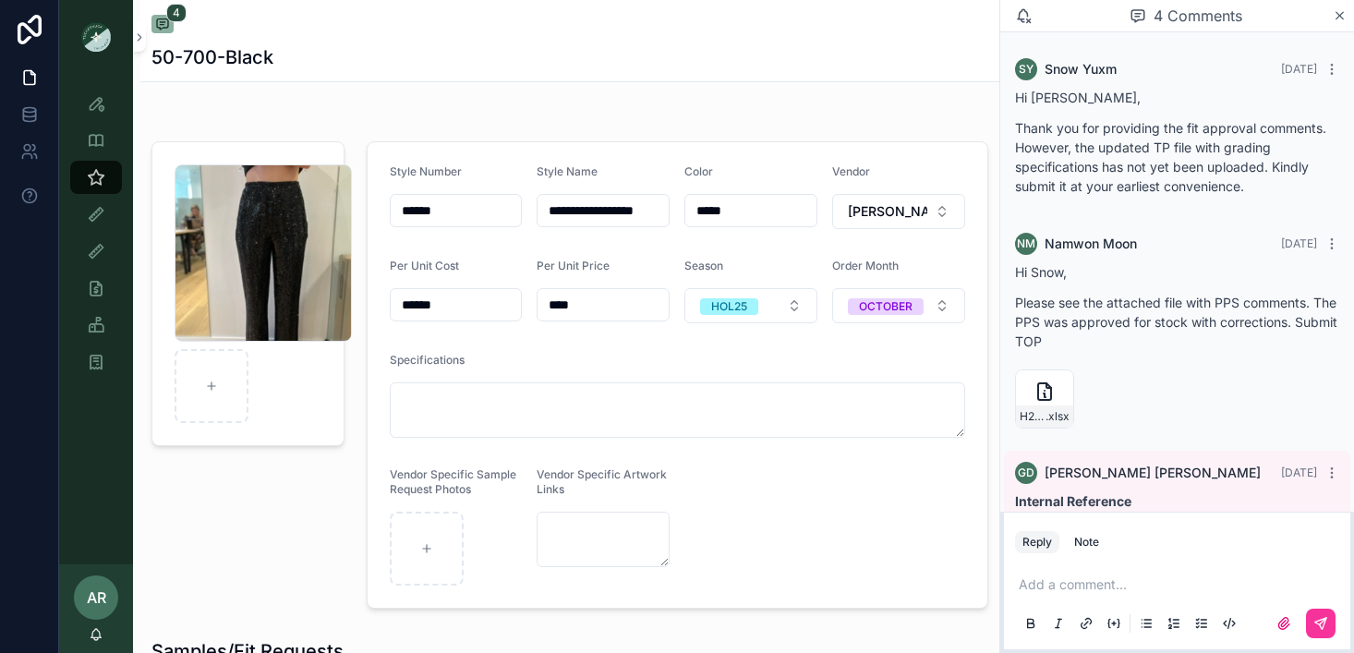
scroll to position [309, 0]
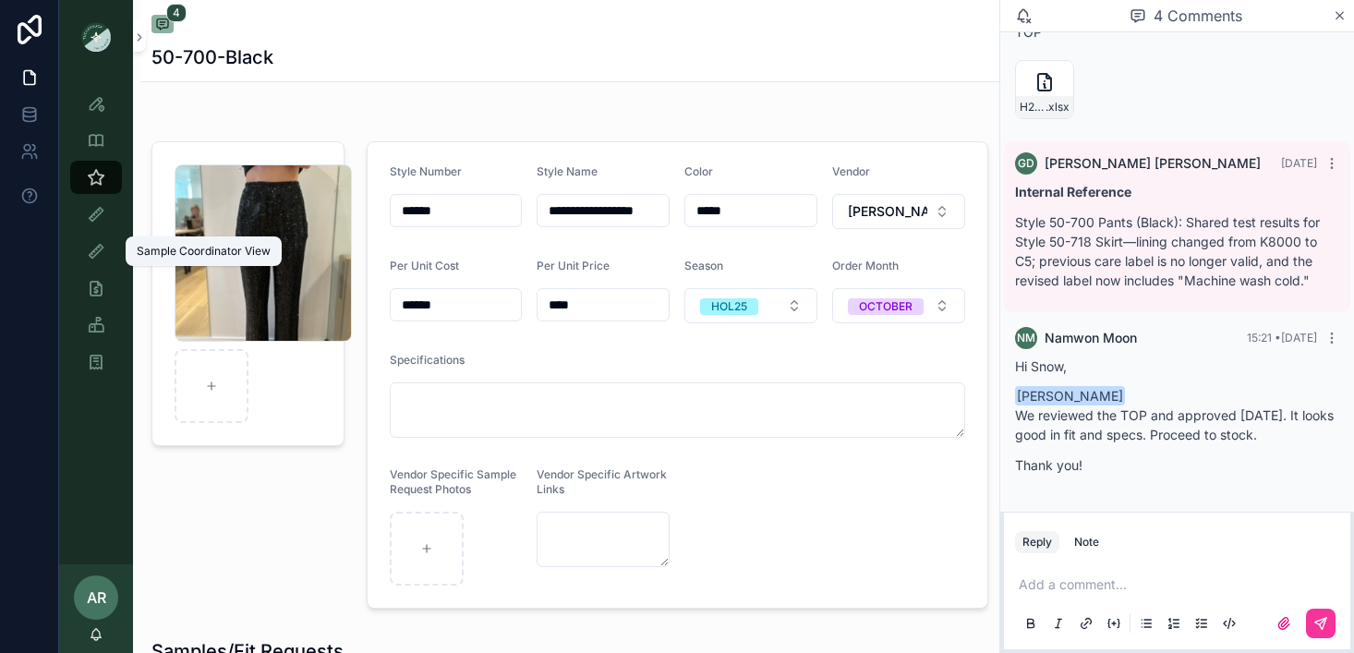
click at [85, 251] on div "Sample Coordinator View" at bounding box center [96, 251] width 30 height 30
